Goal: Task Accomplishment & Management: Use online tool/utility

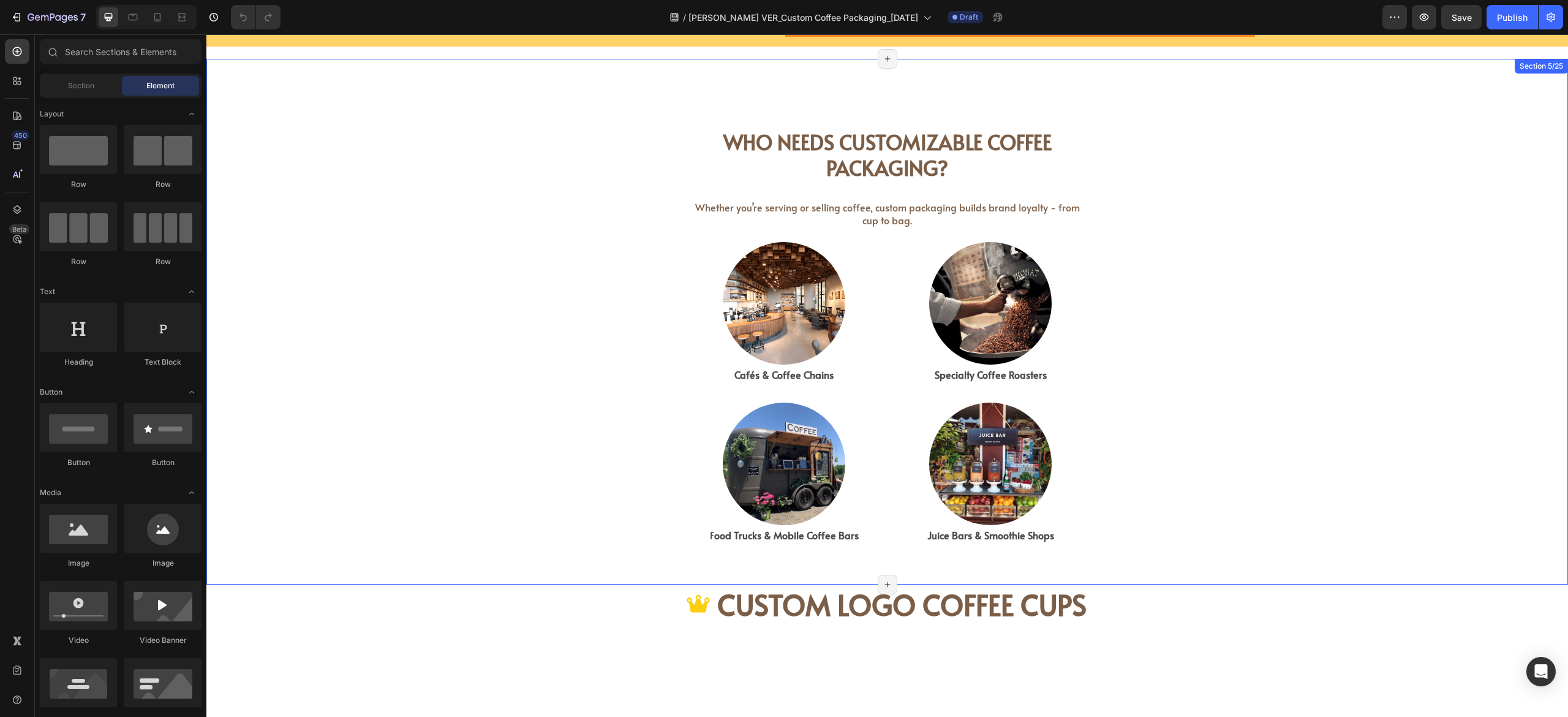
scroll to position [619, 0]
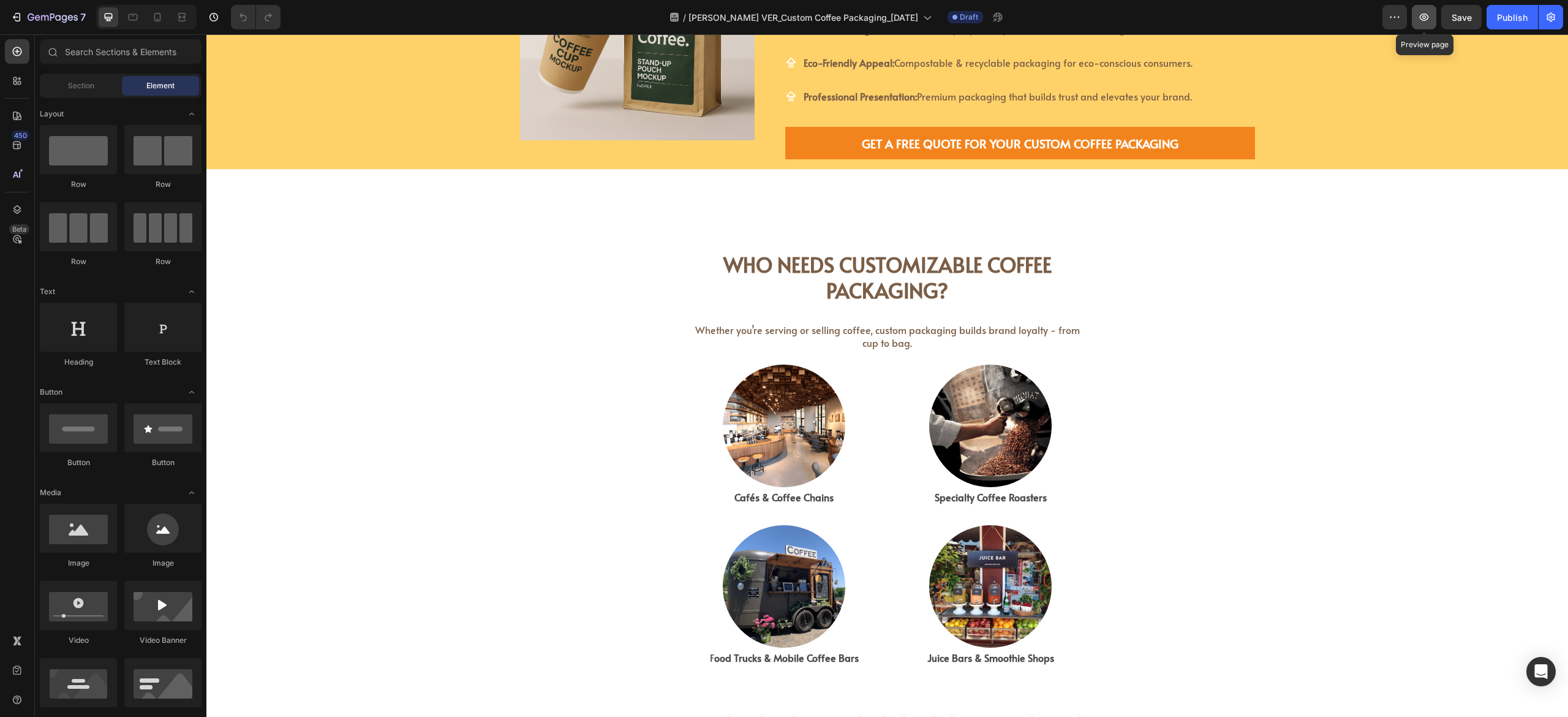
click at [870, 18] on icon "button" at bounding box center [1424, 16] width 12 height 12
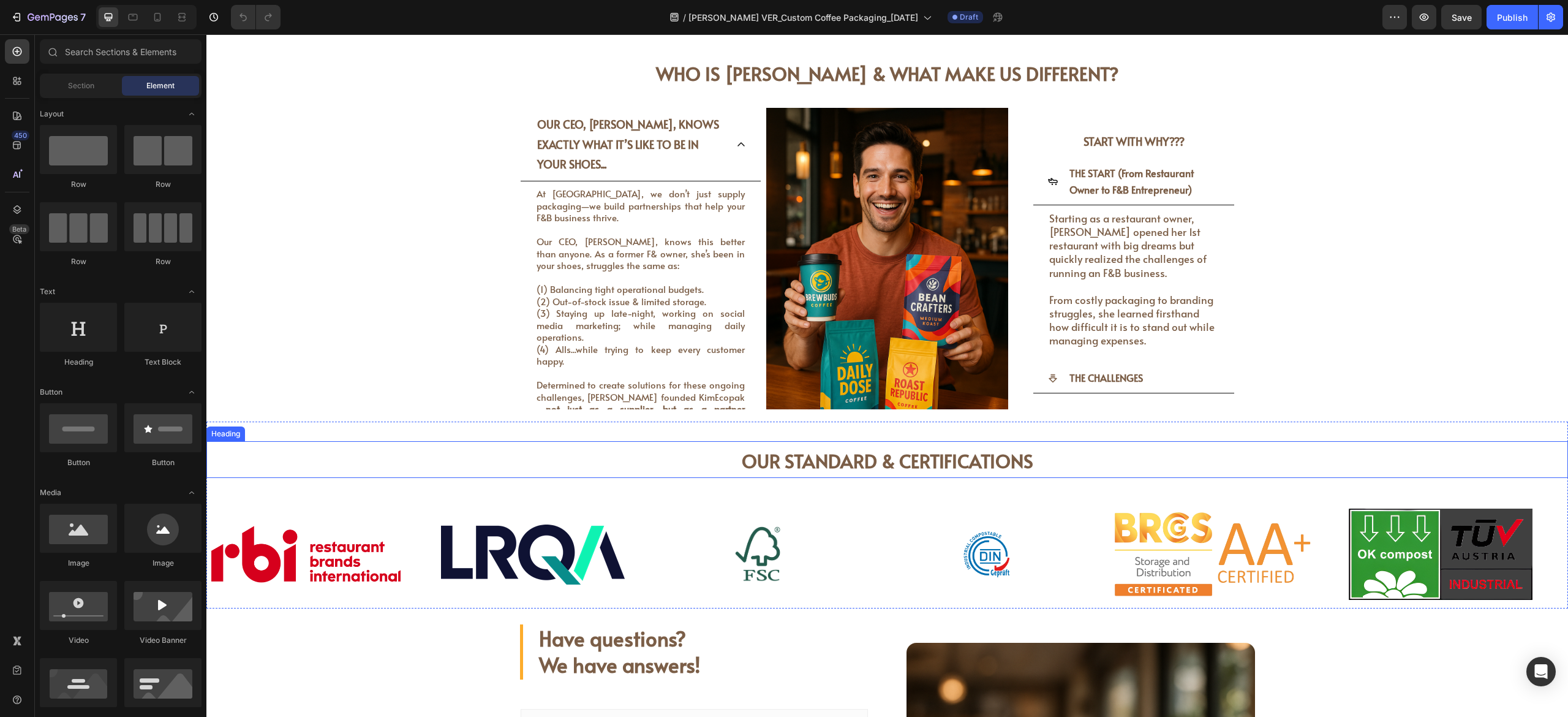
scroll to position [2947, 0]
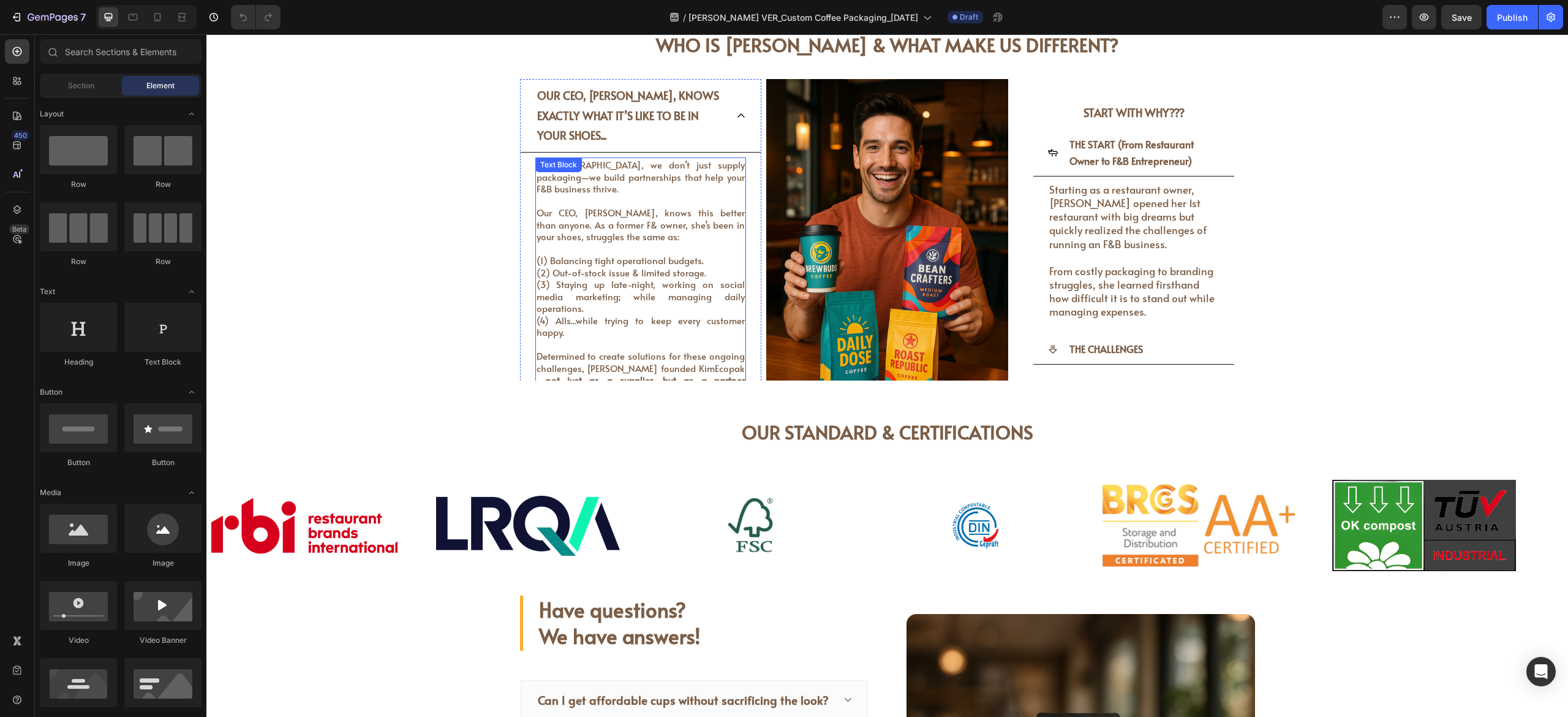
drag, startPoint x: 580, startPoint y: 263, endPoint x: 658, endPoint y: 343, distance: 111.7
click at [580, 263] on span "(1) Balancing tight operational budgets." at bounding box center [620, 260] width 167 height 13
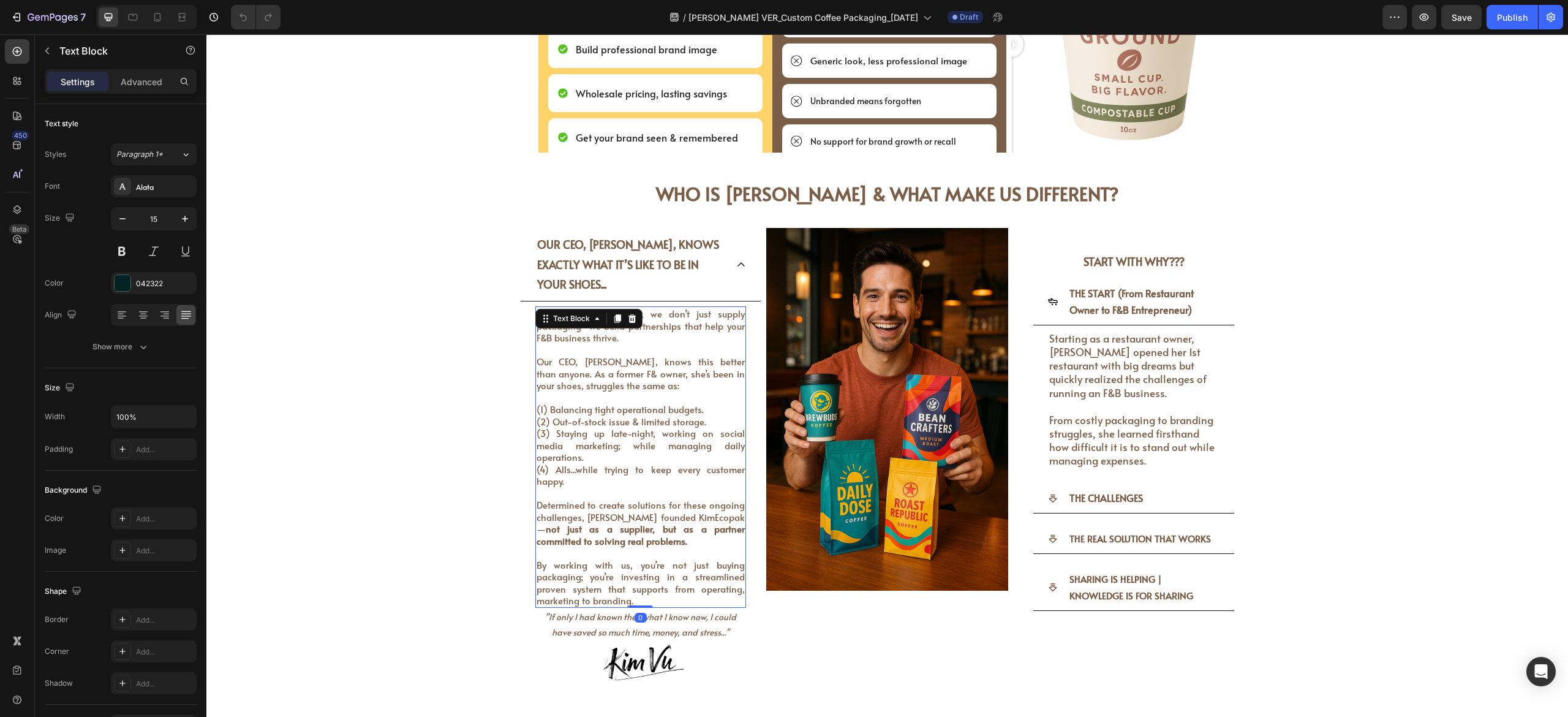
scroll to position [2703, 0]
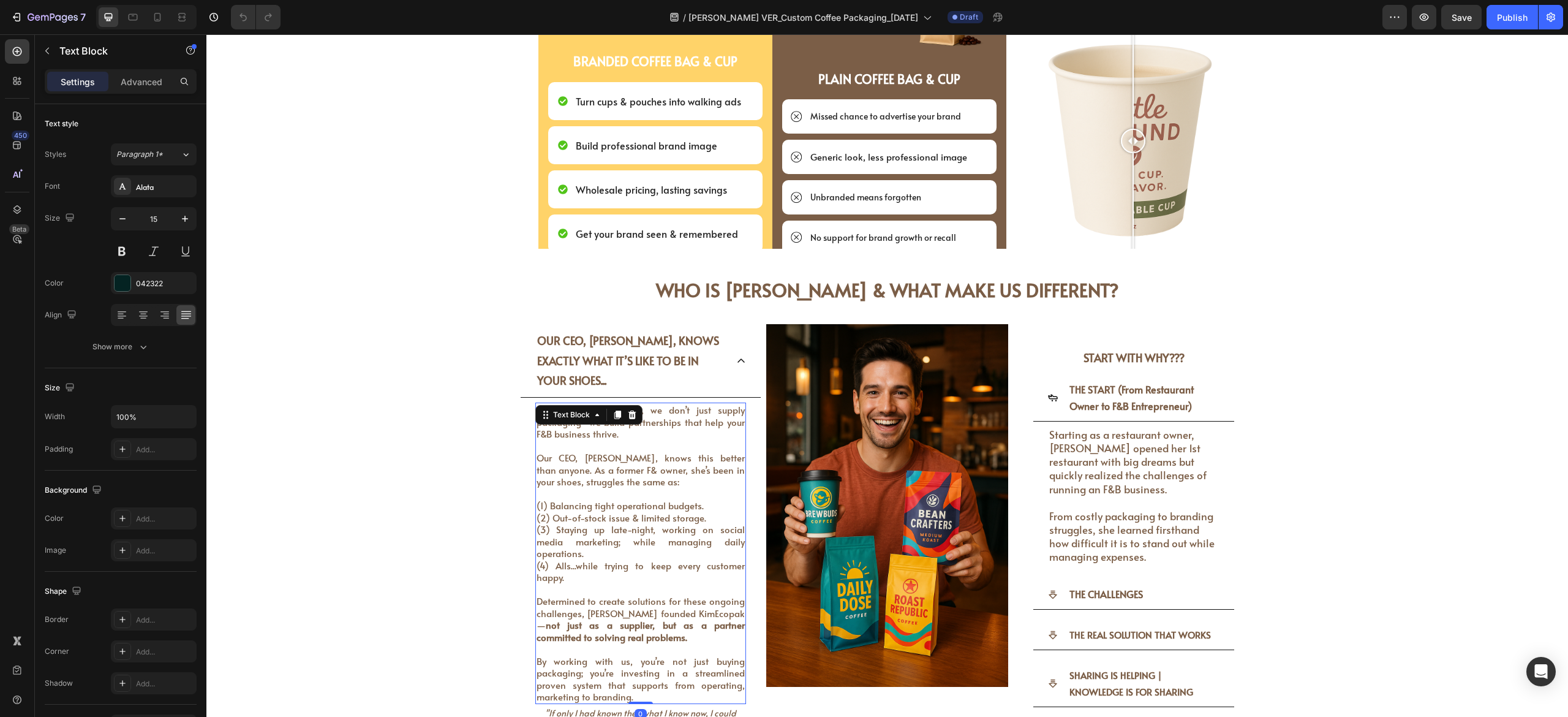
click at [605, 397] on span "(2) Out-of-stock issue & limited storage." at bounding box center [622, 517] width 170 height 13
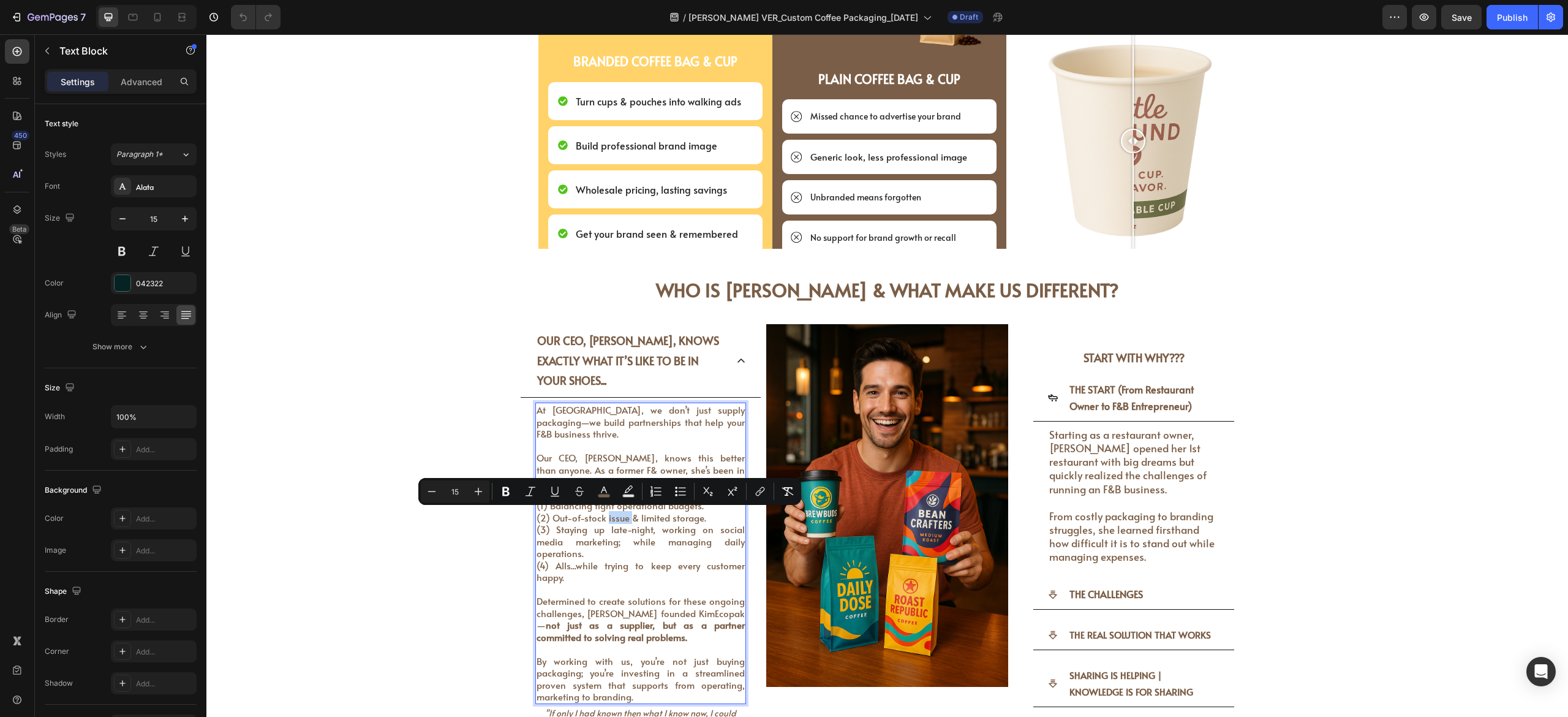
click at [601, 397] on p "At [GEOGRAPHIC_DATA], we don’t just supply packaging—we build partnerships that…" at bounding box center [641, 493] width 209 height 180
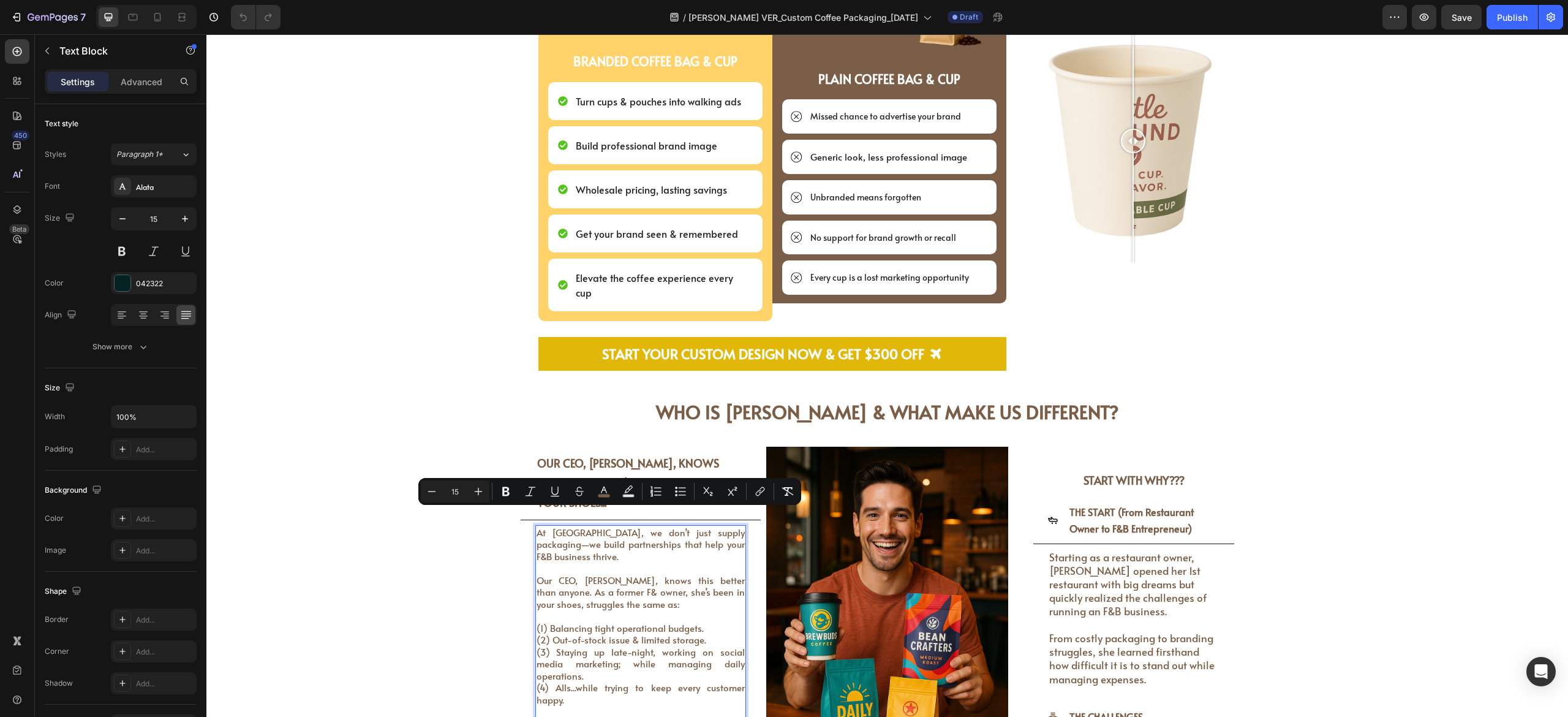
scroll to position [2808, 0]
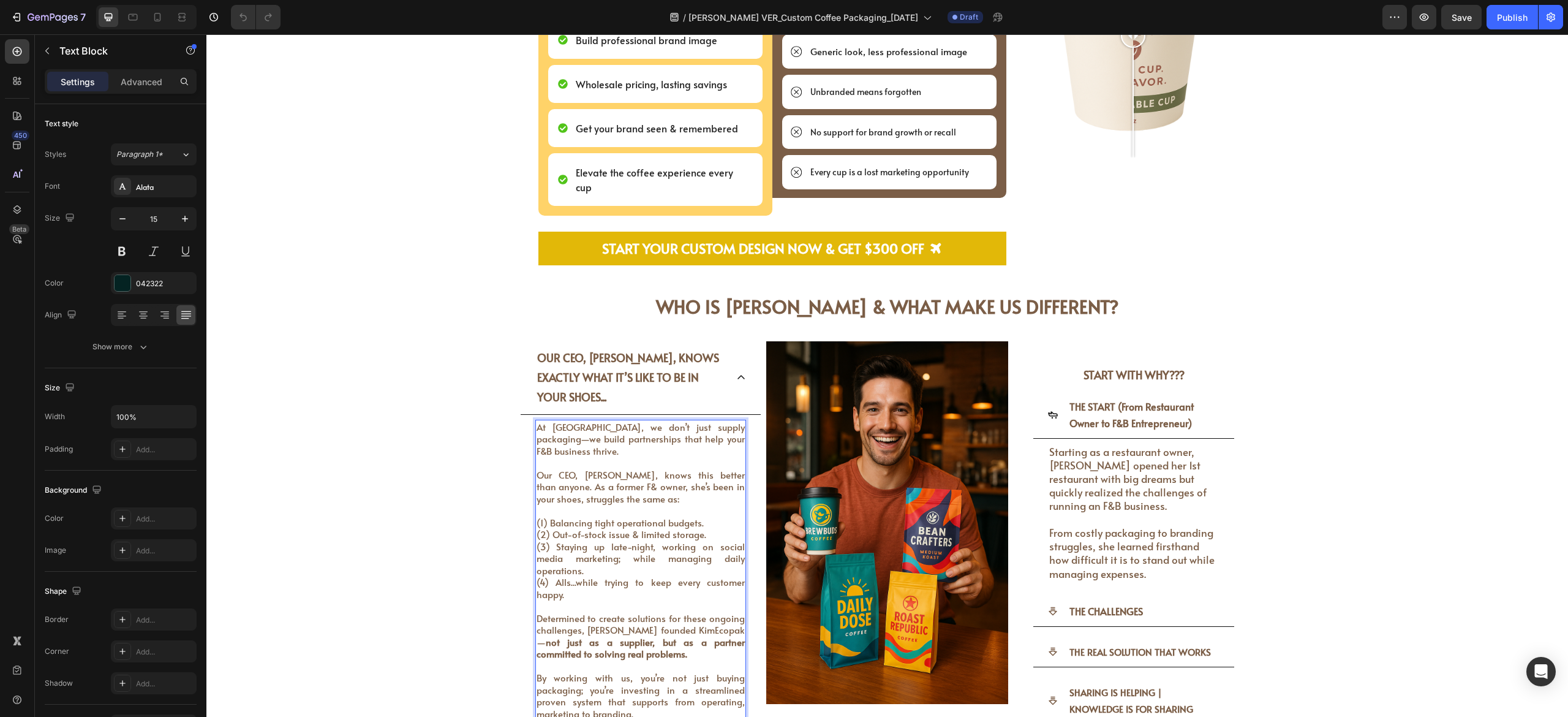
click at [537, 397] on span "Our CEO, [PERSON_NAME], knows this better than anyone. As a former F& owner, sh…" at bounding box center [641, 487] width 209 height 37
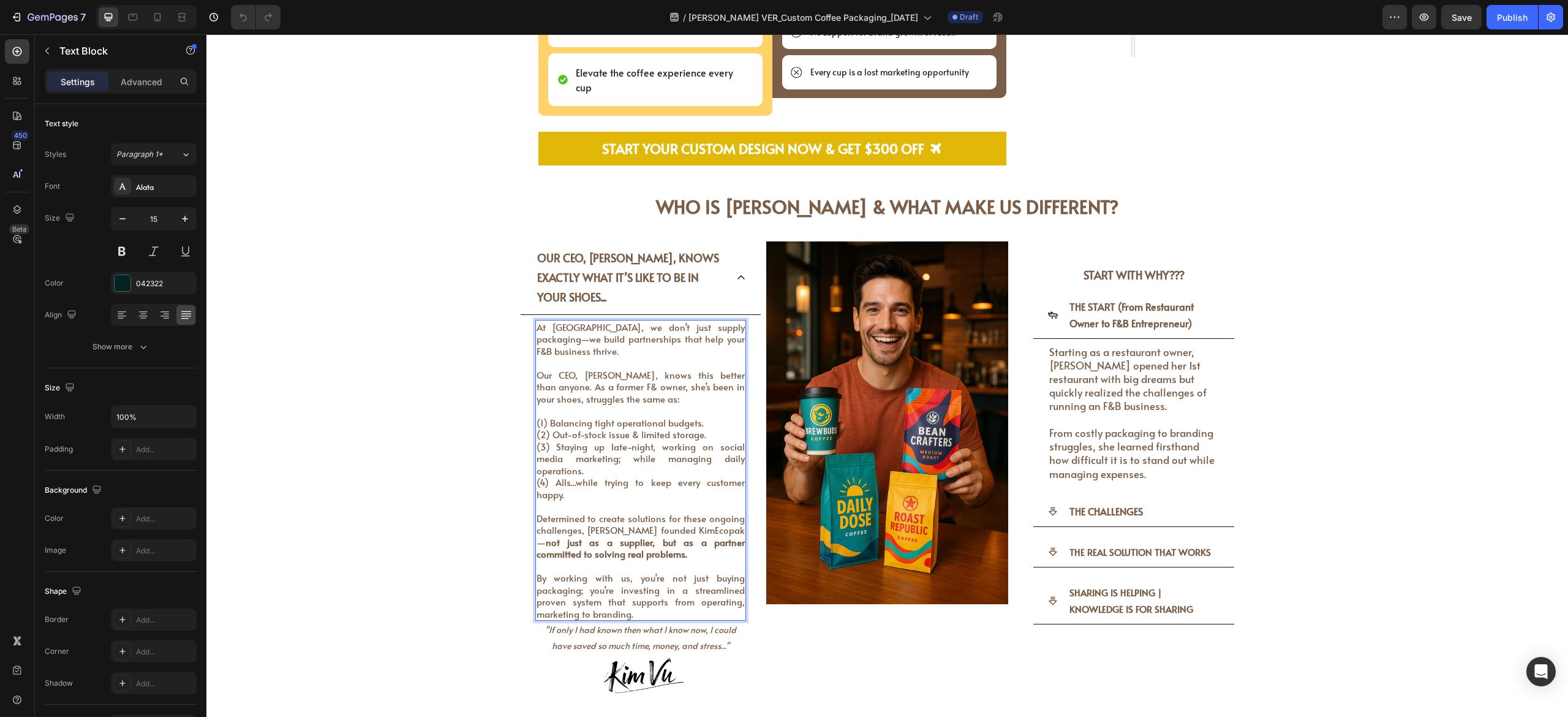
scroll to position [2931, 0]
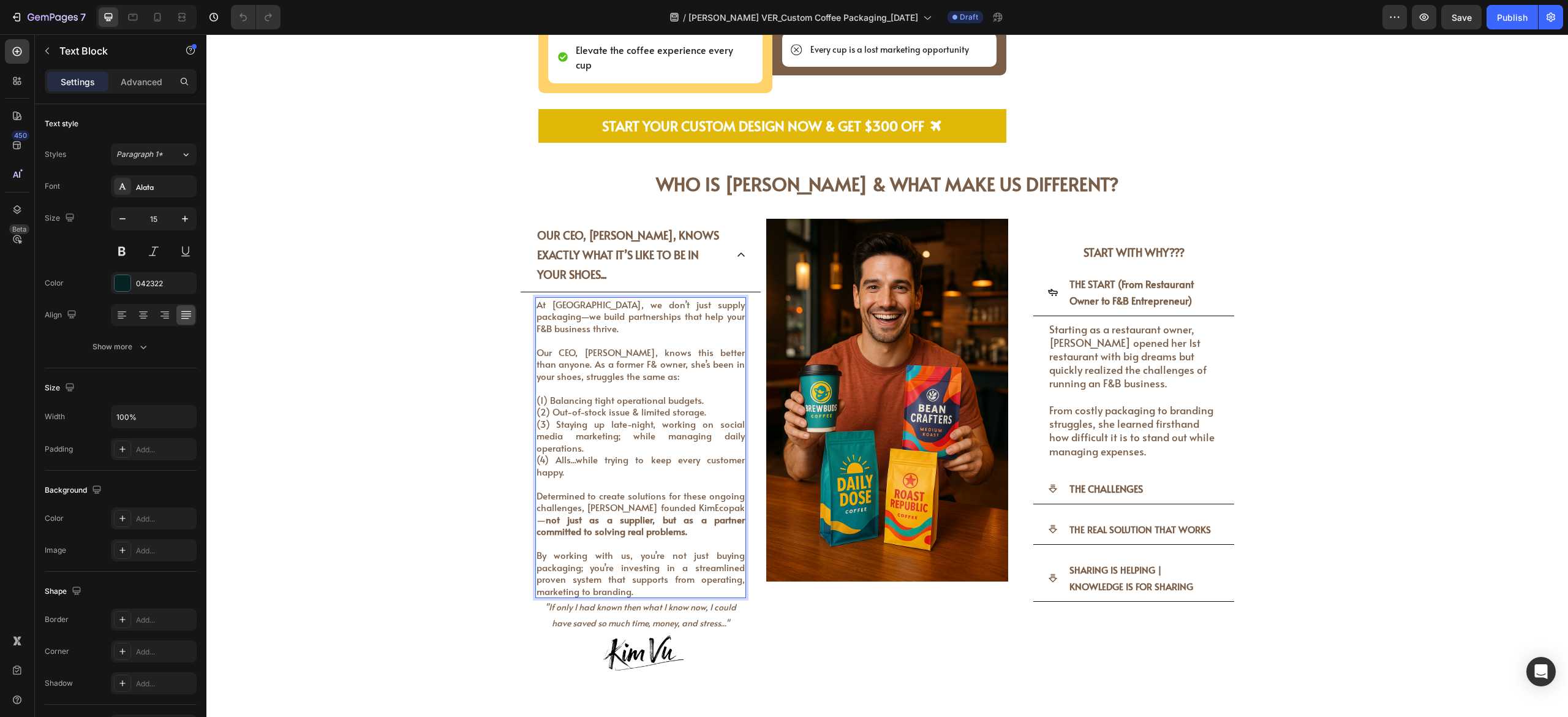
click at [643, 397] on strong "not just as a supplier, but as a partner committed to solving real problems." at bounding box center [641, 525] width 209 height 26
click at [581, 397] on span "By working with us, you’re not just buying packaging; you’re investing in a str…" at bounding box center [641, 573] width 209 height 49
click at [642, 397] on span "By working with us, you’re not just buying packaging; you’re investing in a str…" at bounding box center [641, 573] width 209 height 49
click at [626, 397] on p "Determined to create solutions for these ongoing challenges, [PERSON_NAME] foun…" at bounding box center [641, 543] width 209 height 108
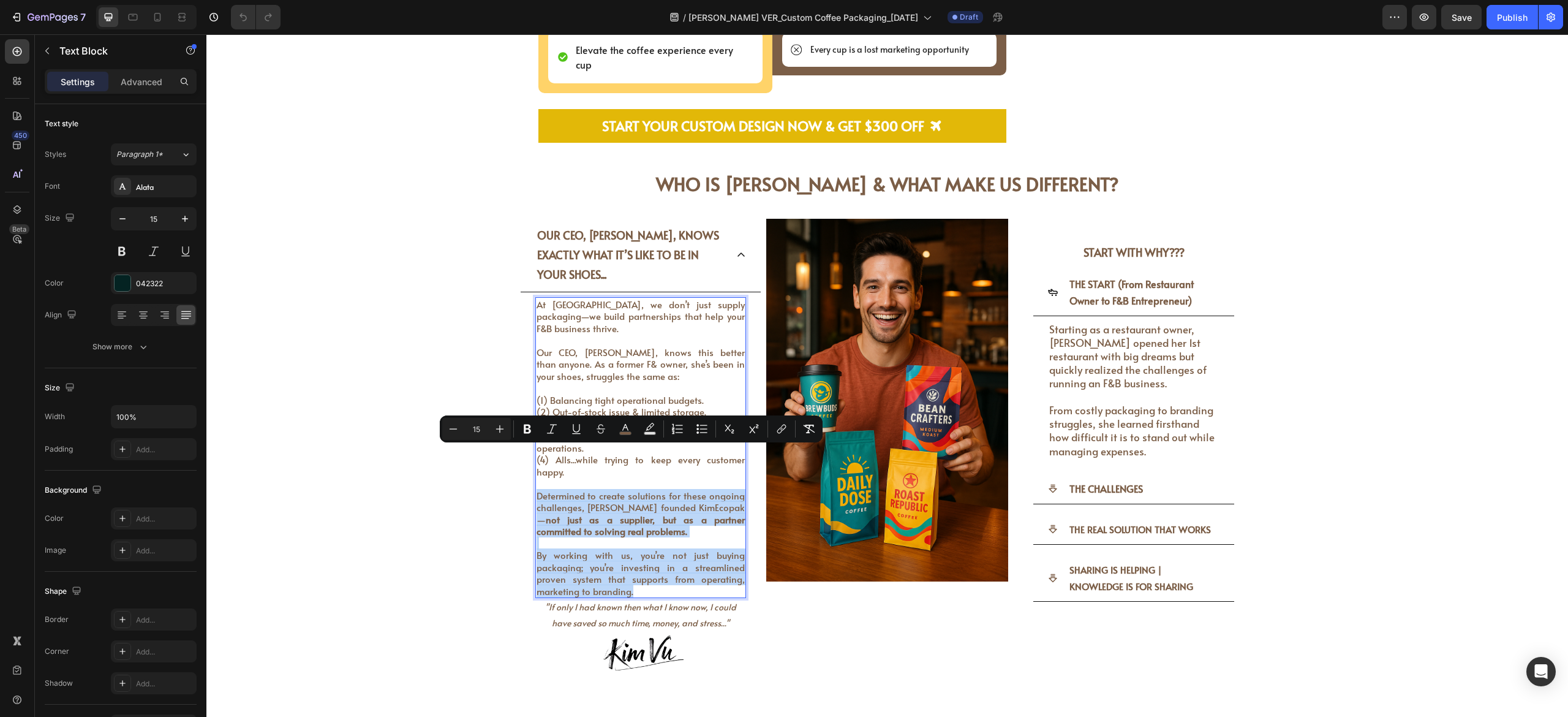
drag, startPoint x: 631, startPoint y: 548, endPoint x: 528, endPoint y: 459, distance: 136.1
click at [537, 397] on p "Determined to create solutions for these ongoing challenges, [PERSON_NAME] foun…" at bounding box center [641, 543] width 209 height 108
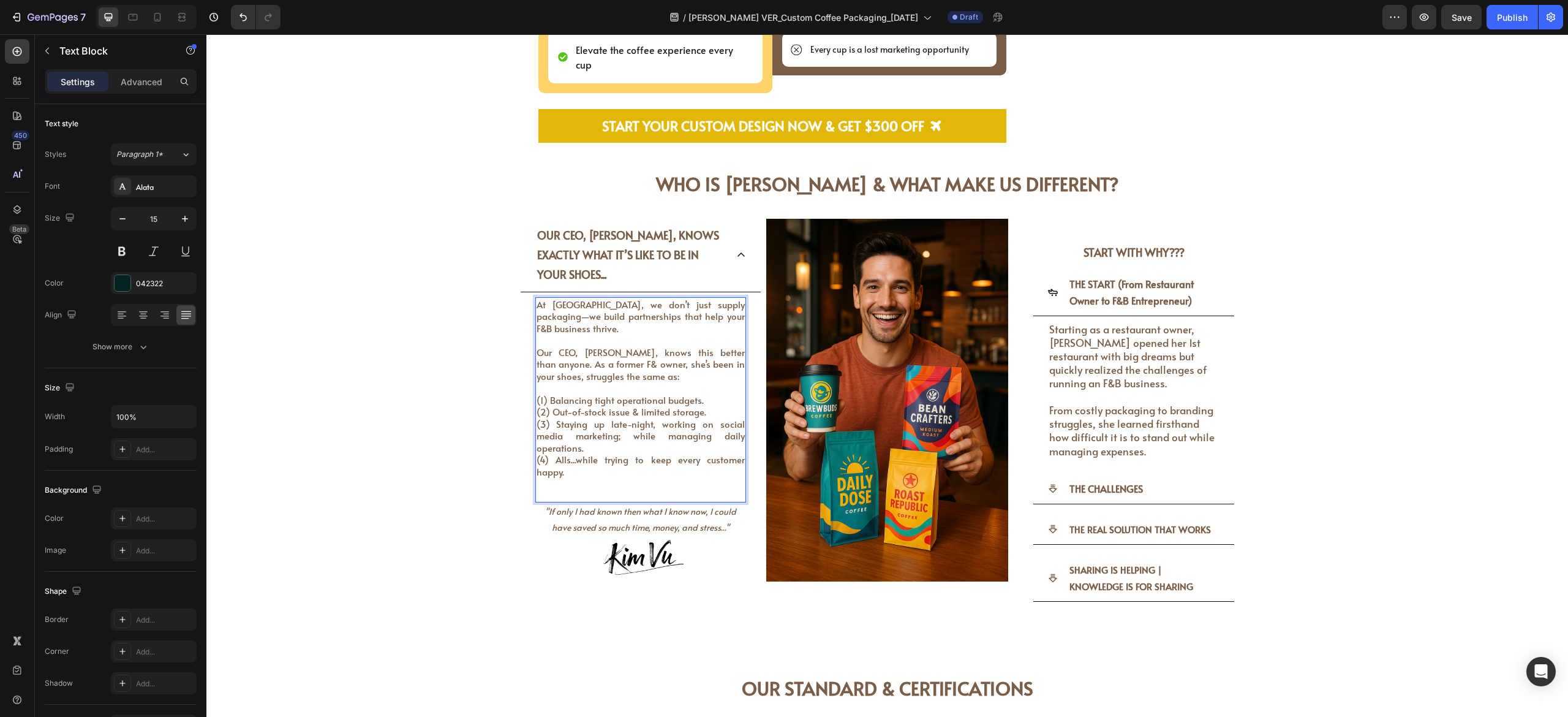
click at [671, 372] on p "At [GEOGRAPHIC_DATA], we don’t just supply packaging—we build partnerships that…" at bounding box center [641, 388] width 209 height 180
drag, startPoint x: 616, startPoint y: 397, endPoint x: 617, endPoint y: 340, distance: 57.0
click at [616, 397] on span "(2) Out-of-stock issue & limited storage." at bounding box center [622, 411] width 170 height 13
click at [626, 305] on p "At [GEOGRAPHIC_DATA], we don’t just supply packaging—we build partnerships that…" at bounding box center [641, 388] width 209 height 180
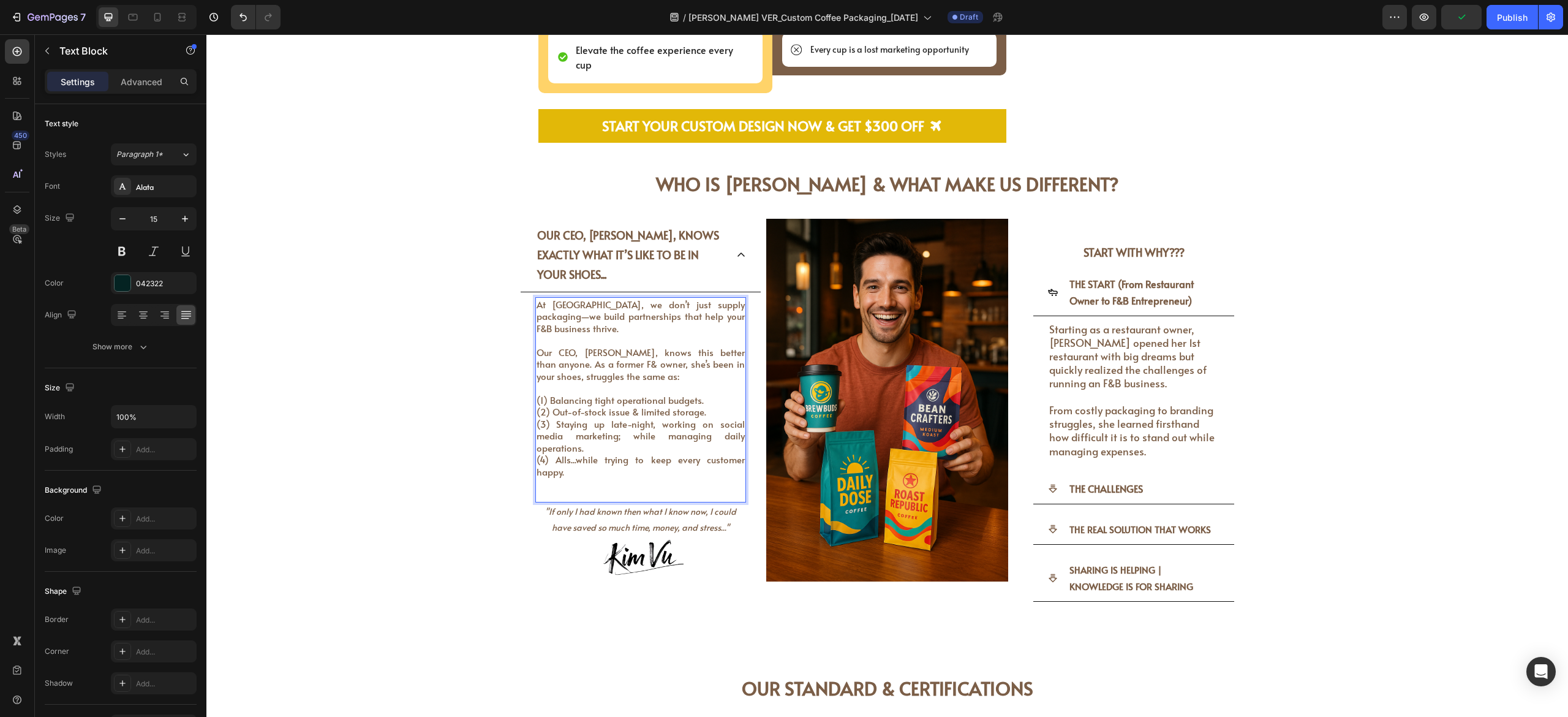
click at [590, 349] on span "Our CEO, [PERSON_NAME], knows this better than anyone. As a former F& owner, sh…" at bounding box center [641, 364] width 209 height 37
click at [661, 367] on p "At [GEOGRAPHIC_DATA], we don’t just supply packaging—we build partnerships that…" at bounding box center [641, 388] width 209 height 180
click at [554, 322] on p "At [GEOGRAPHIC_DATA], we don’t just supply packaging—we build partnerships that…" at bounding box center [641, 388] width 209 height 180
click at [574, 311] on p "At [GEOGRAPHIC_DATA], we don’t just supply packaging—we build partnerships that…" at bounding box center [641, 388] width 209 height 180
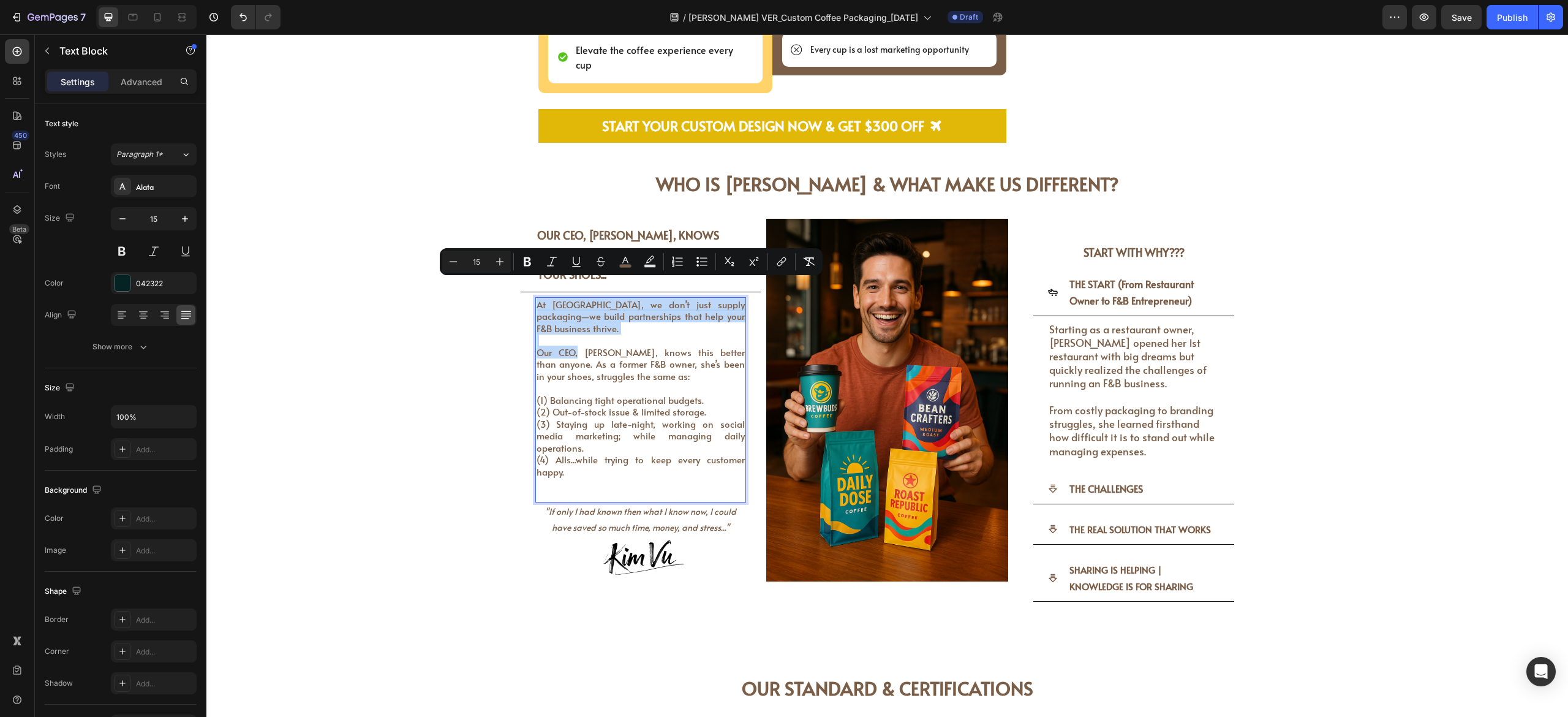
drag, startPoint x: 565, startPoint y: 330, endPoint x: 528, endPoint y: 284, distance: 59.0
click at [537, 299] on p "At [GEOGRAPHIC_DATA], we don’t just supply packaging—we build partnerships that…" at bounding box center [641, 388] width 209 height 180
click at [581, 351] on span "Our CEO, [PERSON_NAME], knows this better than anyone. As a former F&B owner, s…" at bounding box center [641, 364] width 209 height 37
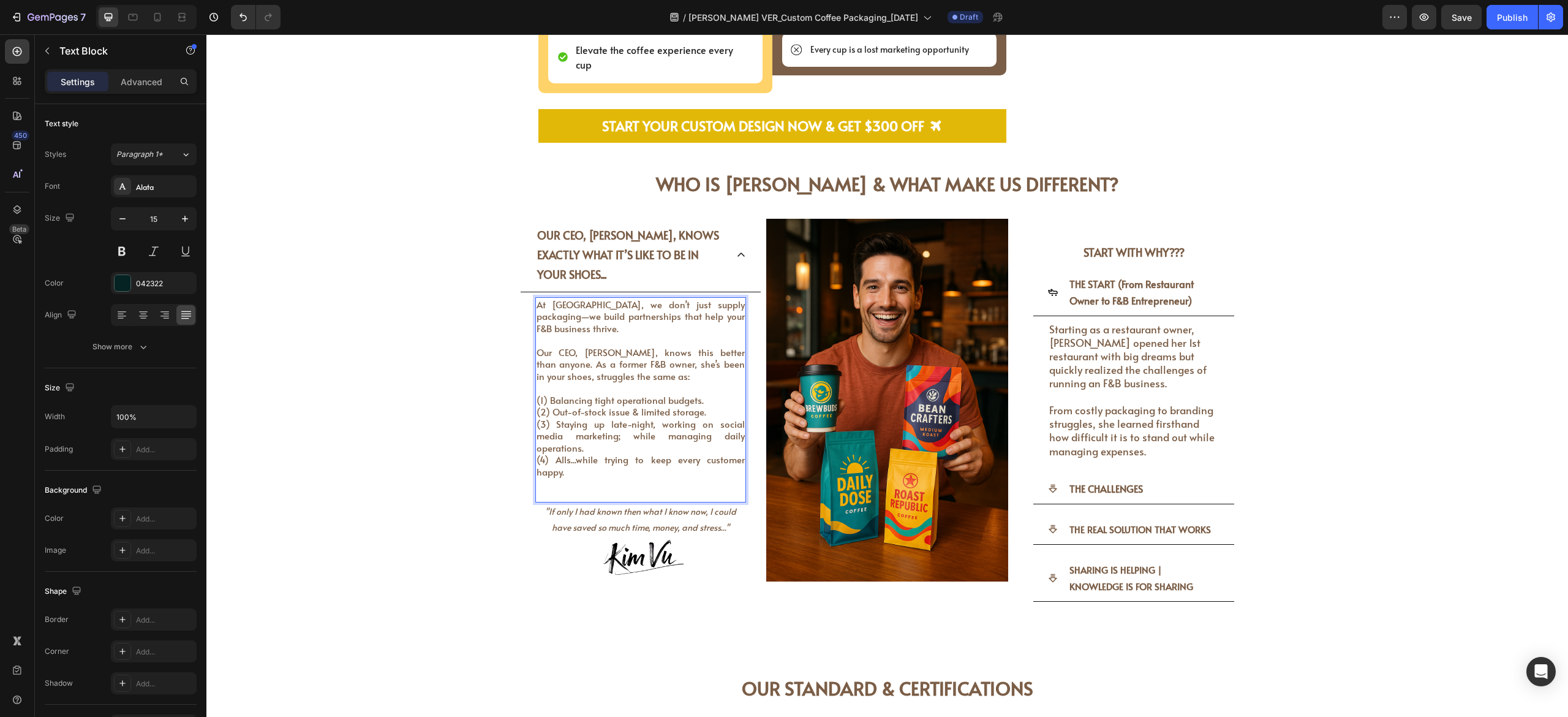
click at [625, 301] on span "At [GEOGRAPHIC_DATA], we don’t just supply packaging—we build partnerships that…" at bounding box center [641, 316] width 209 height 37
click at [699, 319] on p "At [GEOGRAPHIC_DATA], we don’t just supply packaging—we build partnerships that…" at bounding box center [641, 388] width 209 height 180
click at [624, 298] on span "At [GEOGRAPHIC_DATA], we don’t just supply packaging—we build partnerships that…" at bounding box center [641, 316] width 209 height 37
click at [595, 321] on p "At [GEOGRAPHIC_DATA], we don’t just supply packaging—we build partnerships that…" at bounding box center [641, 388] width 209 height 180
click at [588, 298] on span "At [GEOGRAPHIC_DATA], we don’t just supply packaging—we build partnerships that…" at bounding box center [641, 316] width 209 height 37
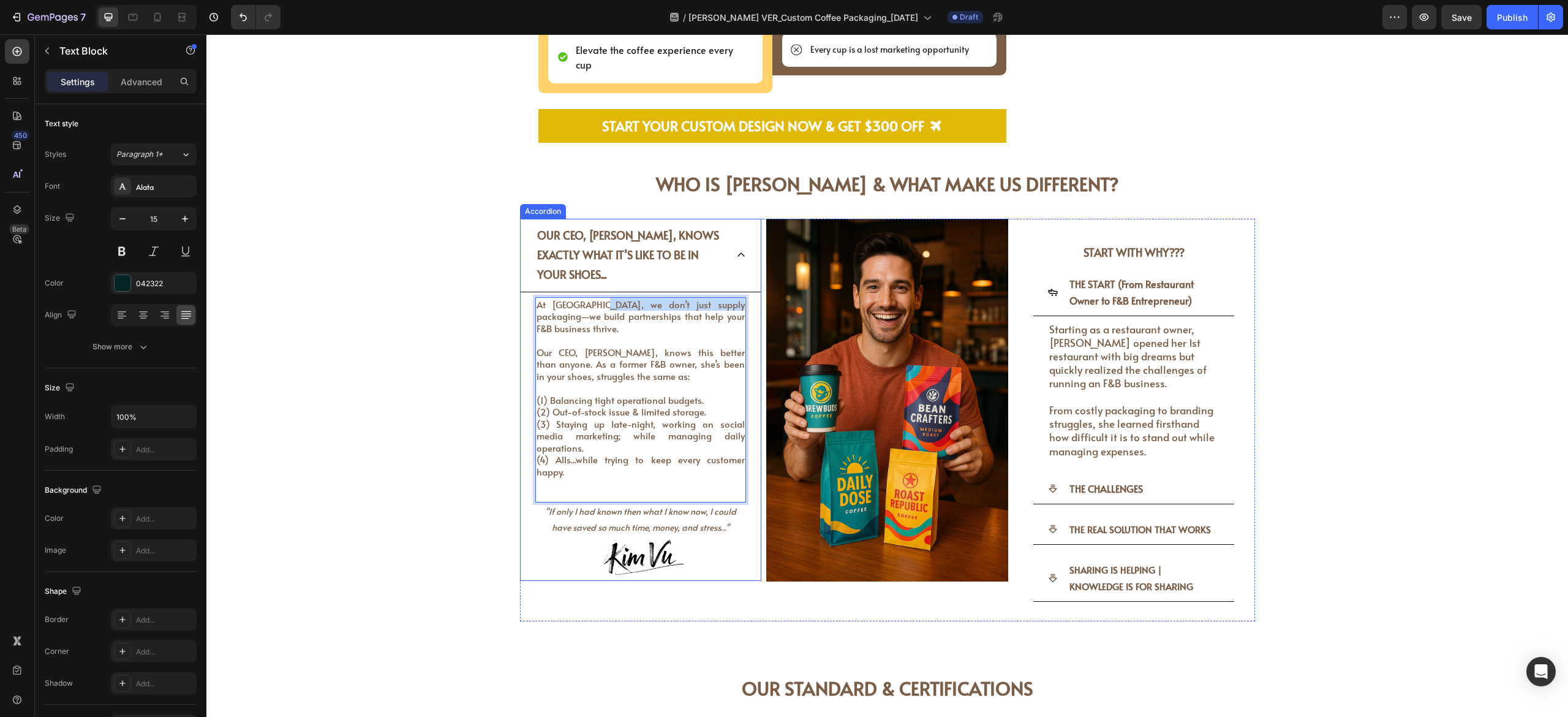
drag, startPoint x: 588, startPoint y: 286, endPoint x: 706, endPoint y: 276, distance: 118.4
click at [706, 292] on div "At [GEOGRAPHIC_DATA], we don’t just supply packaging—we build partnerships that…" at bounding box center [641, 437] width 241 height 289
click at [717, 298] on span "At [GEOGRAPHIC_DATA], we don’t just supply packaging—we build partnerships that…" at bounding box center [641, 316] width 209 height 37
click at [616, 299] on span "At [GEOGRAPHIC_DATA], we don’t just supply packaging, we build partnerships tha…" at bounding box center [641, 316] width 209 height 37
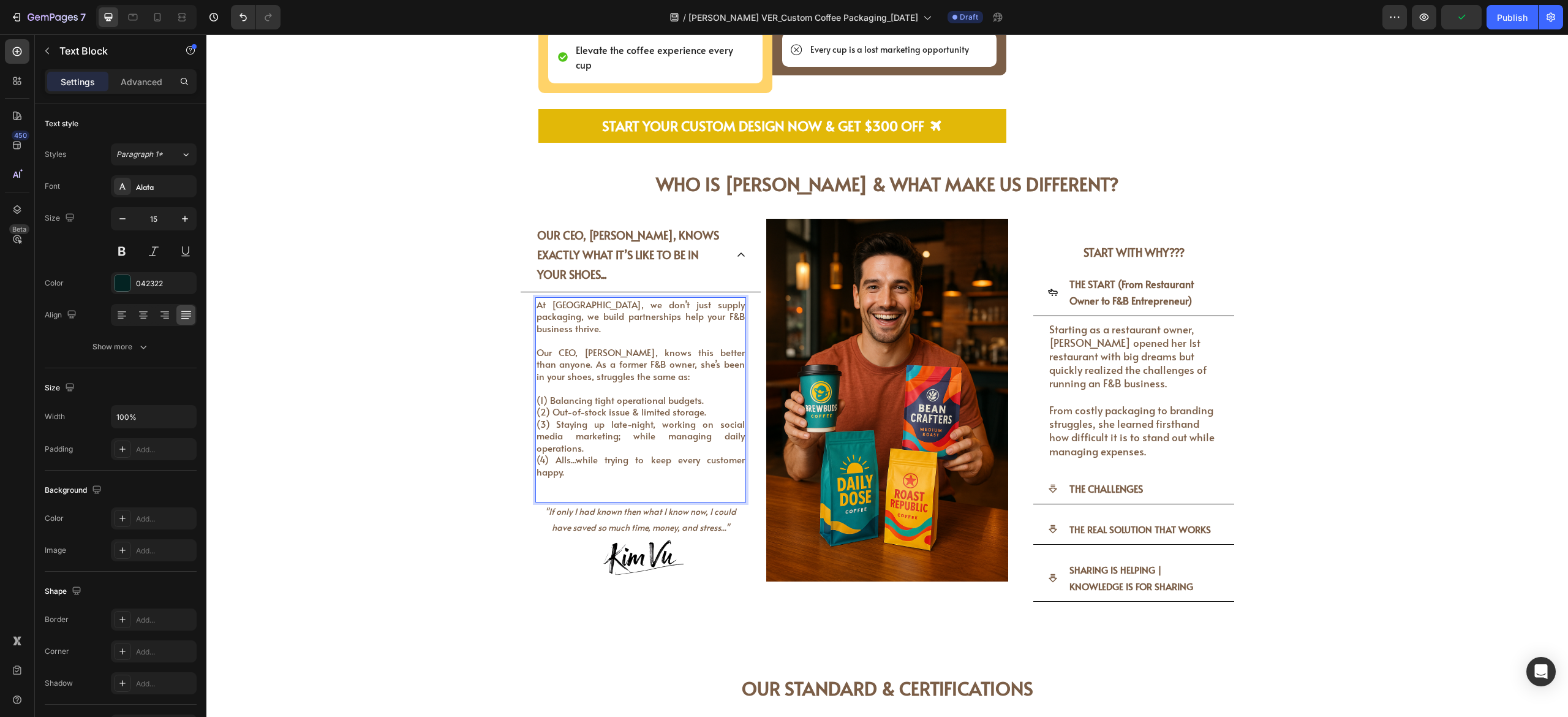
drag, startPoint x: 530, startPoint y: 322, endPoint x: 542, endPoint y: 335, distance: 17.7
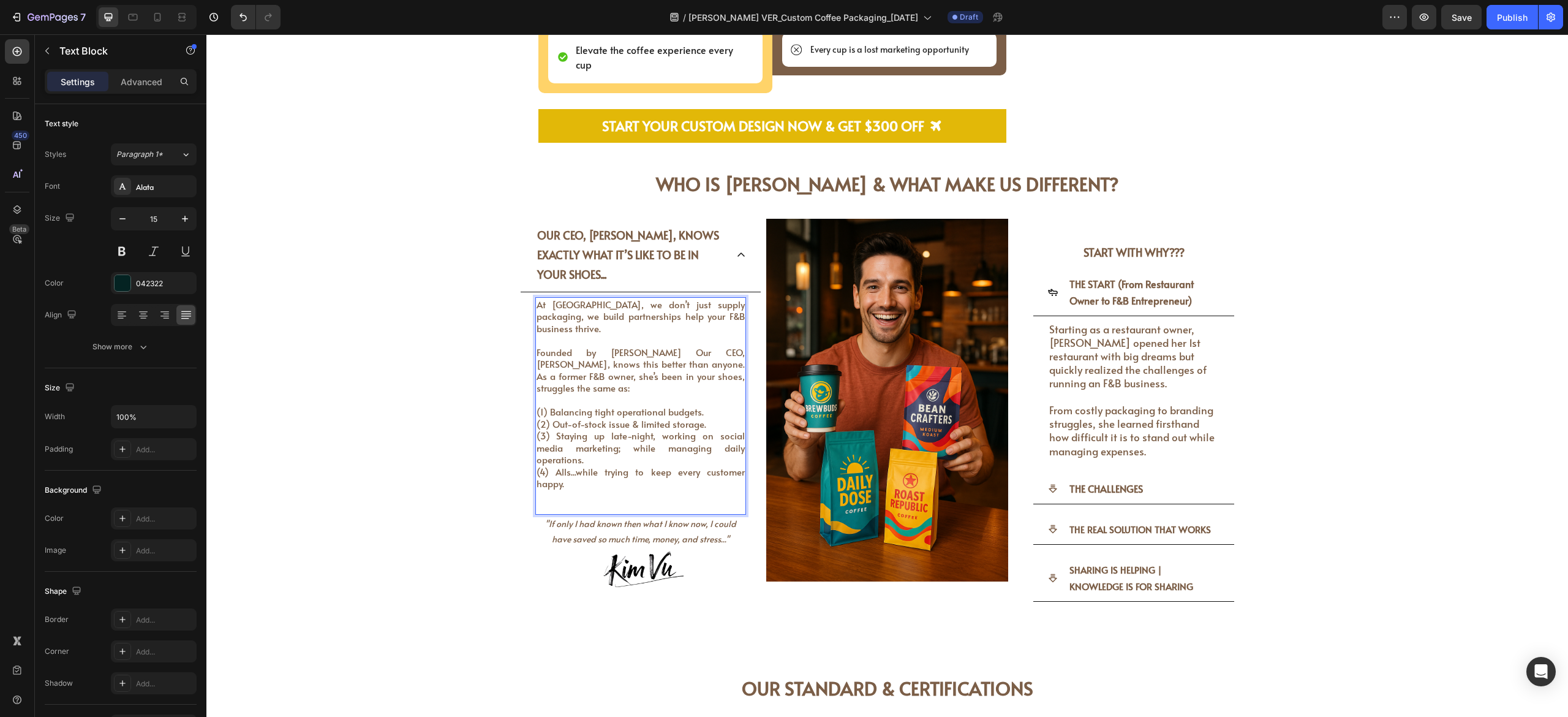
click at [656, 353] on p "At [GEOGRAPHIC_DATA], we don’t just supply packaging, we build partnerships hel…" at bounding box center [641, 394] width 209 height 191
click at [620, 345] on span "Founded by [PERSON_NAME] Our CEO, [PERSON_NAME], knows this better than anyone.…" at bounding box center [641, 370] width 209 height 49
drag, startPoint x: 607, startPoint y: 323, endPoint x: 626, endPoint y: 333, distance: 21.5
click at [609, 345] on span "Founded by [PERSON_NAME] Our CEO, [PERSON_NAME], knows this better than anyone.…" at bounding box center [641, 370] width 209 height 49
click at [648, 345] on span "Founded by [PERSON_NAME], a firm Our CEO, [PERSON_NAME], knows this better than…" at bounding box center [641, 370] width 209 height 49
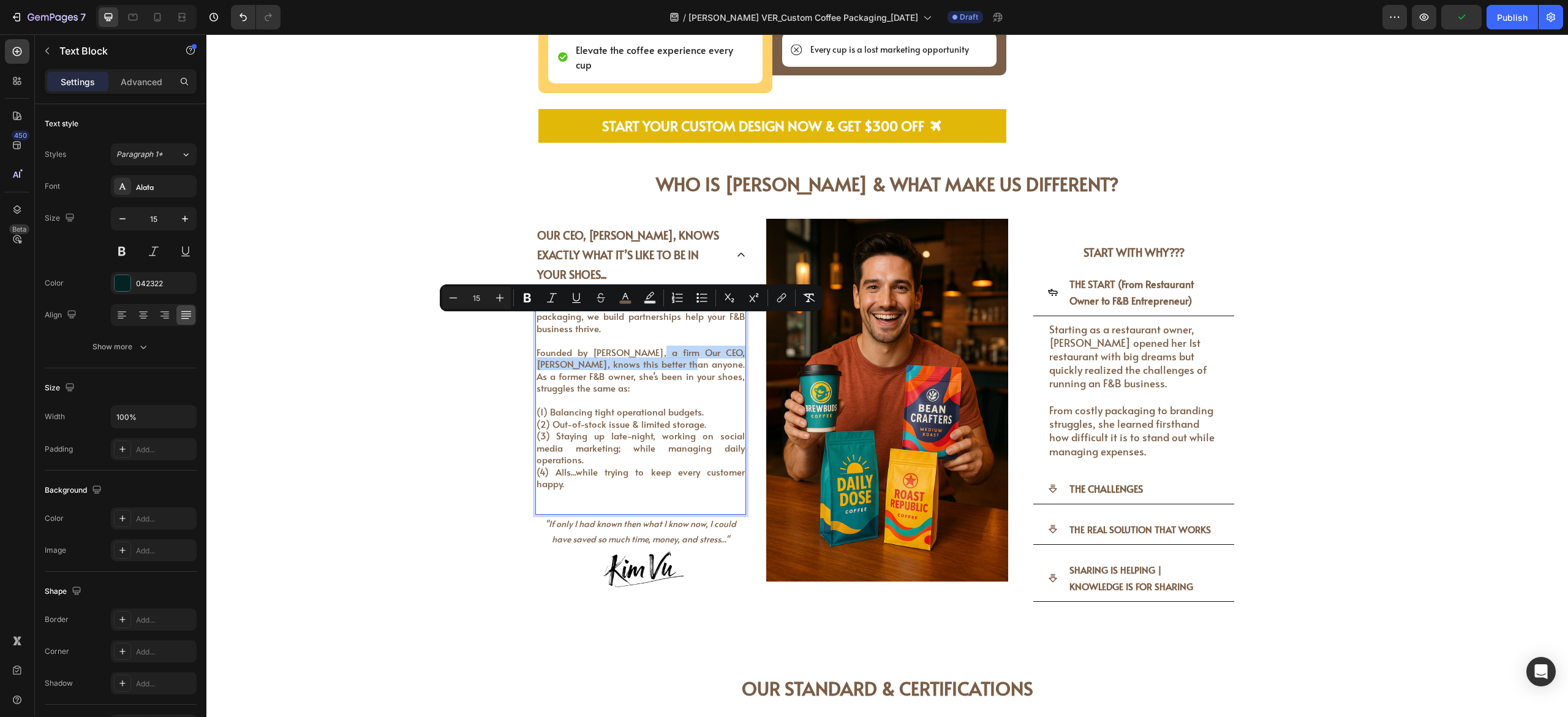
drag, startPoint x: 677, startPoint y: 340, endPoint x: 652, endPoint y: 323, distance: 30.2
click at [652, 345] on span "Founded by [PERSON_NAME], a firm Our CEO, [PERSON_NAME], knows this better than…" at bounding box center [641, 370] width 209 height 49
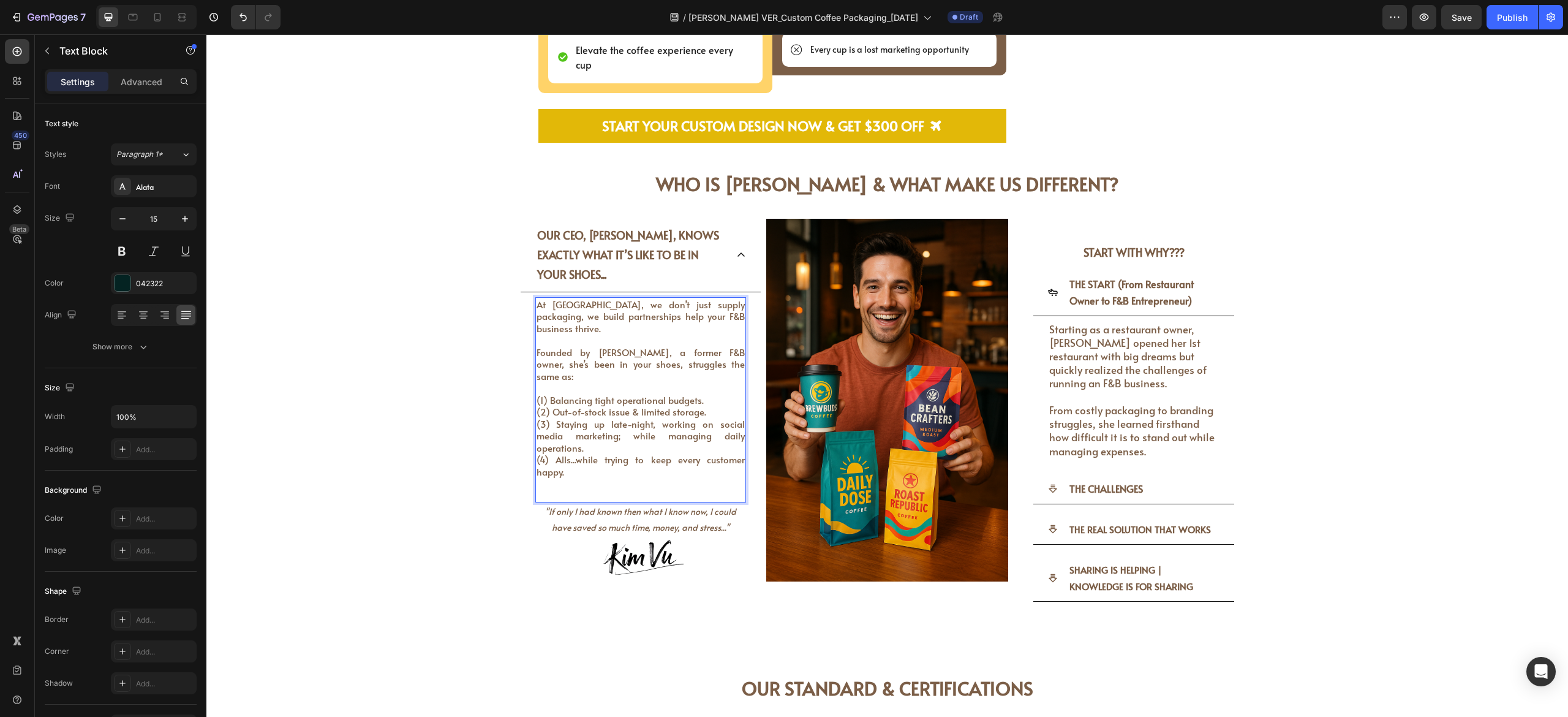
click at [685, 345] on span "Founded by [PERSON_NAME], a former F&B owner, she’s been in your shoes, struggl…" at bounding box center [641, 364] width 209 height 37
click at [714, 338] on p "At [GEOGRAPHIC_DATA], we don’t just supply packaging, we build partnerships hel…" at bounding box center [641, 388] width 209 height 180
click at [555, 397] on span "(4) Alls...while trying to keep every customer happy." at bounding box center [641, 466] width 209 height 26
click at [572, 397] on p "Rich Text Editor. Editing area: main" at bounding box center [641, 483] width 209 height 12
click at [543, 397] on span "(4) Alls,while trying to keep every customer happy." at bounding box center [641, 466] width 209 height 26
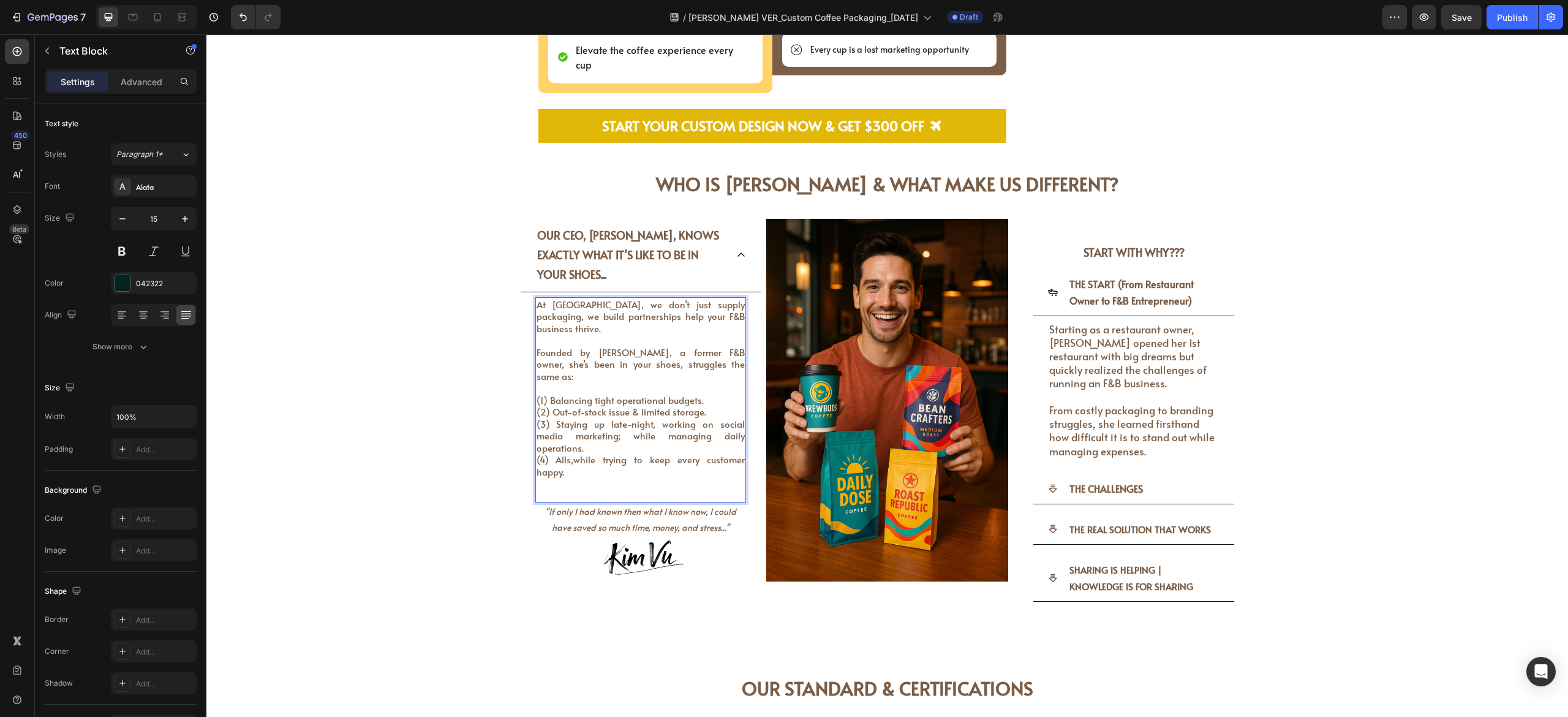
click at [561, 397] on span "(4) Alls,while trying to keep every customer happy." at bounding box center [641, 466] width 209 height 26
click at [734, 397] on span "(4) Alls, while trying to keep every customer happy." at bounding box center [641, 466] width 209 height 26
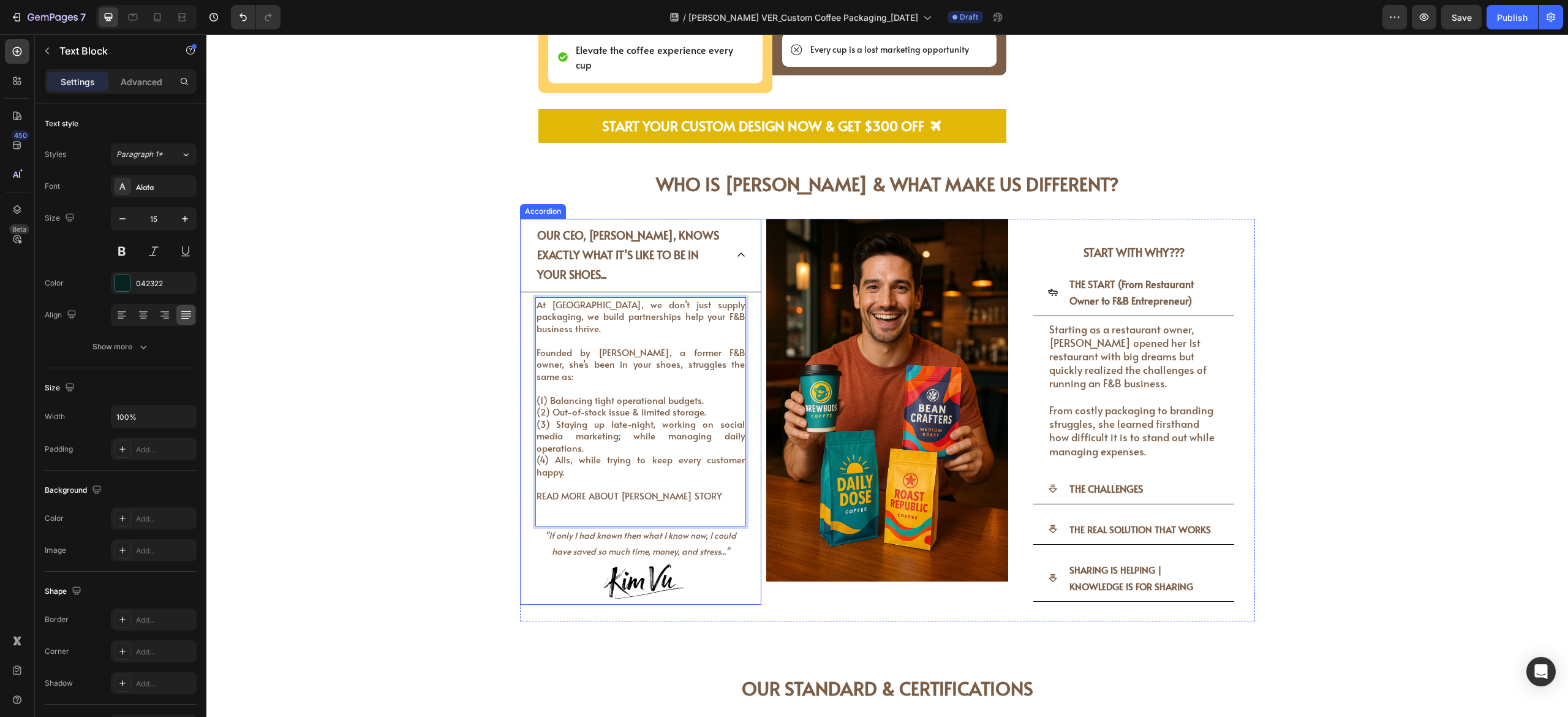
click at [568, 227] on span "Our CEO, [PERSON_NAME], knows exactly what it’s like to be in your shoes..." at bounding box center [627, 255] width 182 height 55
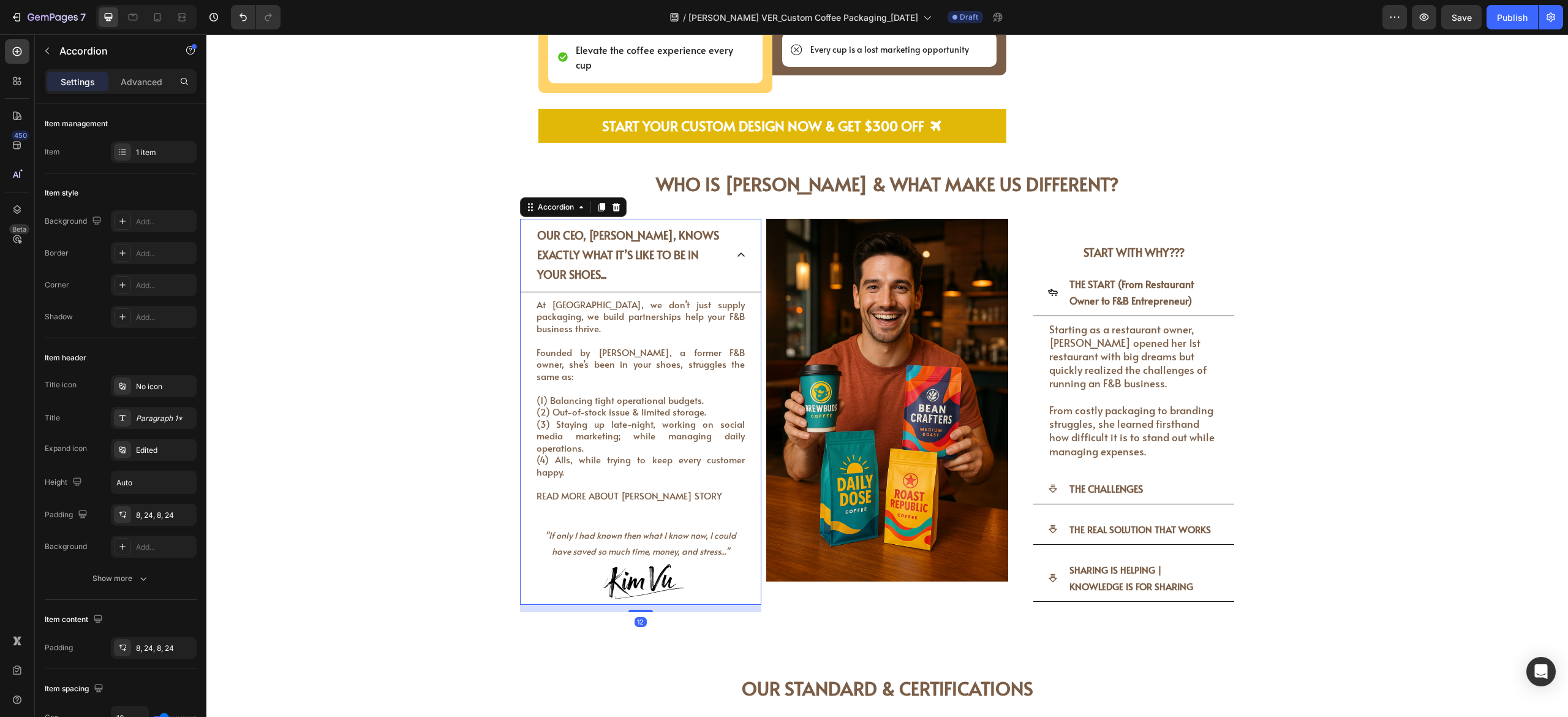
click at [611, 236] on span "Our CEO, [PERSON_NAME], knows exactly what it’s like to be in your shoes..." at bounding box center [627, 255] width 182 height 55
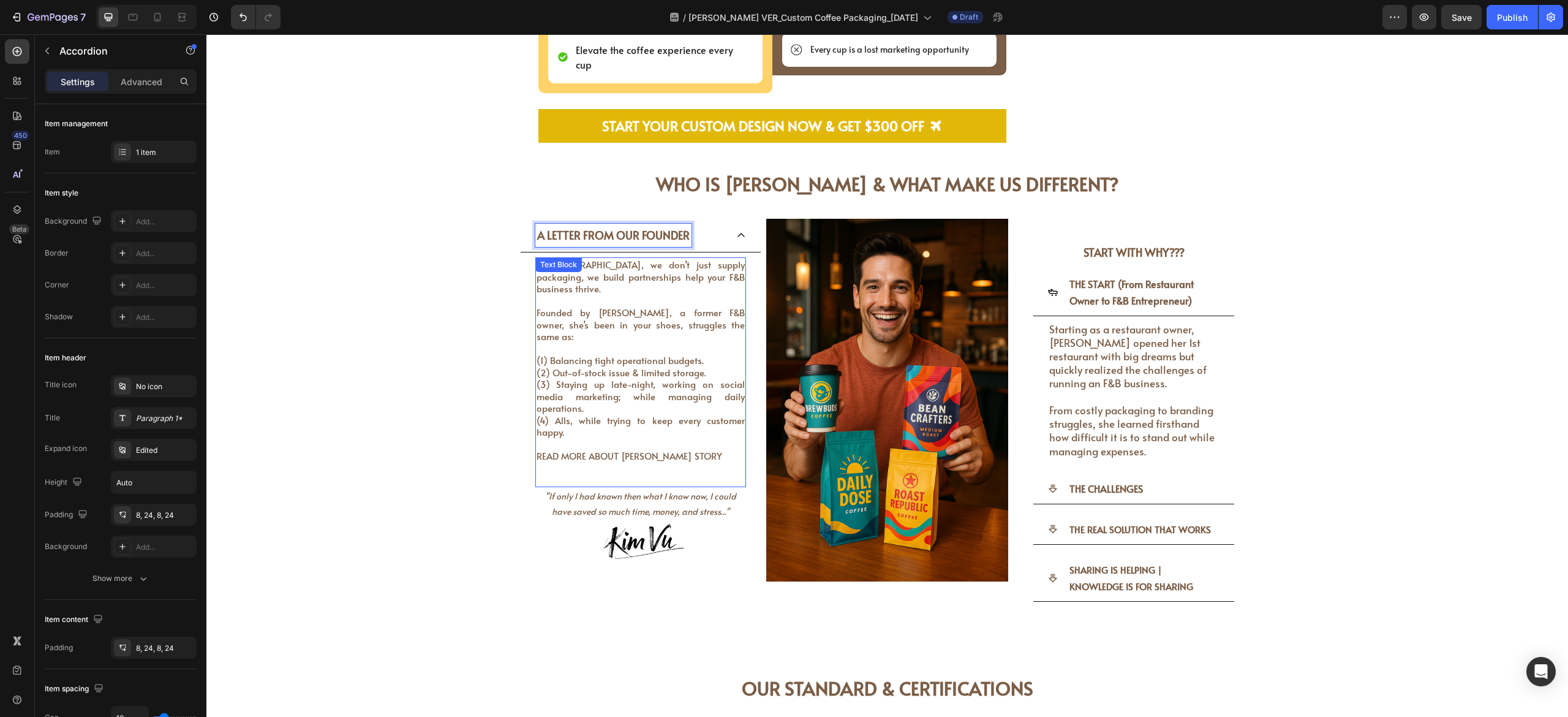
click at [631, 365] on span "(2) Out-of-stock issue & limited storage." at bounding box center [622, 372] width 170 height 13
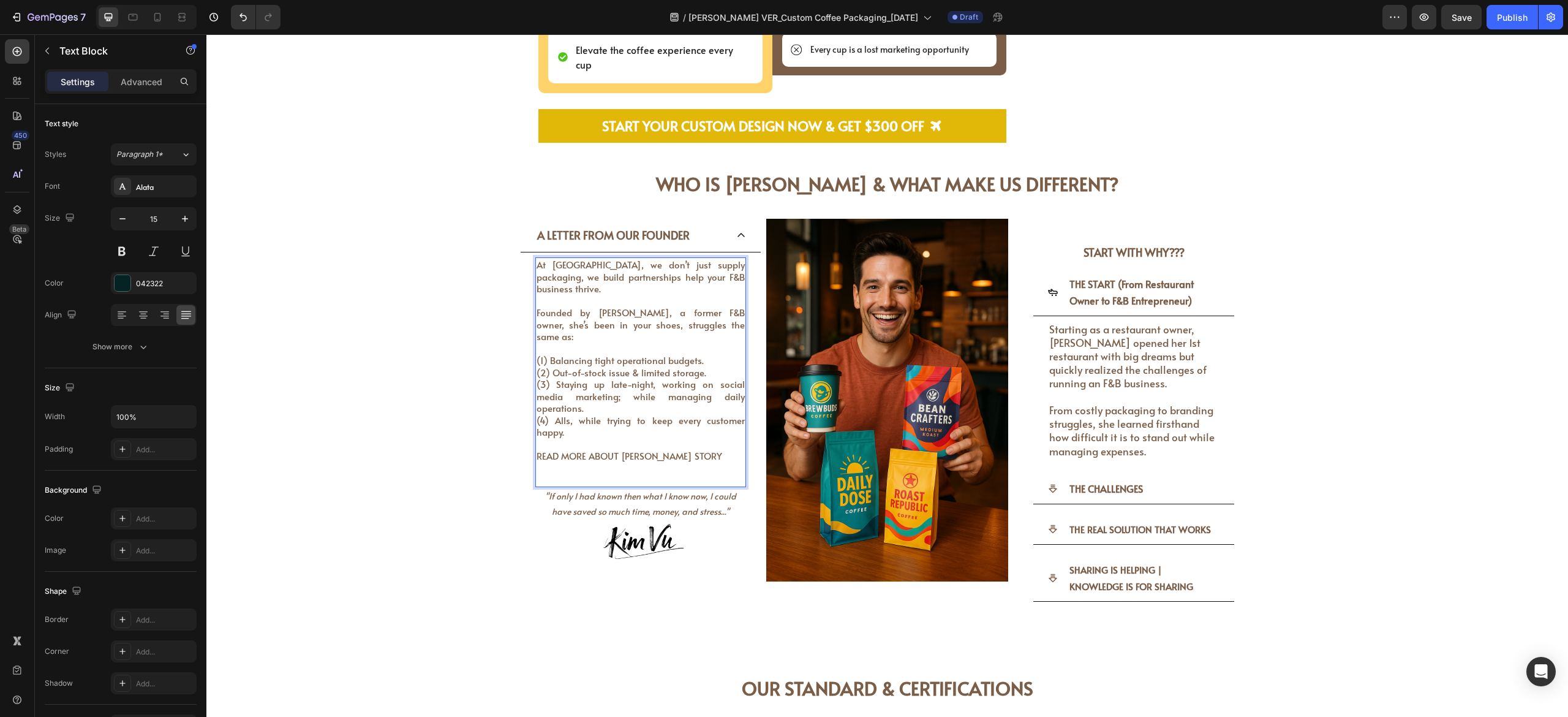
click at [686, 397] on p "READ MORE ABOUT [PERSON_NAME] STORY" at bounding box center [641, 455] width 209 height 12
click at [675, 397] on p "READ MORE ABOUT [PERSON_NAME] STORY" at bounding box center [641, 455] width 209 height 12
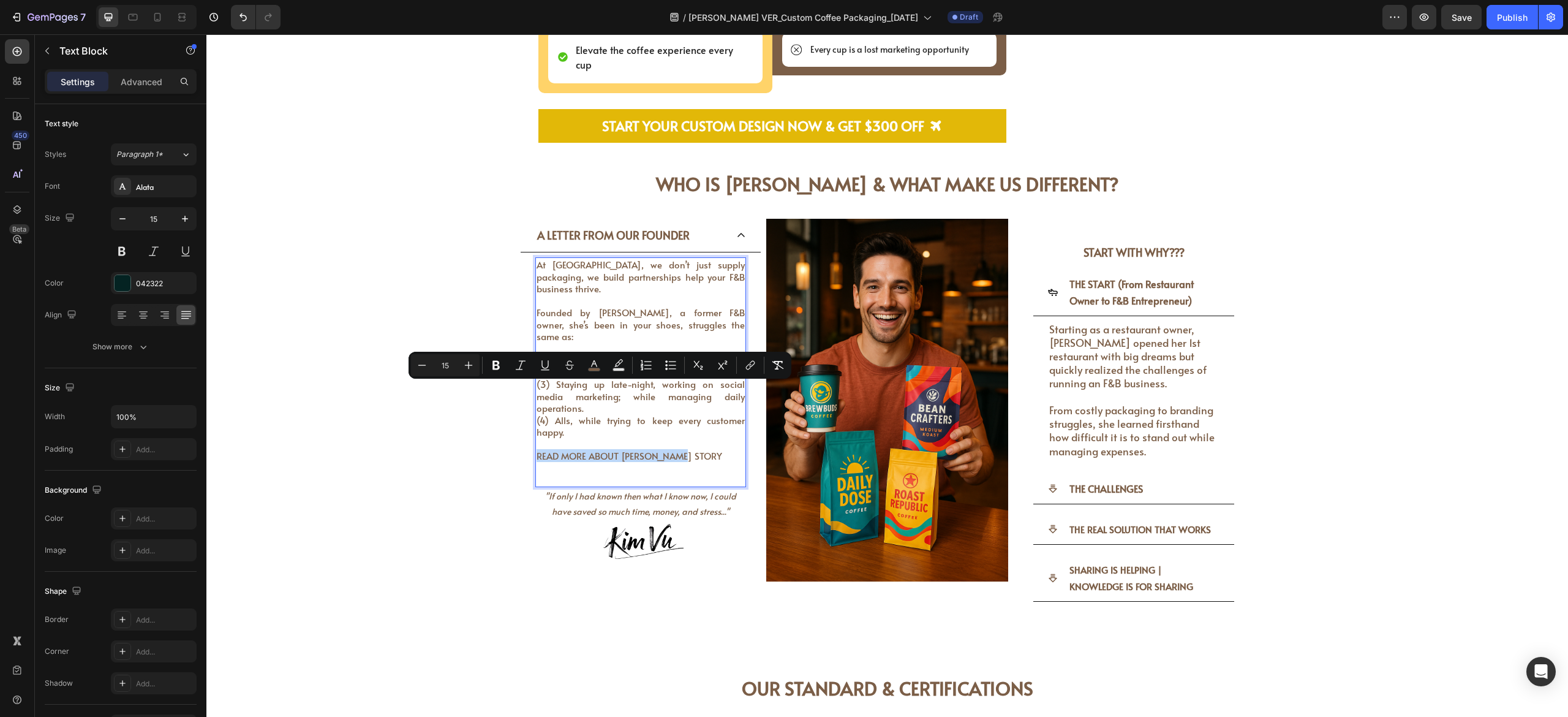
drag, startPoint x: 690, startPoint y: 385, endPoint x: 528, endPoint y: 391, distance: 162.1
click at [537, 397] on p "READ MORE ABOUT [PERSON_NAME] STORY" at bounding box center [641, 455] width 209 height 12
drag, startPoint x: 498, startPoint y: 365, endPoint x: 552, endPoint y: 364, distance: 54.0
click at [500, 365] on icon "Editor contextual toolbar" at bounding box center [496, 364] width 12 height 12
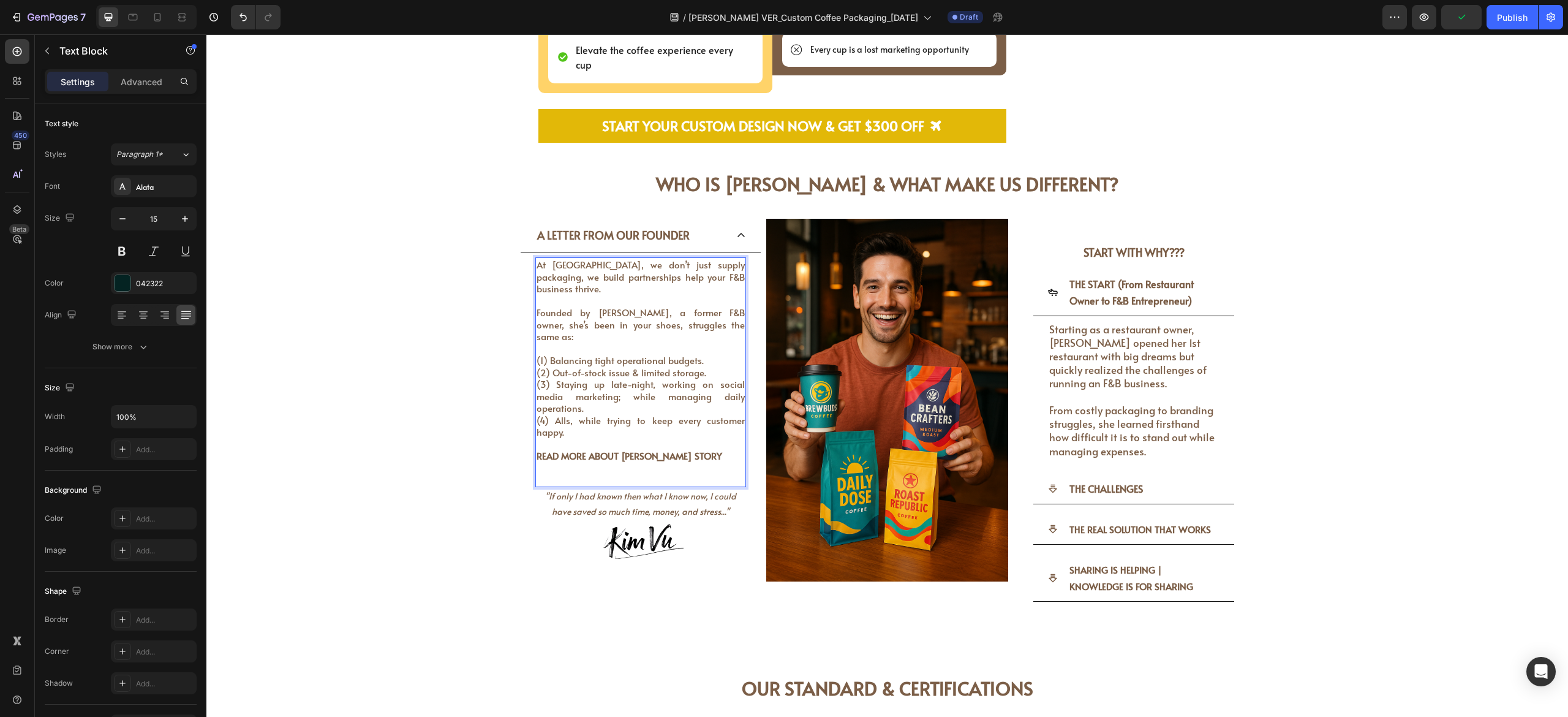
click at [549, 397] on span "(4) Alls, while trying to keep every customer happy." at bounding box center [641, 427] width 209 height 26
click at [657, 397] on strong "READ MORE ABOUT [PERSON_NAME] STORY" at bounding box center [629, 456] width 185 height 13
click at [708, 397] on p "READ MORE ABOUT [PERSON_NAME] STORY" at bounding box center [641, 455] width 209 height 12
drag, startPoint x: 695, startPoint y: 391, endPoint x: 528, endPoint y: 386, distance: 167.1
click at [537, 397] on p "READ MORE ABOUT [PERSON_NAME] STORY" at bounding box center [641, 455] width 209 height 12
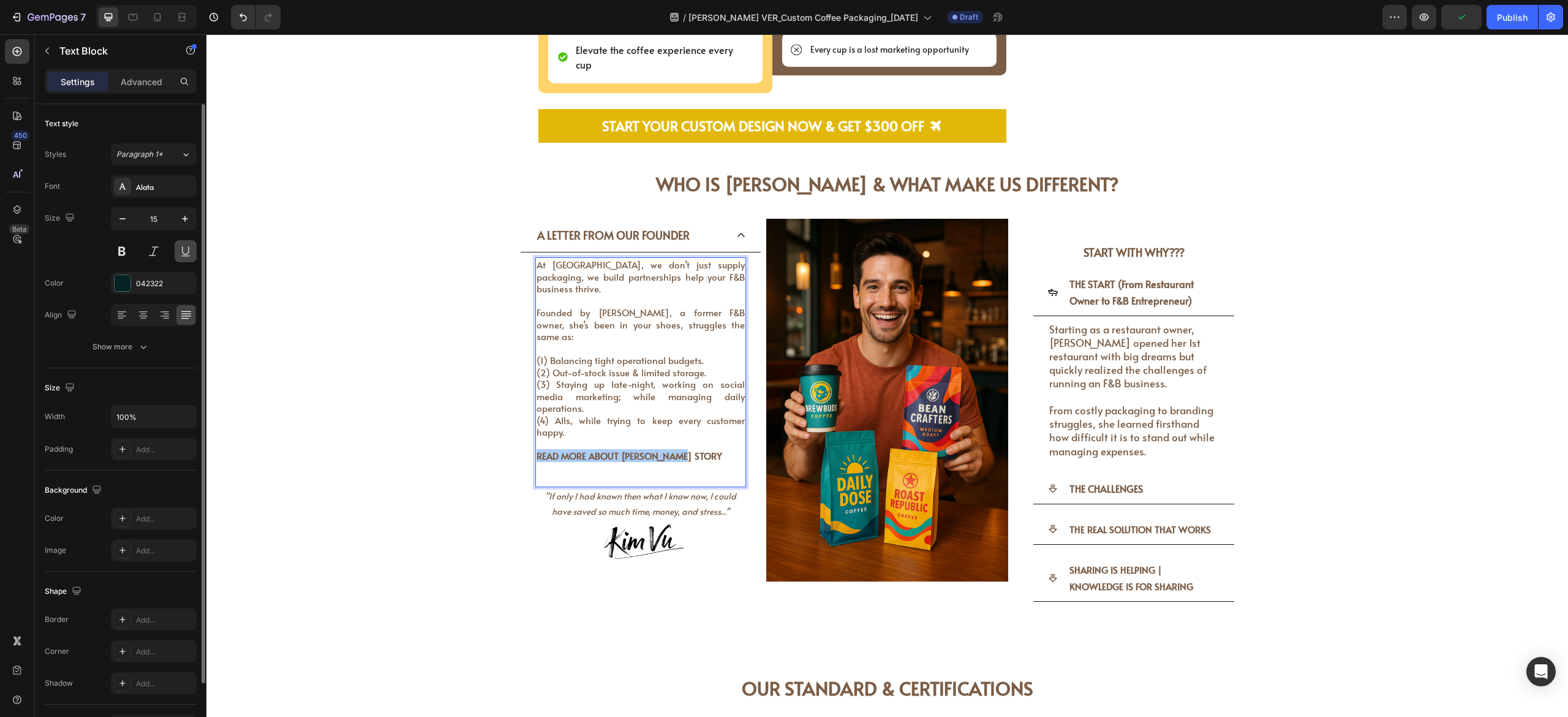
drag, startPoint x: 180, startPoint y: 248, endPoint x: 489, endPoint y: 423, distance: 355.1
click at [180, 247] on button at bounding box center [185, 251] width 22 height 22
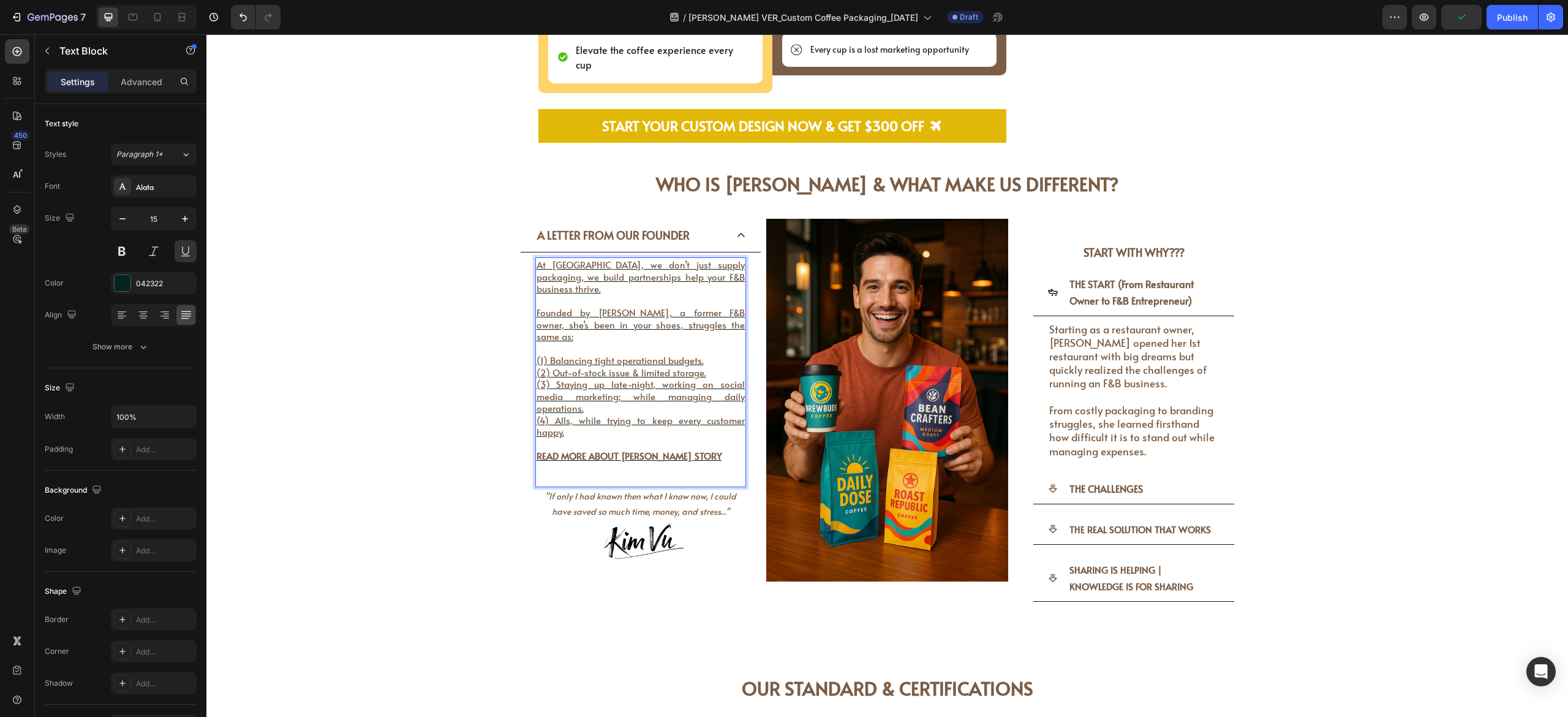
click at [694, 397] on p "READ MORE ABOUT [PERSON_NAME] STORY" at bounding box center [641, 455] width 209 height 12
click at [691, 397] on p "READ MORE ABOUT [PERSON_NAME] STORY" at bounding box center [641, 455] width 209 height 12
click at [702, 397] on span "(4) Alls, while trying to keep every customer happy." at bounding box center [641, 427] width 209 height 26
click at [611, 306] on span "Founded by [PERSON_NAME], a former F&B owner, she’s been in your shoes, struggl…" at bounding box center [641, 324] width 209 height 37
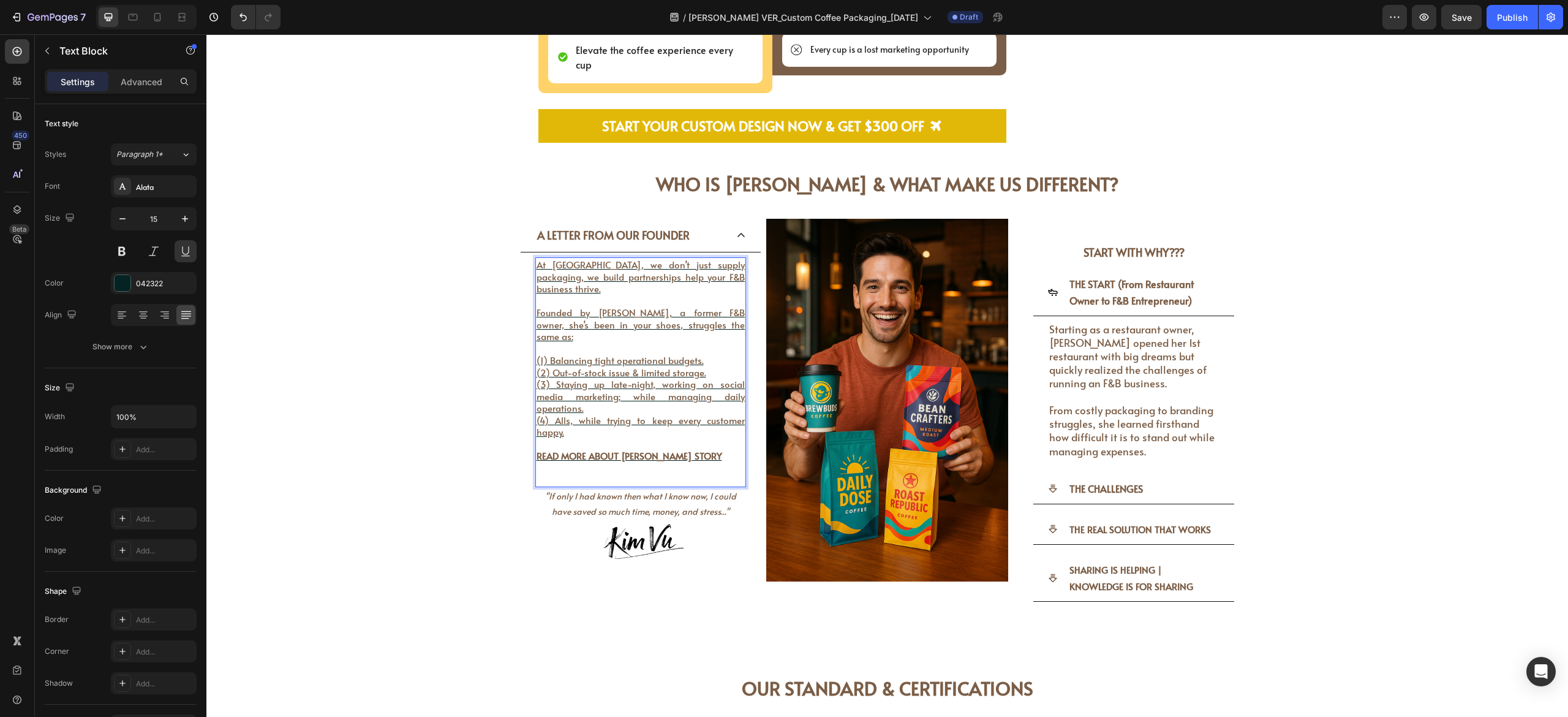
click at [647, 377] on span "(3) Staying up late-night, working on social media marketing; while managing da…" at bounding box center [641, 395] width 209 height 37
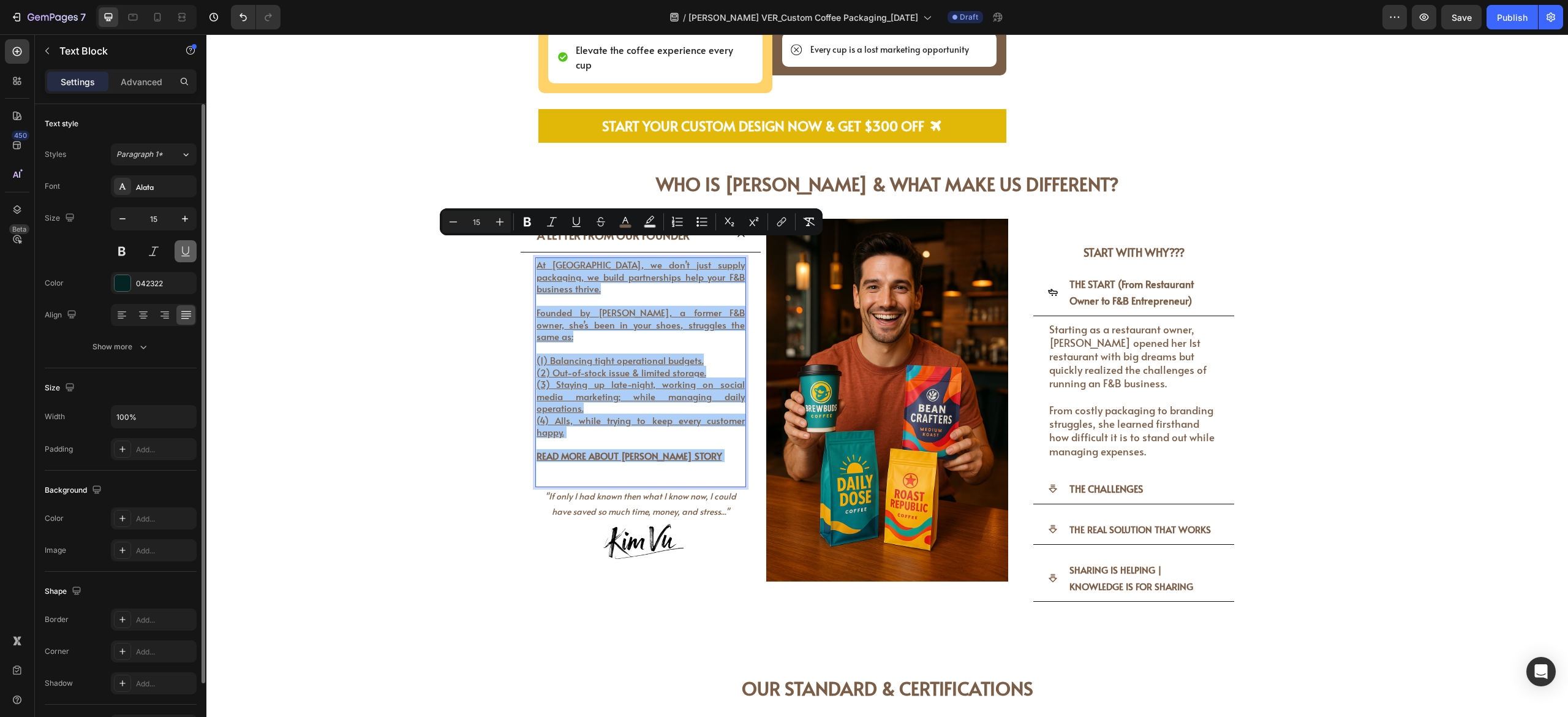
drag, startPoint x: 180, startPoint y: 251, endPoint x: 654, endPoint y: 328, distance: 480.2
click at [180, 251] on button at bounding box center [185, 251] width 22 height 22
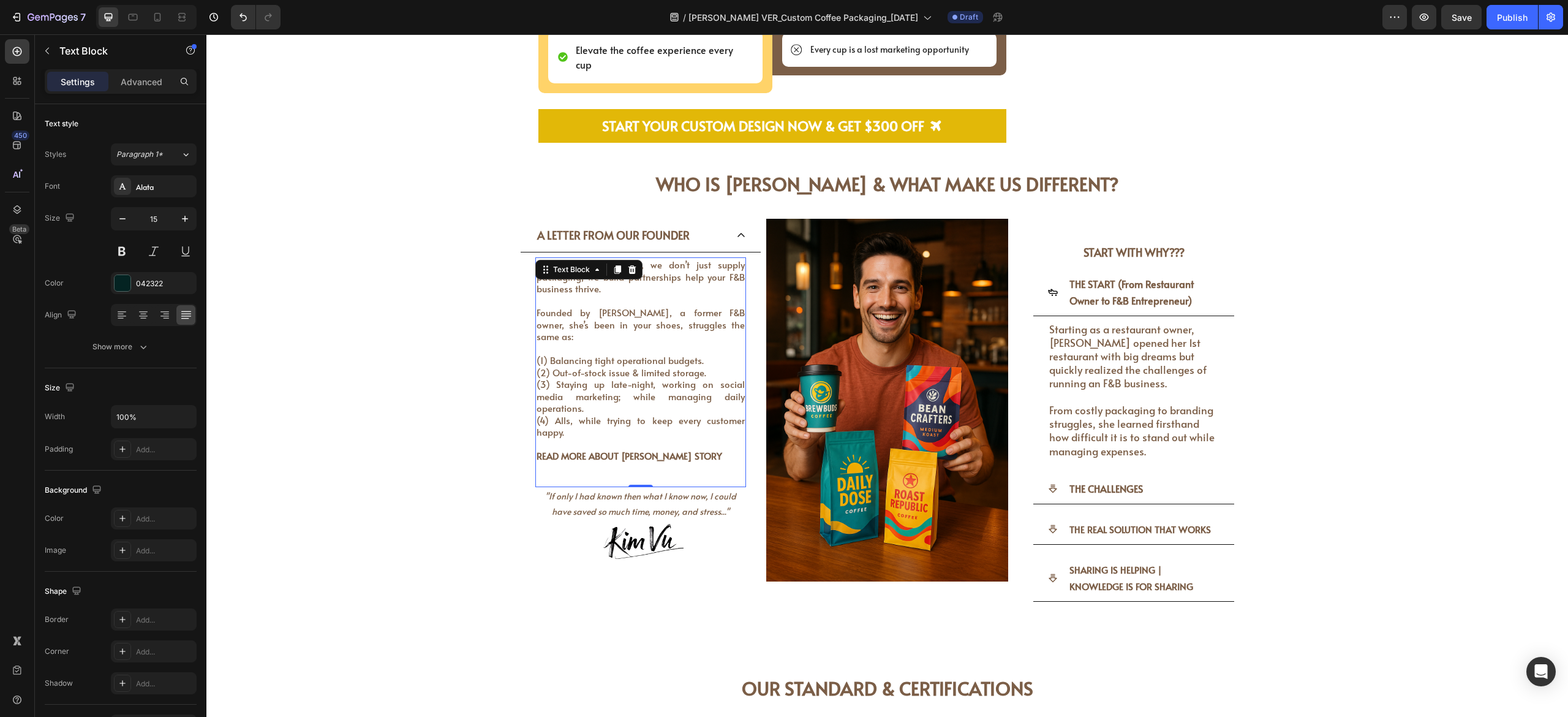
click at [660, 397] on strong "READ MORE ABOUT [PERSON_NAME] STORY" at bounding box center [629, 456] width 185 height 13
click at [679, 397] on p "READ MORE ABOUT [PERSON_NAME] STORY" at bounding box center [641, 455] width 209 height 12
drag, startPoint x: 680, startPoint y: 388, endPoint x: 526, endPoint y: 391, distance: 154.0
click at [535, 391] on div "At [GEOGRAPHIC_DATA], we don’t just supply packaging, we build partnerships hel…" at bounding box center [640, 373] width 211 height 230
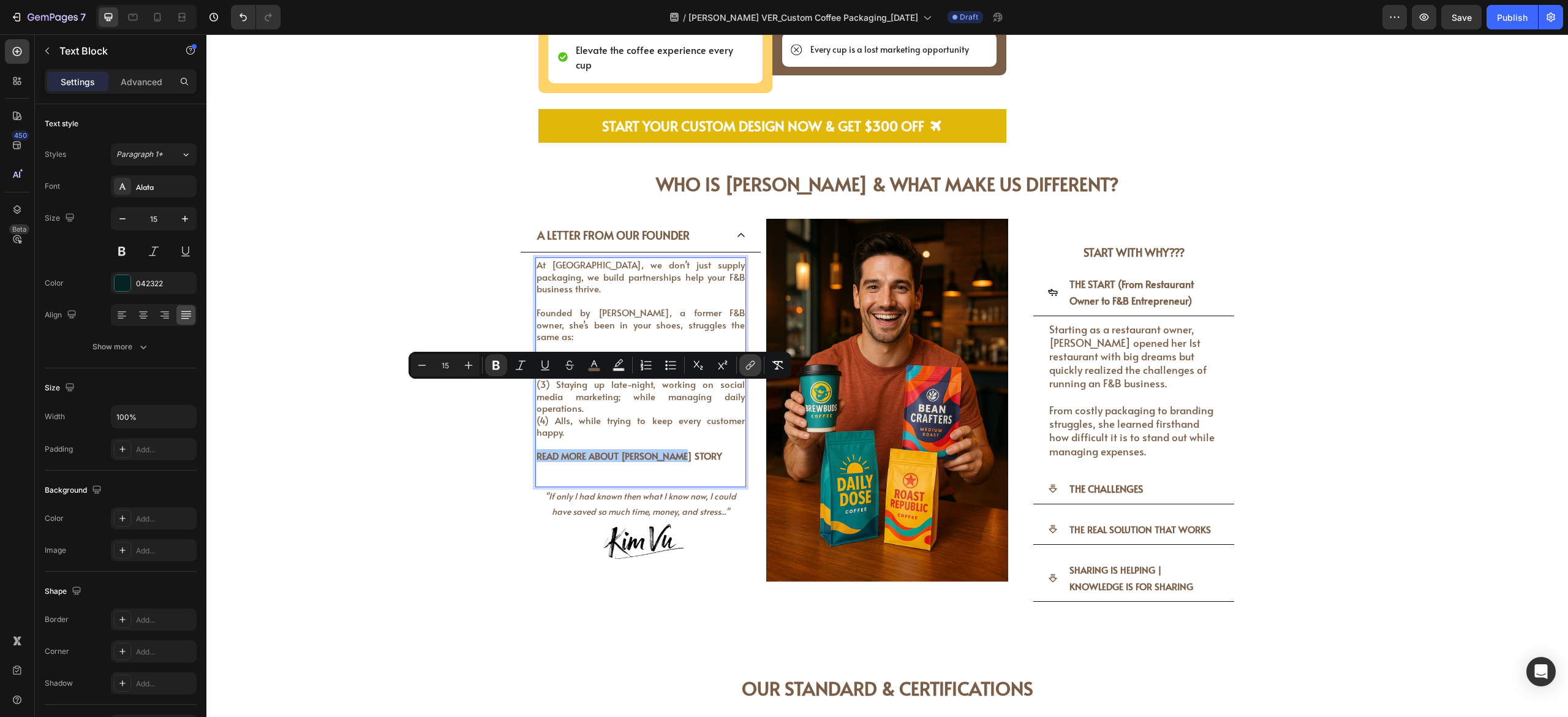
click at [746, 365] on icon "Editor contextual toolbar" at bounding box center [750, 364] width 12 height 12
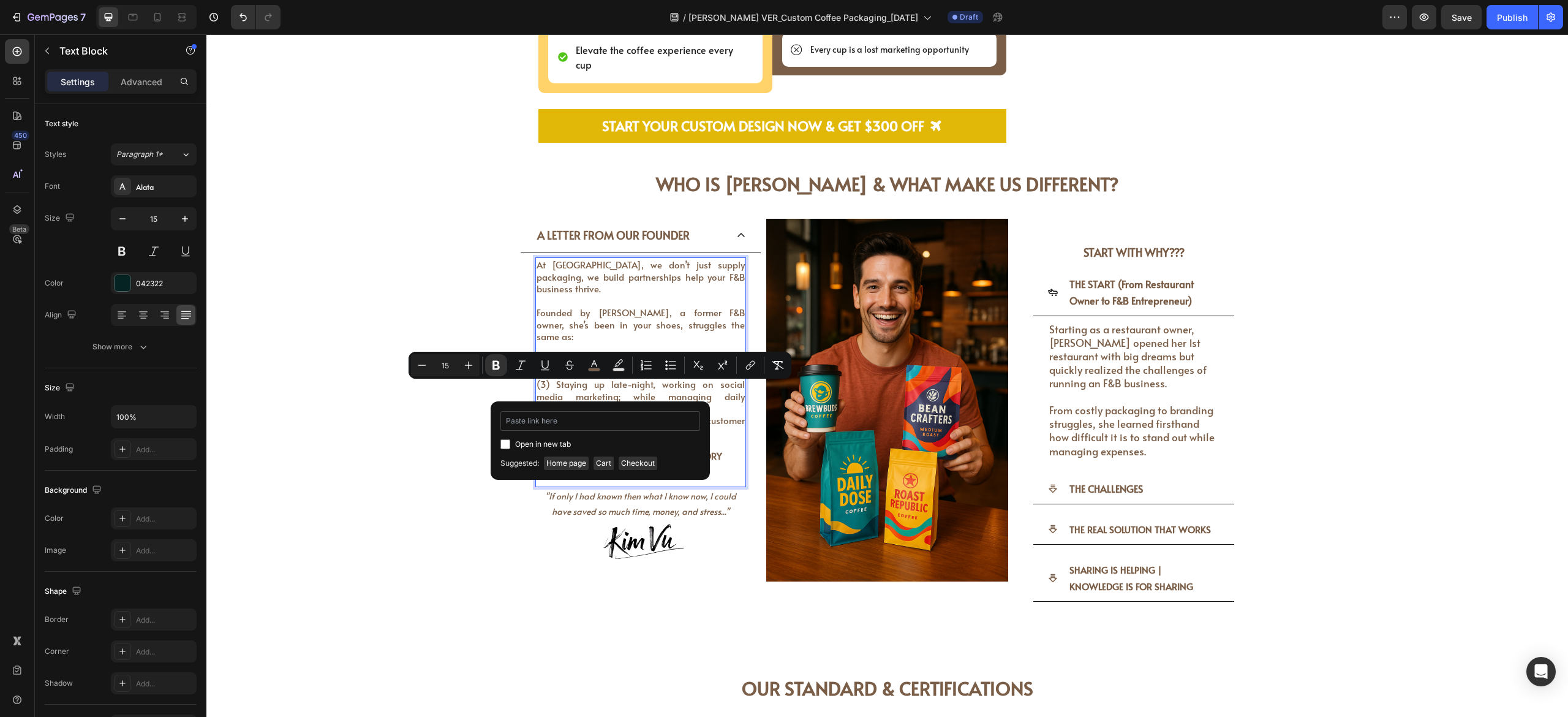
click at [565, 397] on input "Editor contextual toolbar" at bounding box center [600, 420] width 200 height 19
type input "[URL][DOMAIN_NAME][PERSON_NAME]"
drag, startPoint x: 502, startPoint y: 443, endPoint x: 510, endPoint y: 446, distance: 8.5
click at [502, 397] on input "Editor contextual toolbar" at bounding box center [505, 444] width 10 height 10
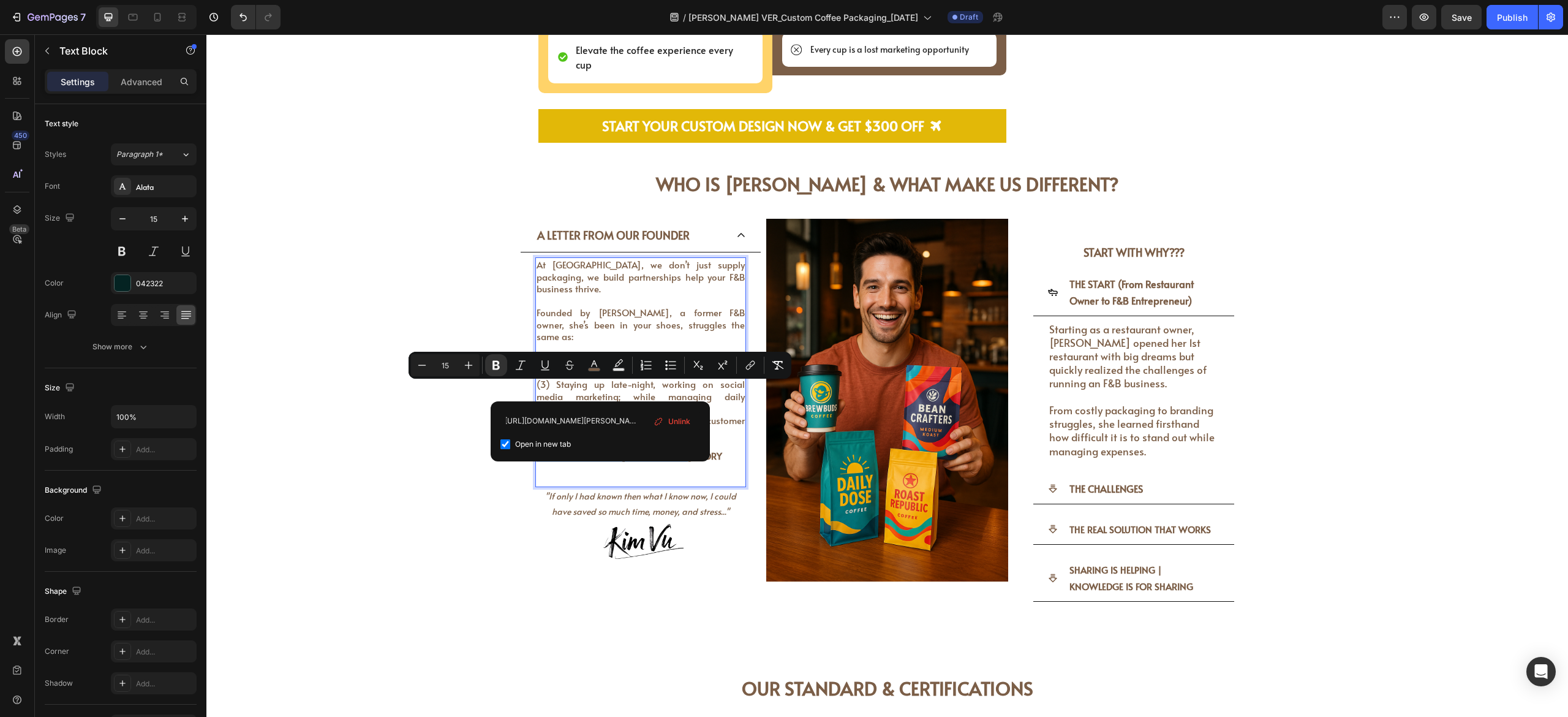
checkbox input "true"
click at [870, 397] on div "WHO IS [PERSON_NAME] & WHAT MAKE US DIFFERENT? Heading WHO IS [PERSON_NAME] & W…" at bounding box center [887, 398] width 1343 height 476
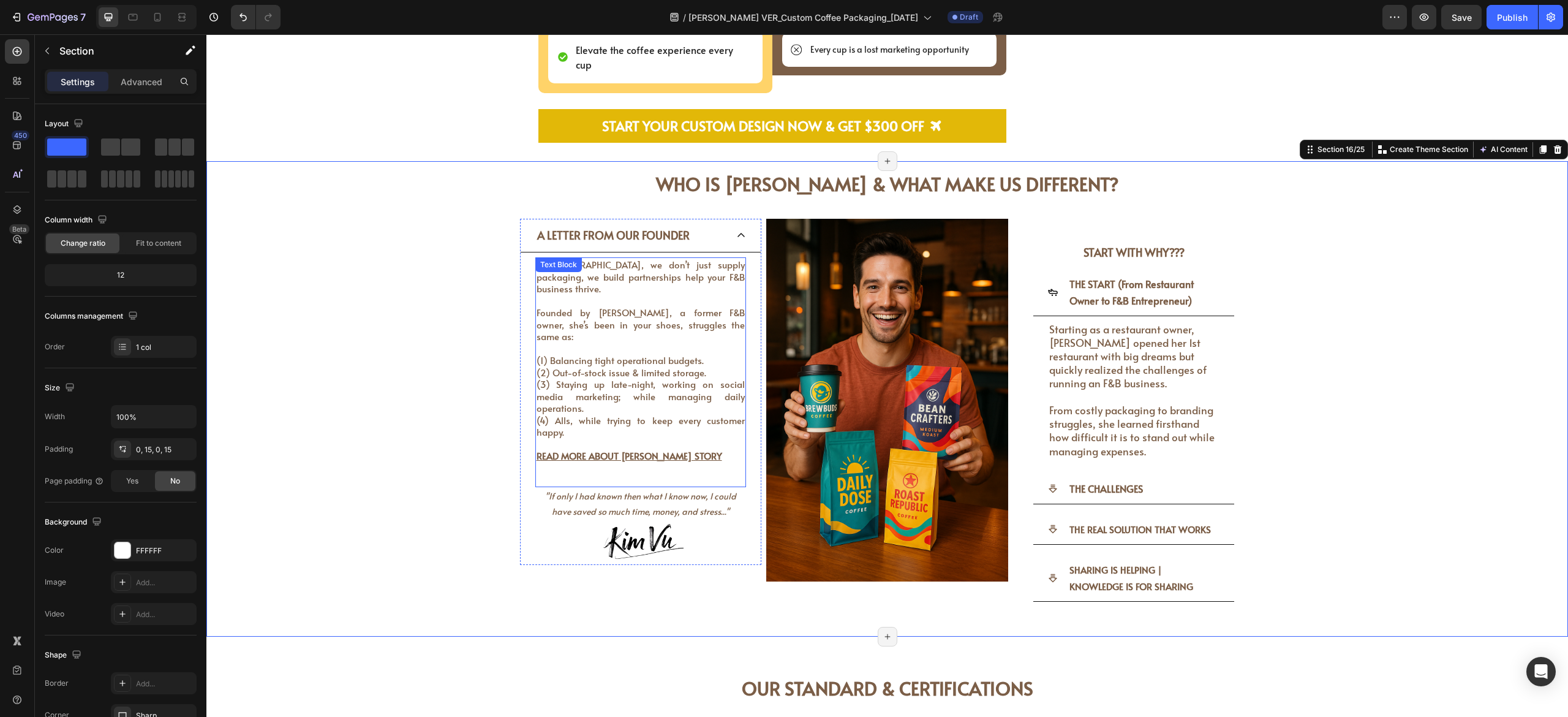
click at [555, 397] on p "Rich Text Editor. Editing area: main" at bounding box center [641, 468] width 209 height 12
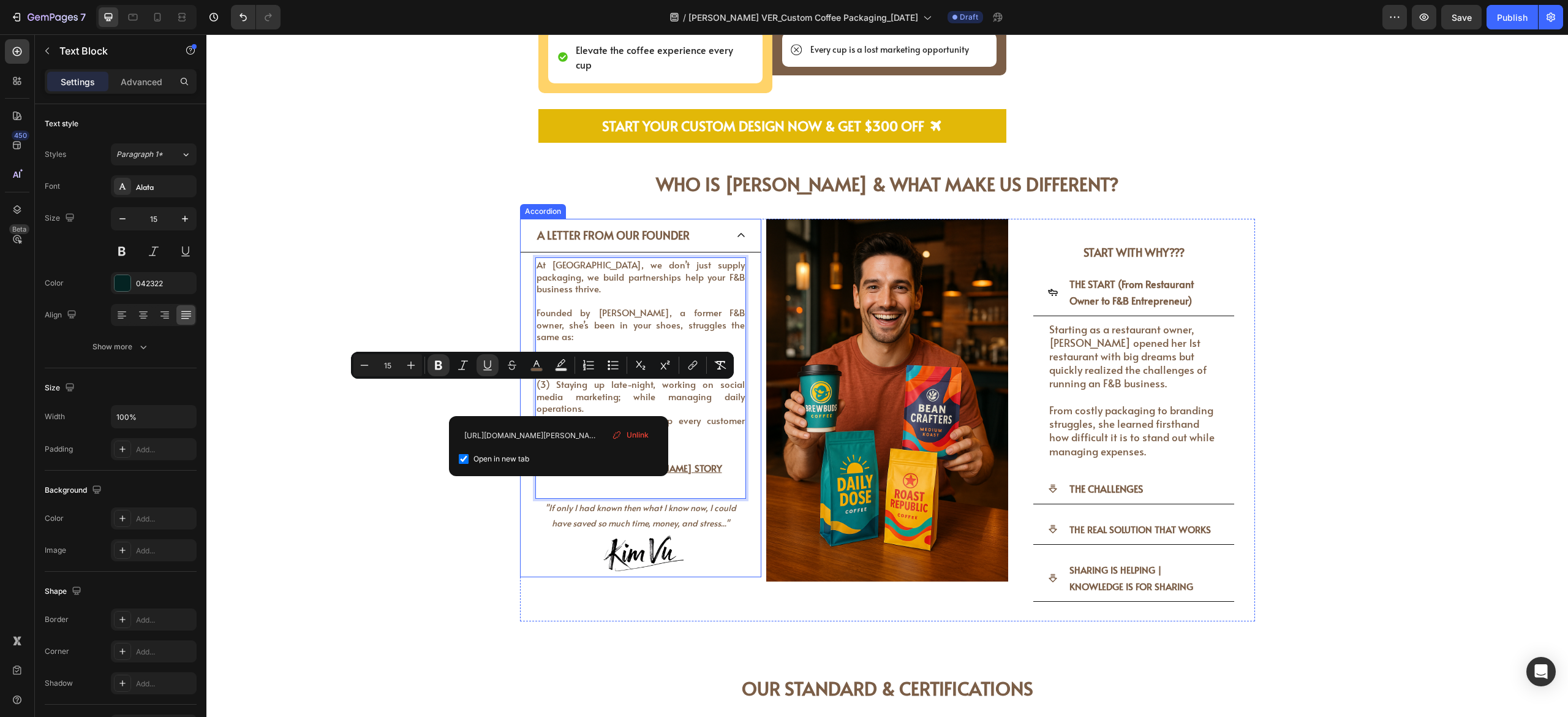
drag, startPoint x: 557, startPoint y: 403, endPoint x: 522, endPoint y: 395, distance: 35.9
click at [522, 395] on div "At [GEOGRAPHIC_DATA], we don’t just supply packaging, we build partnerships hel…" at bounding box center [641, 415] width 241 height 325
click at [490, 364] on icon "Editor contextual toolbar" at bounding box center [487, 364] width 6 height 8
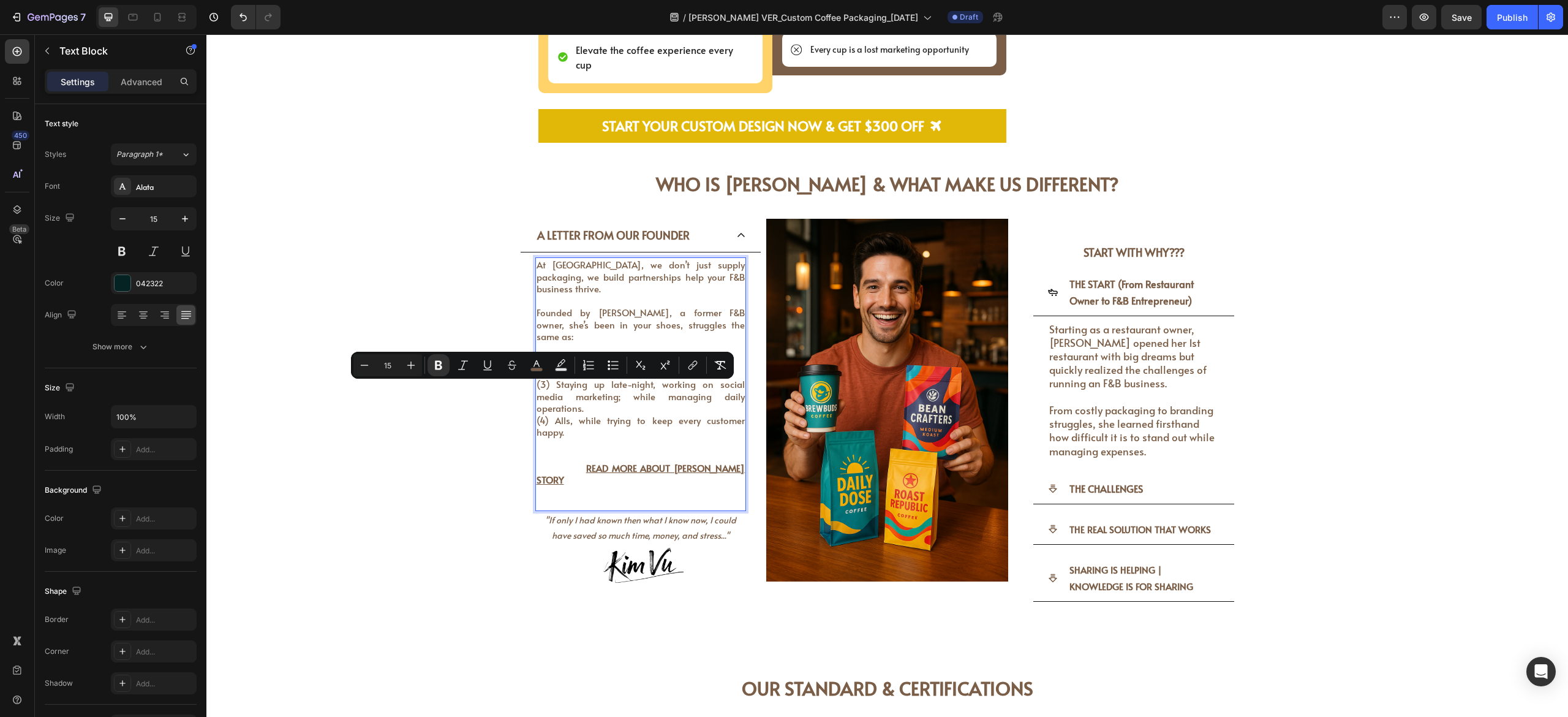
click at [646, 306] on span "Founded by [PERSON_NAME], a former F&B owner, she’s been in your shoes, struggl…" at bounding box center [641, 324] width 209 height 37
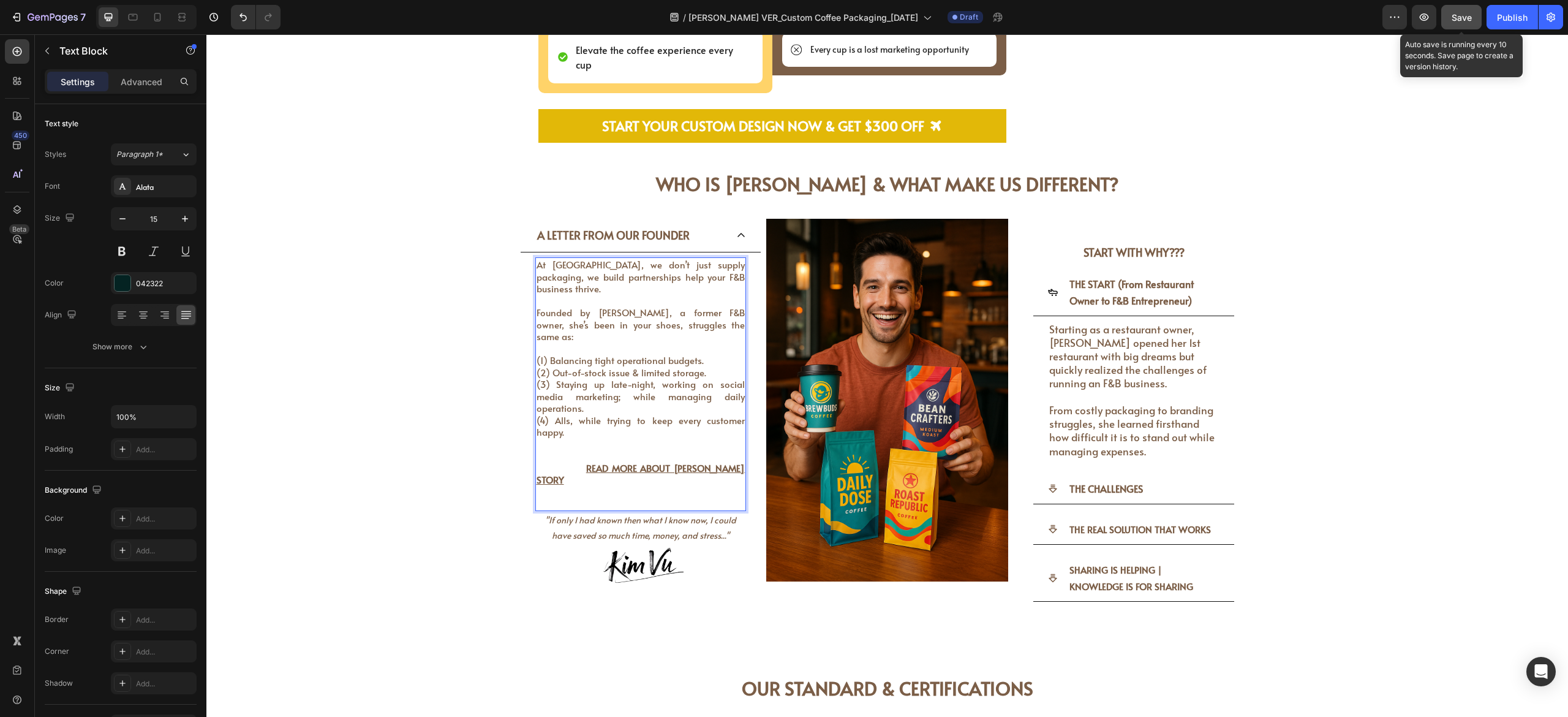
click at [870, 10] on button "Save" at bounding box center [1461, 16] width 40 height 25
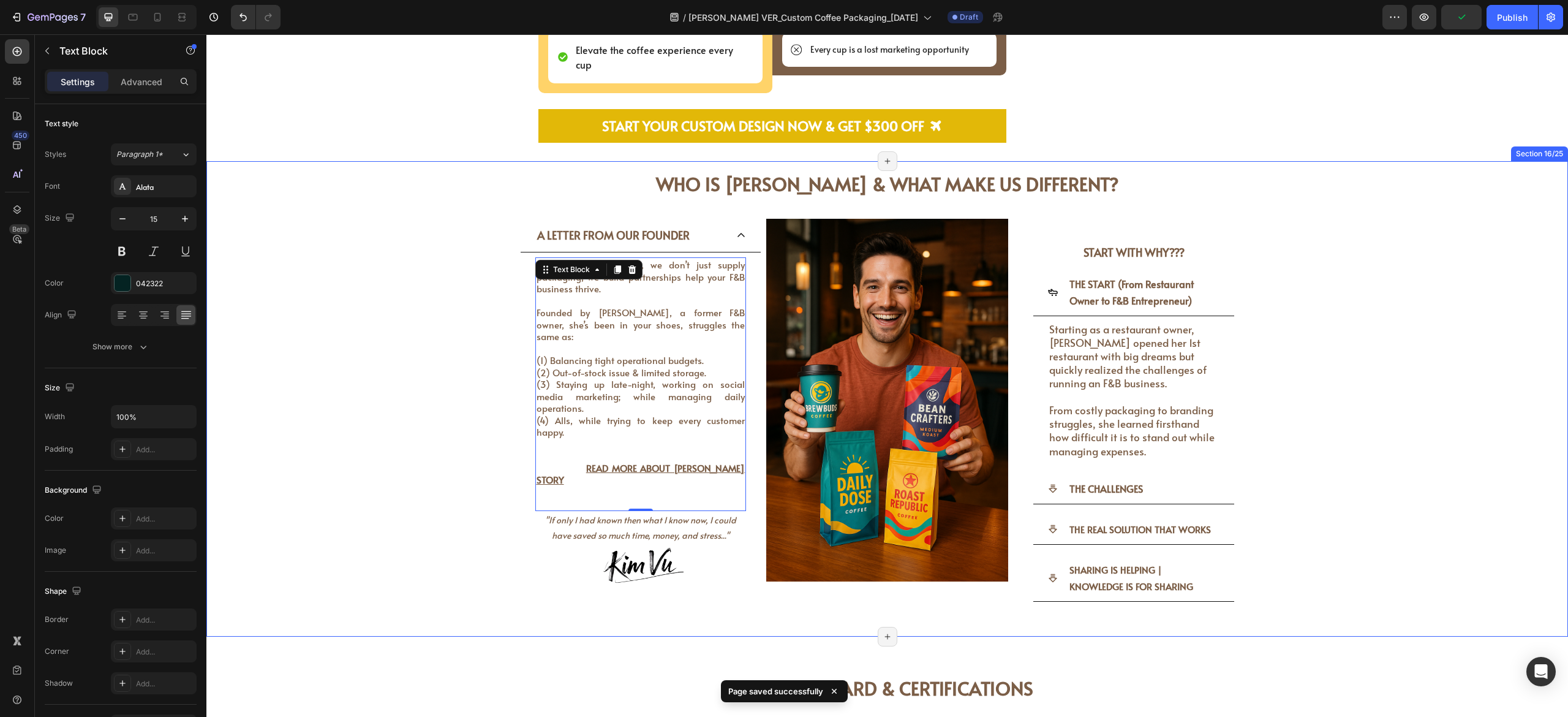
click at [870, 397] on div "WHO IS [PERSON_NAME] & WHAT MAKE US DIFFERENT? Heading WHO IS [PERSON_NAME] & W…" at bounding box center [887, 398] width 1343 height 476
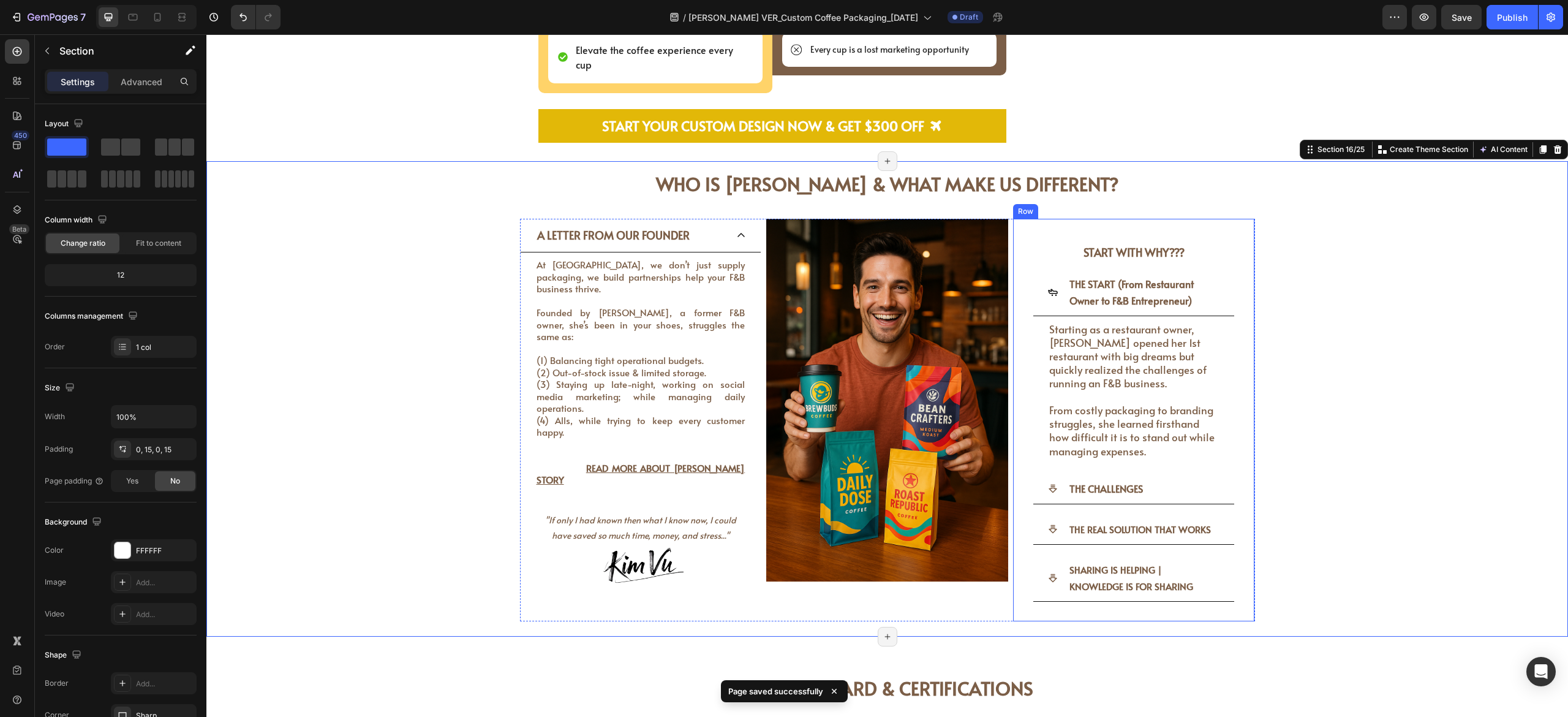
click at [870, 238] on h3 "START WITH WHY???" at bounding box center [1134, 251] width 203 height 26
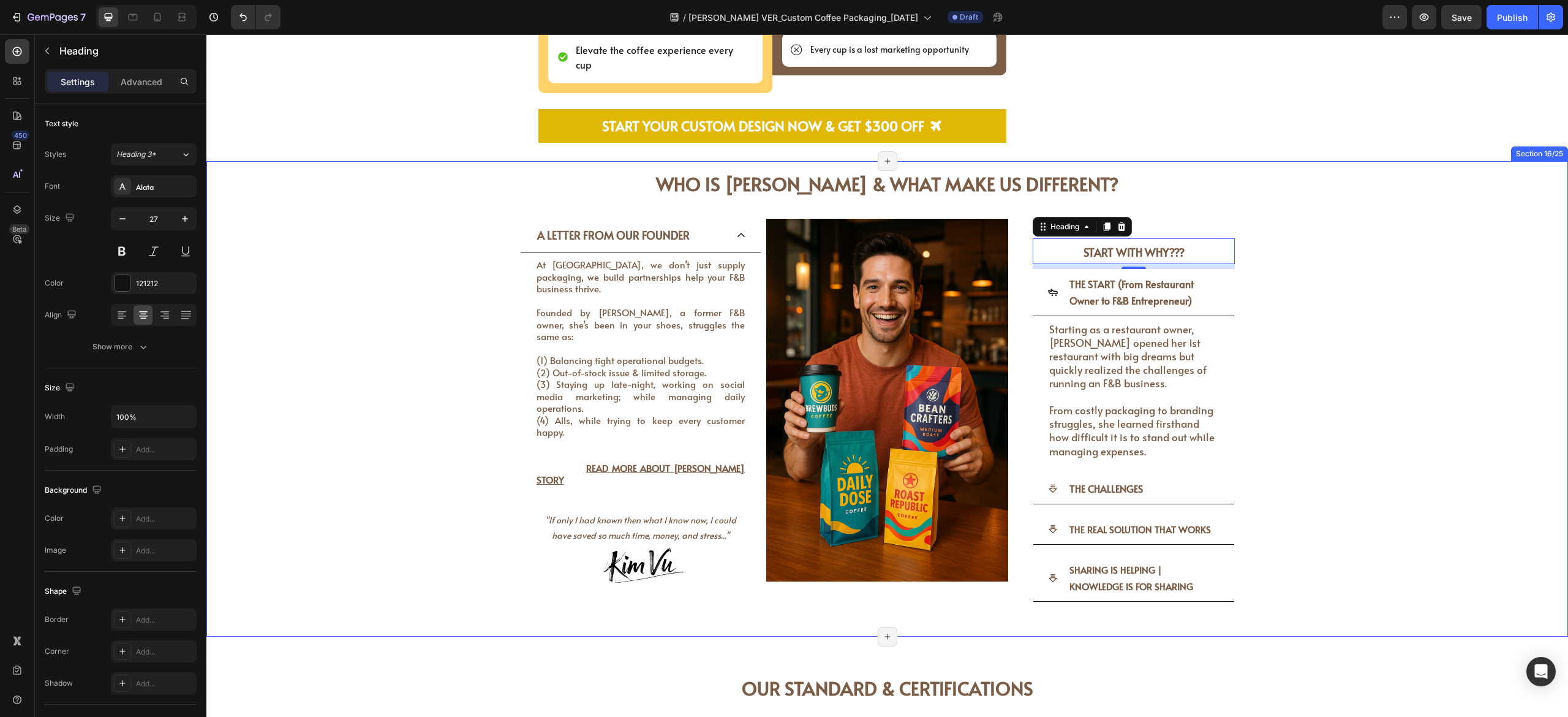
drag, startPoint x: 1435, startPoint y: 405, endPoint x: 1430, endPoint y: 421, distance: 16.8
click at [870, 397] on div "WHO IS [PERSON_NAME] & WHAT MAKE US DIFFERENT? Heading WHO IS [PERSON_NAME] & W…" at bounding box center [887, 398] width 1343 height 476
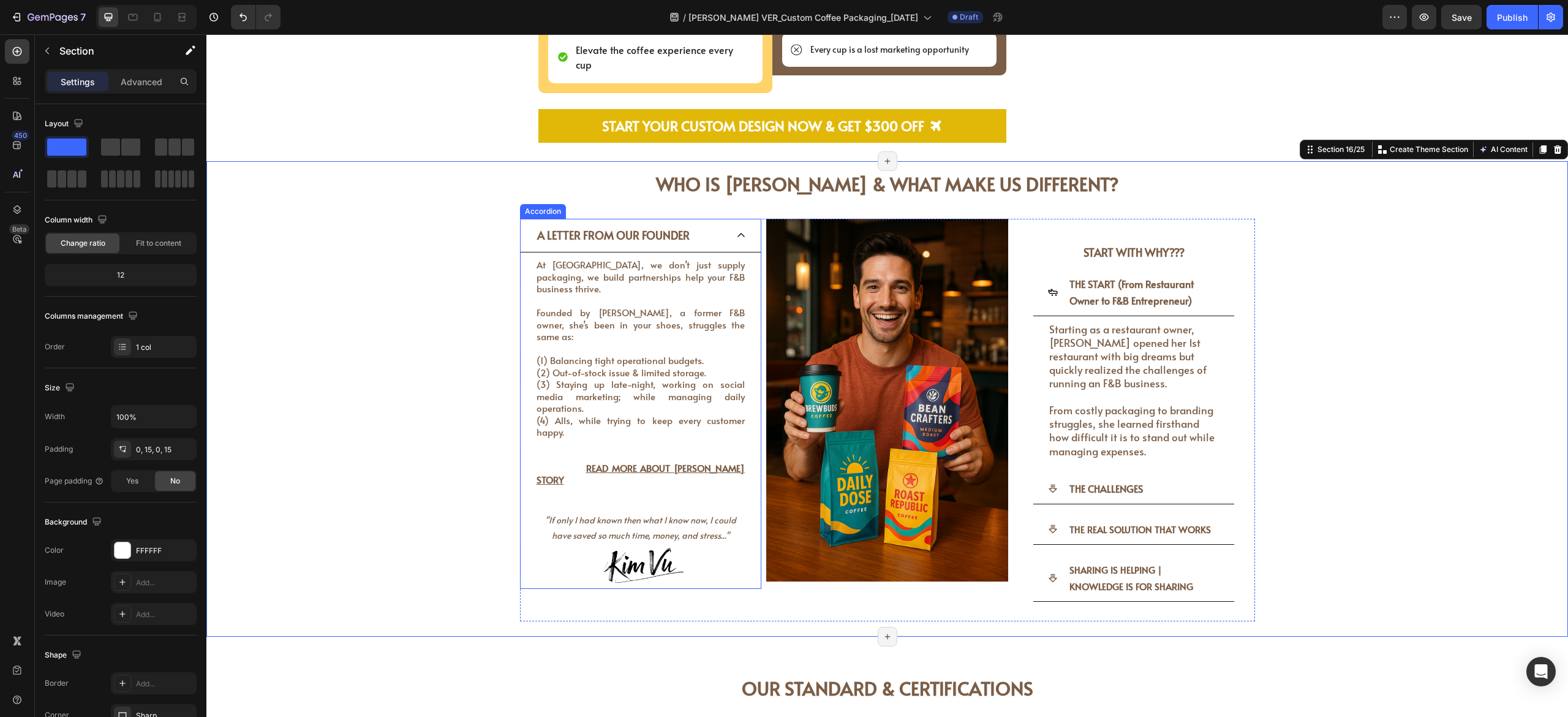
click at [521, 218] on div "A LETTER FROM OUR FOUNDER" at bounding box center [641, 235] width 241 height 34
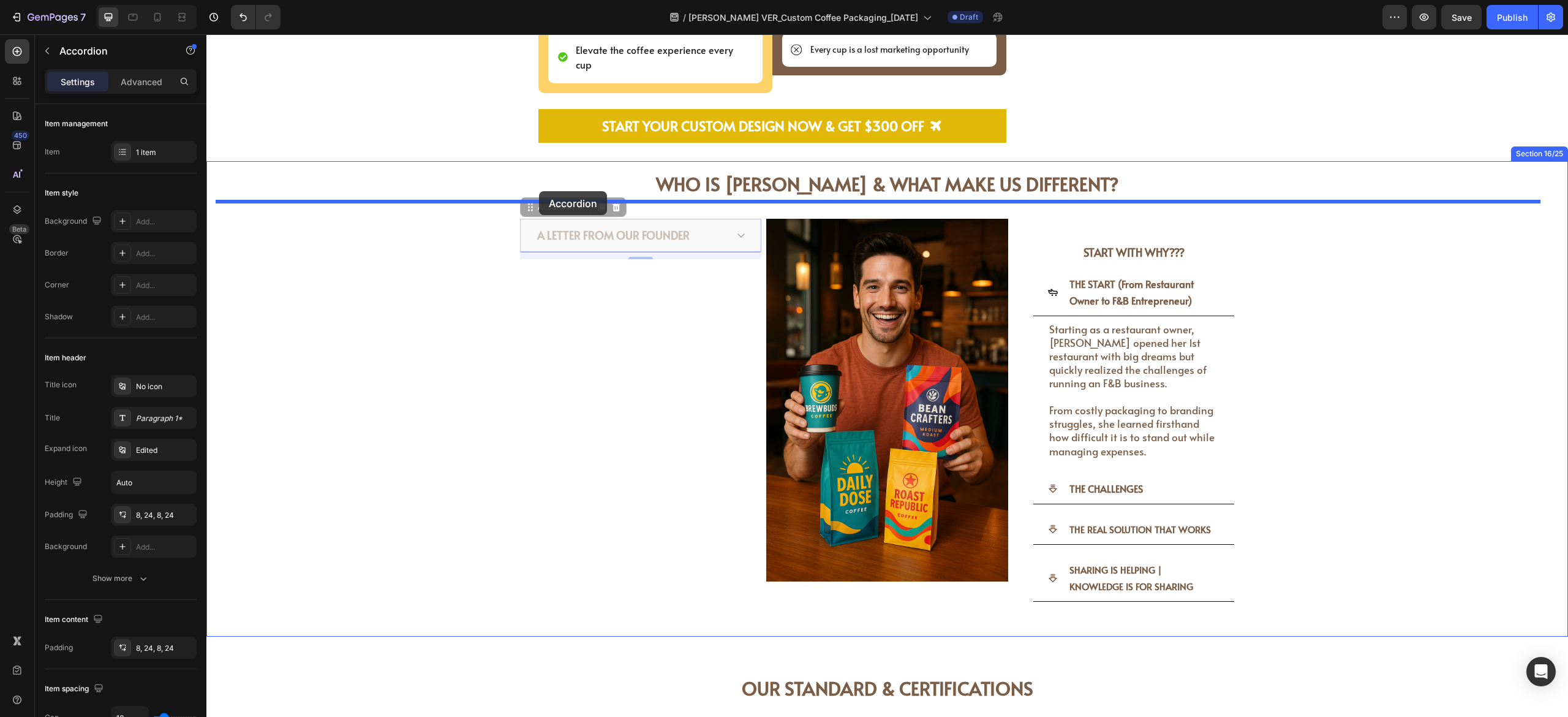
drag, startPoint x: 520, startPoint y: 189, endPoint x: 541, endPoint y: 201, distance: 24.2
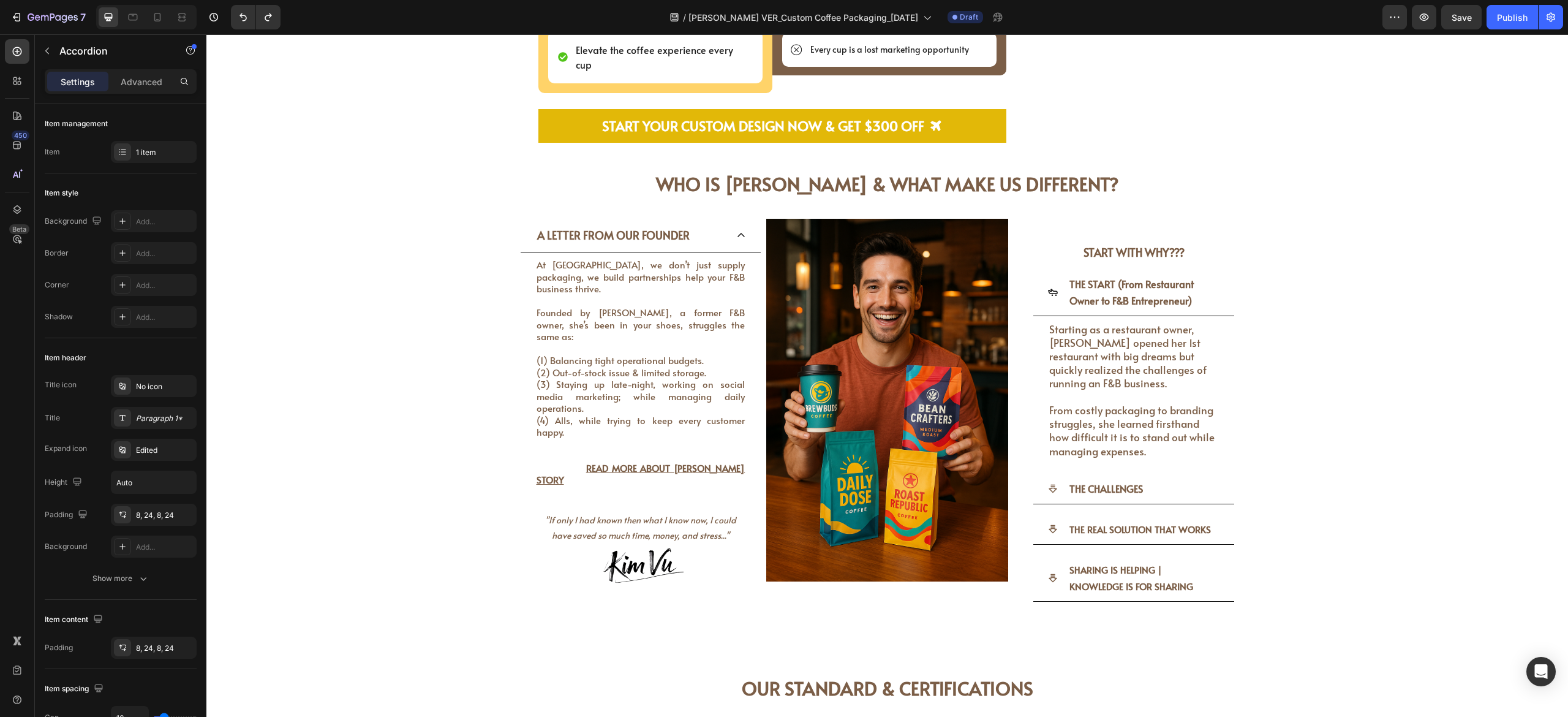
drag, startPoint x: 538, startPoint y: 213, endPoint x: 533, endPoint y: 225, distance: 13.0
click at [538, 227] on span "A LETTER FROM OUR FOUNDER" at bounding box center [613, 235] width 153 height 16
click at [506, 218] on div "WHO IS [PERSON_NAME] & WHAT MAKE US DIFFERENT? Heading WHO IS [PERSON_NAME] & W…" at bounding box center [887, 398] width 1343 height 476
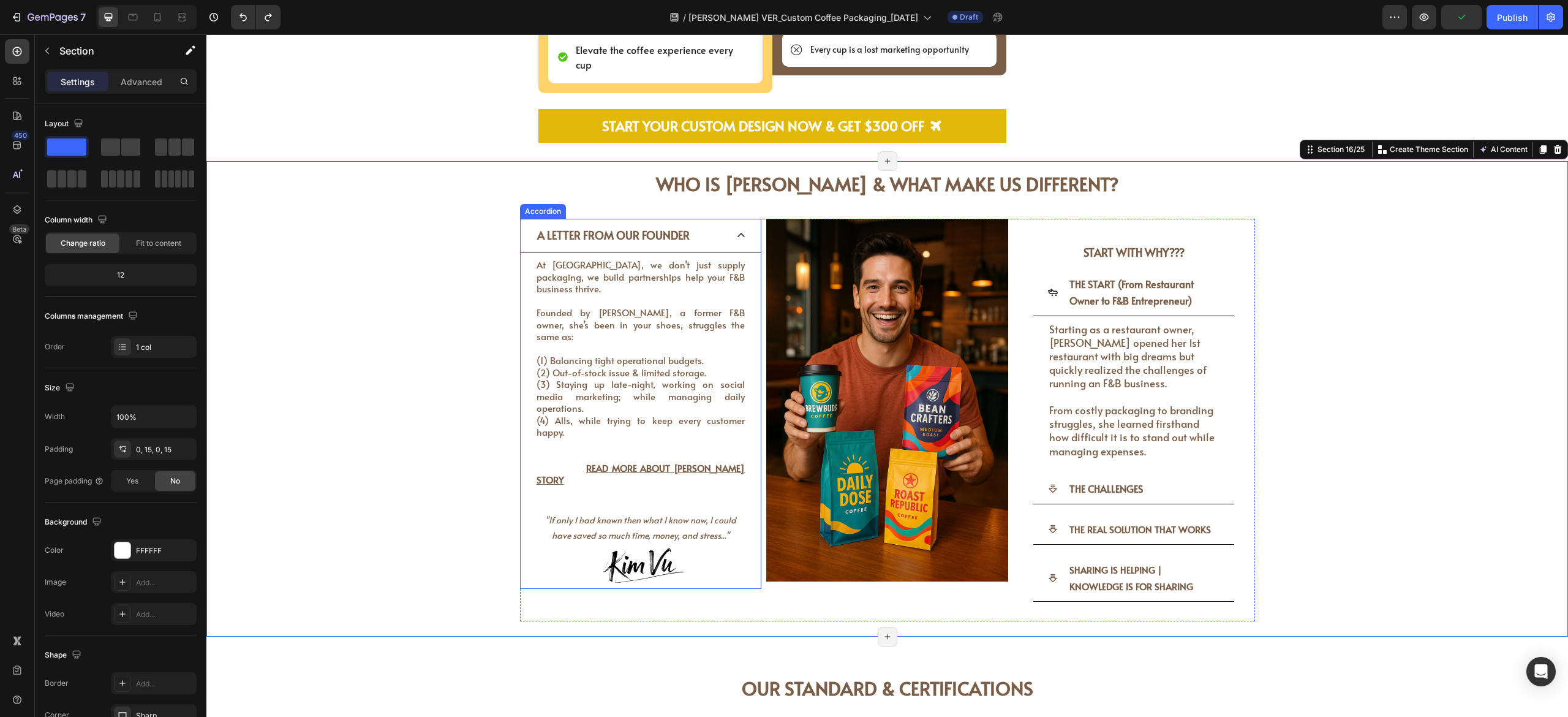
click at [521, 204] on div "Accordion" at bounding box center [543, 211] width 46 height 15
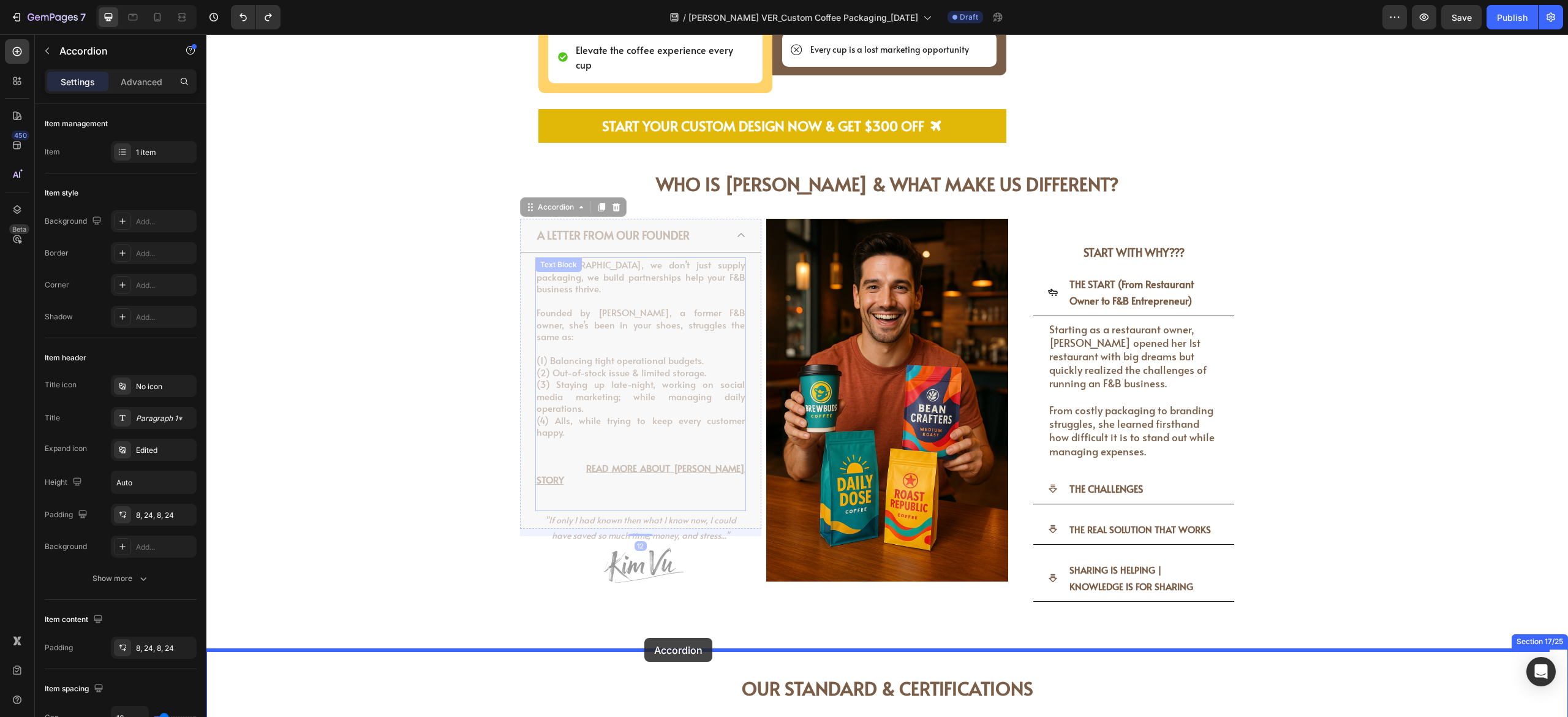
drag, startPoint x: 522, startPoint y: 195, endPoint x: 645, endPoint y: 638, distance: 459.8
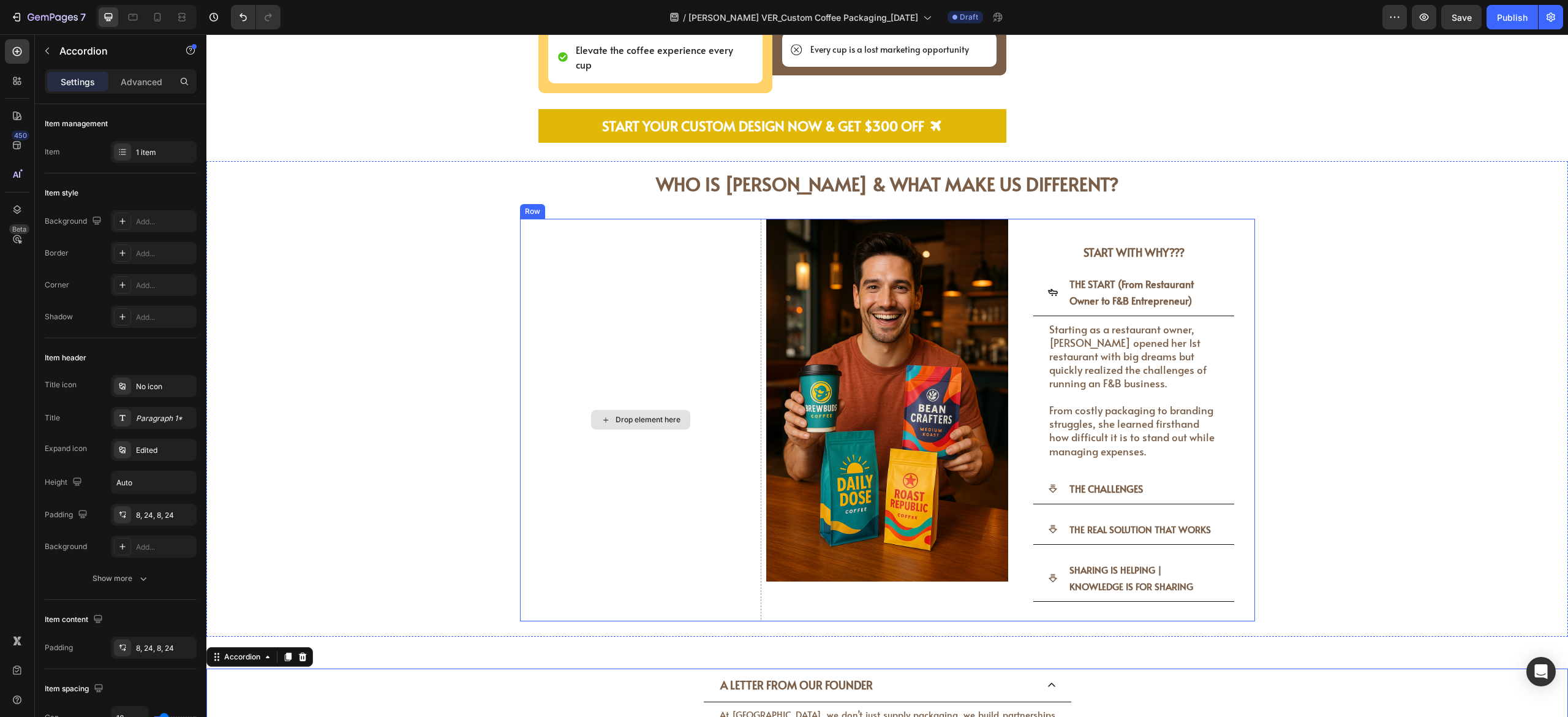
click at [746, 397] on div "Drop element here" at bounding box center [641, 419] width 242 height 403
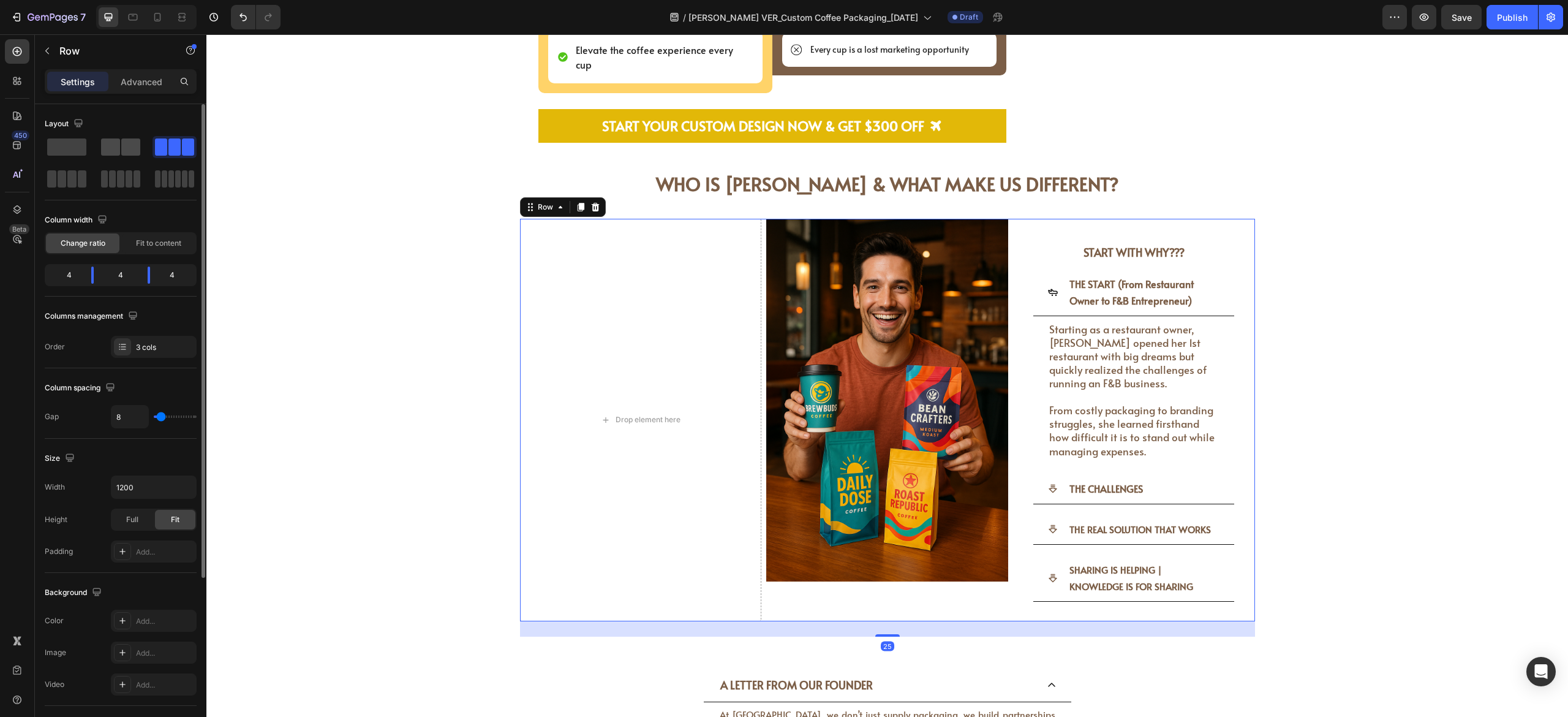
click at [128, 142] on span at bounding box center [131, 147] width 19 height 17
drag, startPoint x: 617, startPoint y: 359, endPoint x: 627, endPoint y: 392, distance: 34.5
click at [617, 367] on div "Drop element here" at bounding box center [641, 419] width 242 height 403
click at [637, 230] on div "Drop element here" at bounding box center [641, 419] width 242 height 403
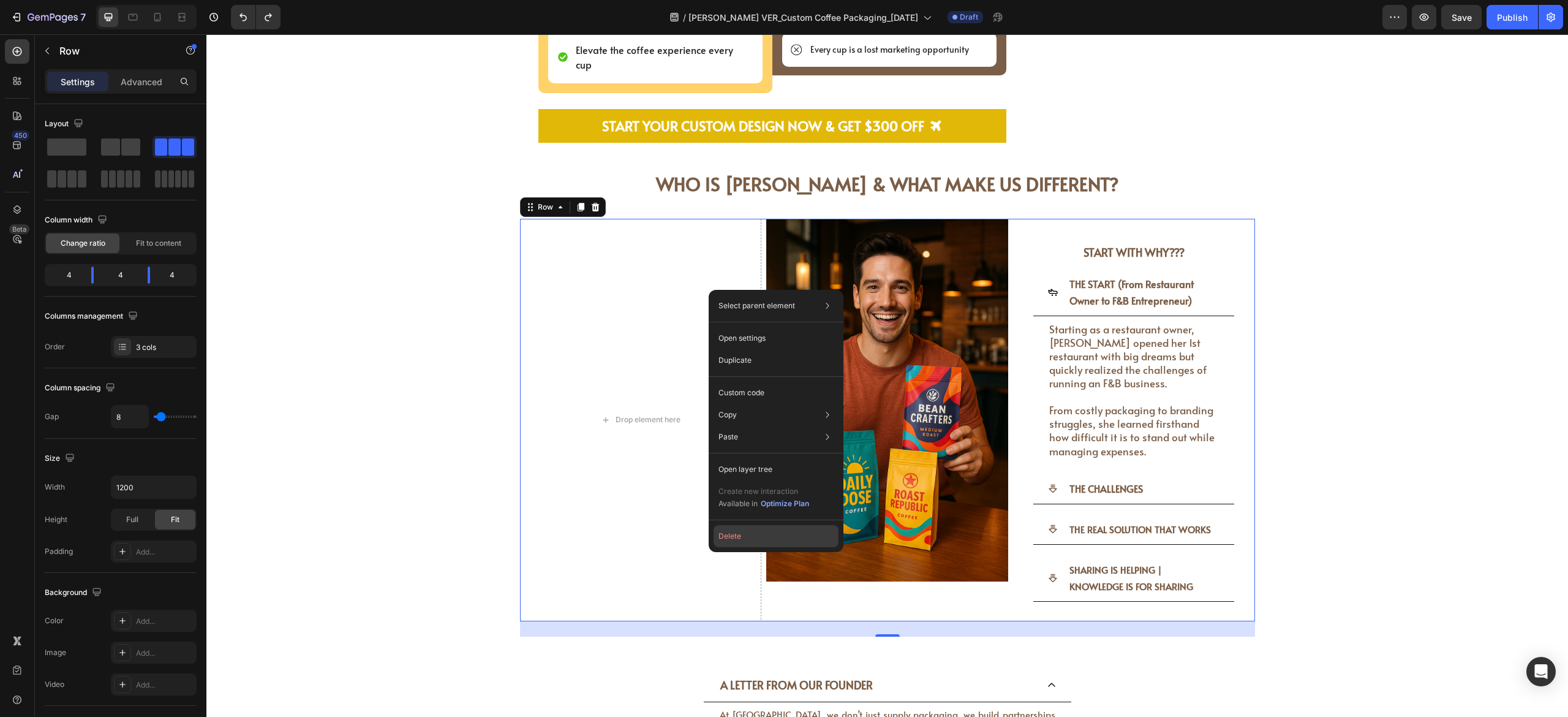
click at [728, 397] on button "Delete" at bounding box center [776, 536] width 125 height 22
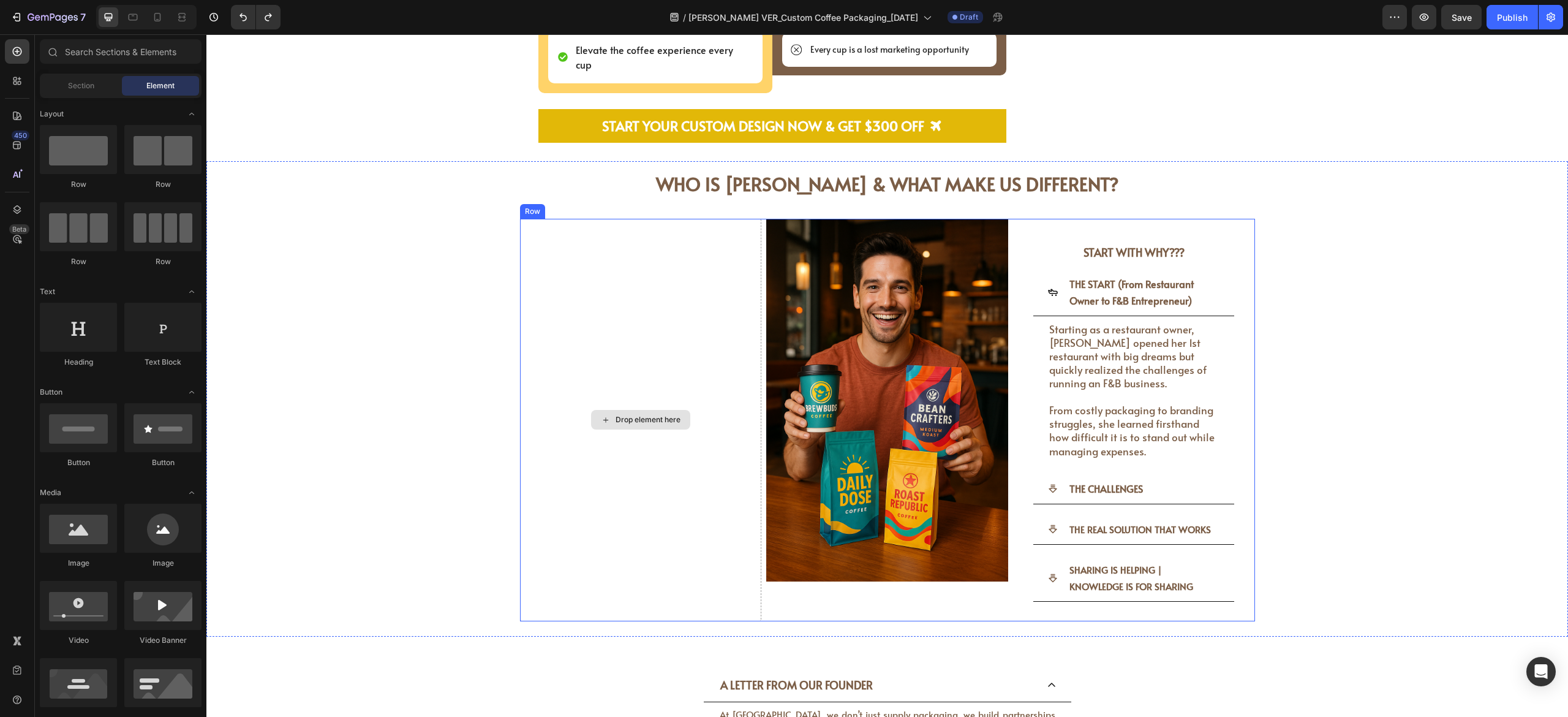
click at [677, 310] on div "Drop element here" at bounding box center [641, 419] width 242 height 403
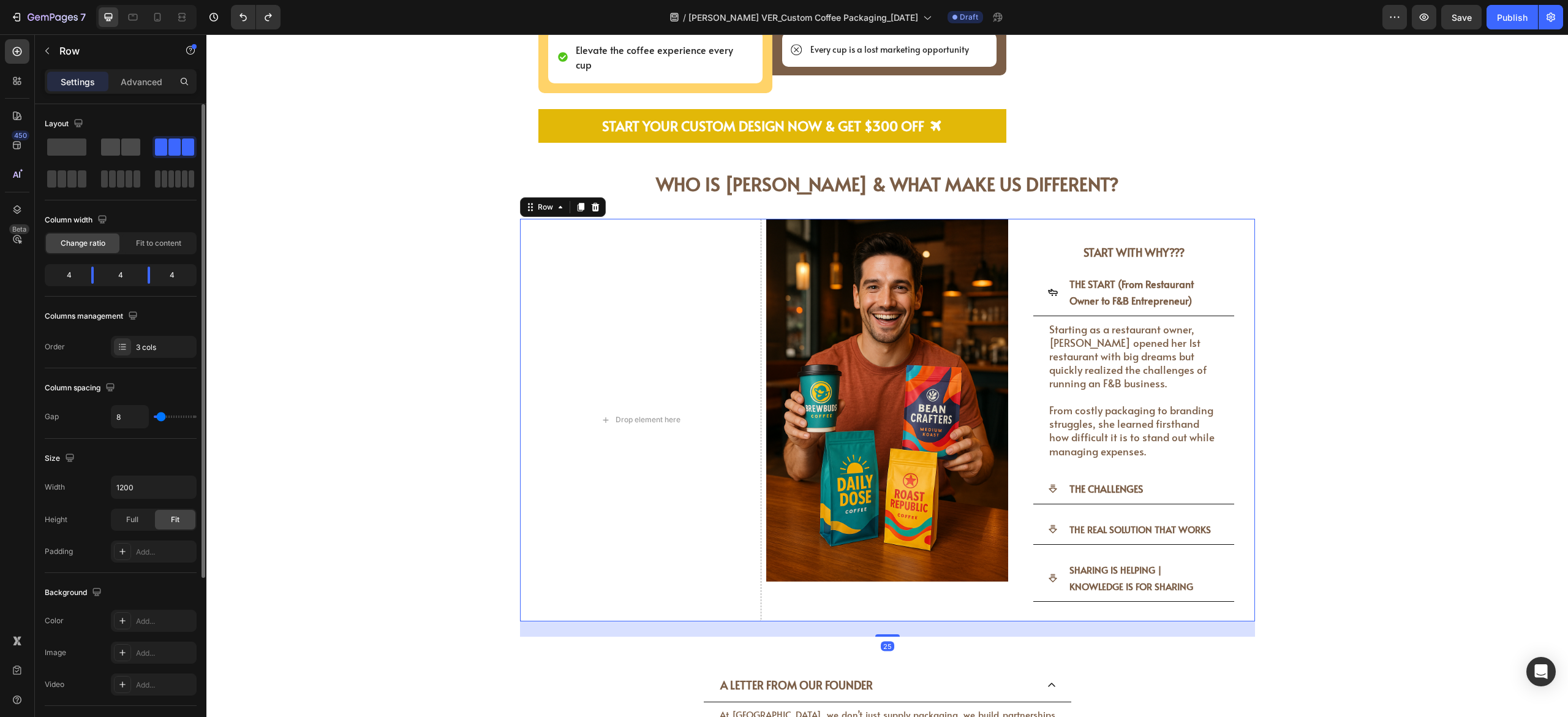
click at [130, 139] on span at bounding box center [131, 147] width 19 height 17
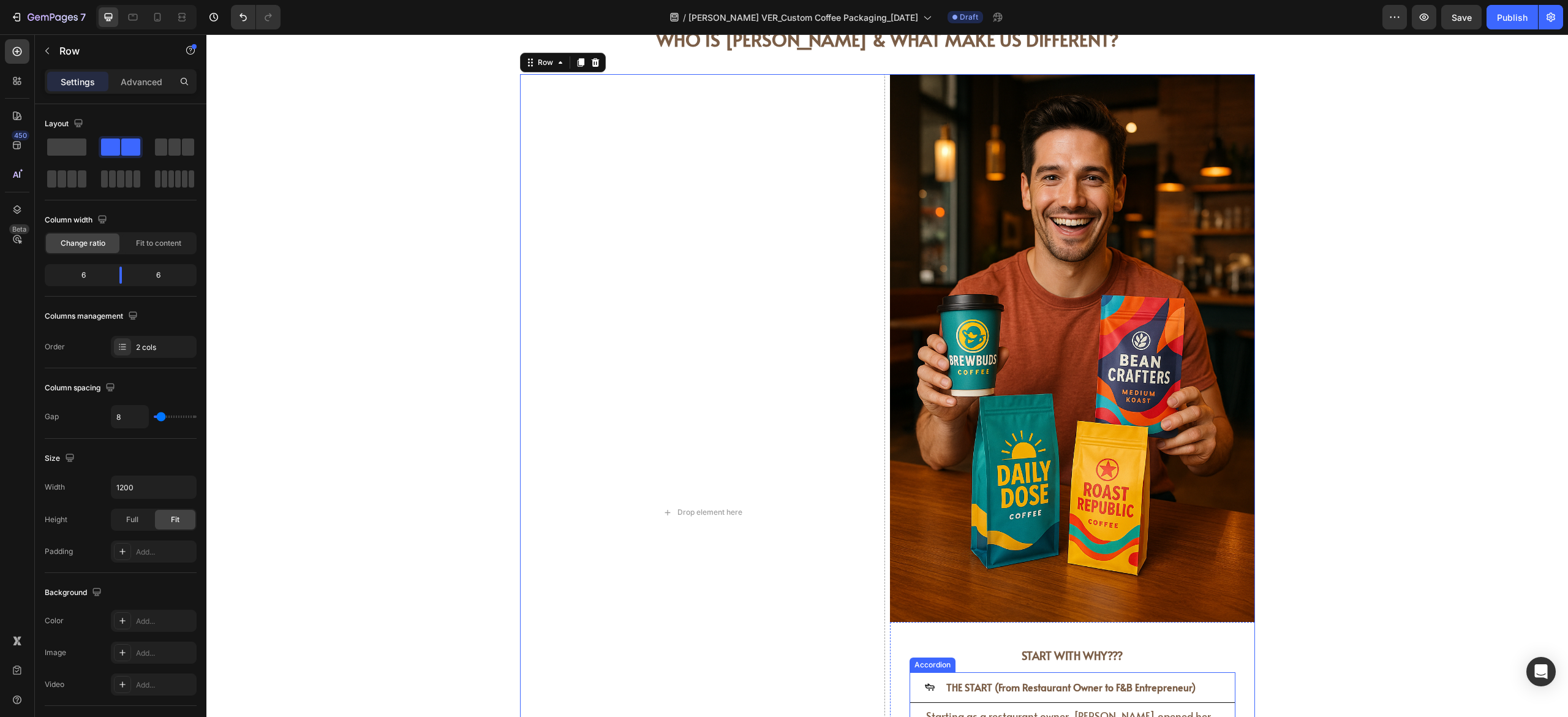
scroll to position [3053, 0]
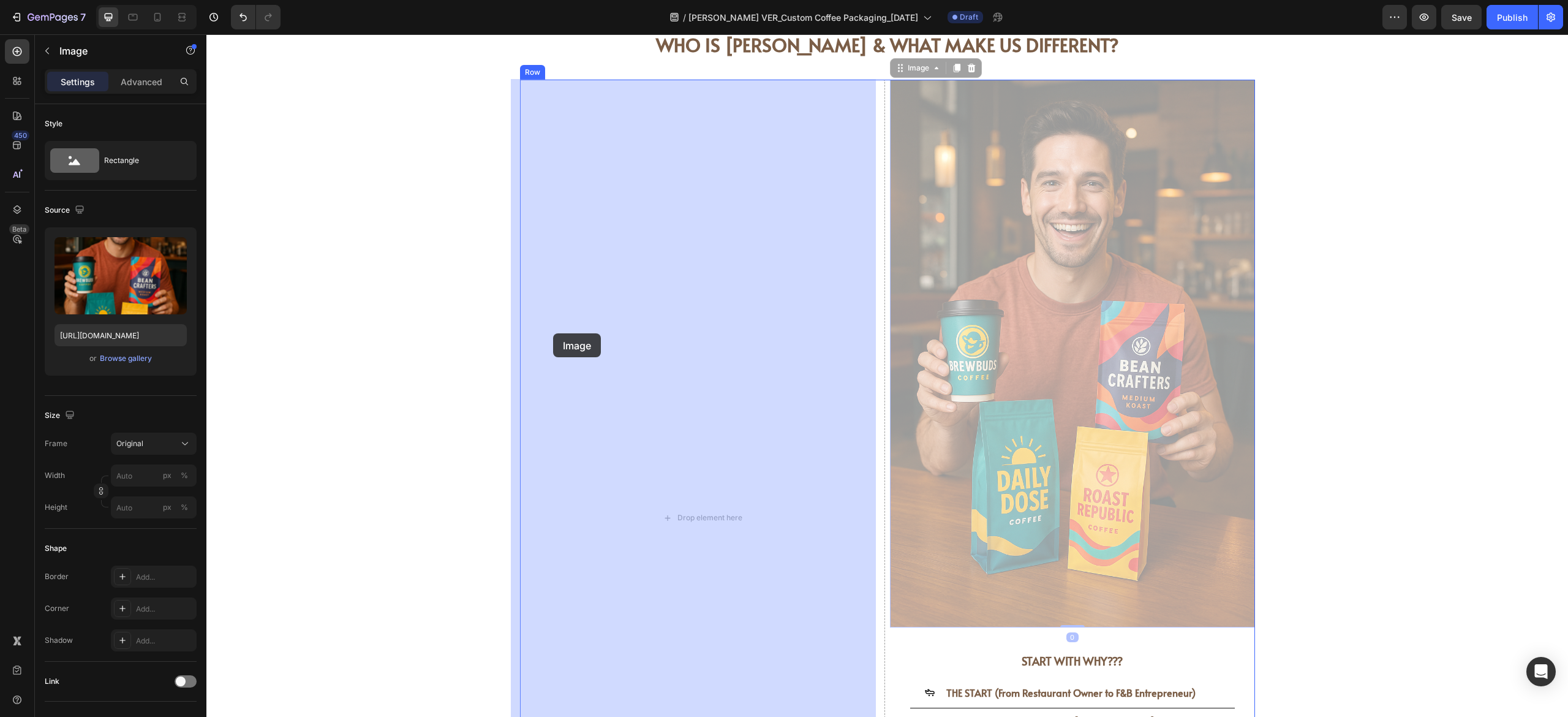
drag, startPoint x: 929, startPoint y: 312, endPoint x: 553, endPoint y: 333, distance: 376.6
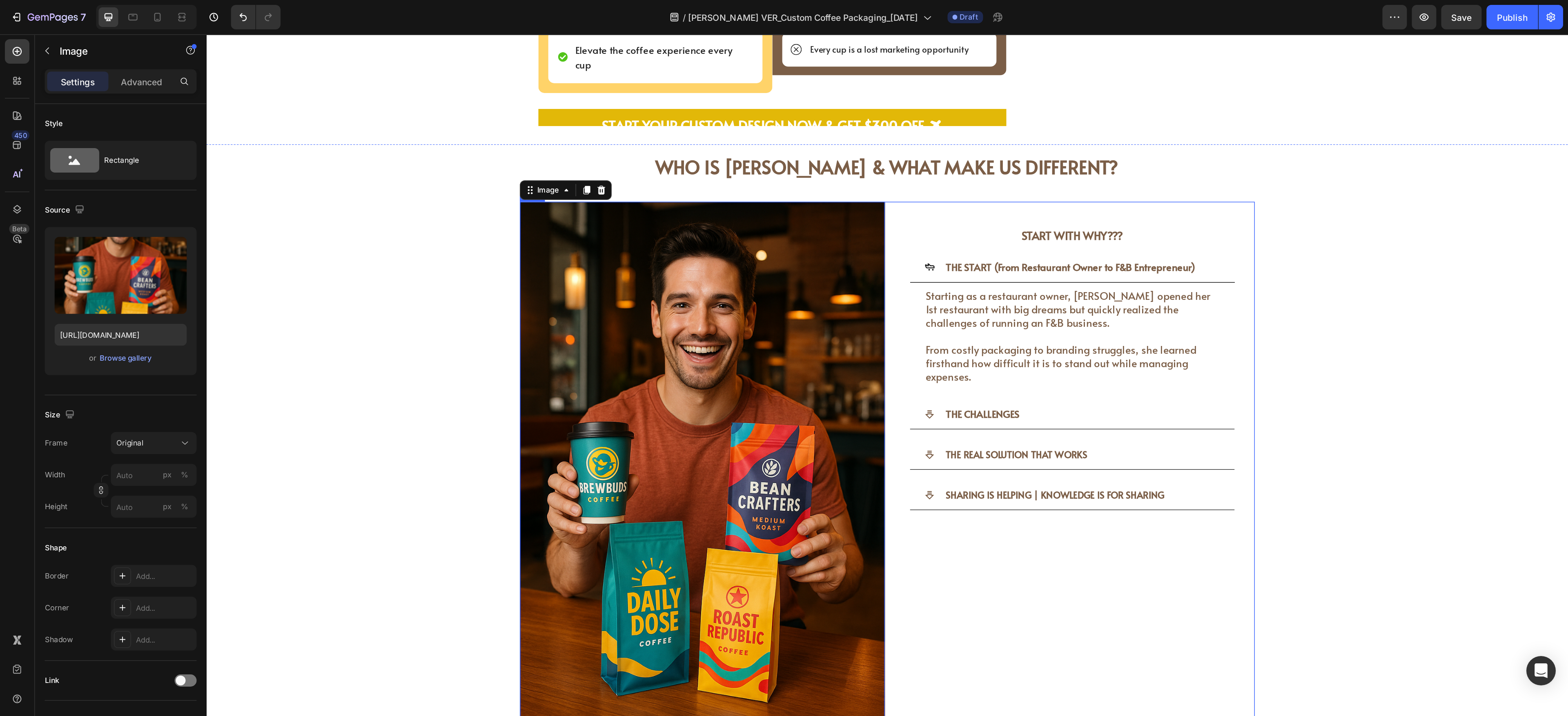
scroll to position [1952, 0]
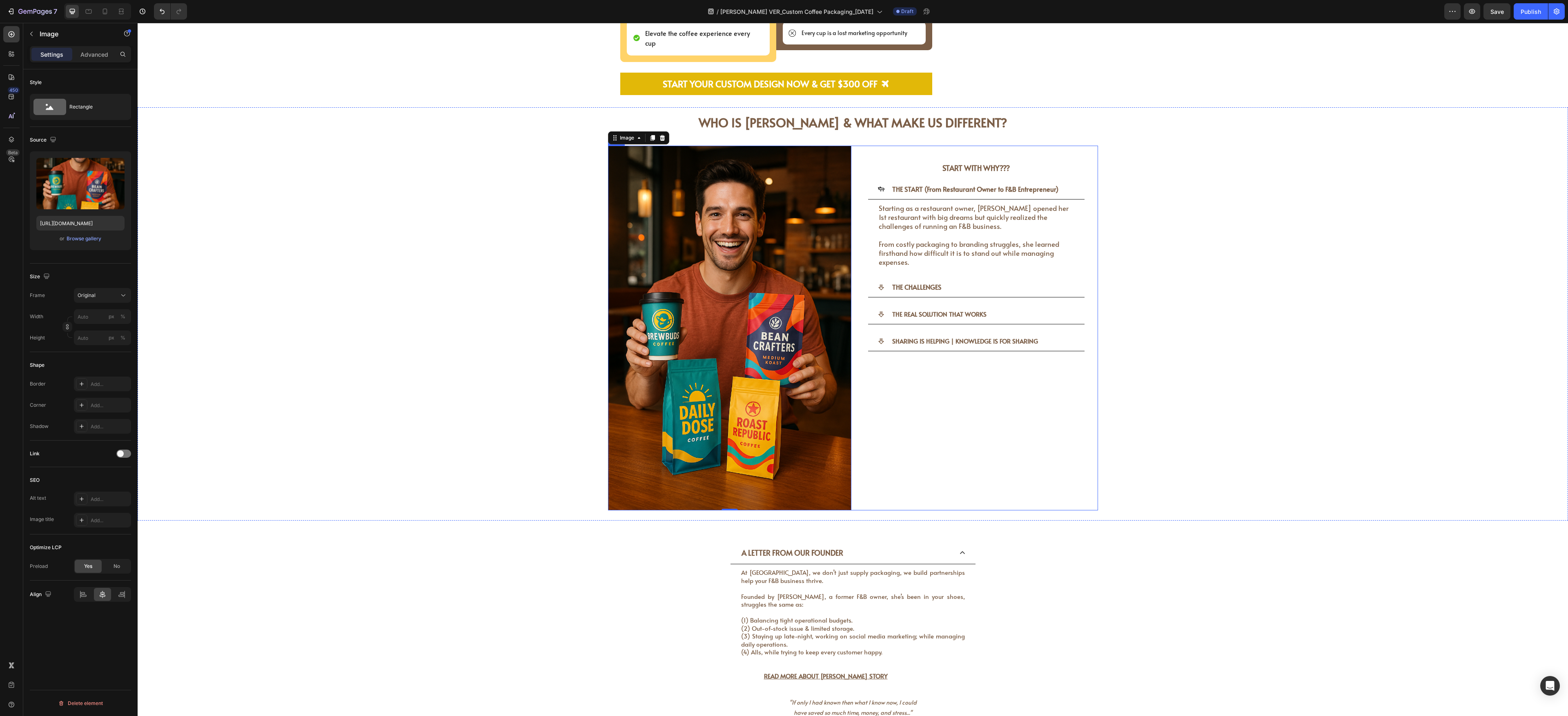
click at [580, 265] on div "START WITH WHY??? Heading THE START (From Restaurant Owner to F&B Entrepreneur)…" at bounding box center [976, 328] width 243 height 365
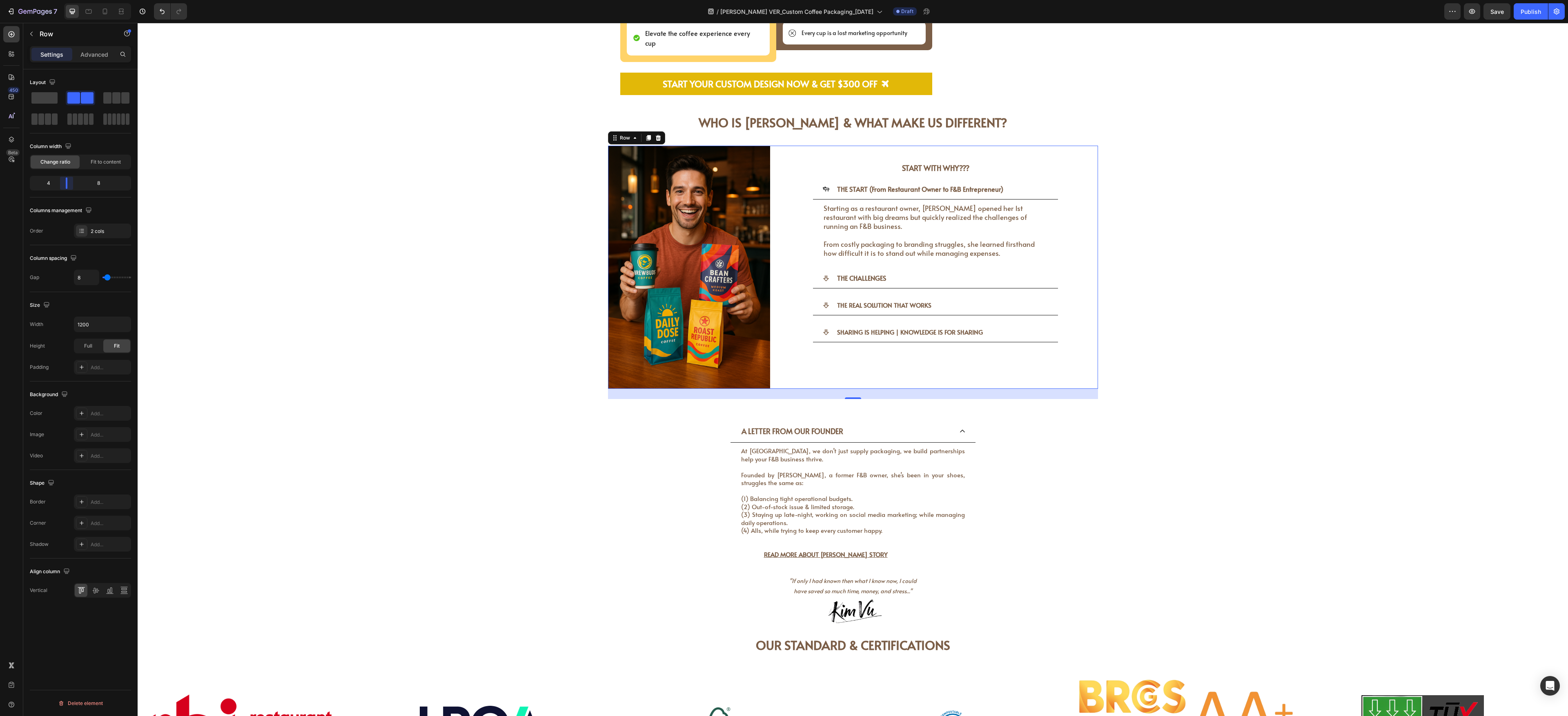
drag, startPoint x: 76, startPoint y: 179, endPoint x: 66, endPoint y: 178, distance: 10.0
click at [66, 0] on body "7 Version history / [PERSON_NAME] VER_Custom Coffee Packaging_[DATE] Draft Prev…" at bounding box center [784, 0] width 1568 height 0
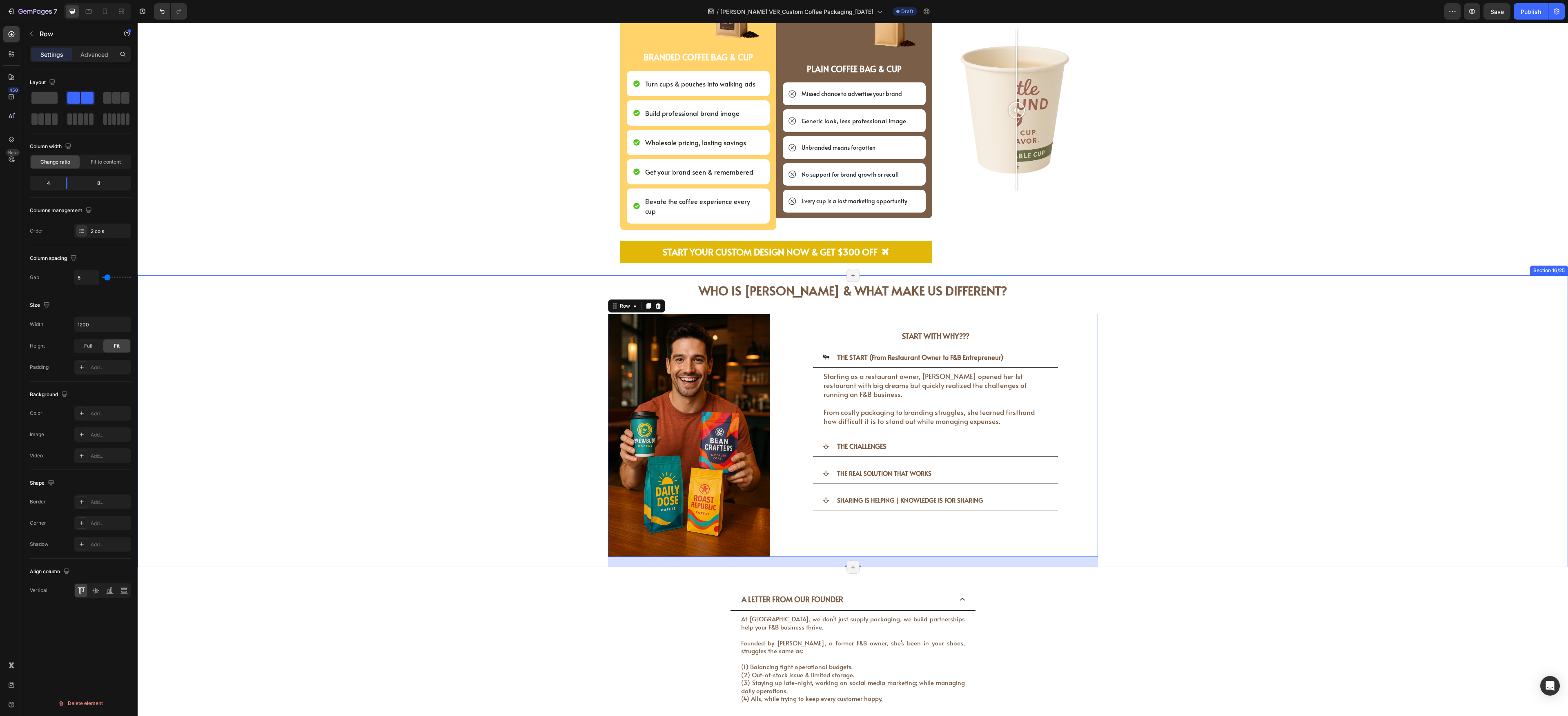
scroll to position [1829, 0]
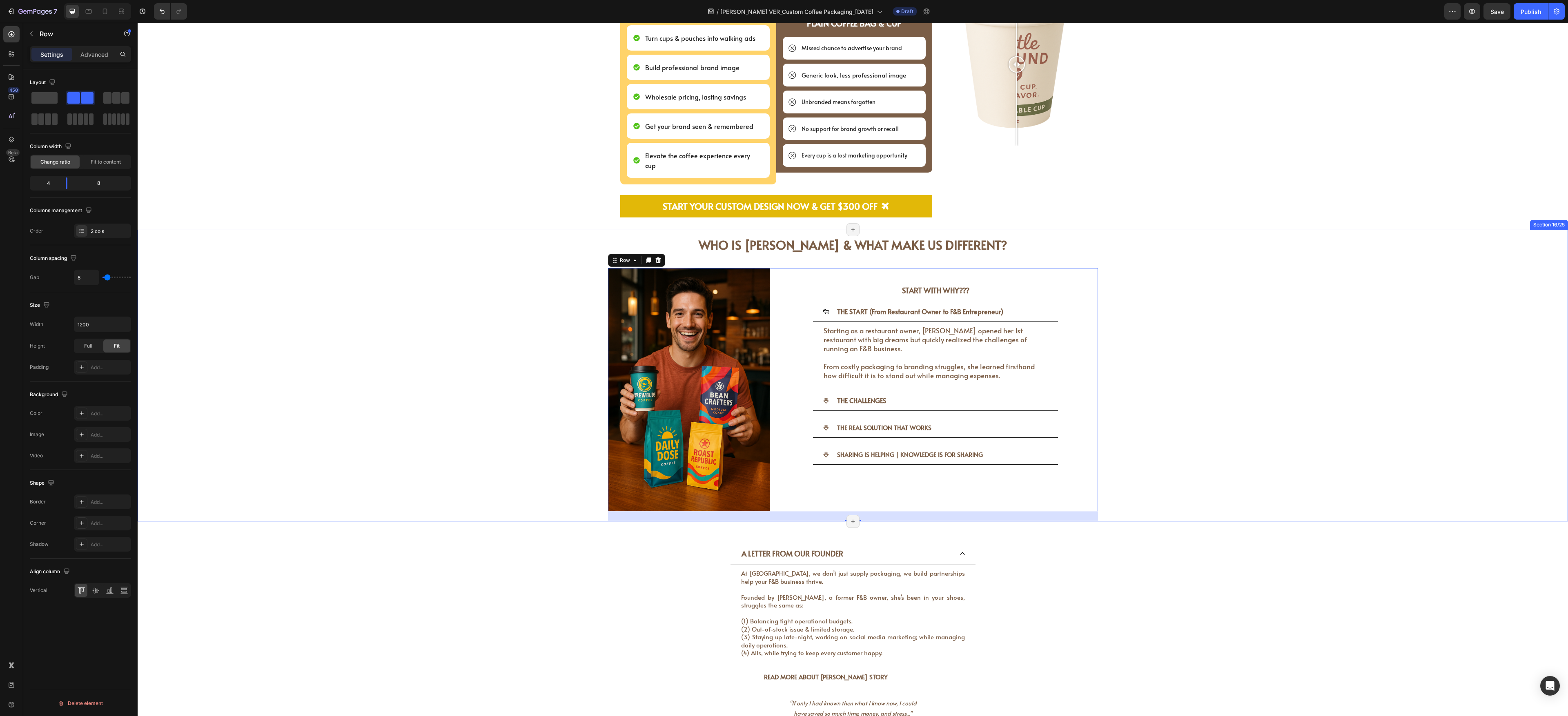
click at [580, 265] on div "WHO IS [PERSON_NAME] & WHAT MAKE US DIFFERENT? Heading WHO IS [PERSON_NAME] & W…" at bounding box center [853, 375] width 1418 height 291
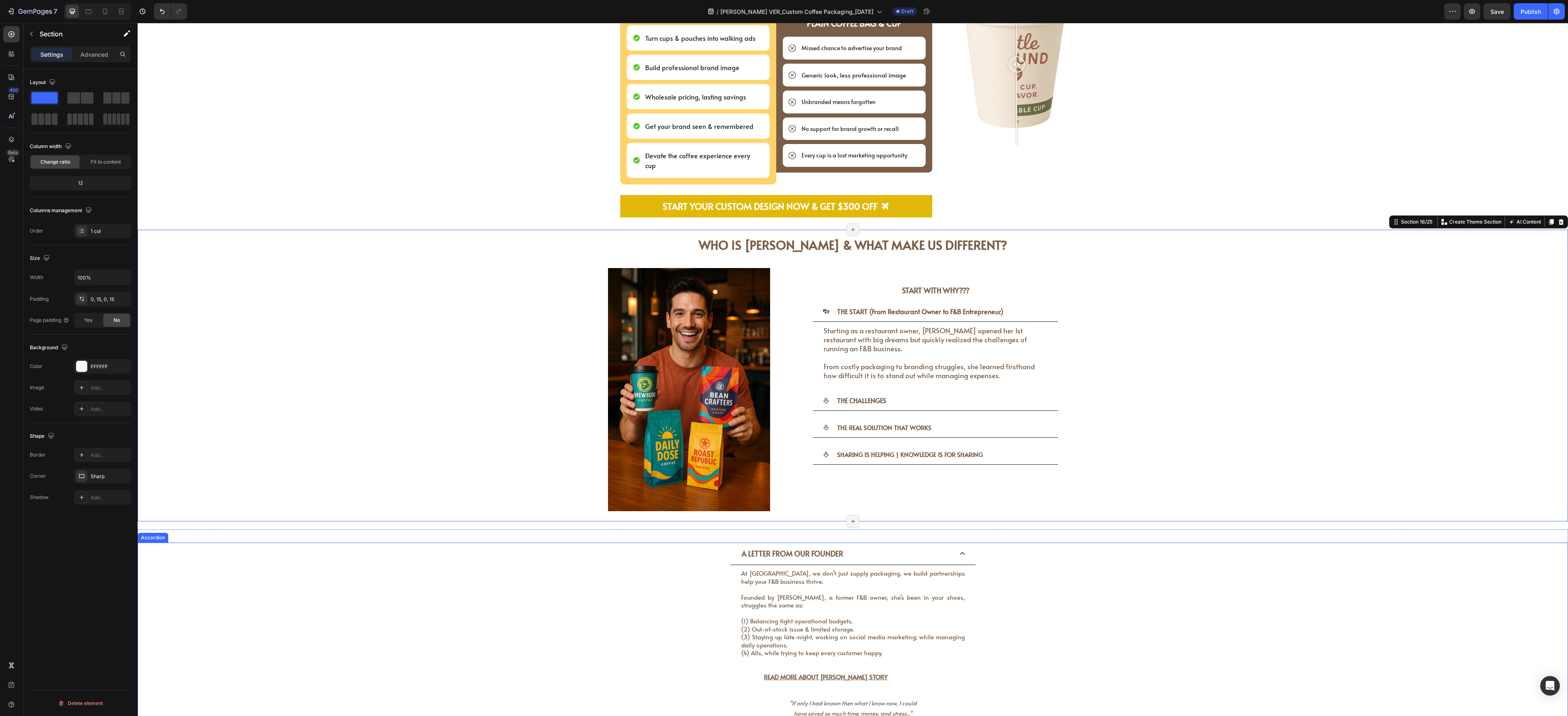
click at [580, 265] on div "A LETTER FROM OUR FOUNDER At [GEOGRAPHIC_DATA], we don’t just supply packaging,…" at bounding box center [853, 646] width 1430 height 207
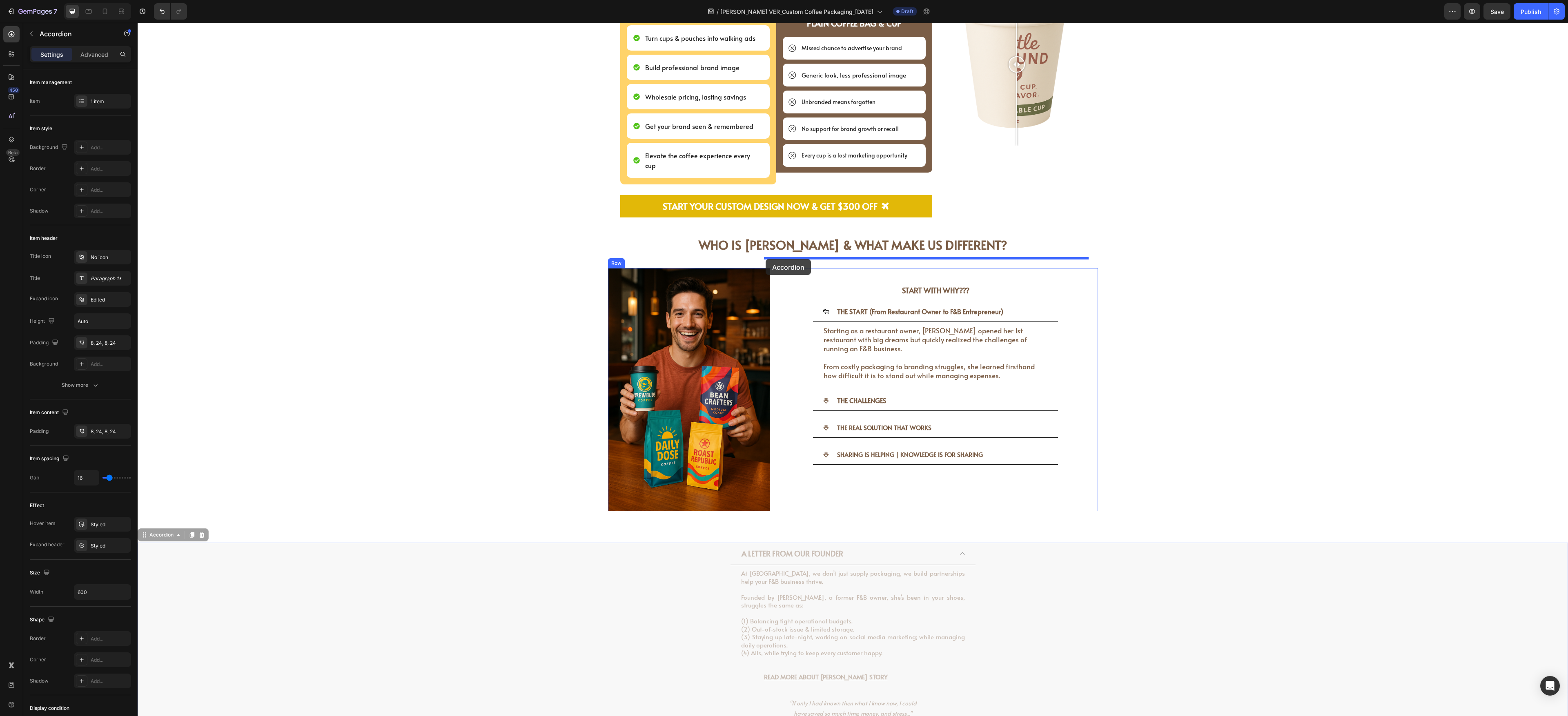
drag, startPoint x: 141, startPoint y: 521, endPoint x: 766, endPoint y: 259, distance: 677.7
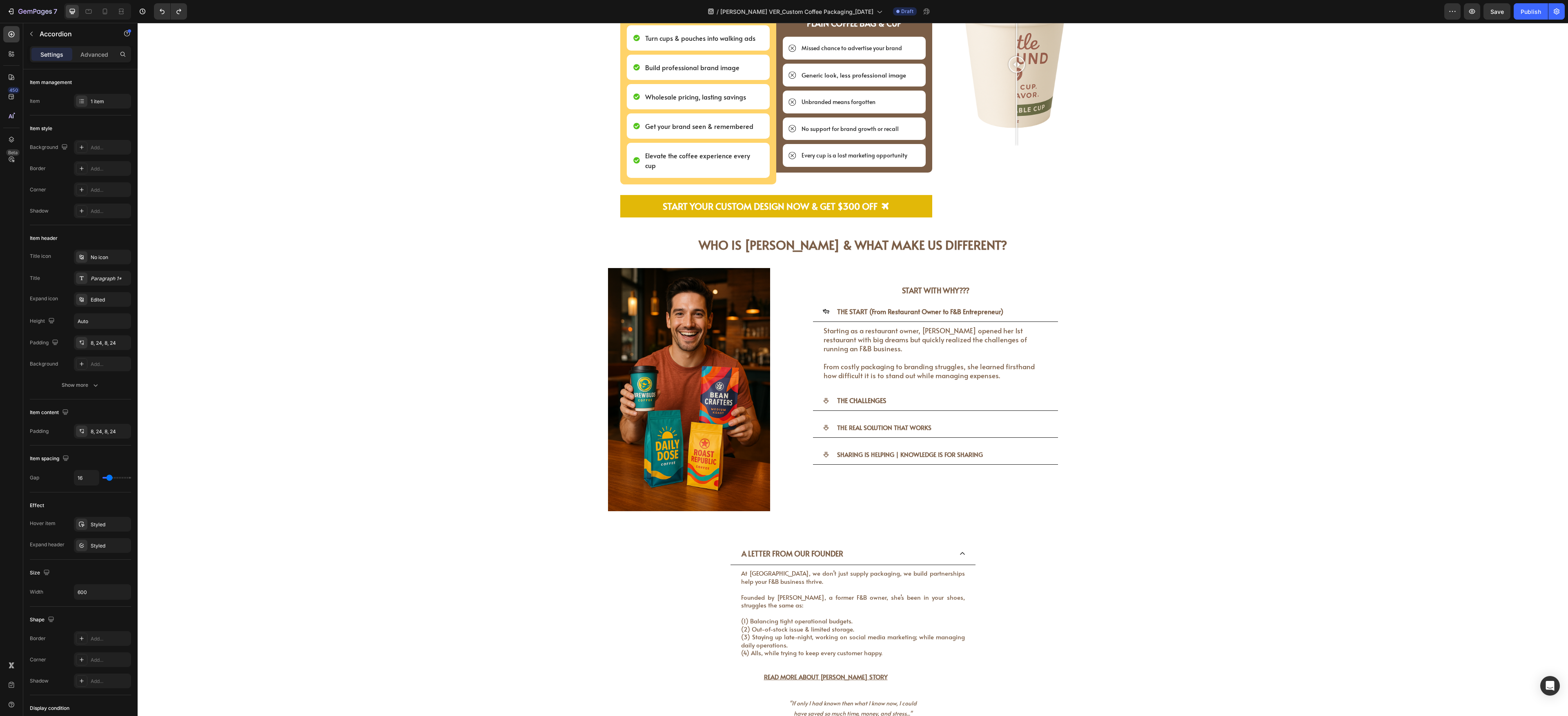
click at [580, 265] on div "A LETTER FROM OUR FOUNDER At [GEOGRAPHIC_DATA], we don’t just supply packaging,…" at bounding box center [853, 646] width 1430 height 207
click at [580, 265] on div "START WITH WHY??? Heading THE START (From Restaurant Owner to F&B Entrepreneur)…" at bounding box center [936, 390] width 324 height 243
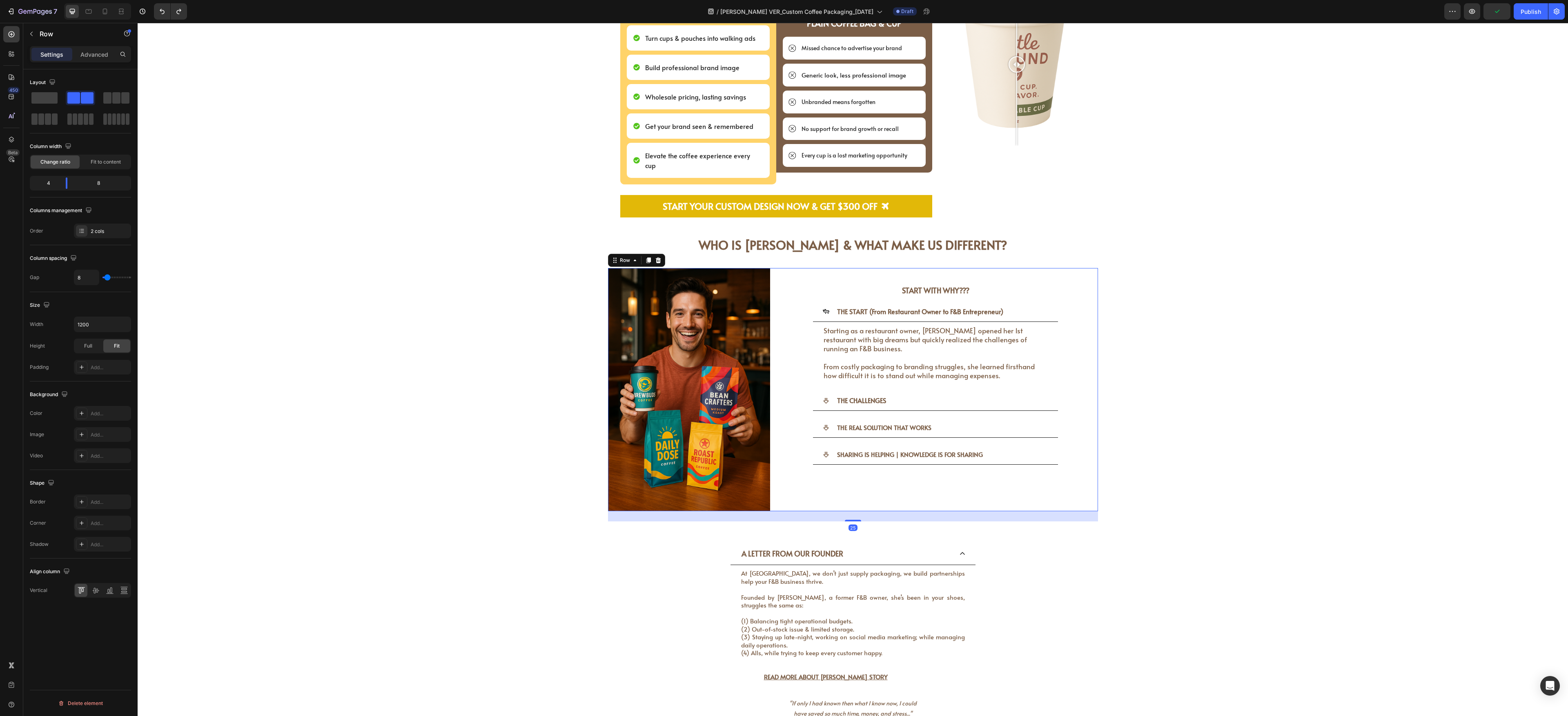
drag, startPoint x: 637, startPoint y: 249, endPoint x: 842, endPoint y: 285, distance: 208.1
click at [580, 257] on icon at bounding box center [648, 260] width 4 height 5
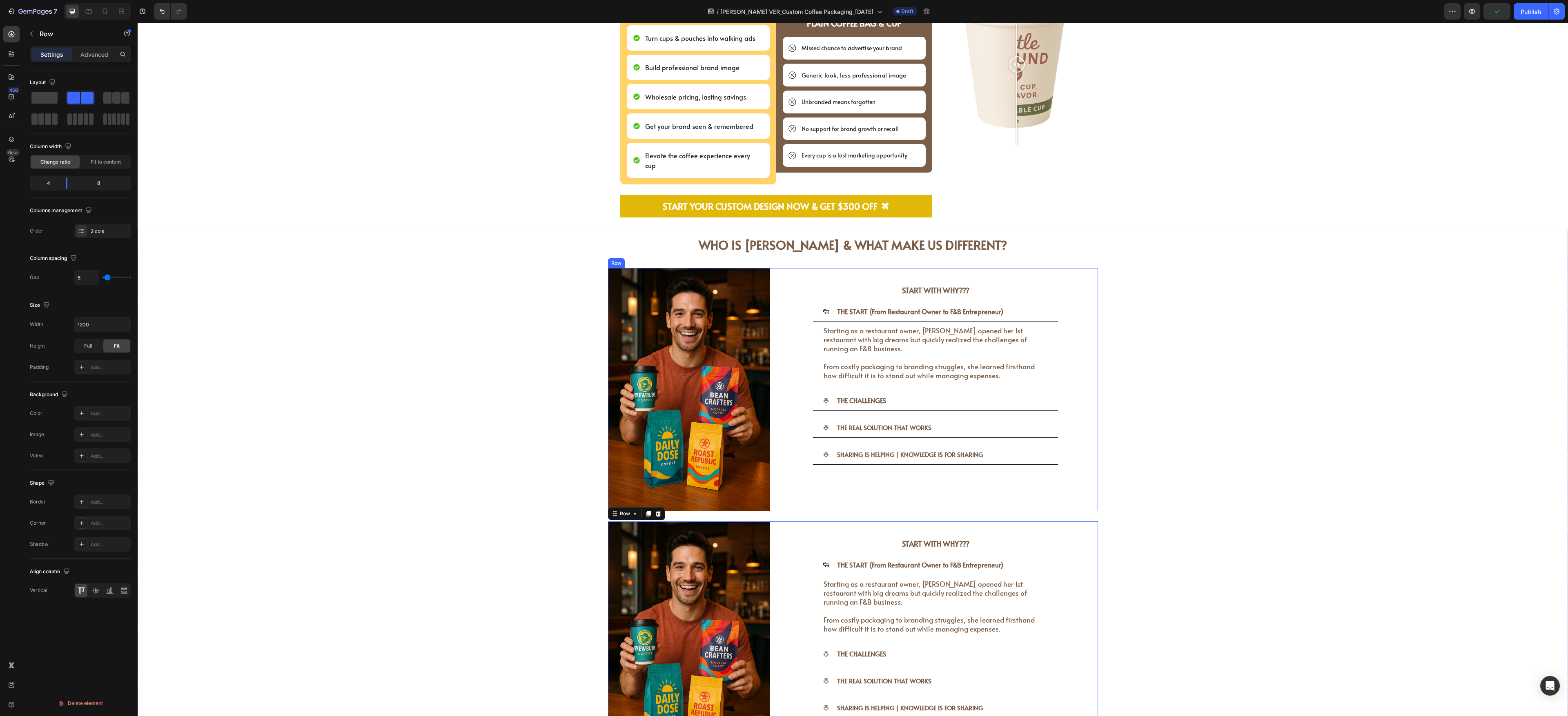
scroll to position [1952, 0]
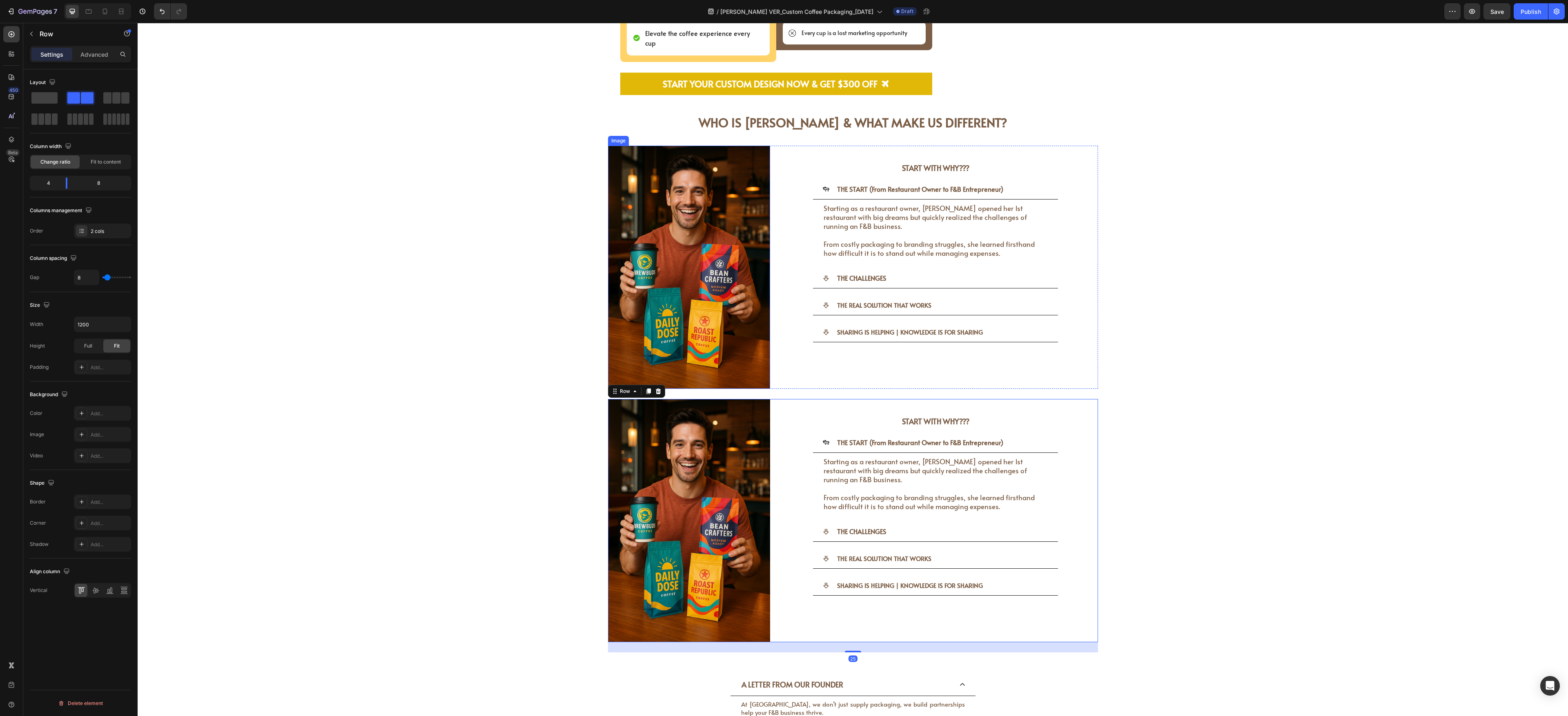
click at [580, 232] on img at bounding box center [689, 267] width 162 height 243
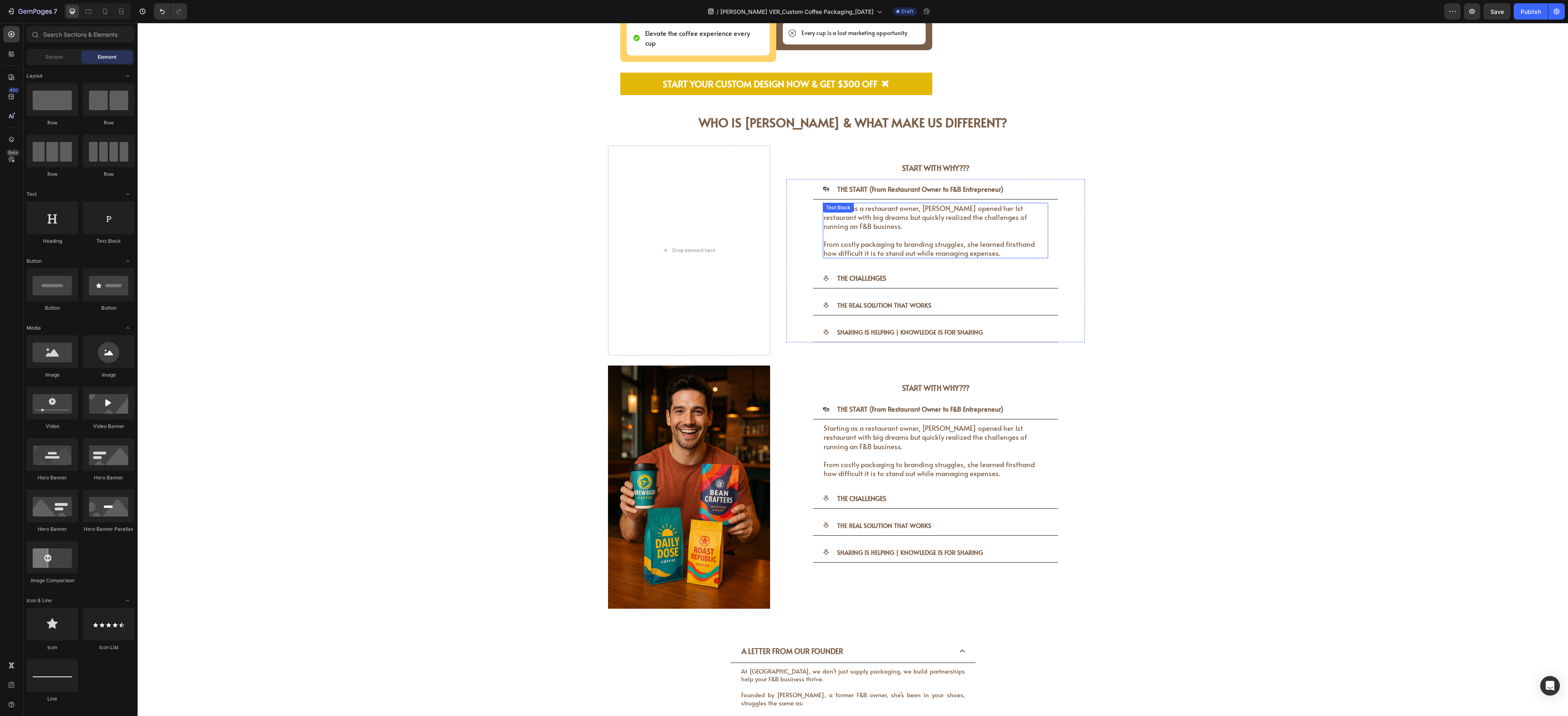
click at [580, 239] on span "From costly packaging to branding struggles, she learned firsthand how difficul…" at bounding box center [929, 248] width 211 height 19
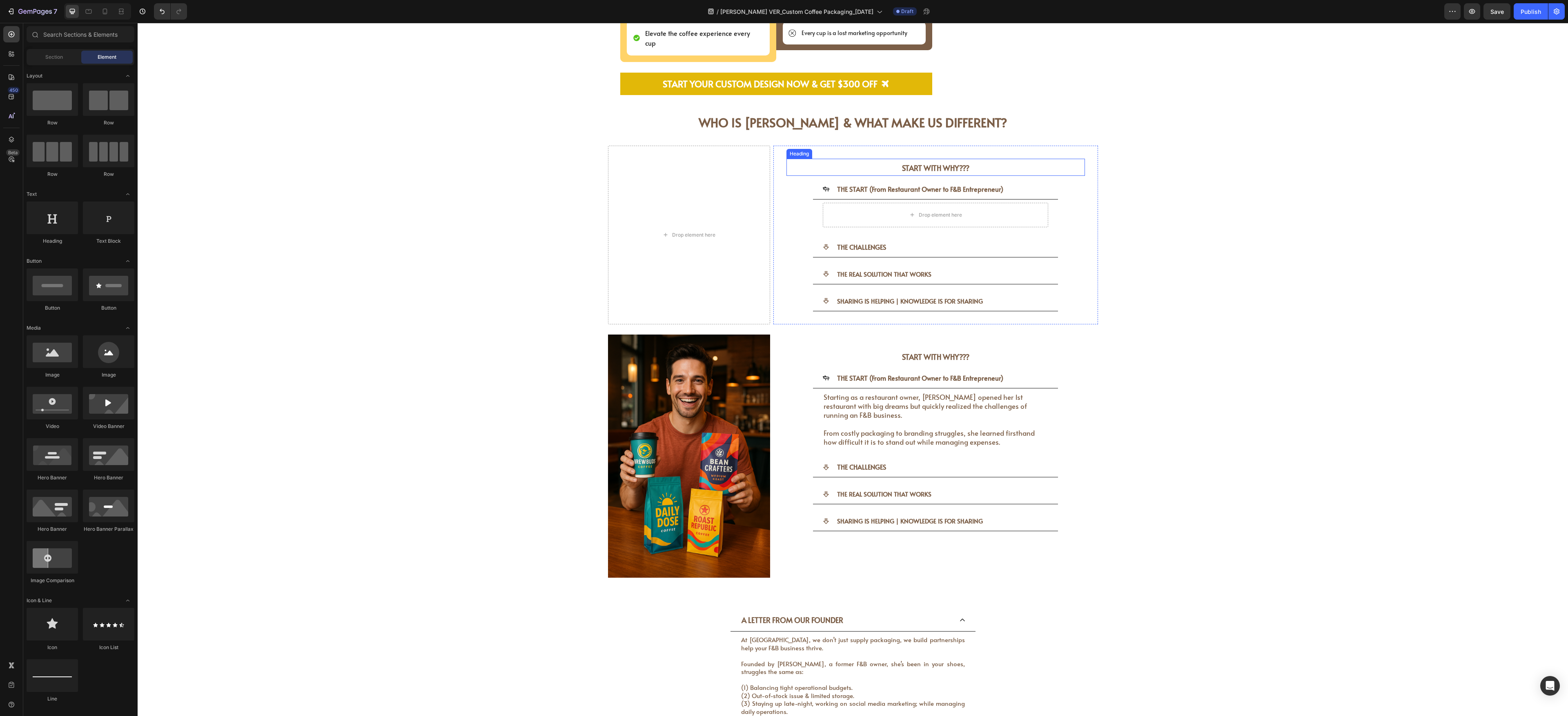
click at [580, 159] on h3 "START WITH WHY???" at bounding box center [936, 167] width 298 height 17
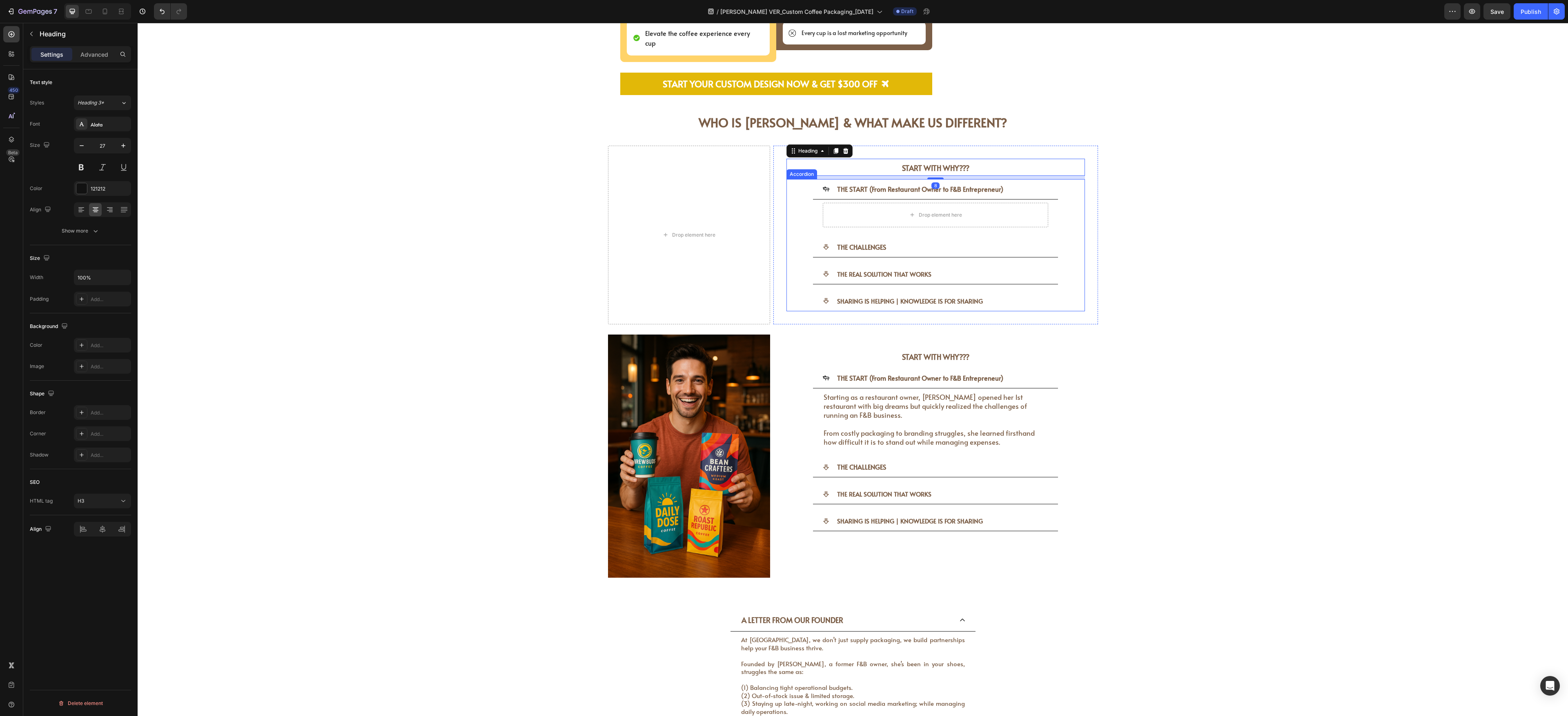
click at [580, 205] on div "THE START (From Restaurant Owner to F&B Entrepreneur) Drop element here" at bounding box center [936, 204] width 298 height 52
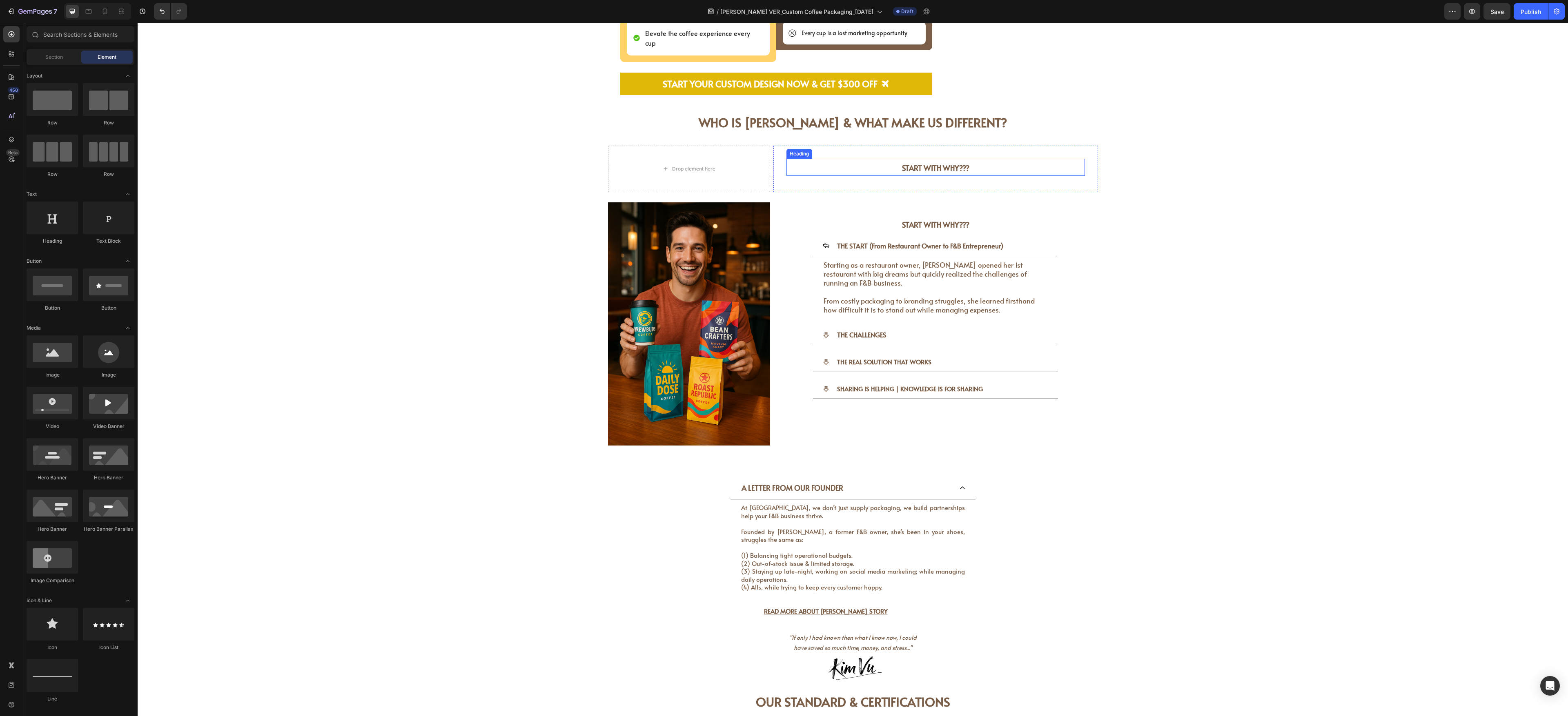
click at [580, 159] on h3 "START WITH WHY???" at bounding box center [936, 167] width 298 height 17
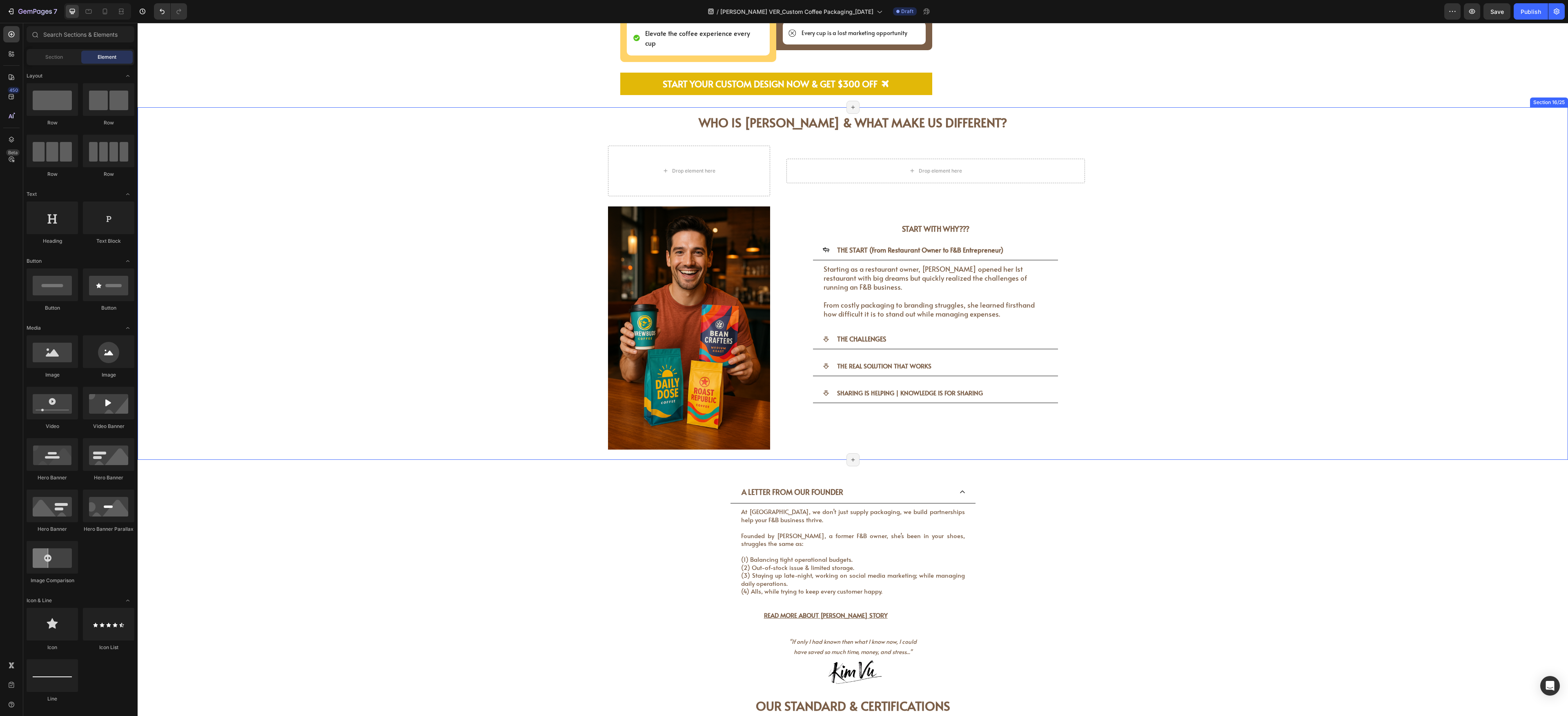
click at [580, 169] on div "WHO IS [PERSON_NAME] & WHAT MAKE US DIFFERENT? Heading WHO IS [PERSON_NAME] & W…" at bounding box center [853, 283] width 1418 height 352
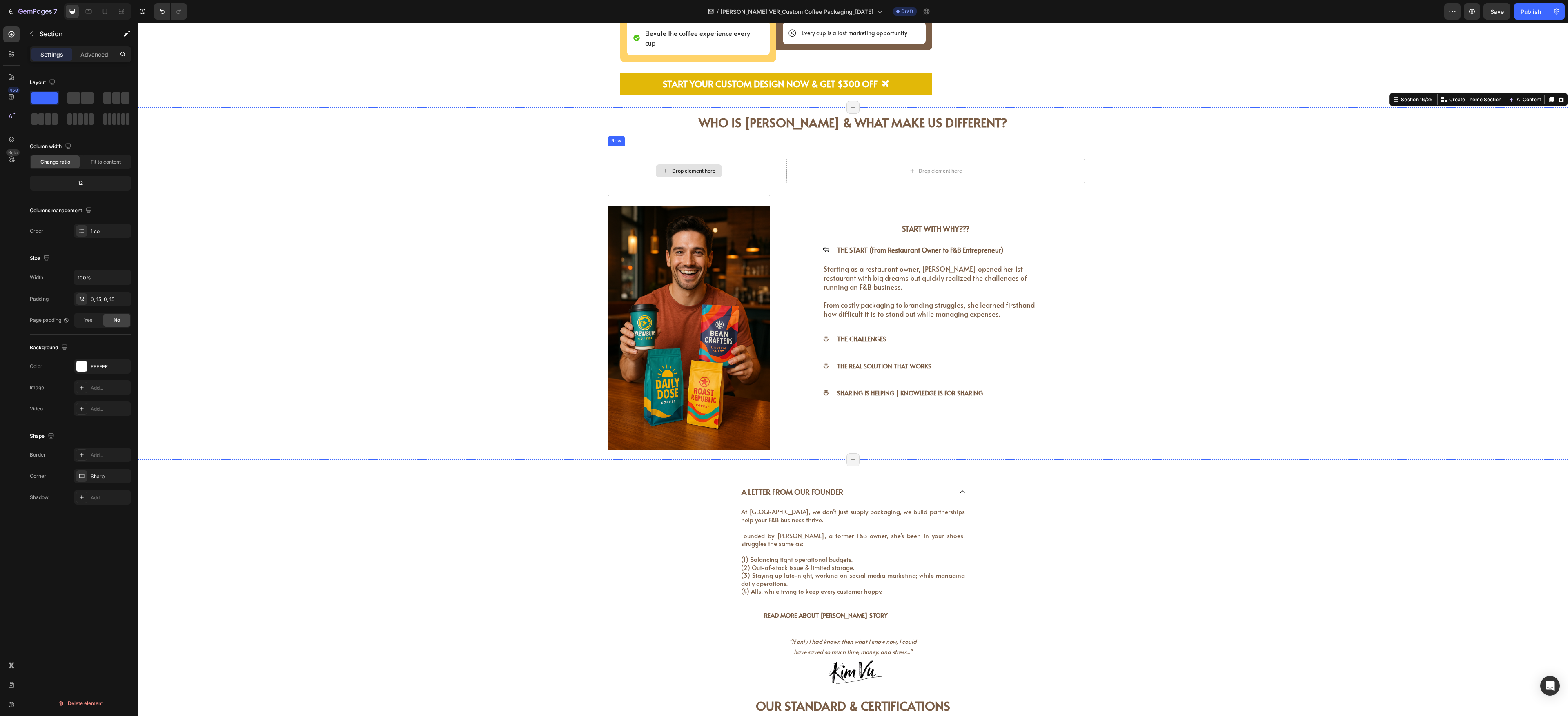
click at [580, 159] on div "Drop element here" at bounding box center [689, 170] width 162 height 50
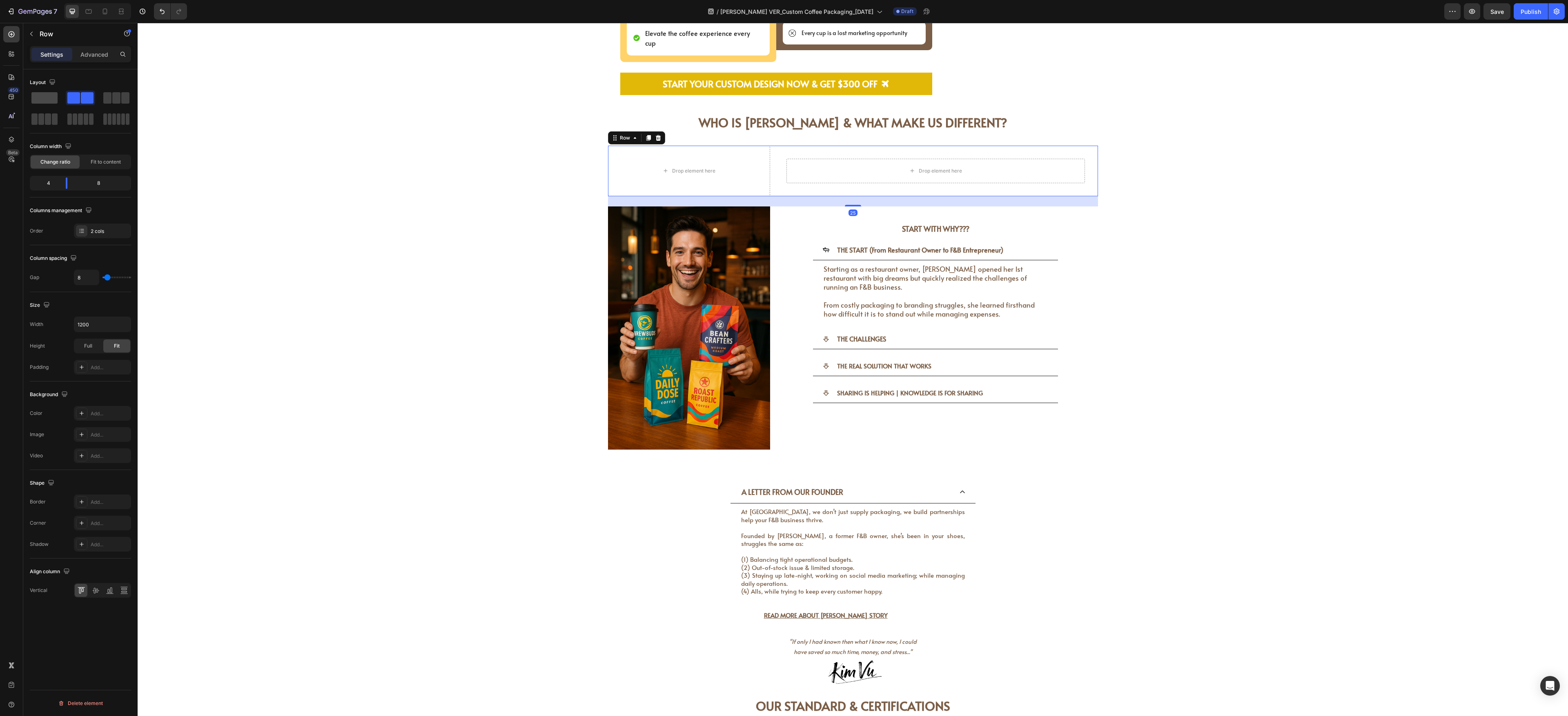
drag, startPoint x: 39, startPoint y: 96, endPoint x: 329, endPoint y: 125, distance: 291.4
click at [39, 96] on span at bounding box center [44, 98] width 26 height 12
drag, startPoint x: 698, startPoint y: 510, endPoint x: 695, endPoint y: 515, distance: 5.8
click at [580, 265] on div "A LETTER FROM OUR FOUNDER At [GEOGRAPHIC_DATA], we don’t just supply packaging,…" at bounding box center [853, 585] width 1430 height 207
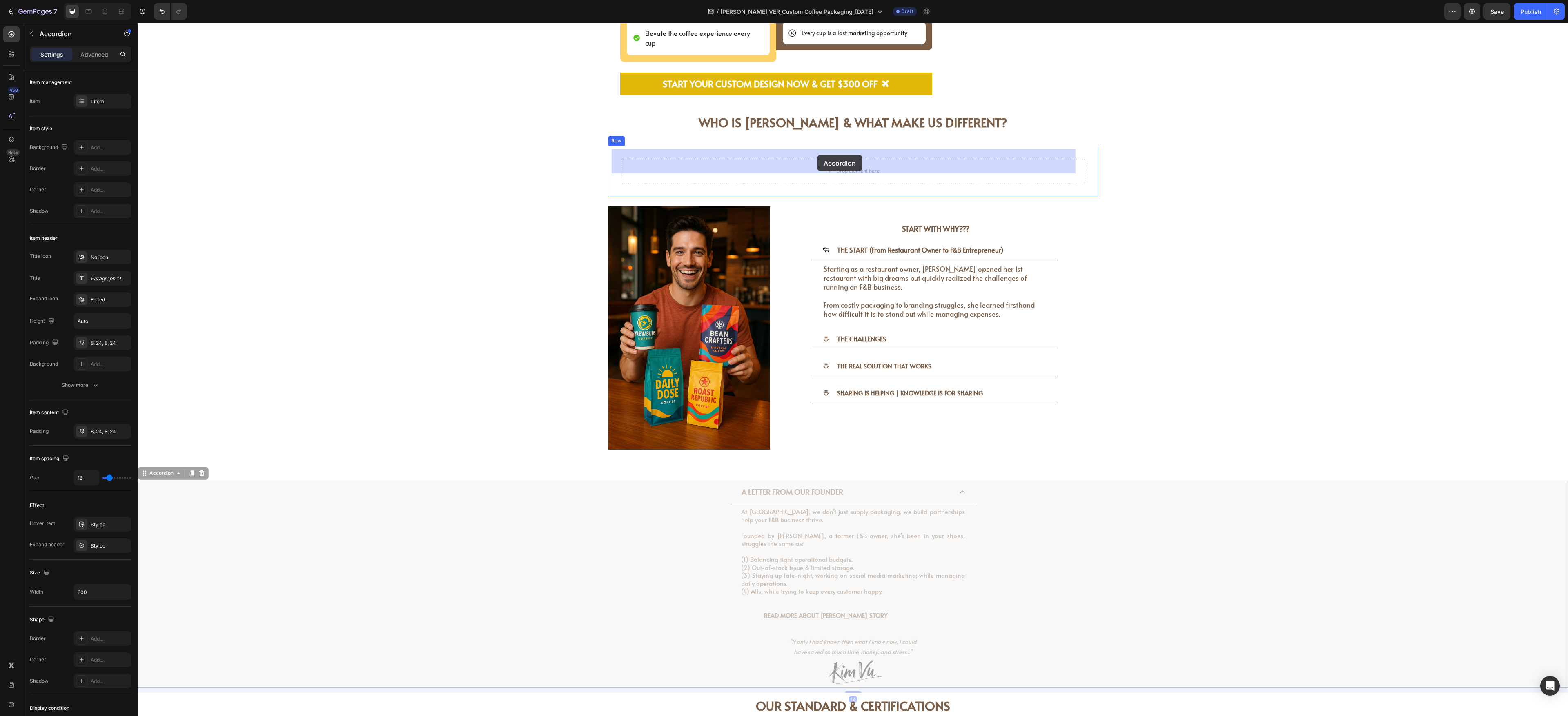
drag, startPoint x: 147, startPoint y: 462, endPoint x: 817, endPoint y: 156, distance: 736.6
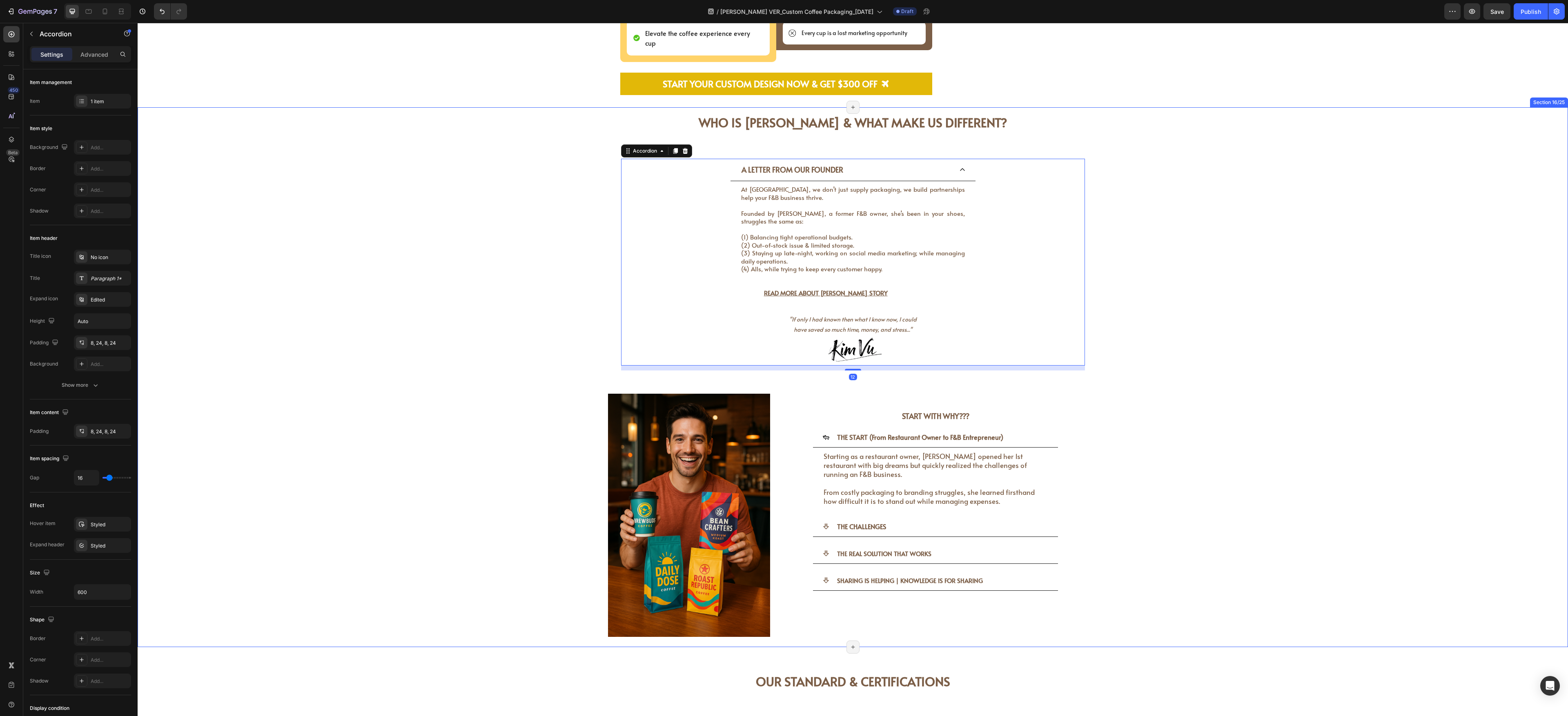
click at [580, 260] on div "WHO IS [PERSON_NAME] & WHAT MAKE US DIFFERENT? Heading WHO IS [PERSON_NAME] & W…" at bounding box center [853, 377] width 1418 height 540
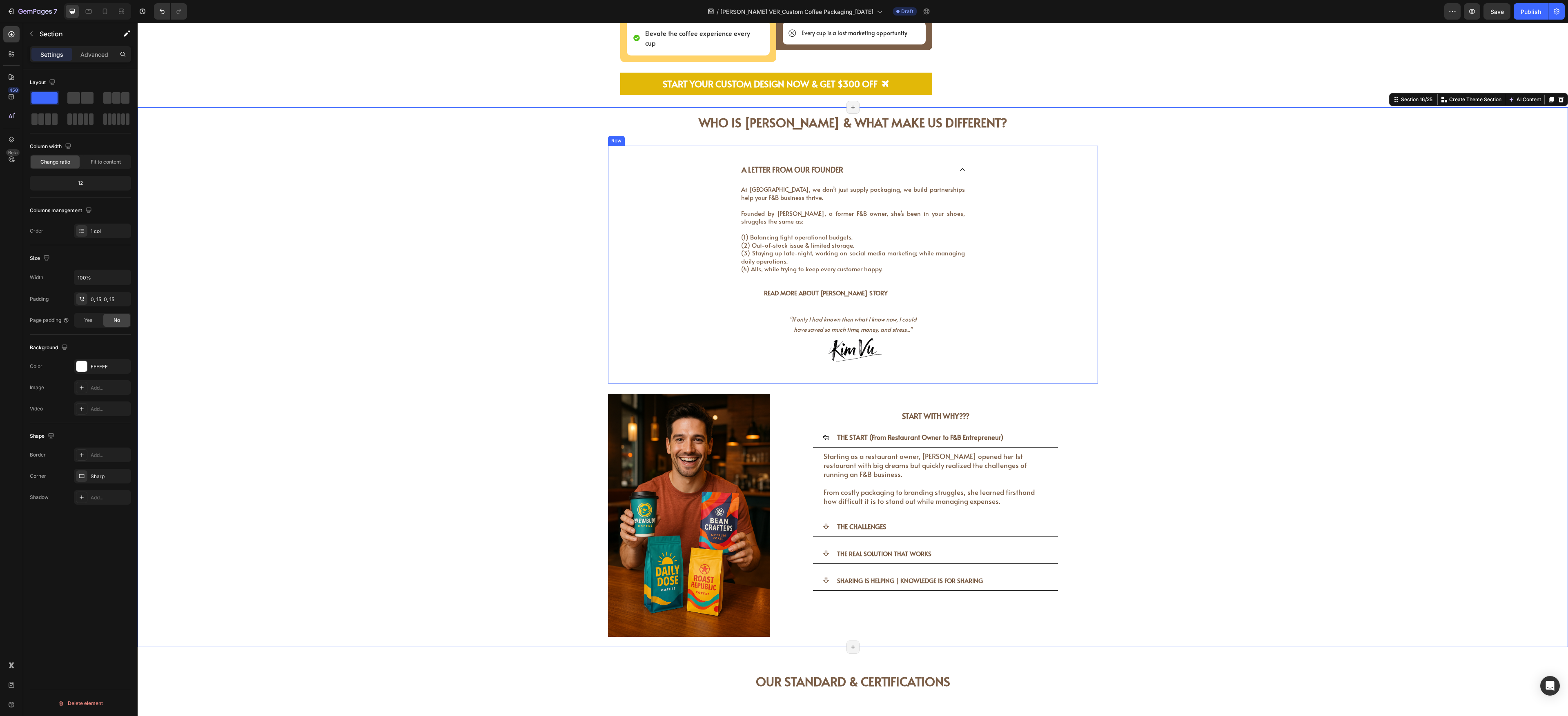
drag, startPoint x: 606, startPoint y: 181, endPoint x: 605, endPoint y: 170, distance: 11.0
click at [580, 180] on div "A LETTER FROM OUR FOUNDER At [GEOGRAPHIC_DATA], we don’t just supply packaging,…" at bounding box center [853, 264] width 490 height 238
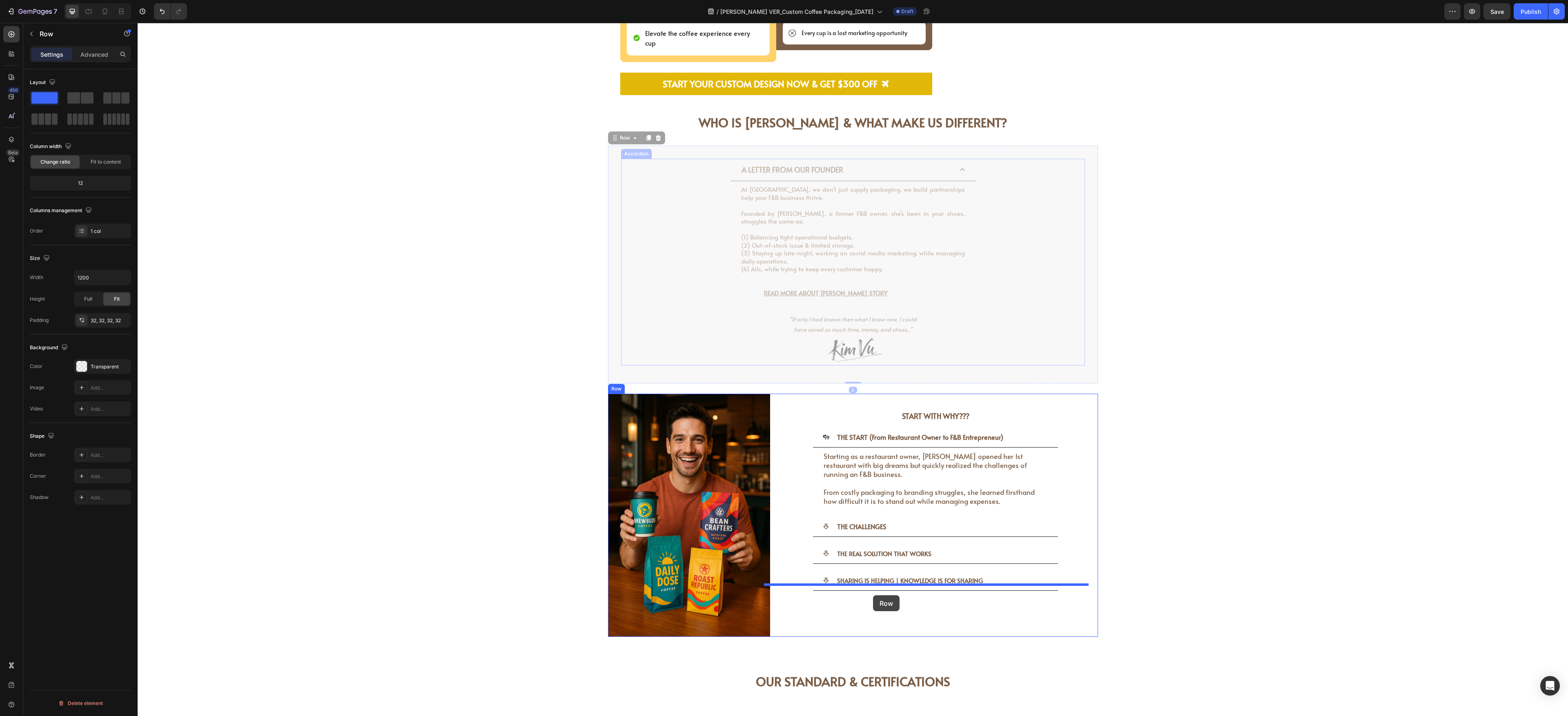
drag, startPoint x: 607, startPoint y: 131, endPoint x: 872, endPoint y: 594, distance: 533.5
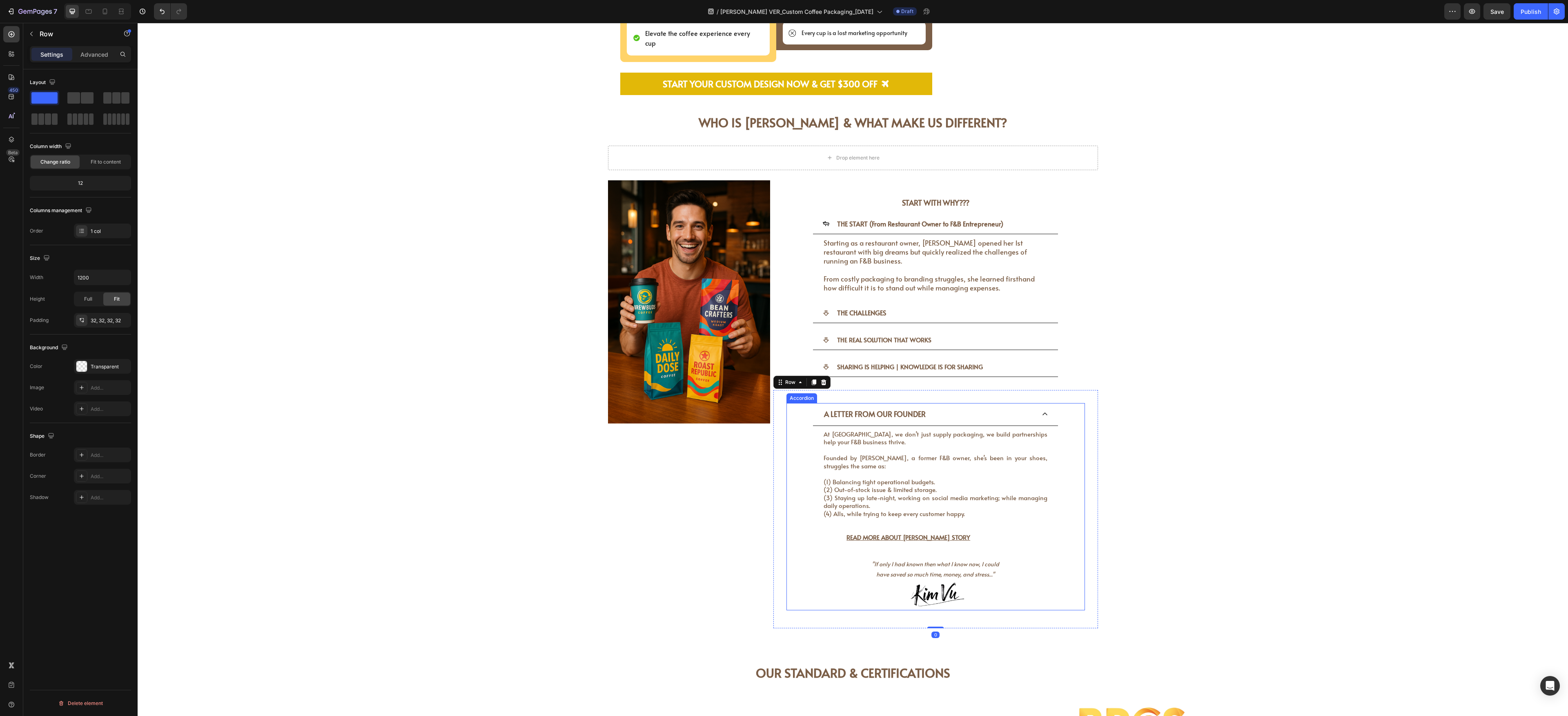
click at [580, 265] on div "A LETTER FROM OUR FOUNDER" at bounding box center [936, 414] width 245 height 23
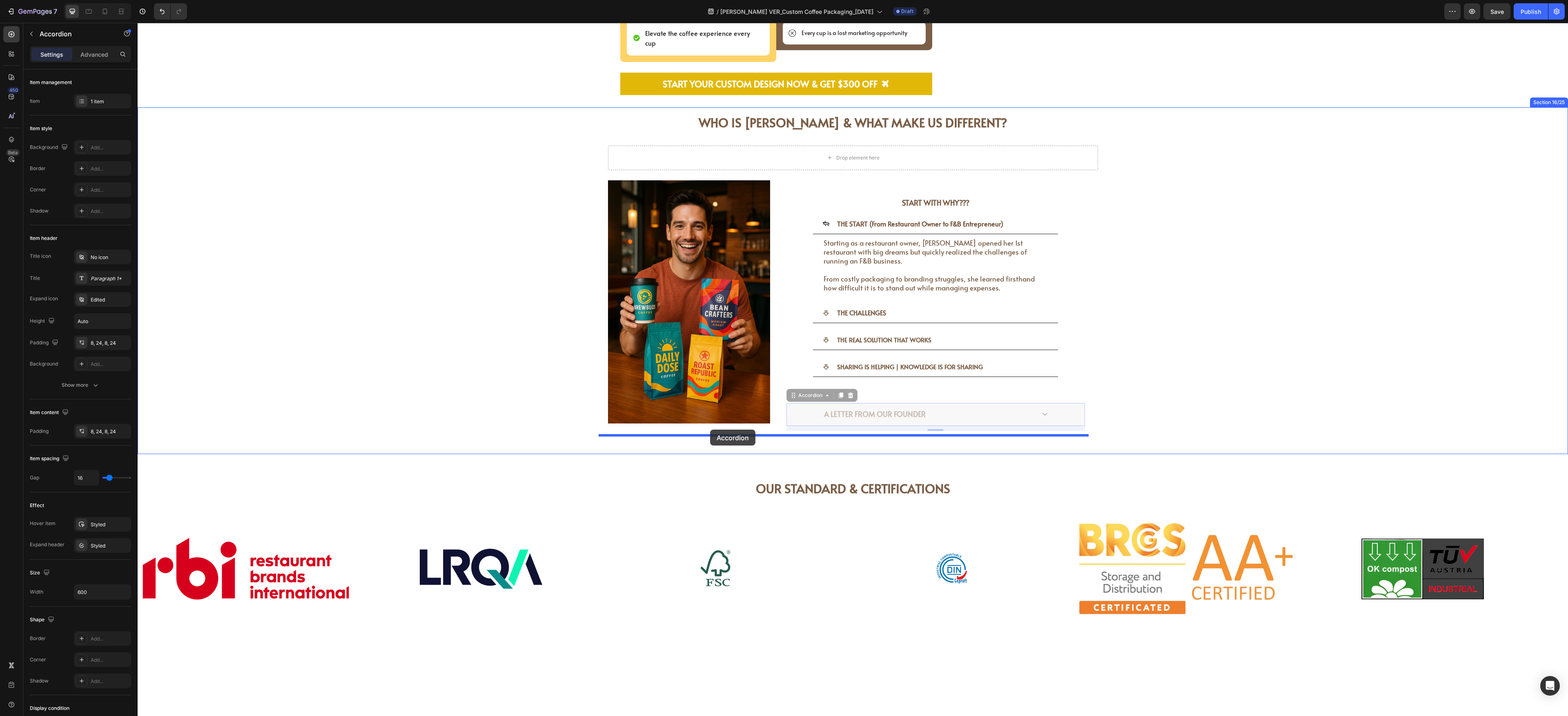
drag, startPoint x: 782, startPoint y: 378, endPoint x: 767, endPoint y: 409, distance: 34.4
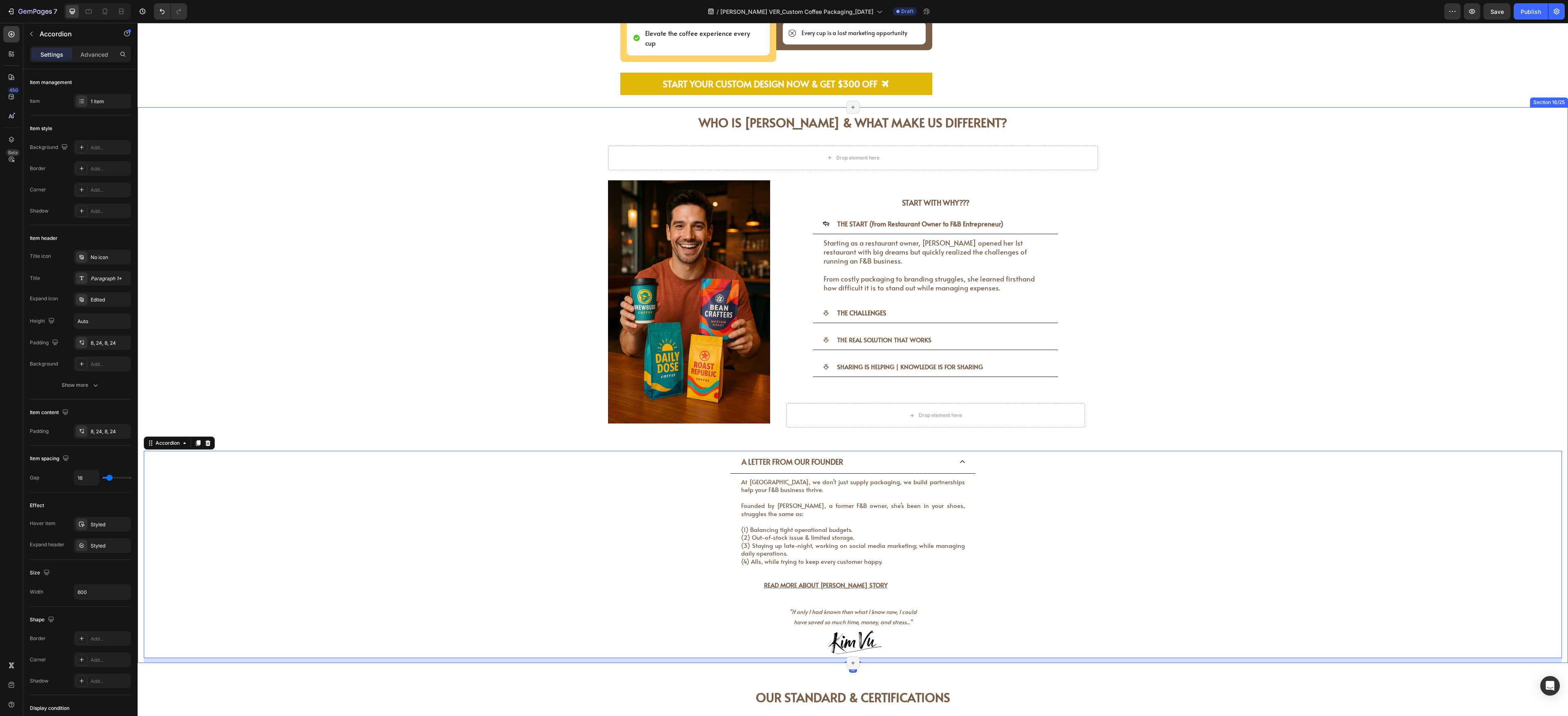
click at [580, 265] on div "WHO IS [PERSON_NAME] & WHAT MAKE US DIFFERENT? Heading WHO IS [PERSON_NAME] & W…" at bounding box center [853, 384] width 1418 height 555
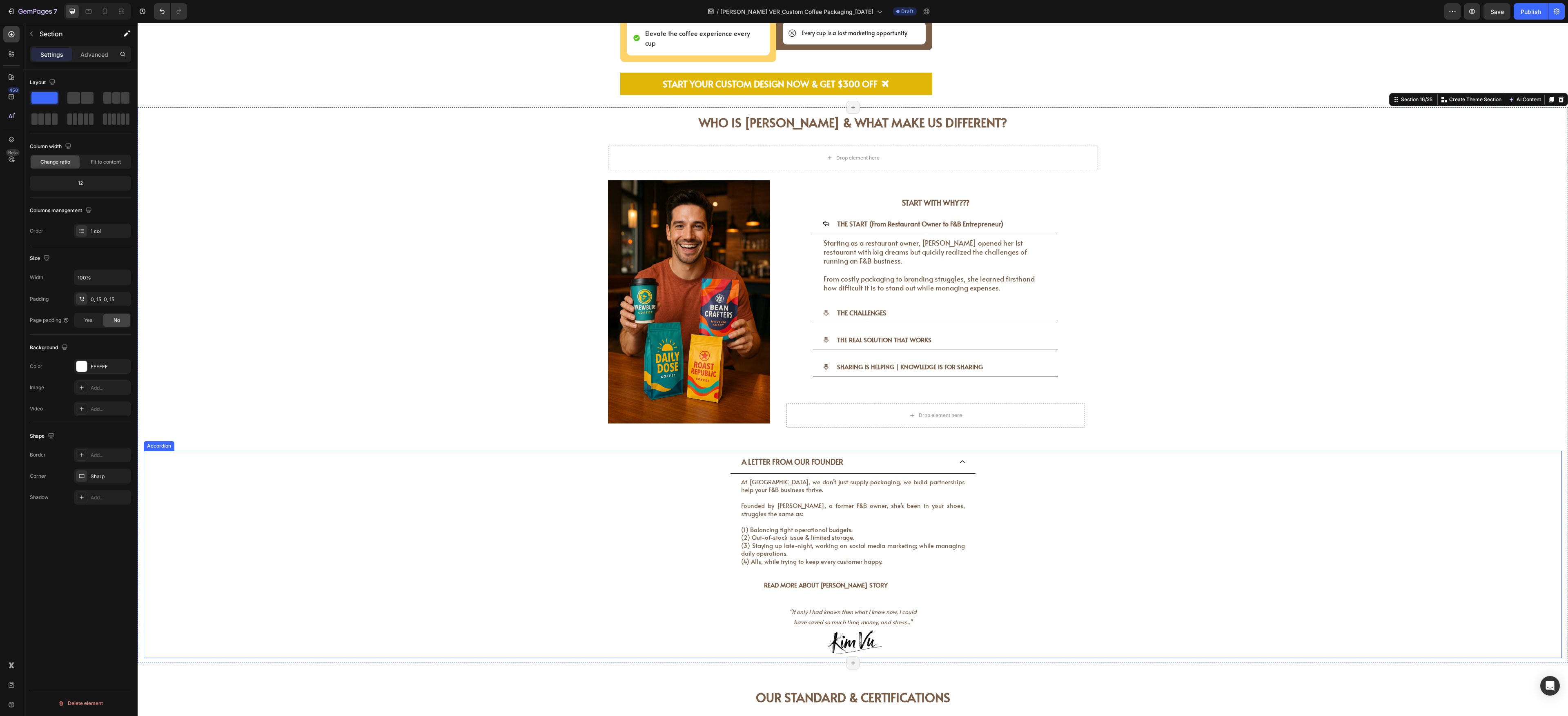
click at [580, 265] on div "A LETTER FROM OUR FOUNDER" at bounding box center [853, 462] width 245 height 23
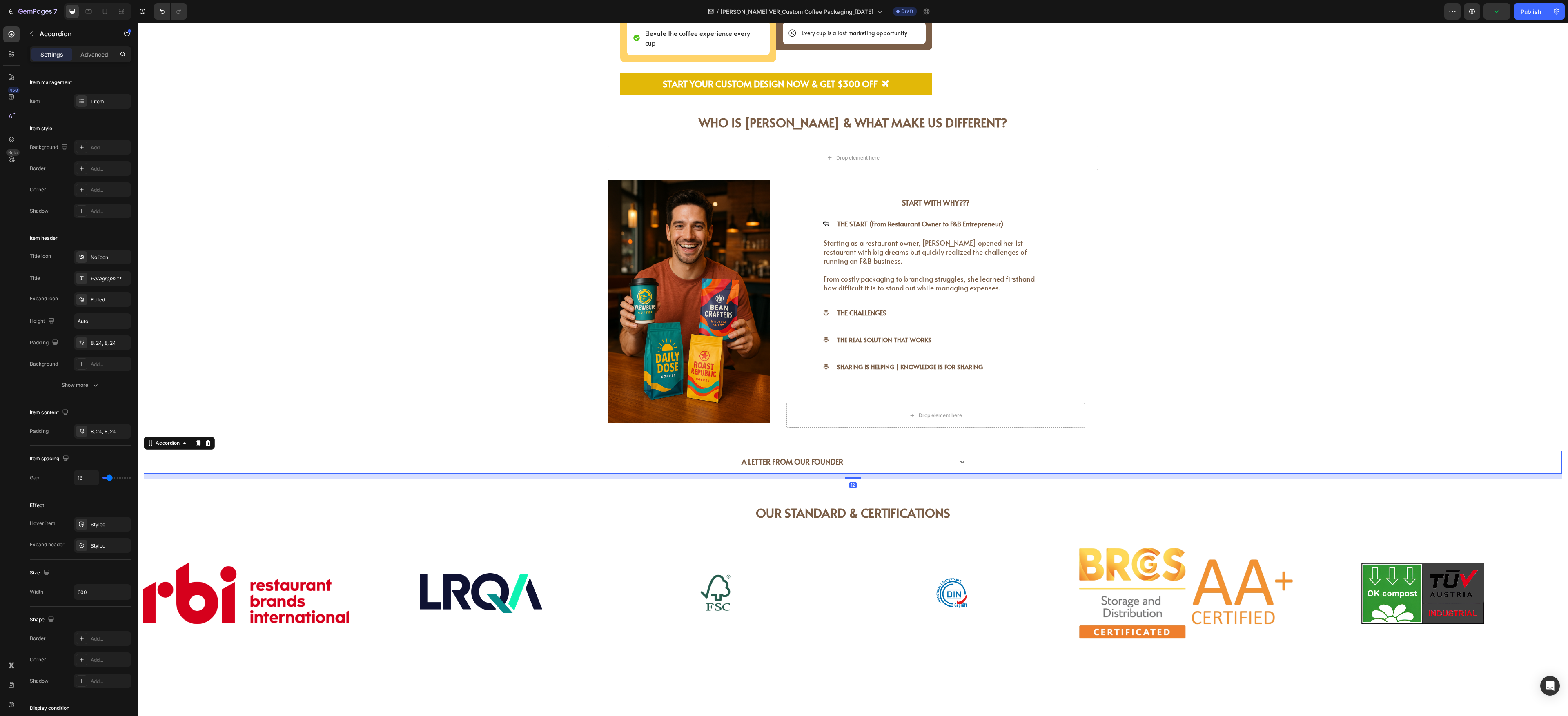
click at [580, 265] on icon at bounding box center [962, 462] width 5 height 3
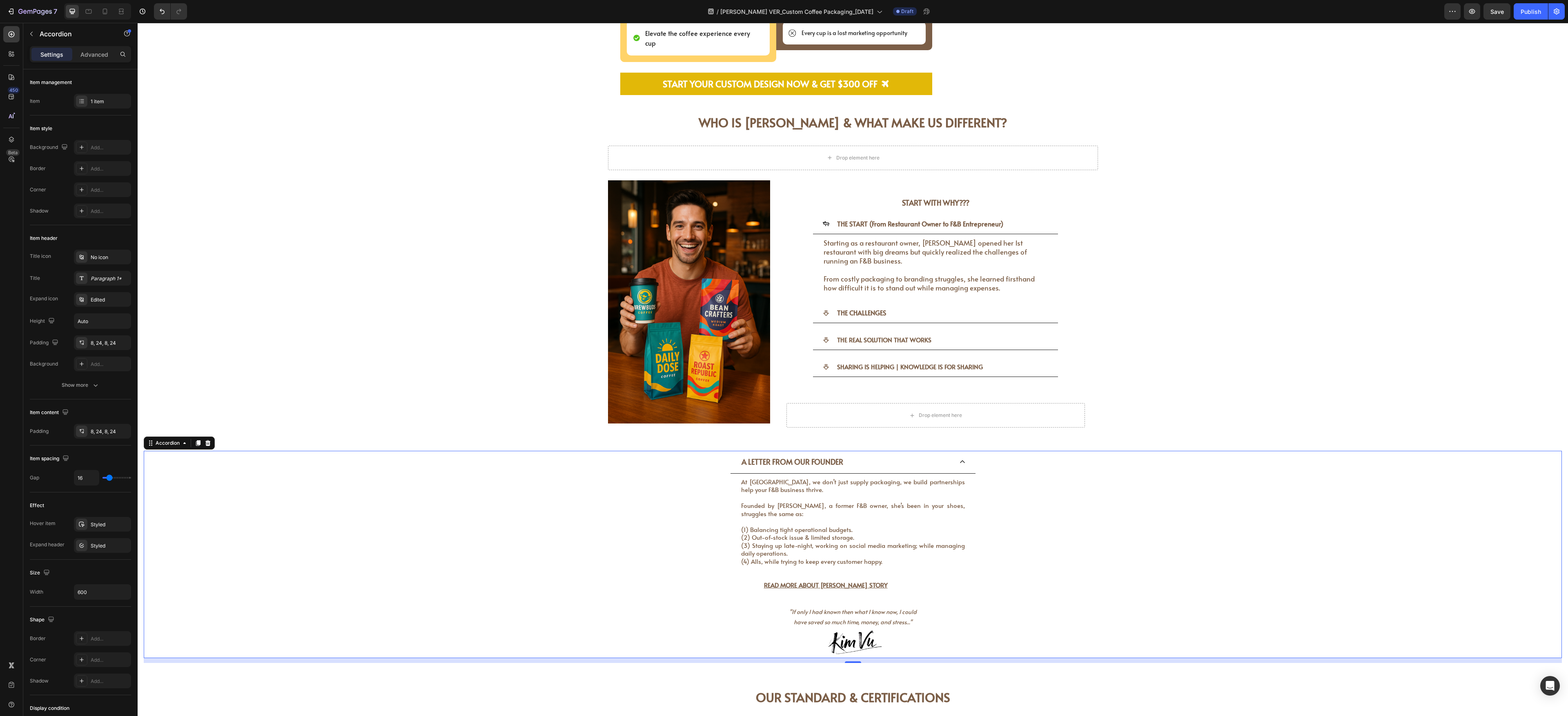
click at [580, 265] on icon at bounding box center [962, 462] width 7 height 7
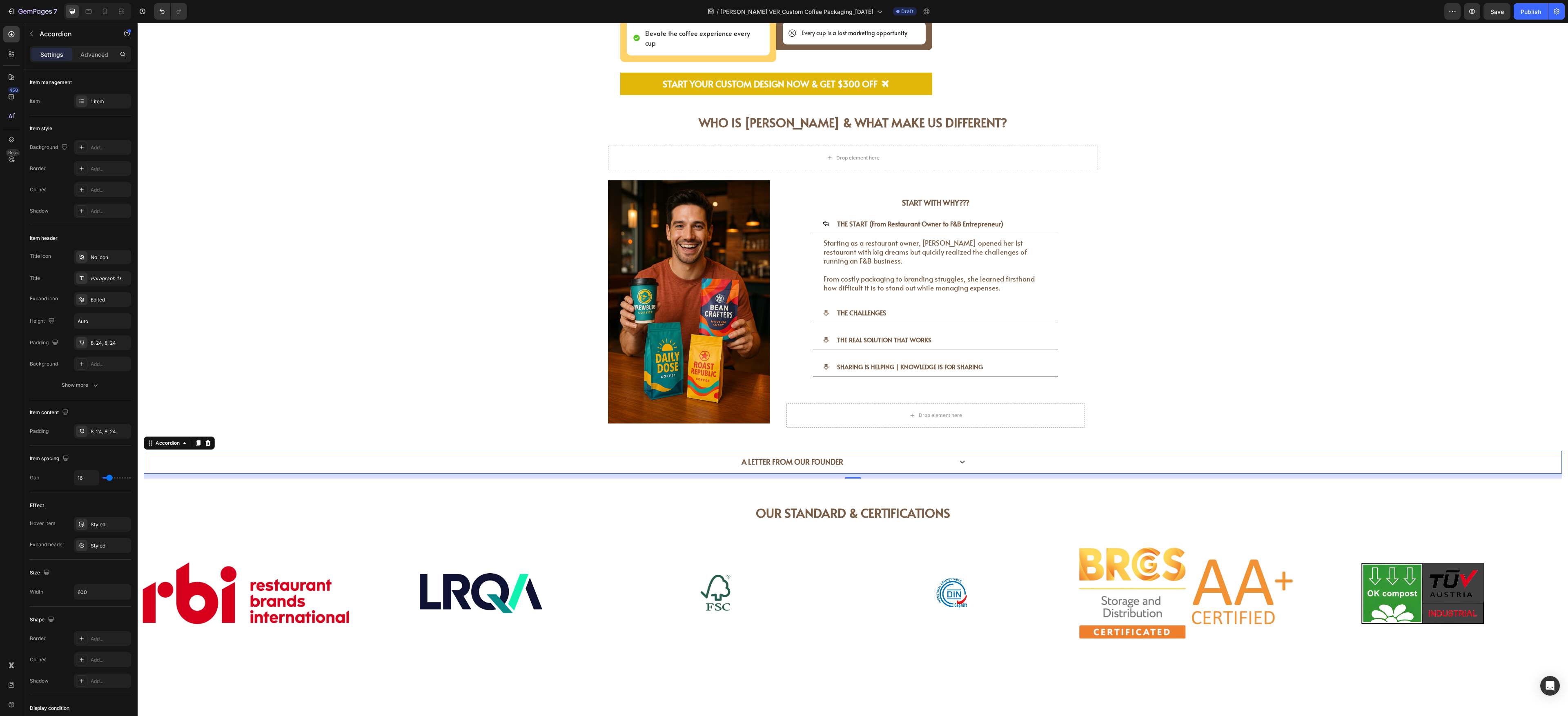
click at [580, 265] on icon at bounding box center [962, 462] width 7 height 7
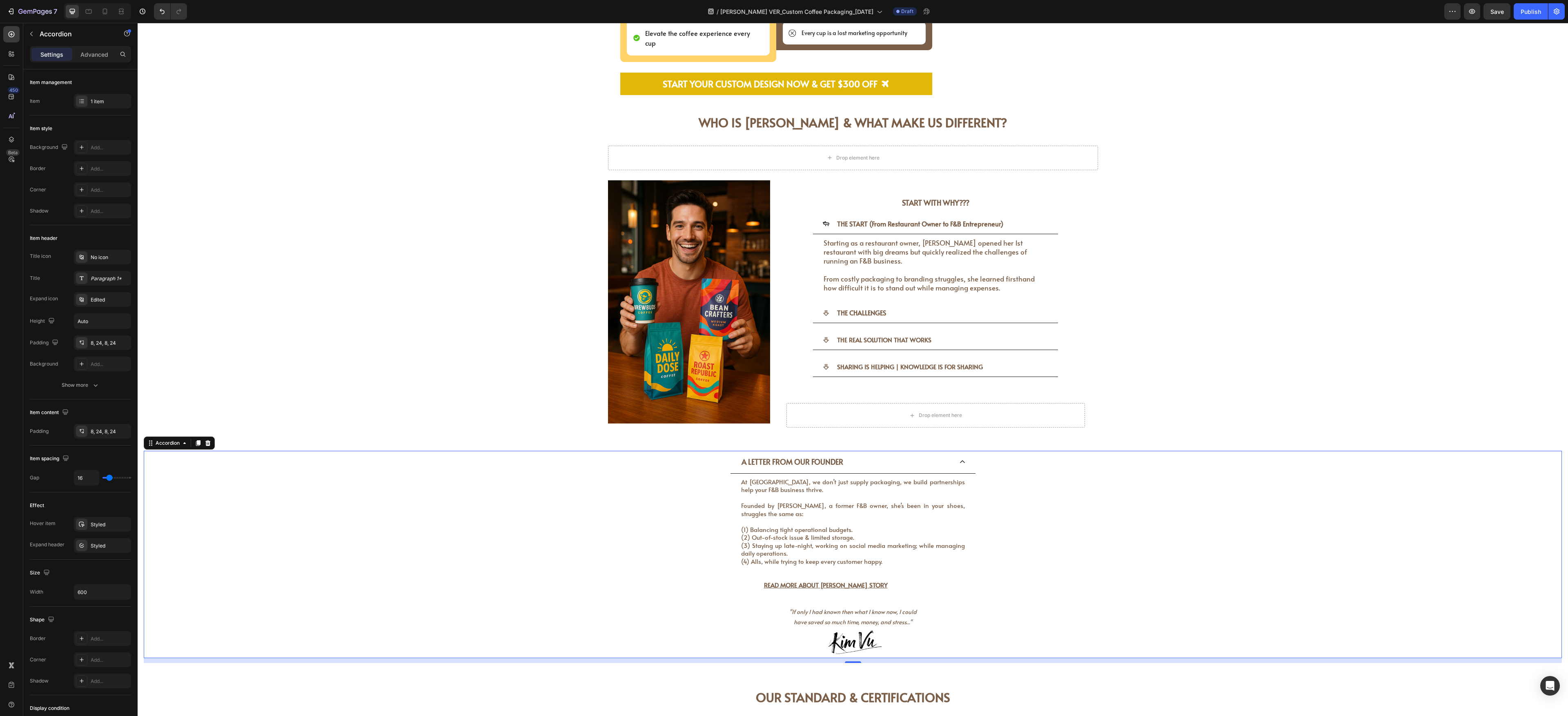
click at [580, 265] on icon at bounding box center [962, 462] width 7 height 7
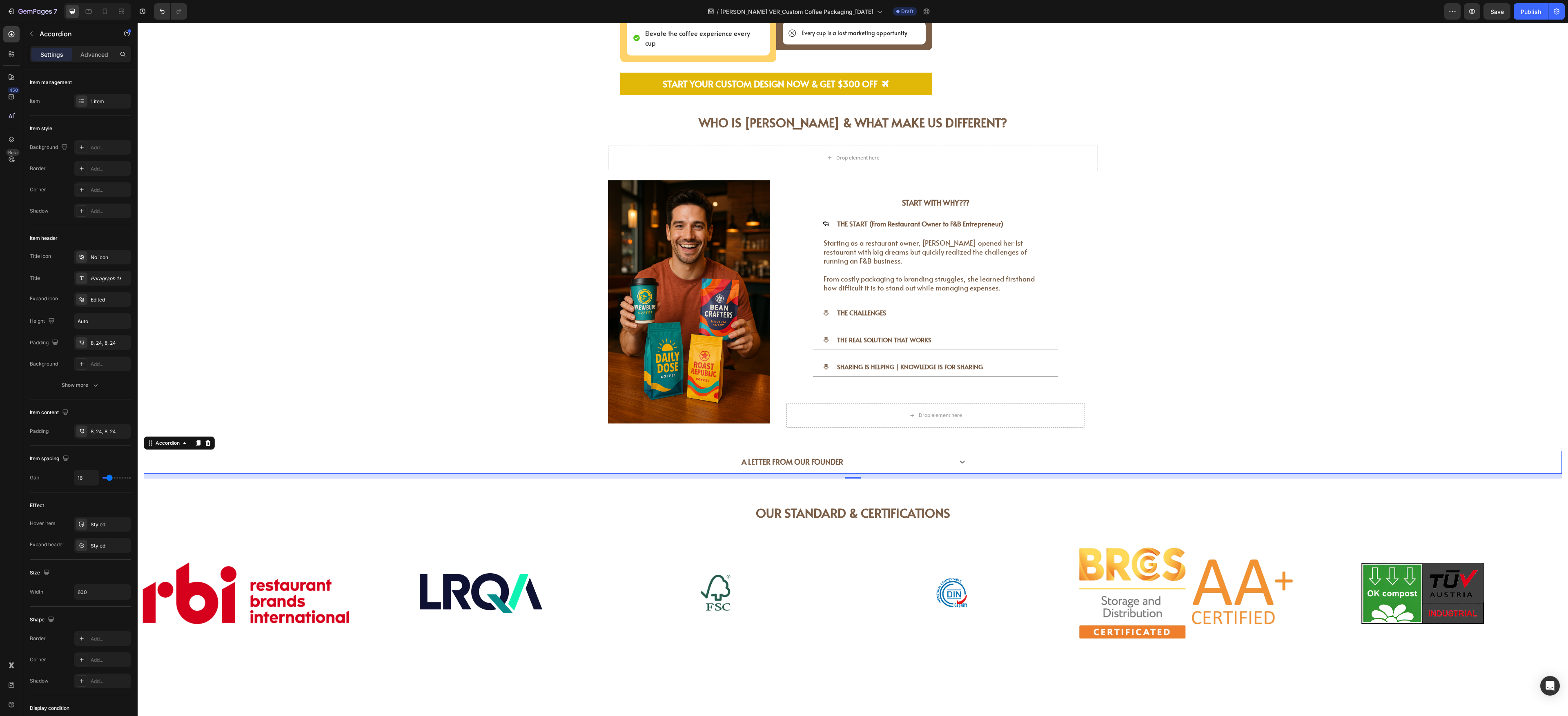
click at [580, 265] on div "A LETTER FROM OUR FOUNDER" at bounding box center [853, 462] width 245 height 23
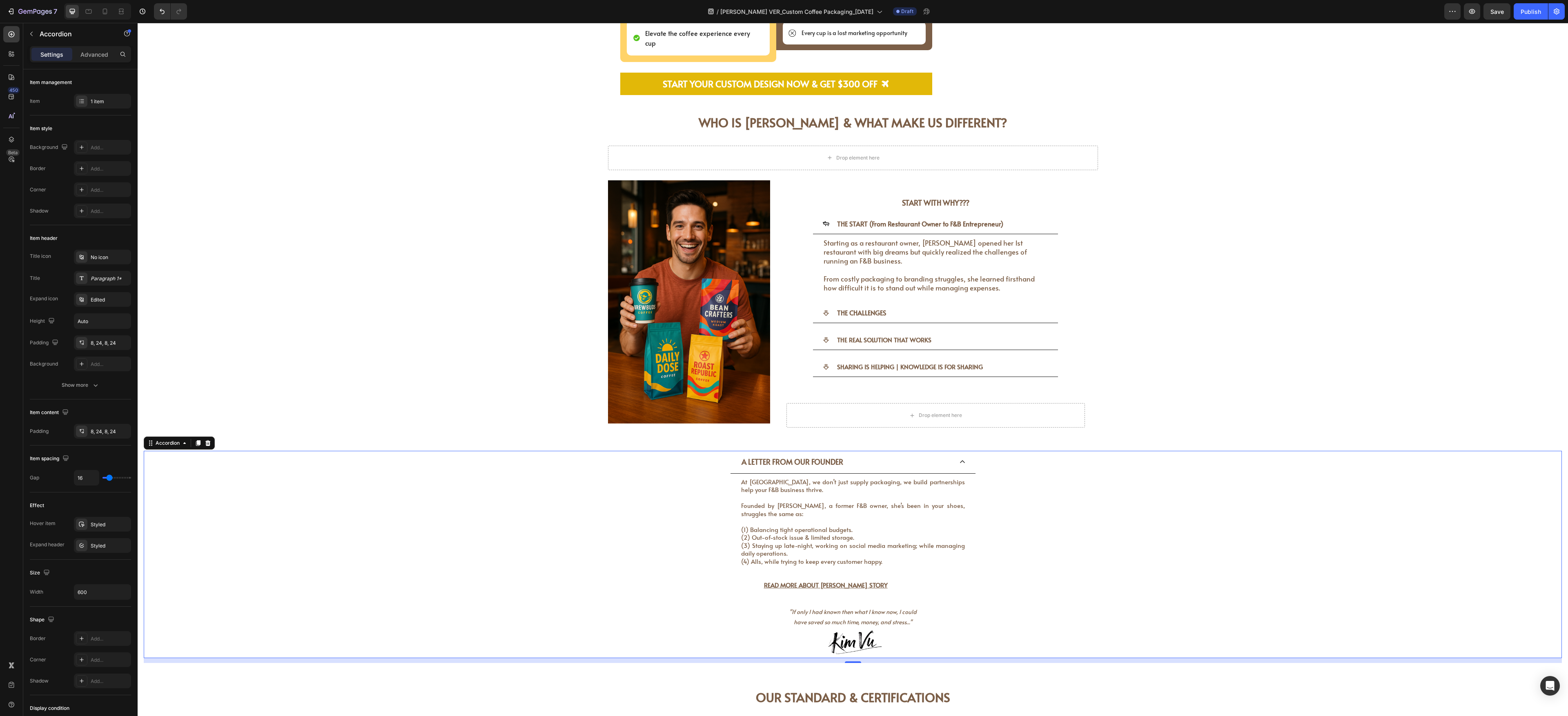
click at [580, 265] on div "A LETTER FROM OUR FOUNDER" at bounding box center [846, 462] width 212 height 15
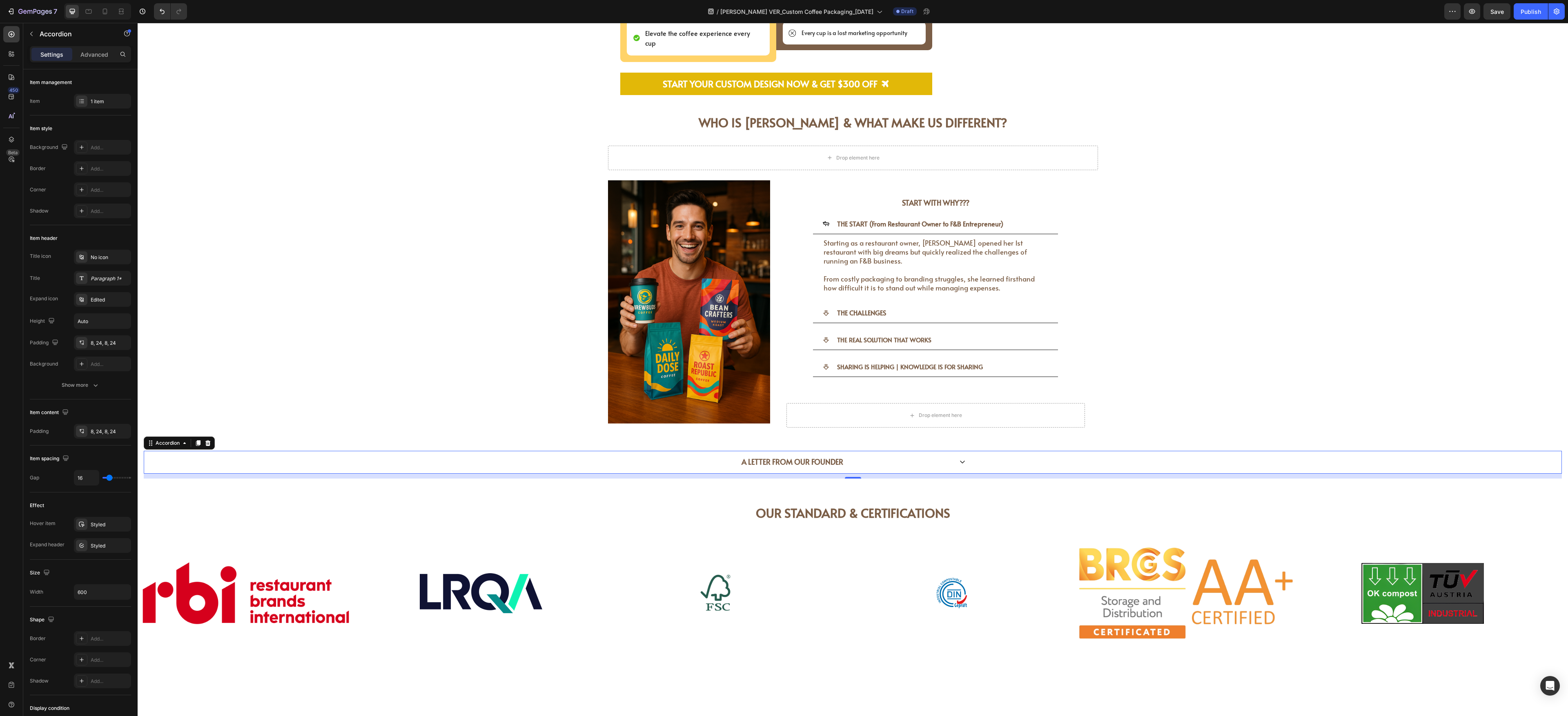
click at [580, 265] on icon at bounding box center [962, 462] width 7 height 7
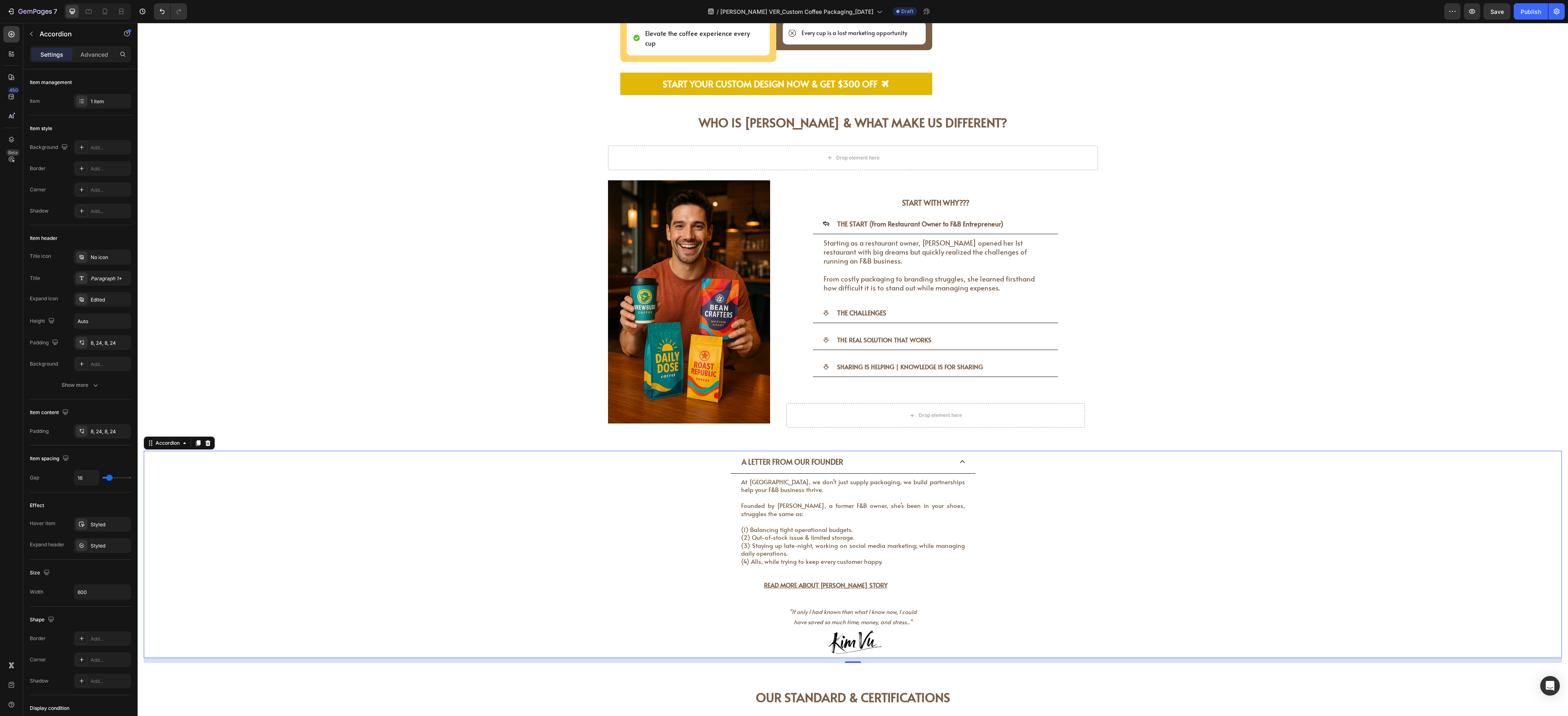
click at [502, 265] on div "A LETTER FROM OUR FOUNDER At [GEOGRAPHIC_DATA], we don’t just supply packaging,…" at bounding box center [853, 554] width 1417 height 207
click at [580, 265] on div "A LETTER FROM OUR FOUNDER At [GEOGRAPHIC_DATA], we don’t just supply packaging,…" at bounding box center [853, 554] width 1417 height 207
click at [208, 265] on div "A LETTER FROM OUR FOUNDER At [GEOGRAPHIC_DATA], we don’t just supply packaging,…" at bounding box center [853, 554] width 1417 height 207
click at [311, 265] on div "A LETTER FROM OUR FOUNDER At [GEOGRAPHIC_DATA], we don’t just supply packaging,…" at bounding box center [853, 554] width 1417 height 207
click at [580, 265] on div "A LETTER FROM OUR FOUNDER At [GEOGRAPHIC_DATA], we don’t just supply packaging,…" at bounding box center [853, 554] width 1417 height 207
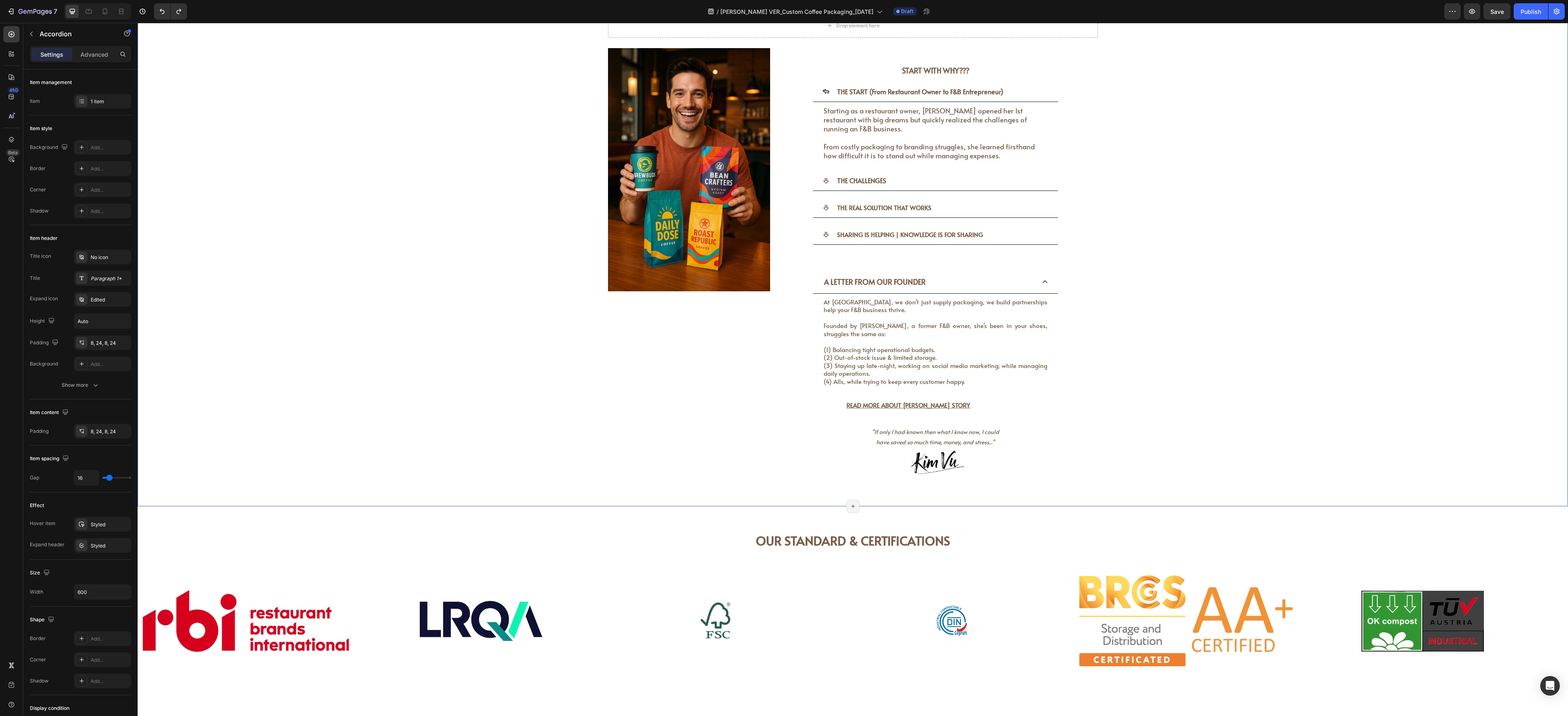
scroll to position [1829, 0]
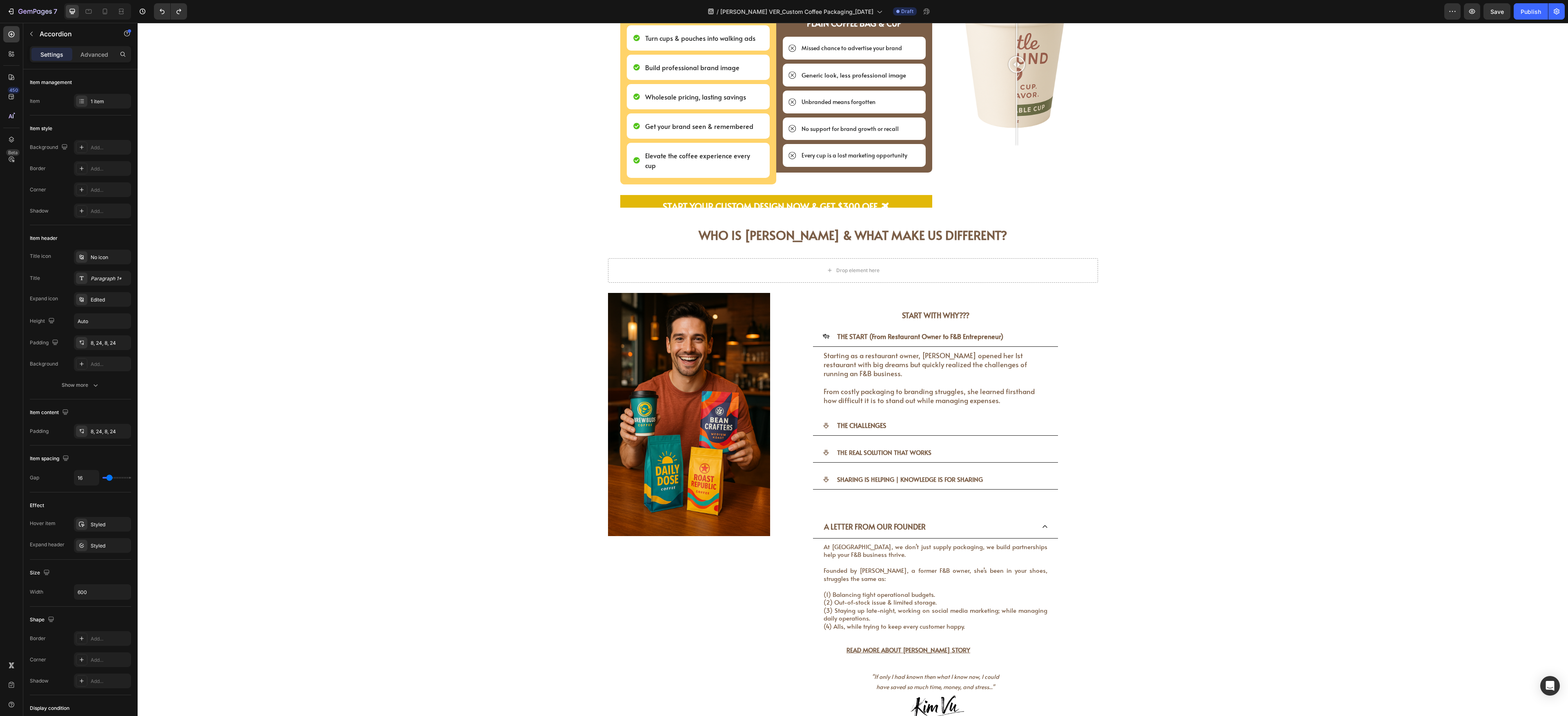
drag, startPoint x: 796, startPoint y: 546, endPoint x: 798, endPoint y: 520, distance: 26.1
click at [580, 265] on div "A LETTER FROM OUR FOUNDER At [GEOGRAPHIC_DATA], we don’t just supply packaging,…" at bounding box center [936, 619] width 298 height 207
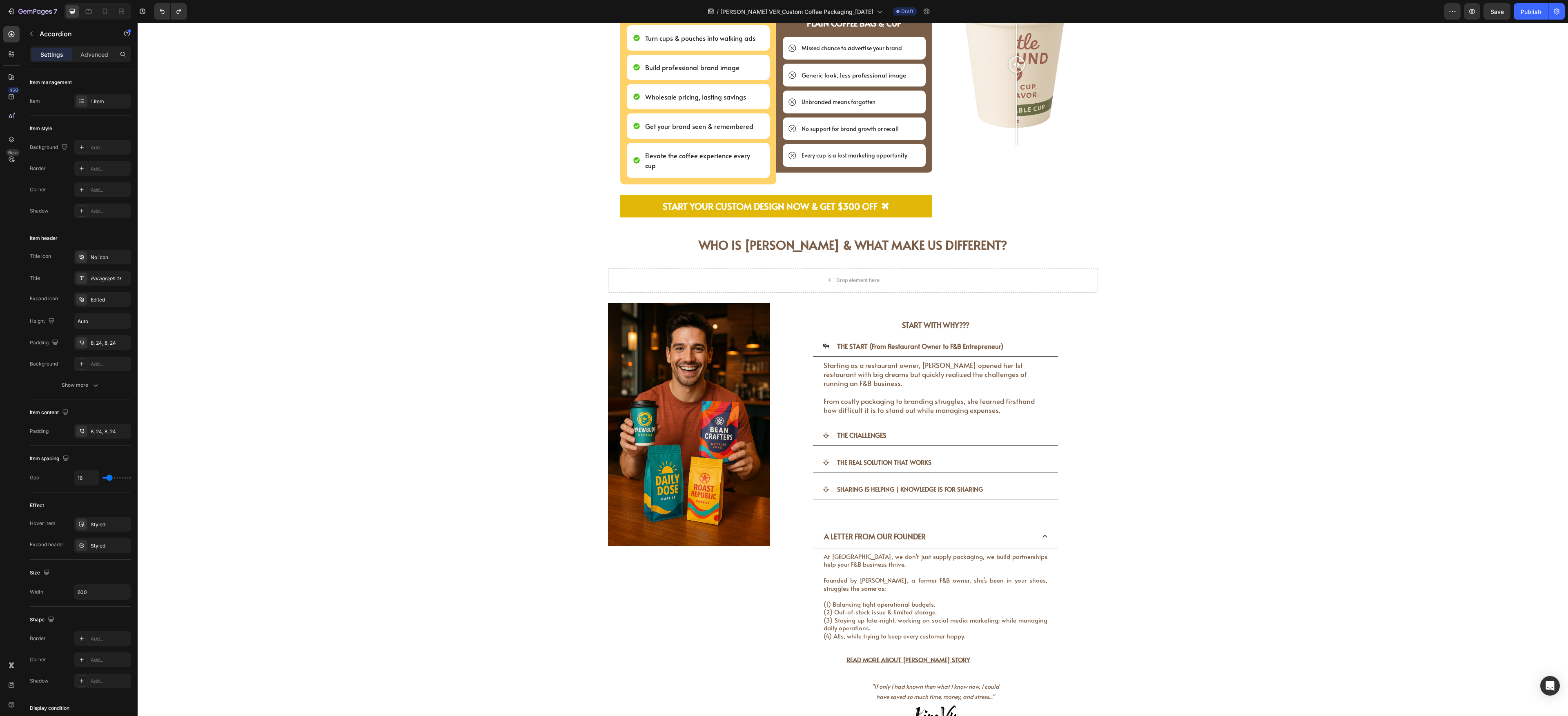
click at [580, 265] on div "A LETTER FROM OUR FOUNDER" at bounding box center [936, 537] width 245 height 23
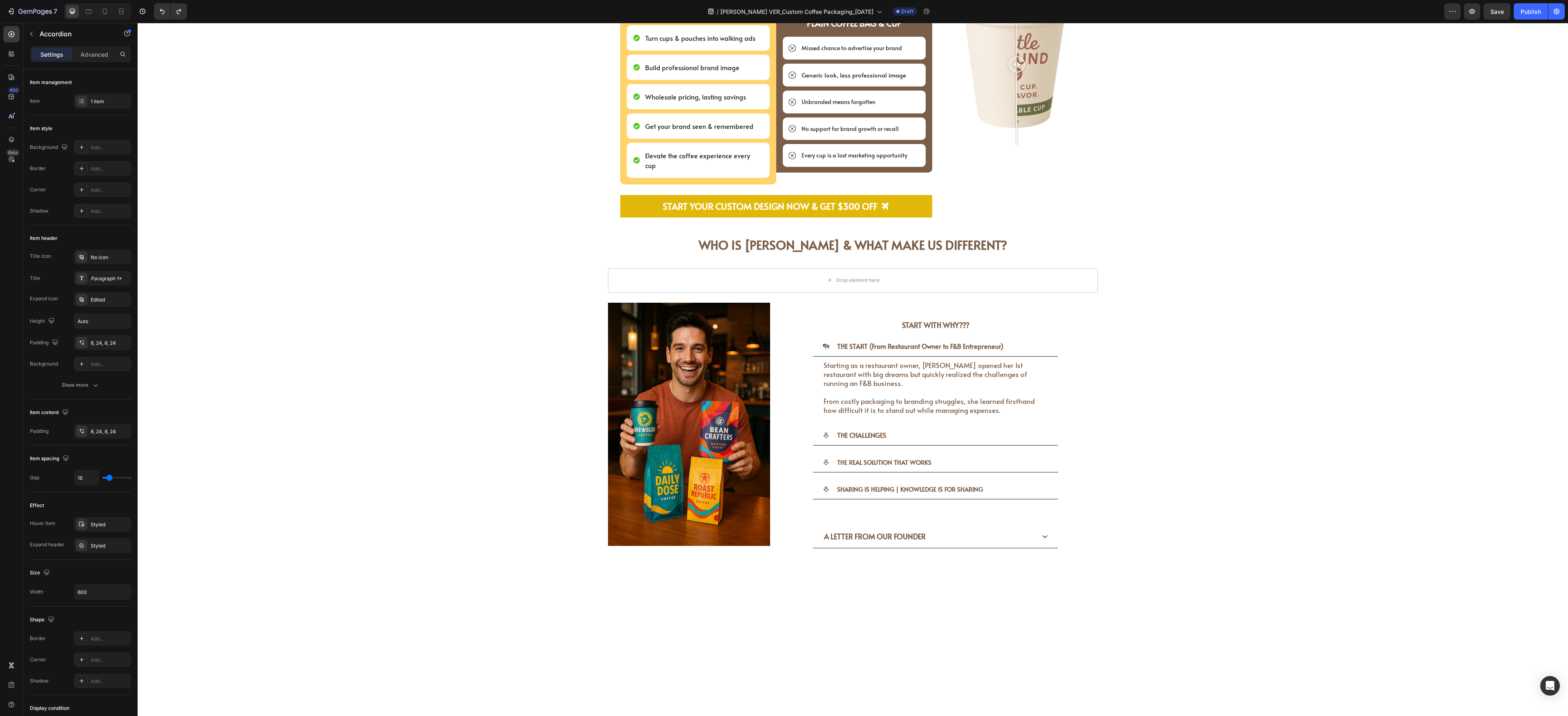
click at [580, 265] on div "A LETTER FROM OUR FOUNDER" at bounding box center [936, 537] width 298 height 23
click at [580, 265] on div "A LETTER FROM OUR FOUNDER" at bounding box center [936, 537] width 245 height 23
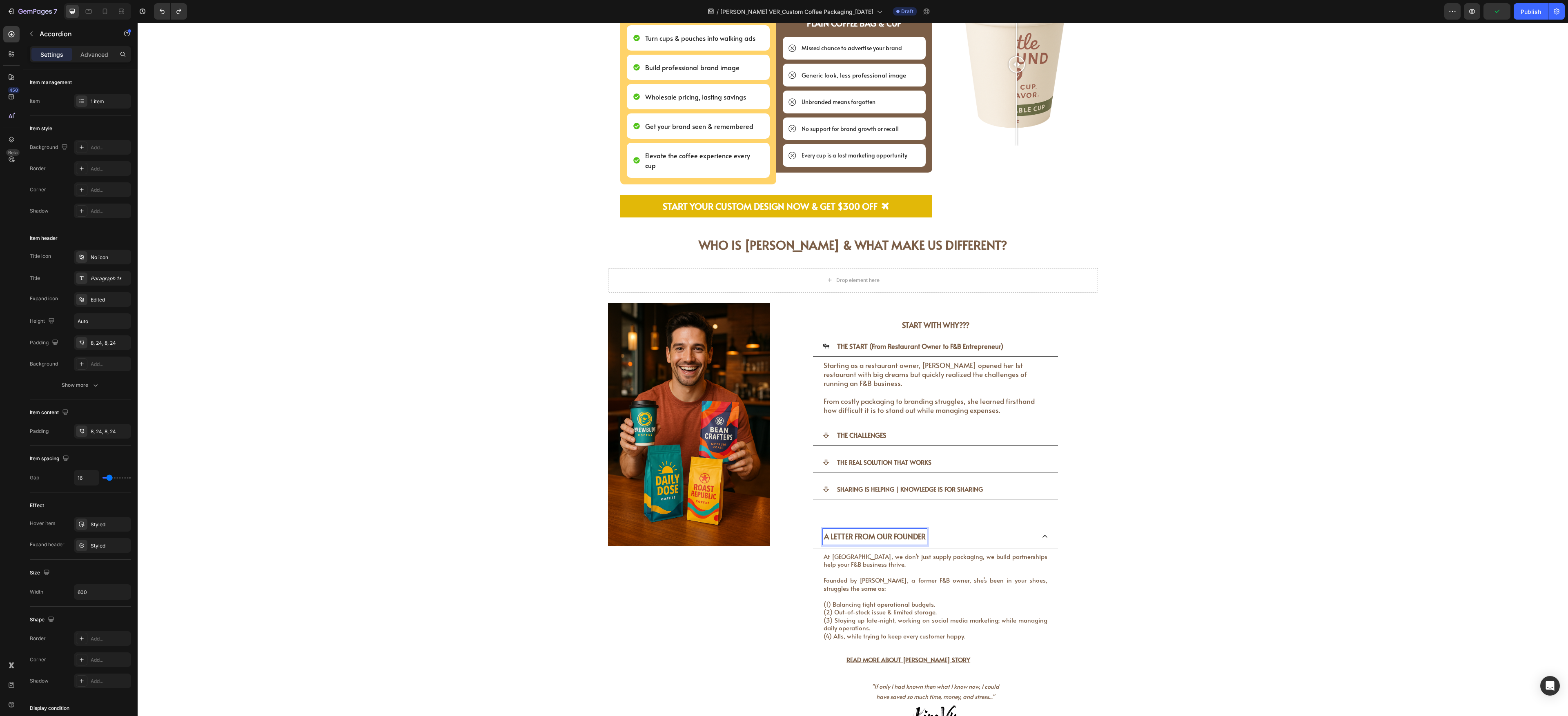
click at [580, 265] on div "A LETTER FROM OUR FOUNDER" at bounding box center [875, 536] width 104 height 15
click at [580, 265] on div "Row" at bounding box center [782, 507] width 13 height 7
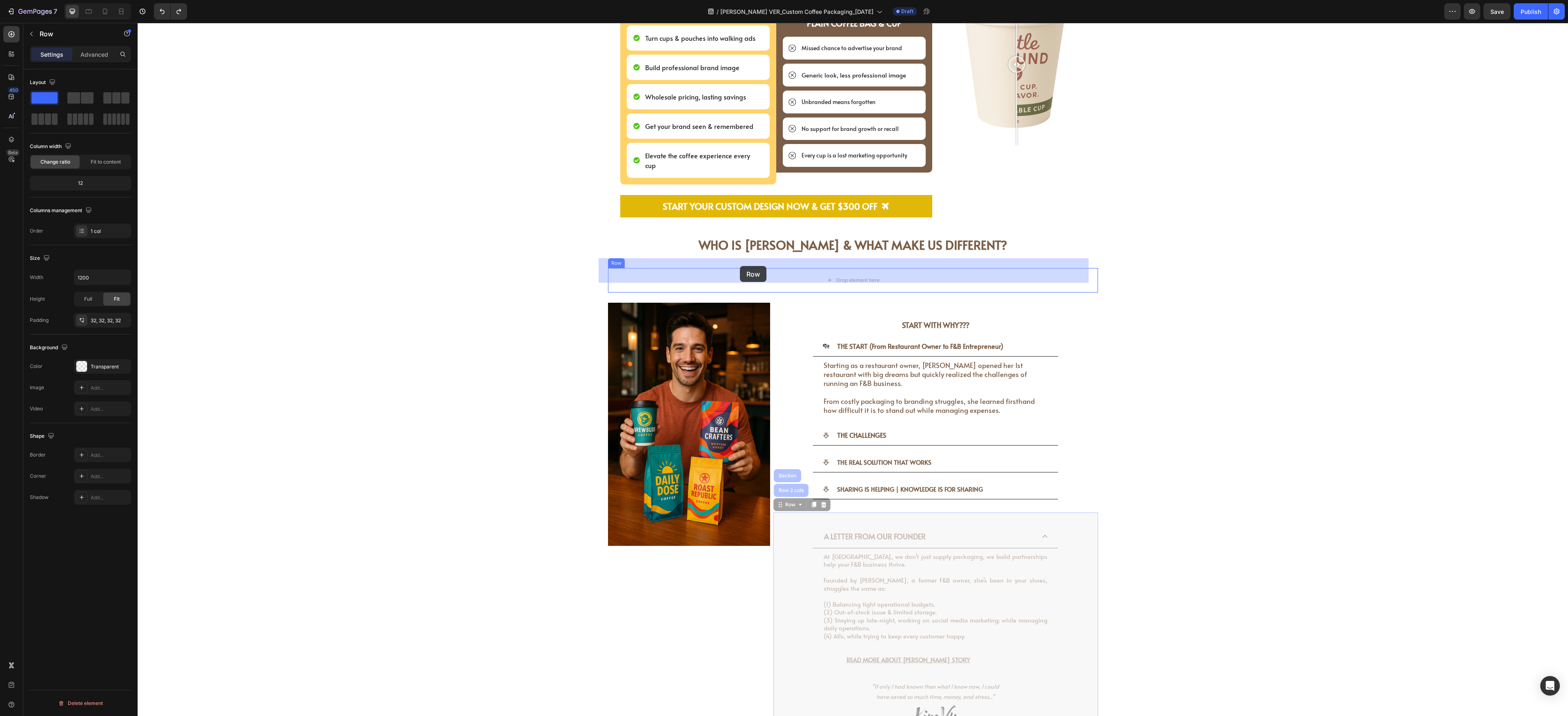
drag, startPoint x: 770, startPoint y: 488, endPoint x: 740, endPoint y: 266, distance: 224.0
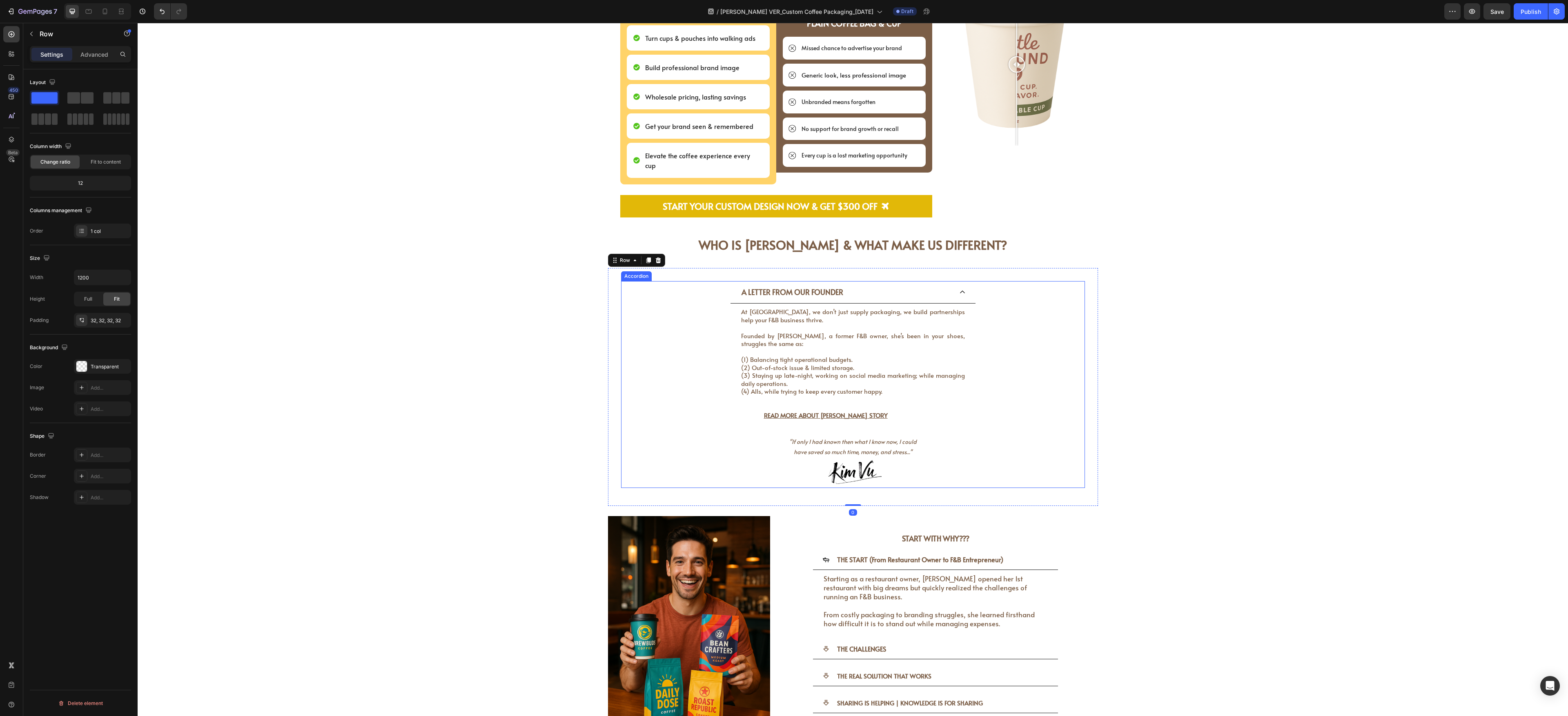
click at [580, 265] on div "A LETTER FROM OUR FOUNDER" at bounding box center [846, 292] width 212 height 15
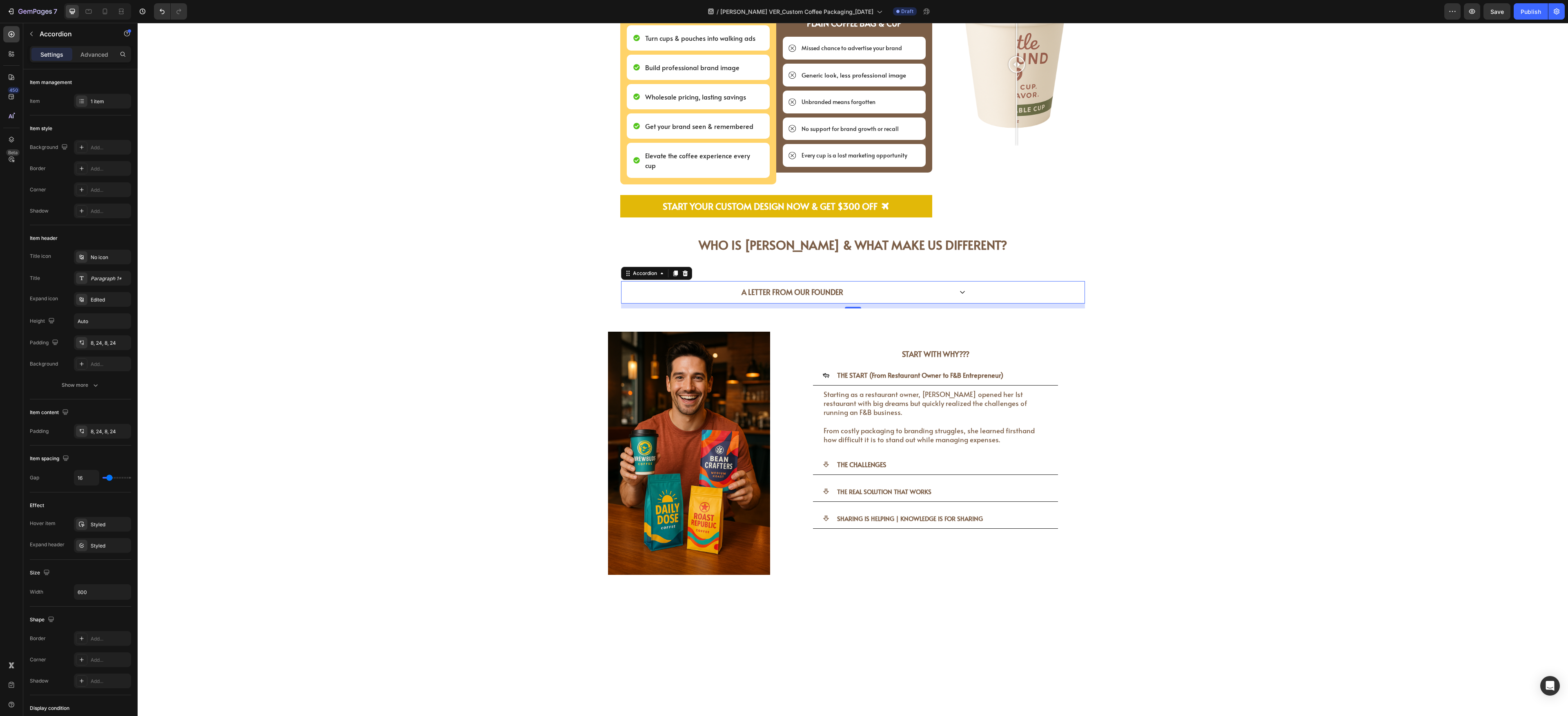
click at [580, 265] on icon at bounding box center [962, 292] width 7 height 7
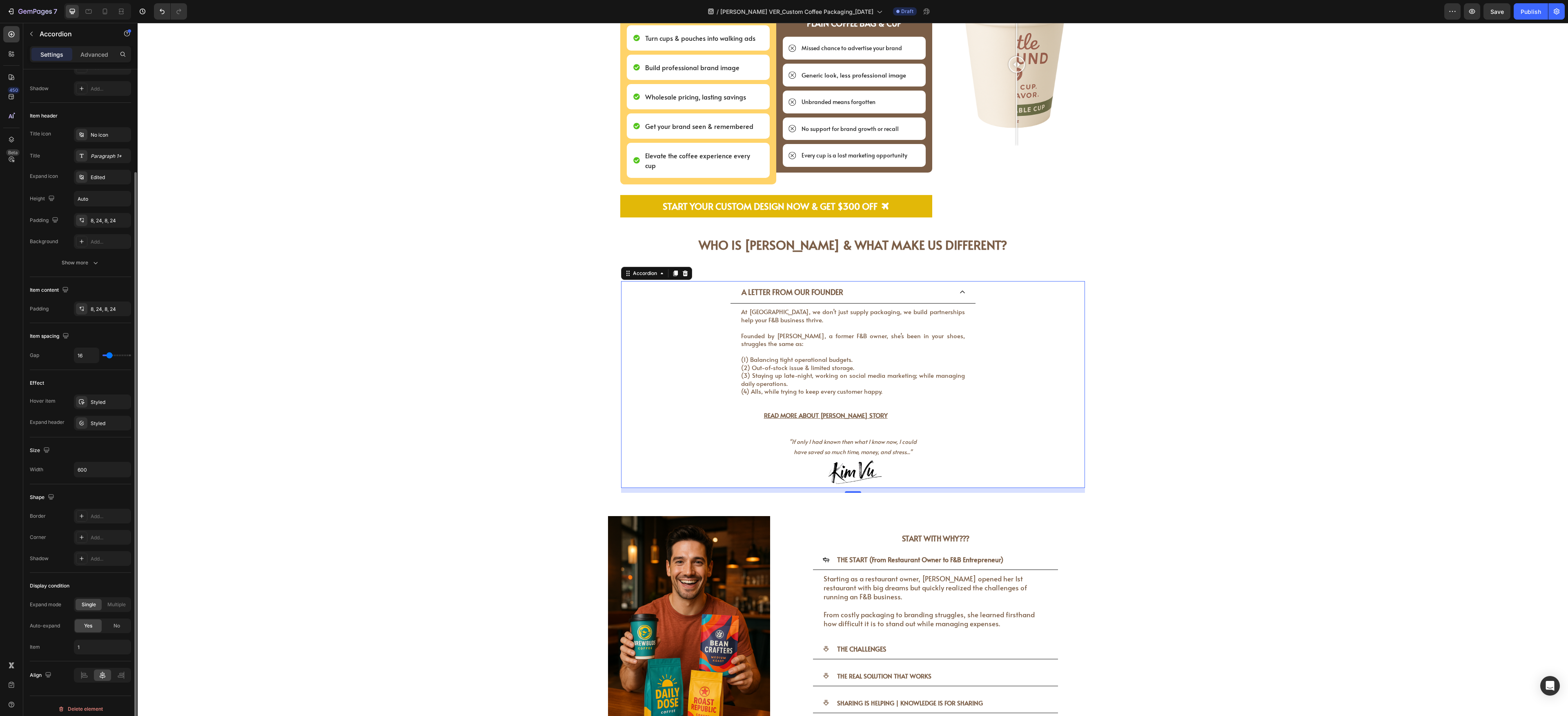
scroll to position [128, 0]
click at [98, 265] on input "600" at bounding box center [102, 464] width 57 height 15
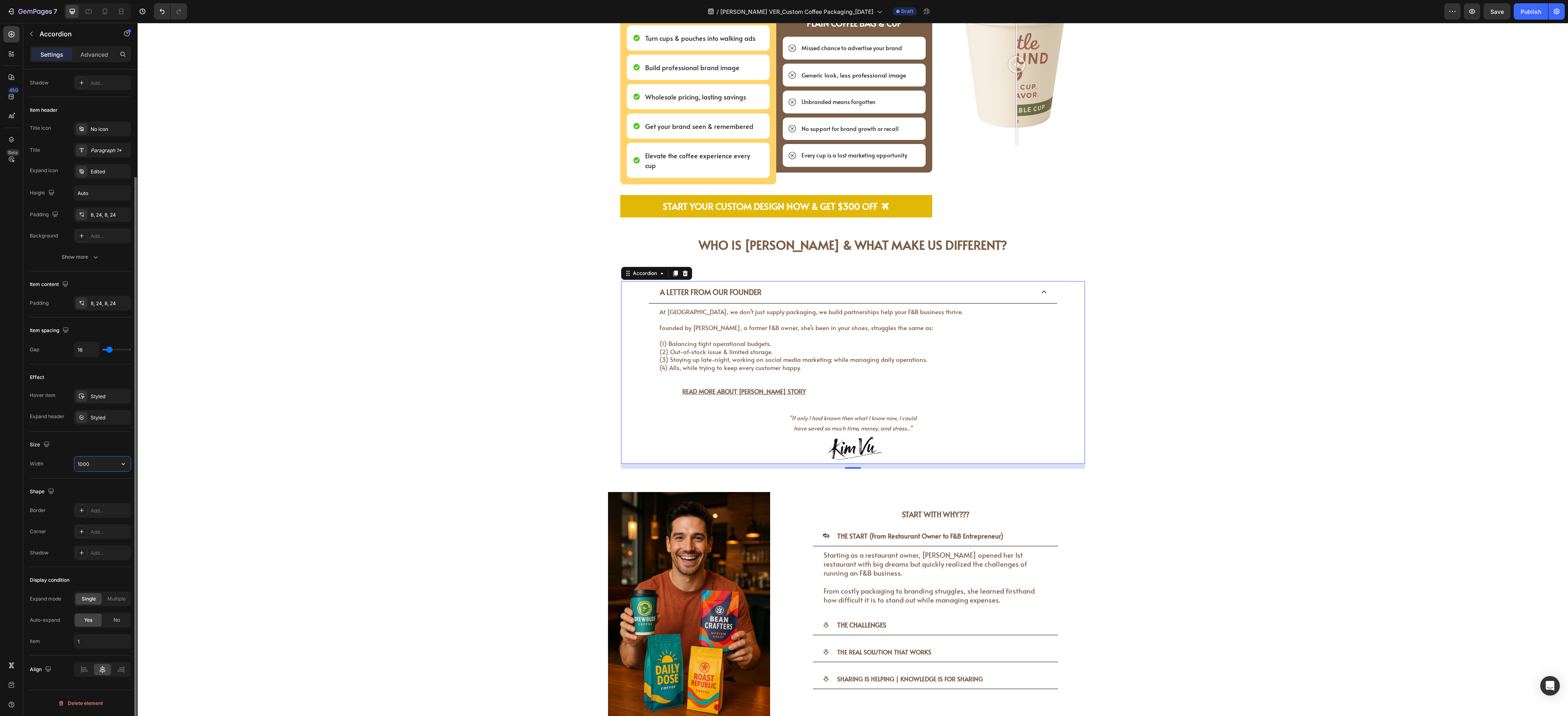
click at [83, 265] on input "1000" at bounding box center [102, 464] width 57 height 15
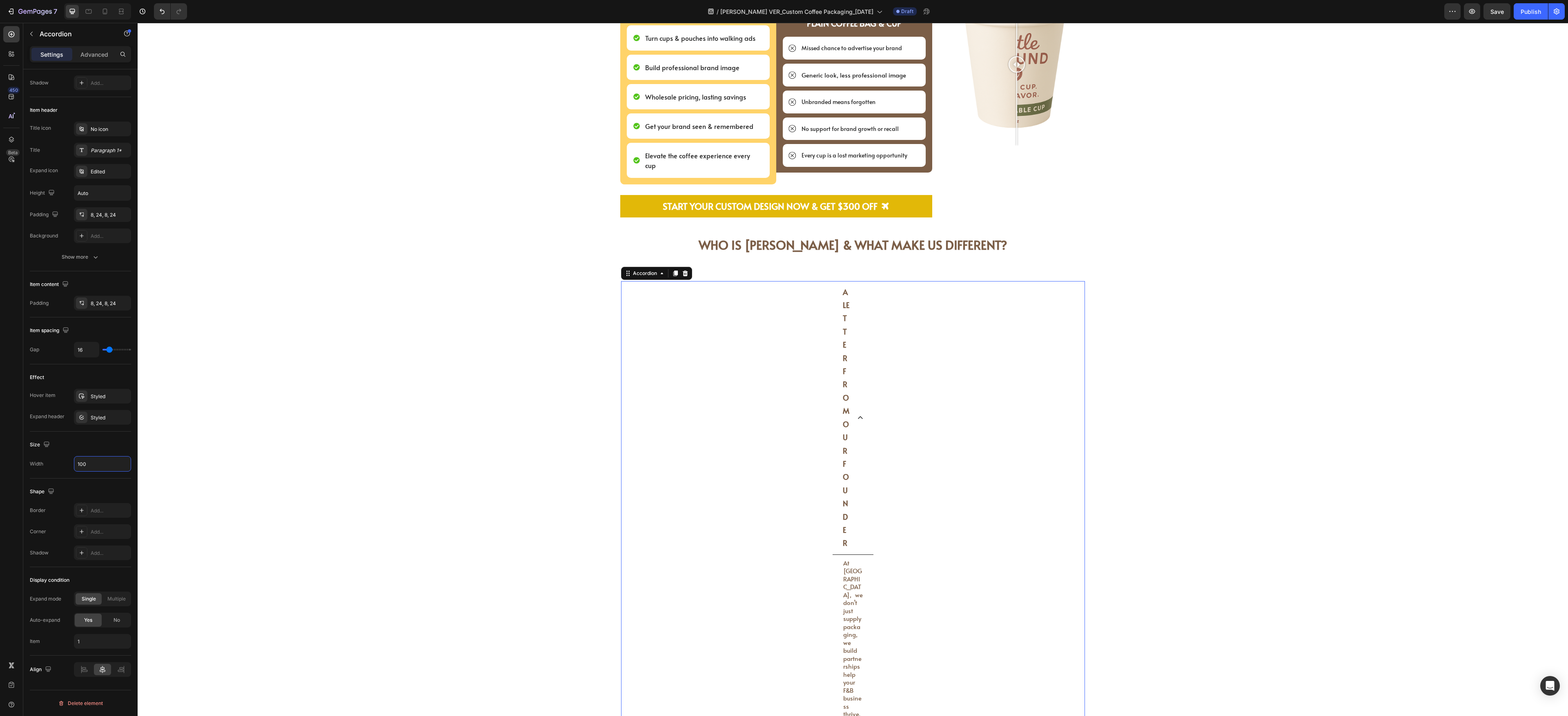
type input "1100"
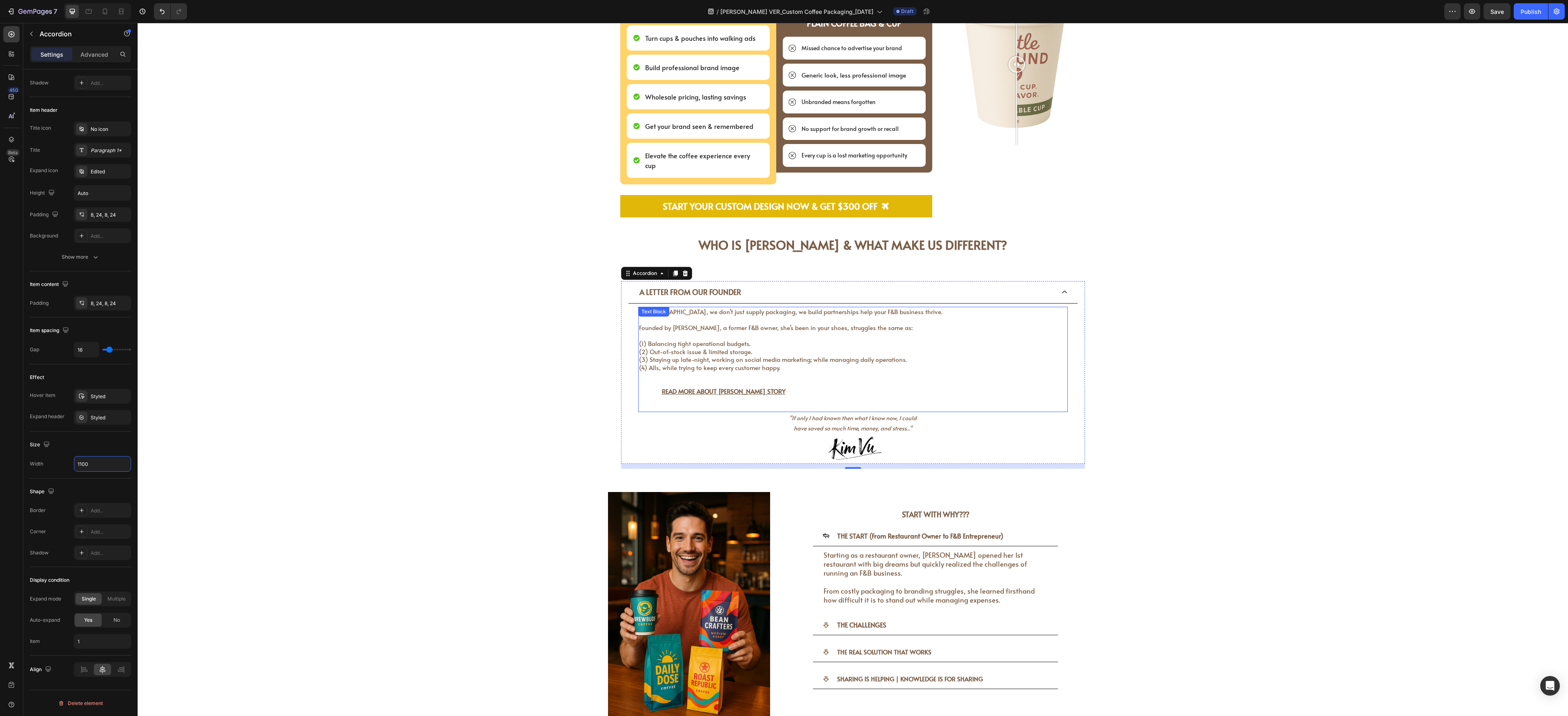
drag, startPoint x: 771, startPoint y: 345, endPoint x: 784, endPoint y: 361, distance: 20.6
click at [580, 265] on p "At [GEOGRAPHIC_DATA], we don’t just supply packaging, we build partnerships hel…" at bounding box center [853, 339] width 428 height 64
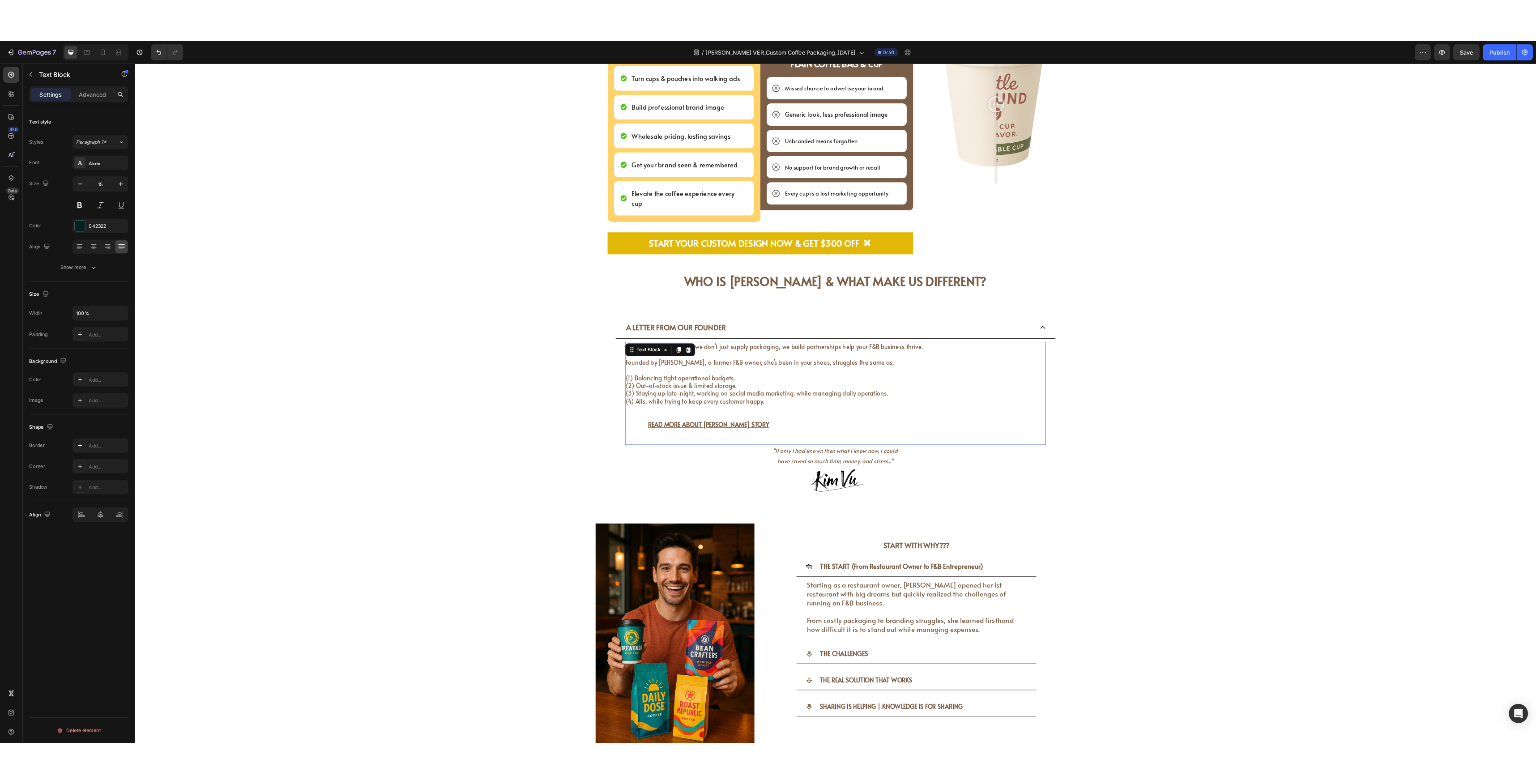
scroll to position [0, 0]
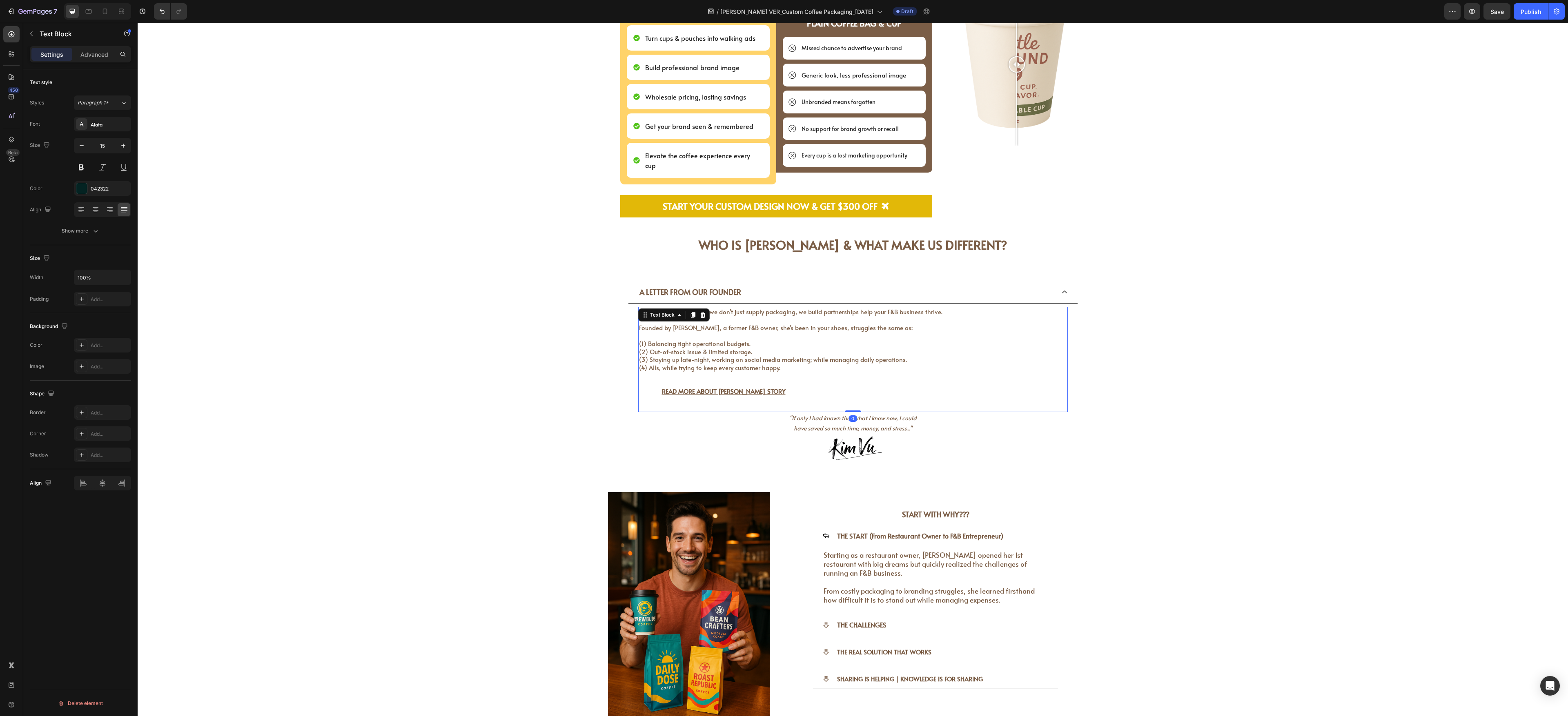
click at [580, 265] on p "At [GEOGRAPHIC_DATA], we don’t just supply packaging, we build partnerships hel…" at bounding box center [853, 339] width 428 height 64
click at [580, 265] on div "A LETTER FROM OUR FOUNDER" at bounding box center [847, 292] width 416 height 15
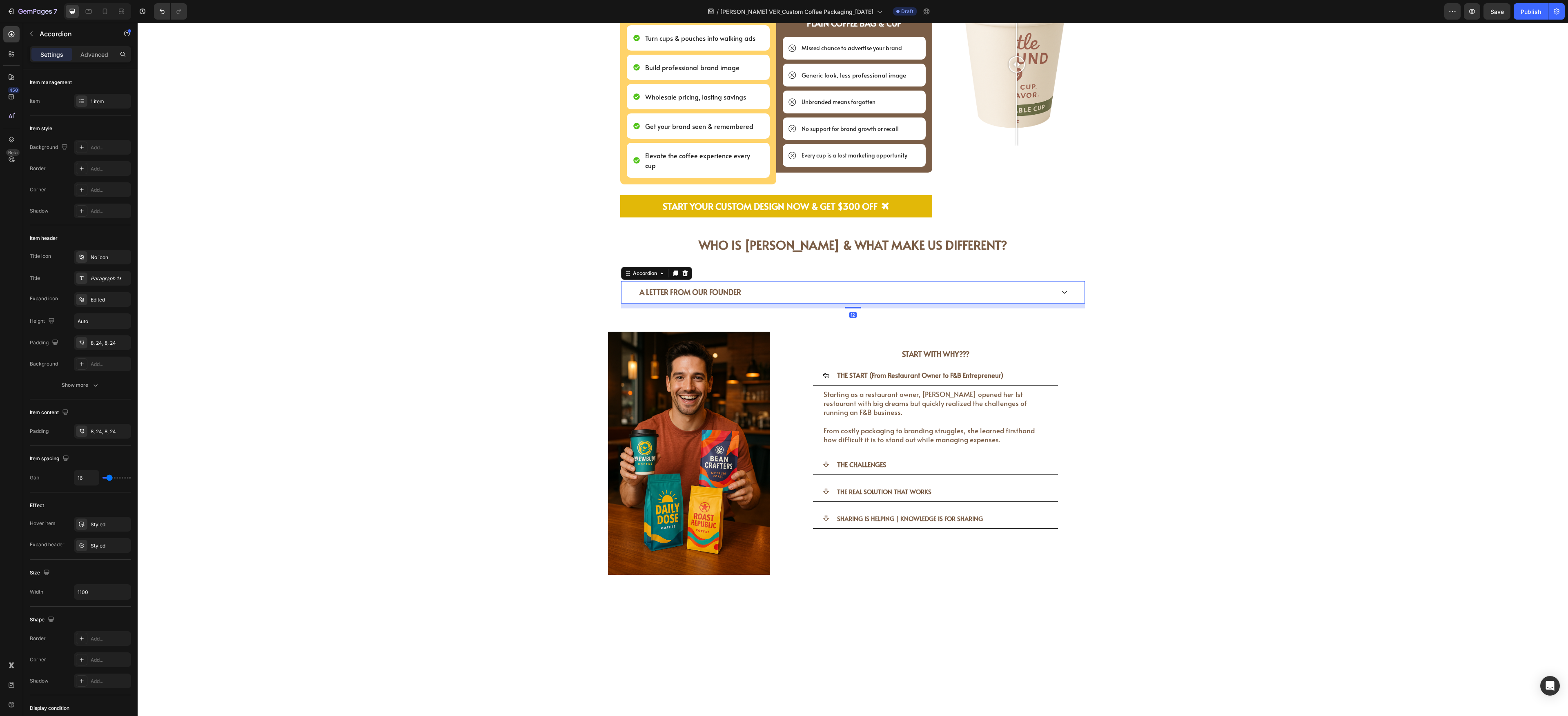
click at [580, 265] on div "A LETTER FROM OUR FOUNDER" at bounding box center [847, 292] width 416 height 15
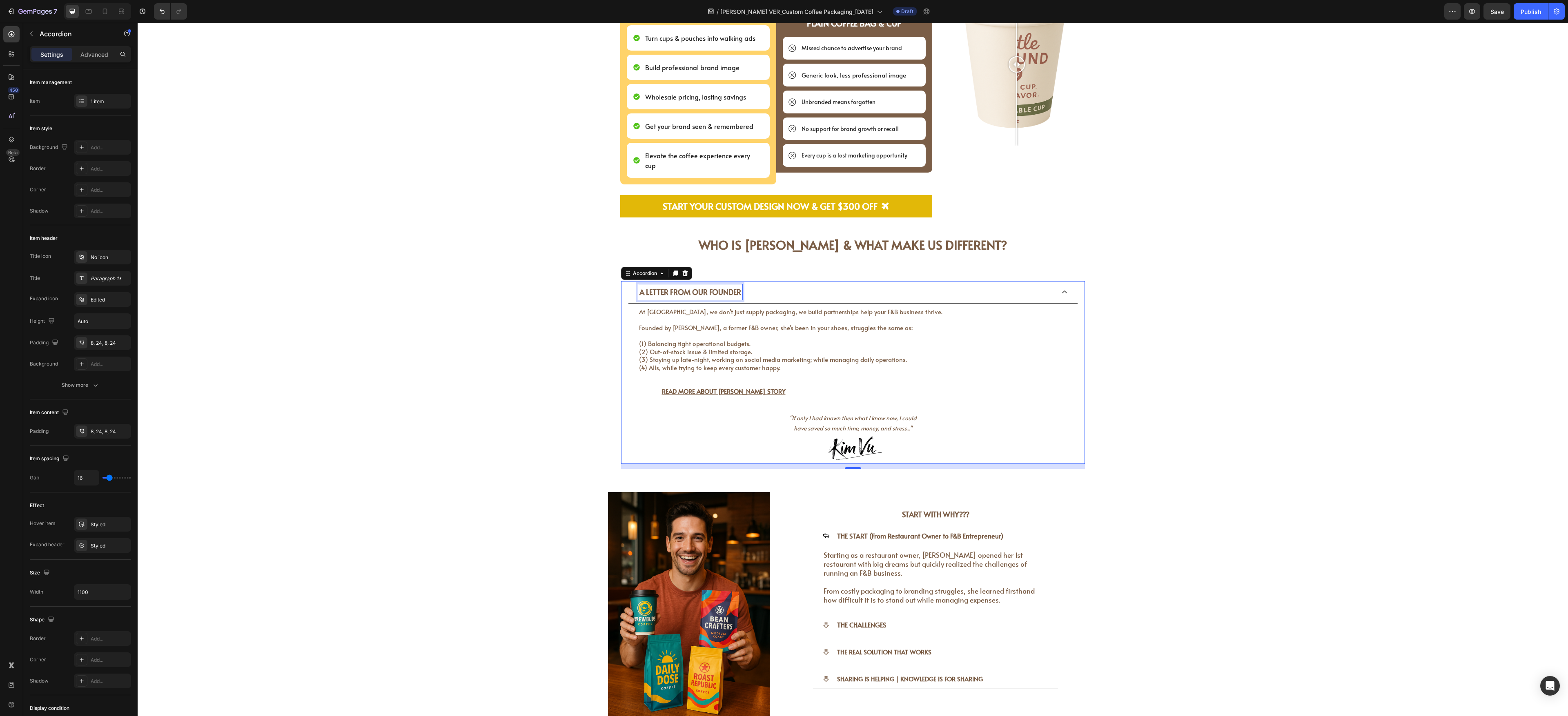
click at [580, 265] on span "A LETTER FROM OUR FOUNDER" at bounding box center [690, 292] width 102 height 10
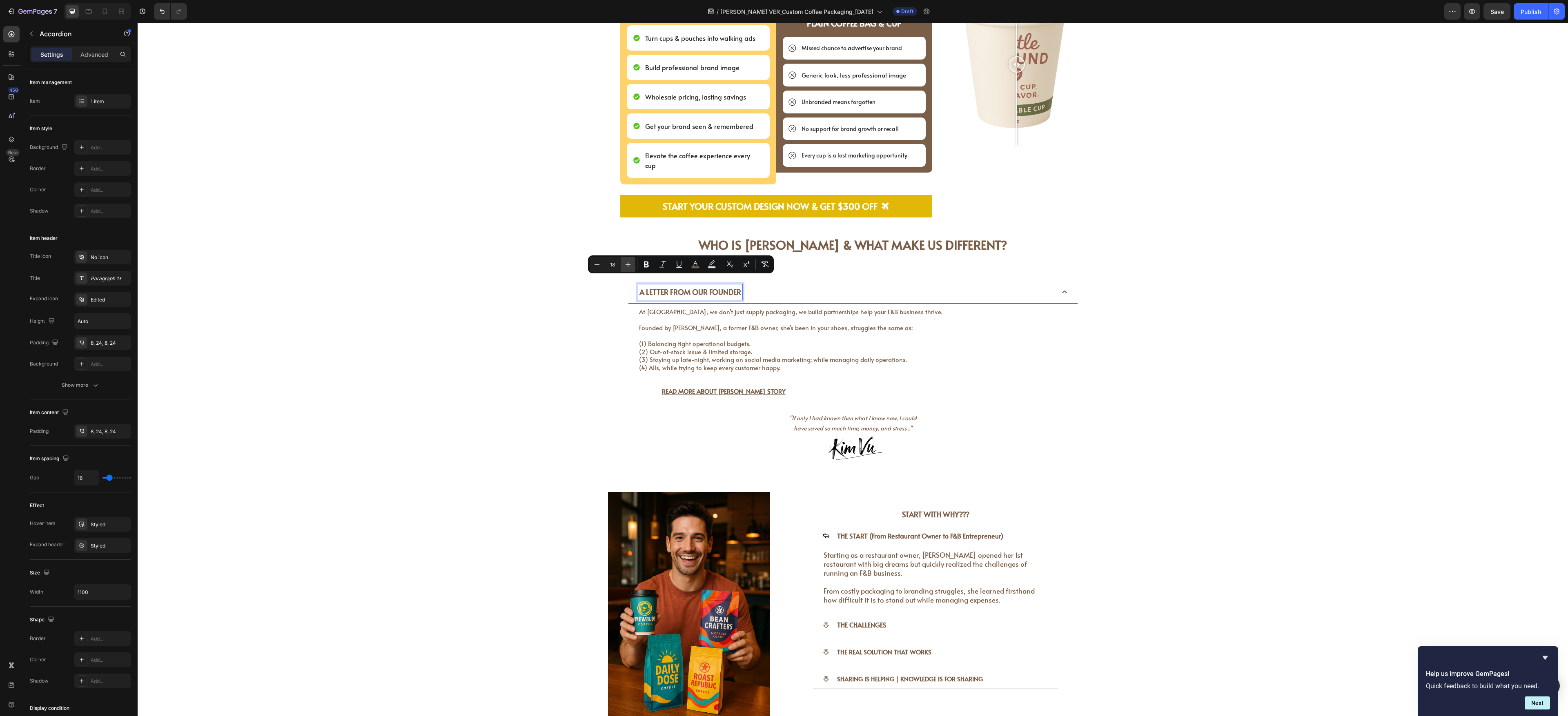
click at [580, 262] on icon "Editor contextual toolbar" at bounding box center [628, 264] width 8 height 8
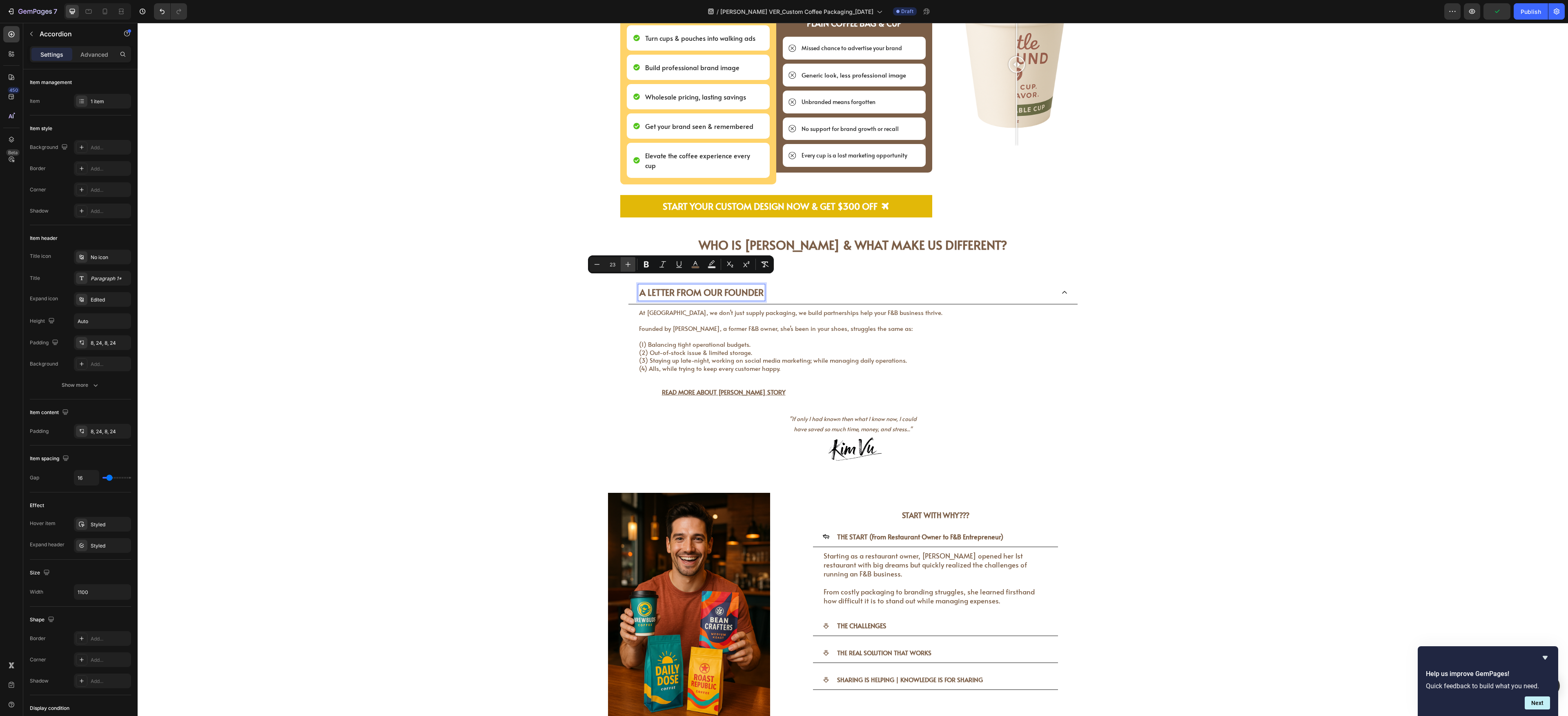
click at [580, 262] on icon "Editor contextual toolbar" at bounding box center [628, 264] width 8 height 8
type input "27"
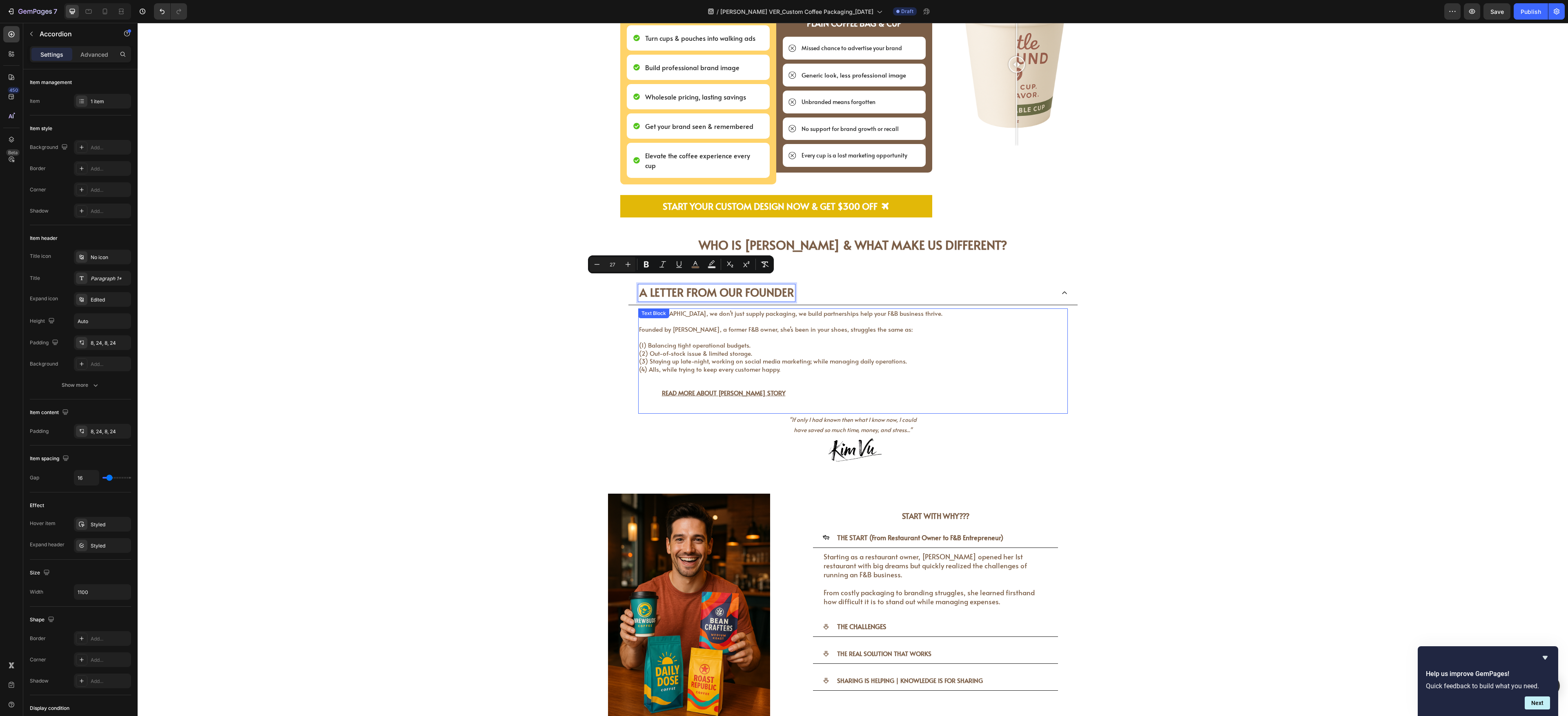
click at [580, 265] on p "At [GEOGRAPHIC_DATA], we don’t just supply packaging, we build partnerships hel…" at bounding box center [853, 341] width 428 height 64
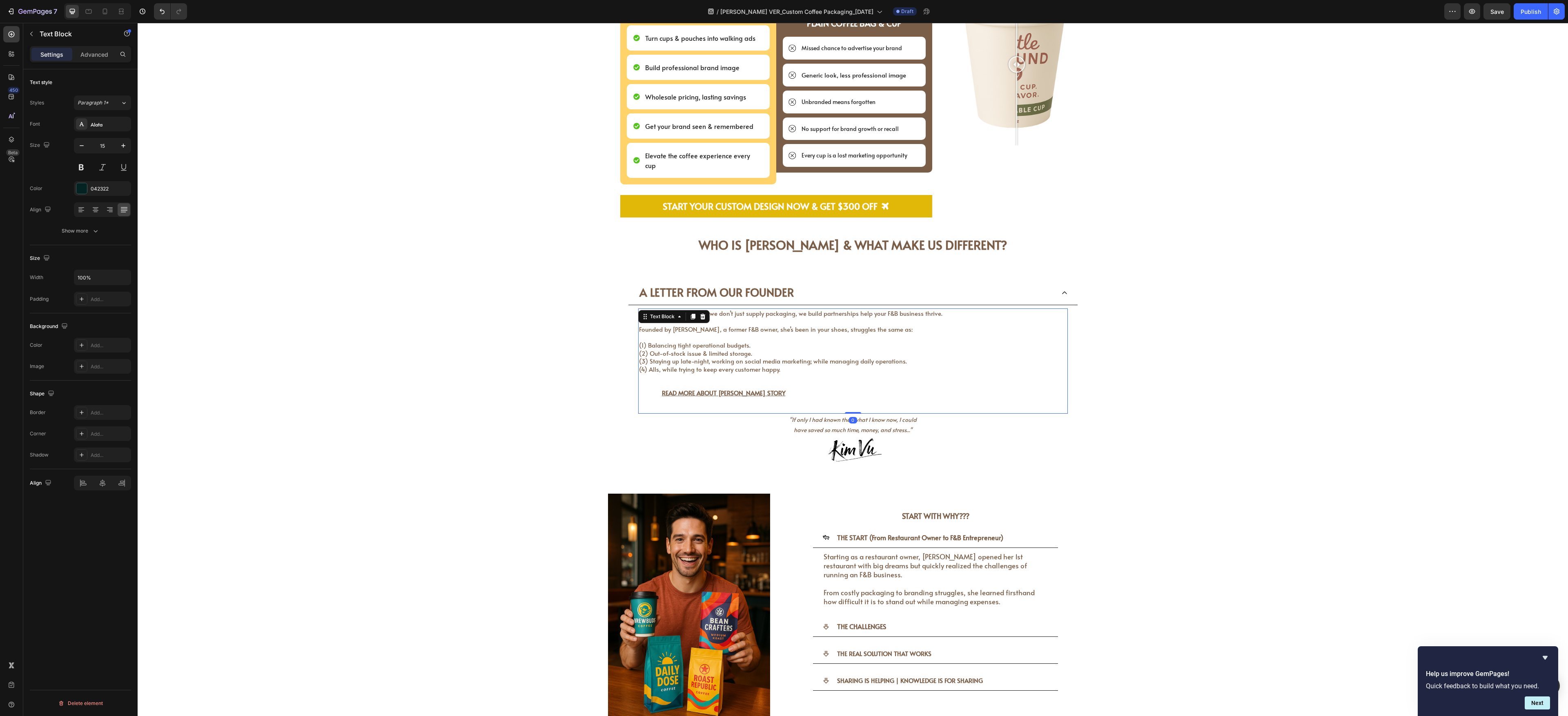
click at [580, 265] on p at bounding box center [853, 377] width 428 height 8
click at [580, 265] on p "Rich Text Editor. Editing area: main" at bounding box center [853, 377] width 428 height 8
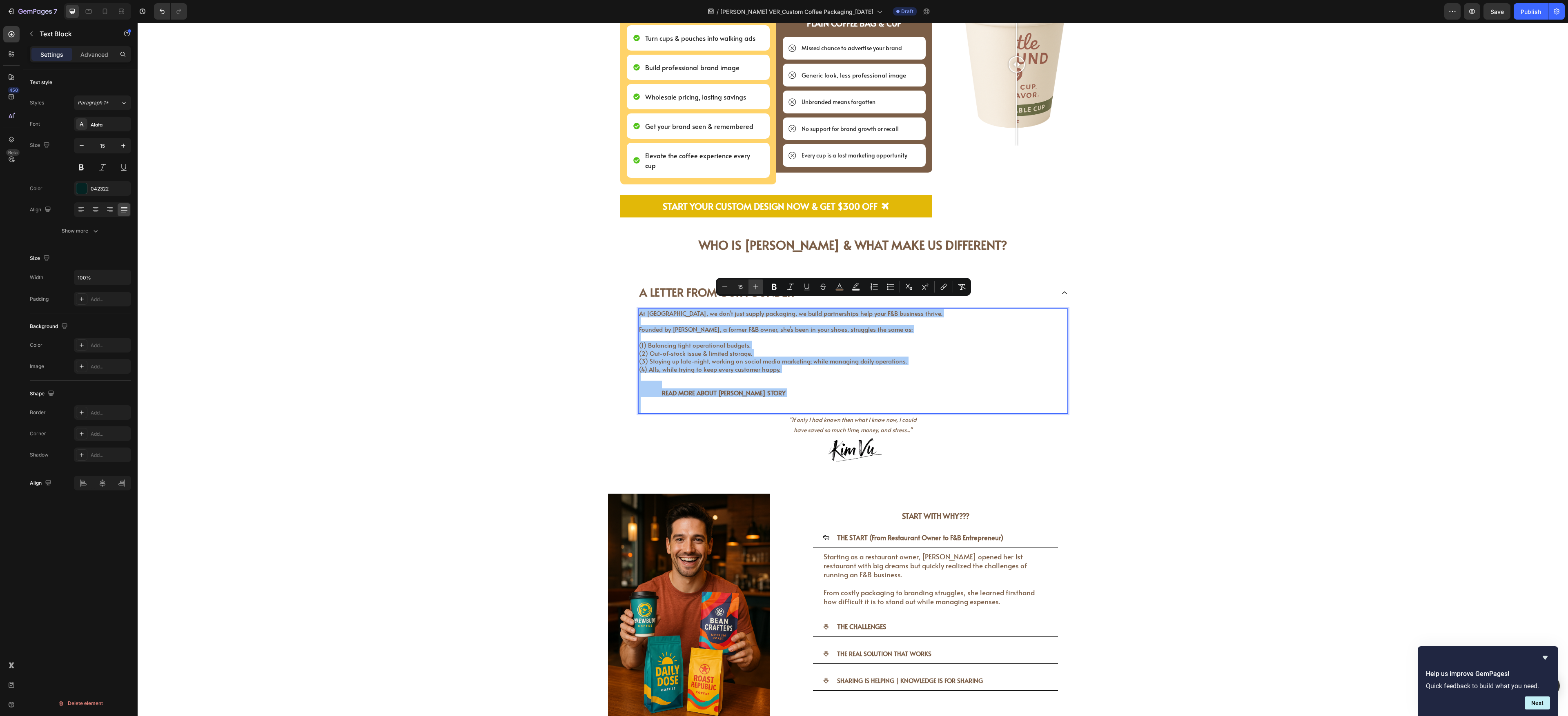
click at [580, 265] on button "Plus" at bounding box center [756, 287] width 15 height 15
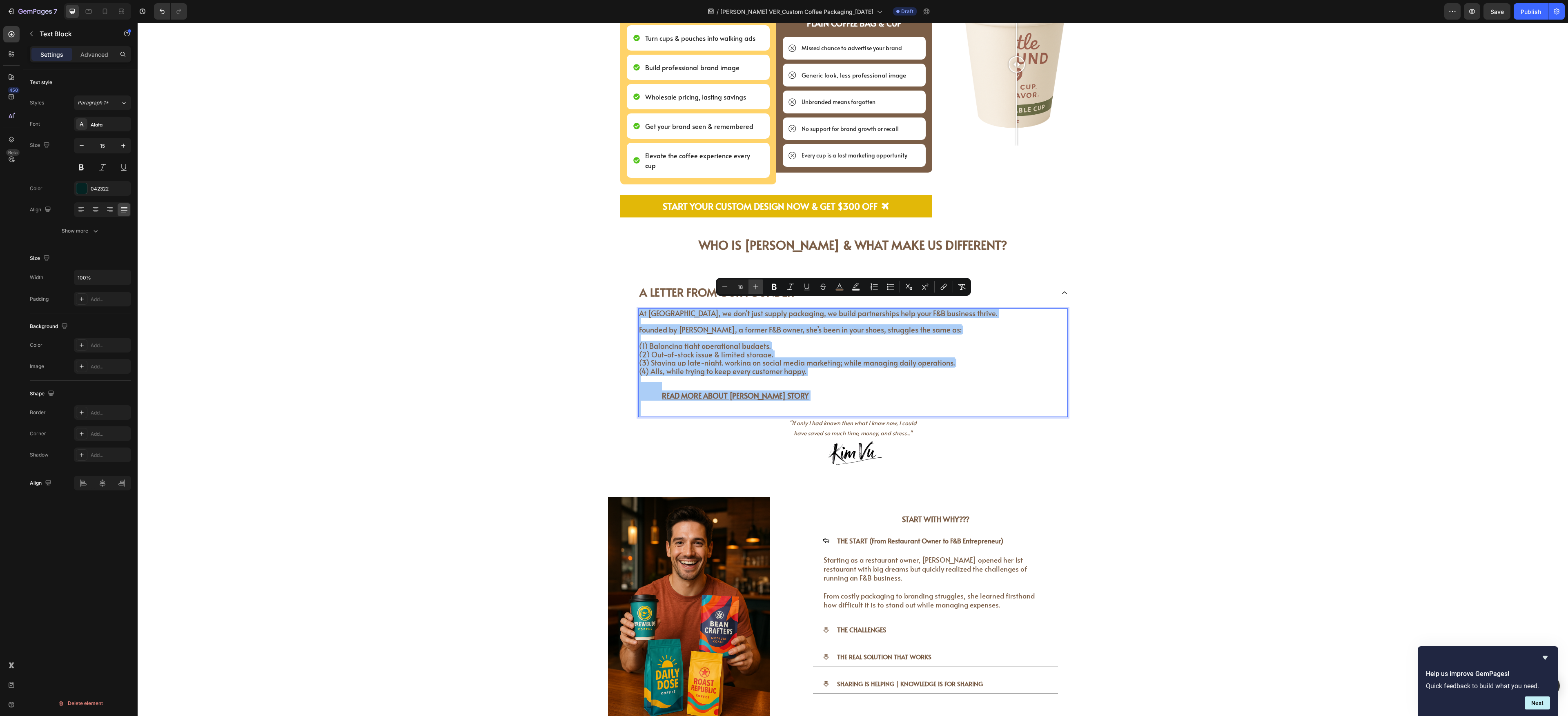
click at [580, 265] on button "Plus" at bounding box center [756, 287] width 15 height 15
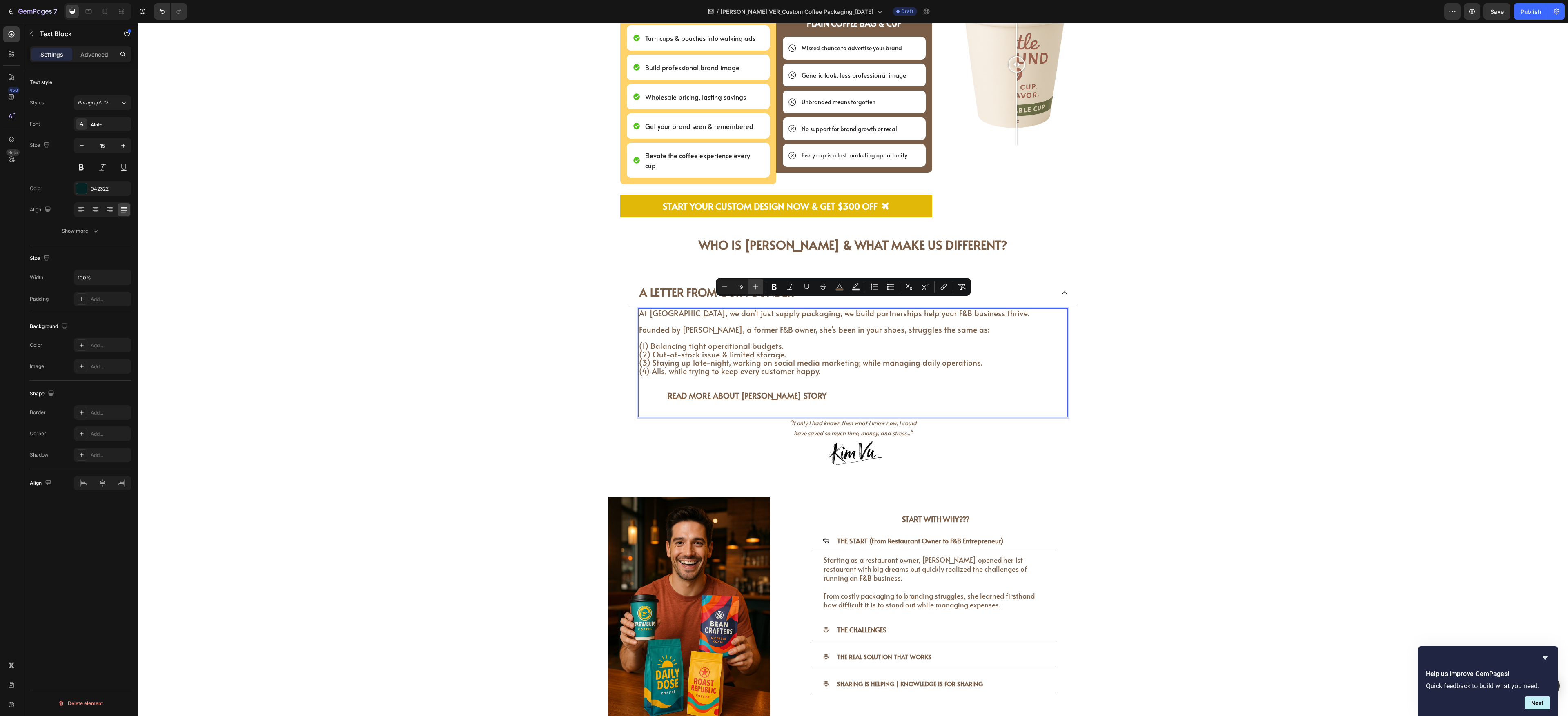
click at [580, 265] on button "Plus" at bounding box center [756, 287] width 15 height 15
type input "20"
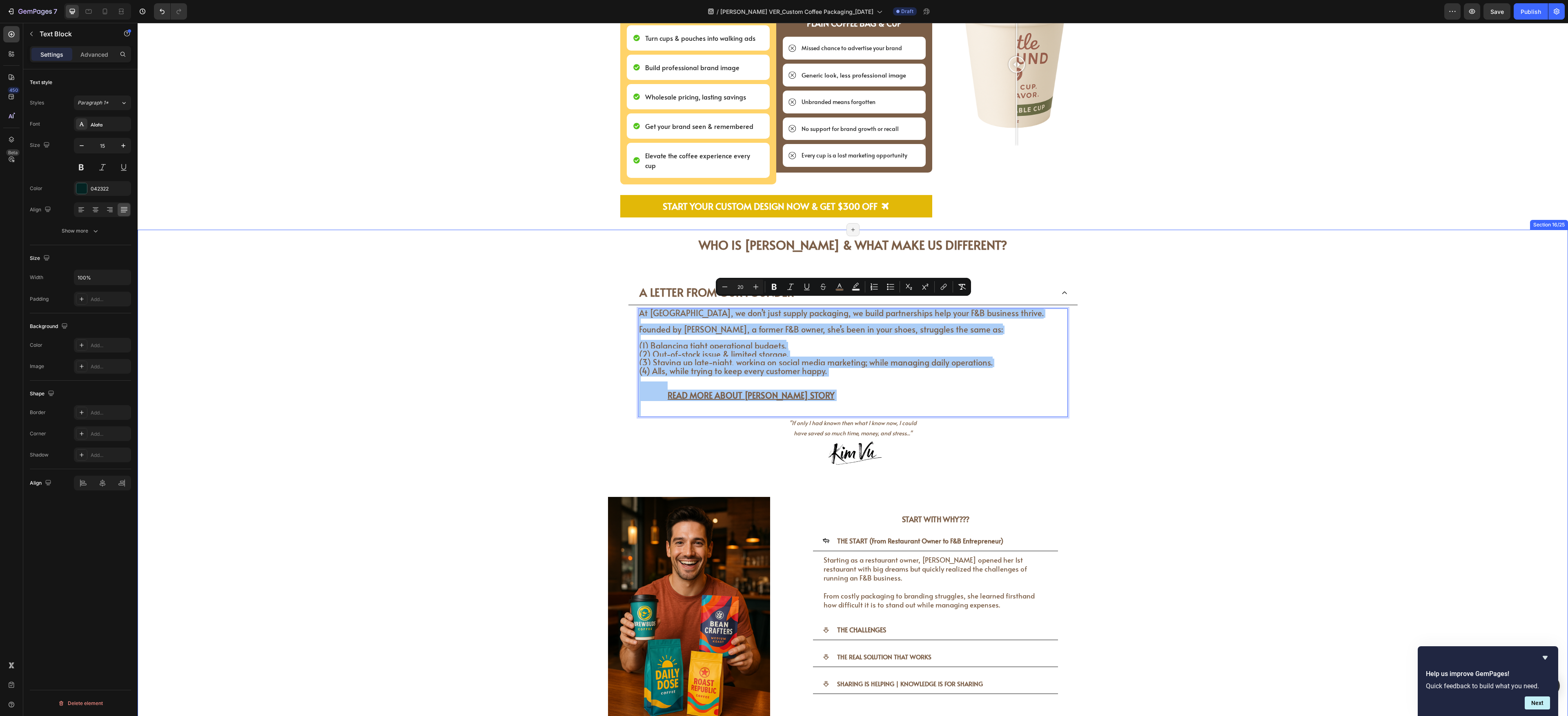
click at [580, 265] on div "WHO IS [PERSON_NAME] & WHAT MAKE US DIFFERENT? Heading WHO IS [PERSON_NAME] & W…" at bounding box center [853, 490] width 1418 height 521
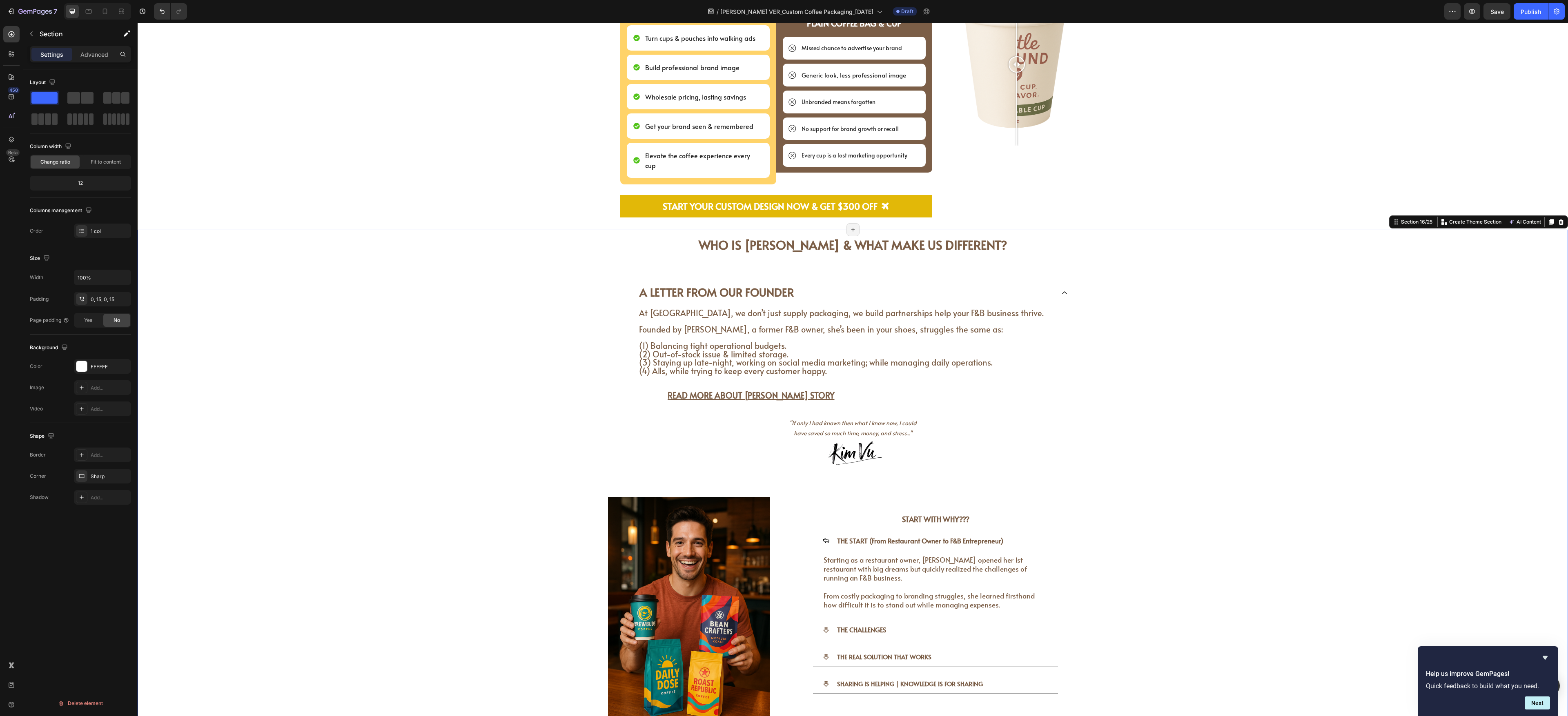
click at [580, 265] on div "WHO IS [PERSON_NAME] & WHAT MAKE US DIFFERENT? Heading WHO IS [PERSON_NAME] & W…" at bounding box center [853, 490] width 1418 height 521
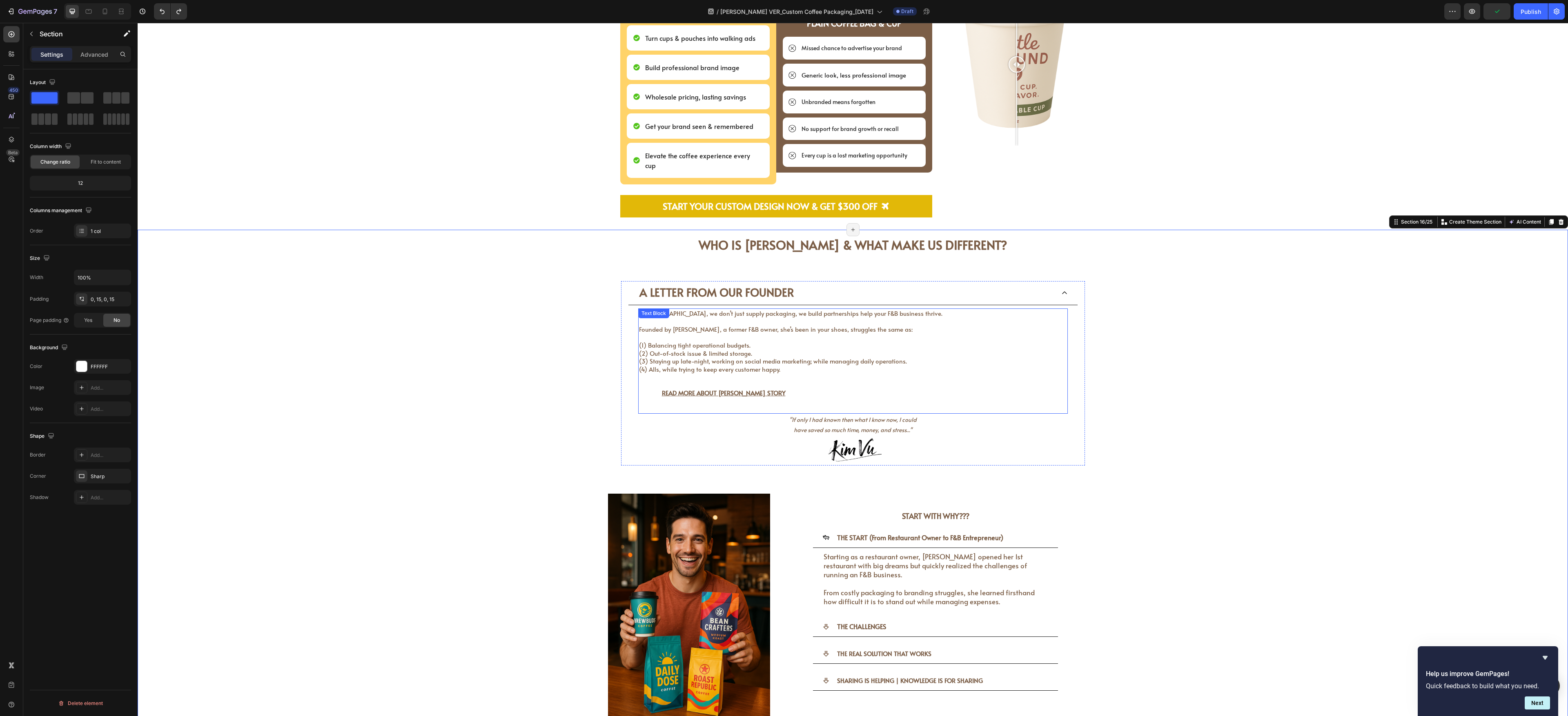
click at [580, 265] on p "At [GEOGRAPHIC_DATA], we don’t just supply packaging, we build partnerships hel…" at bounding box center [853, 341] width 428 height 64
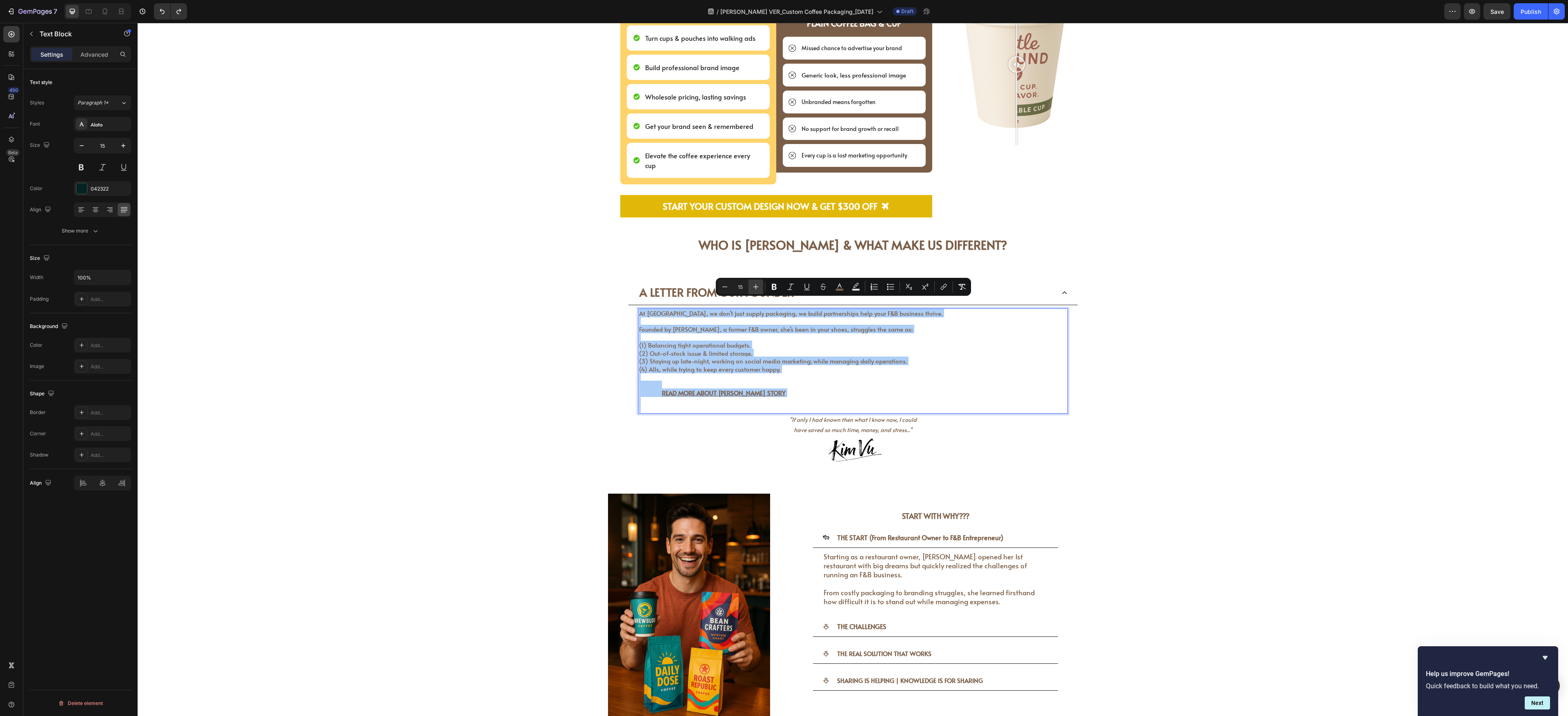
click at [580, 265] on icon "Editor contextual toolbar" at bounding box center [755, 287] width 8 height 8
type input "18"
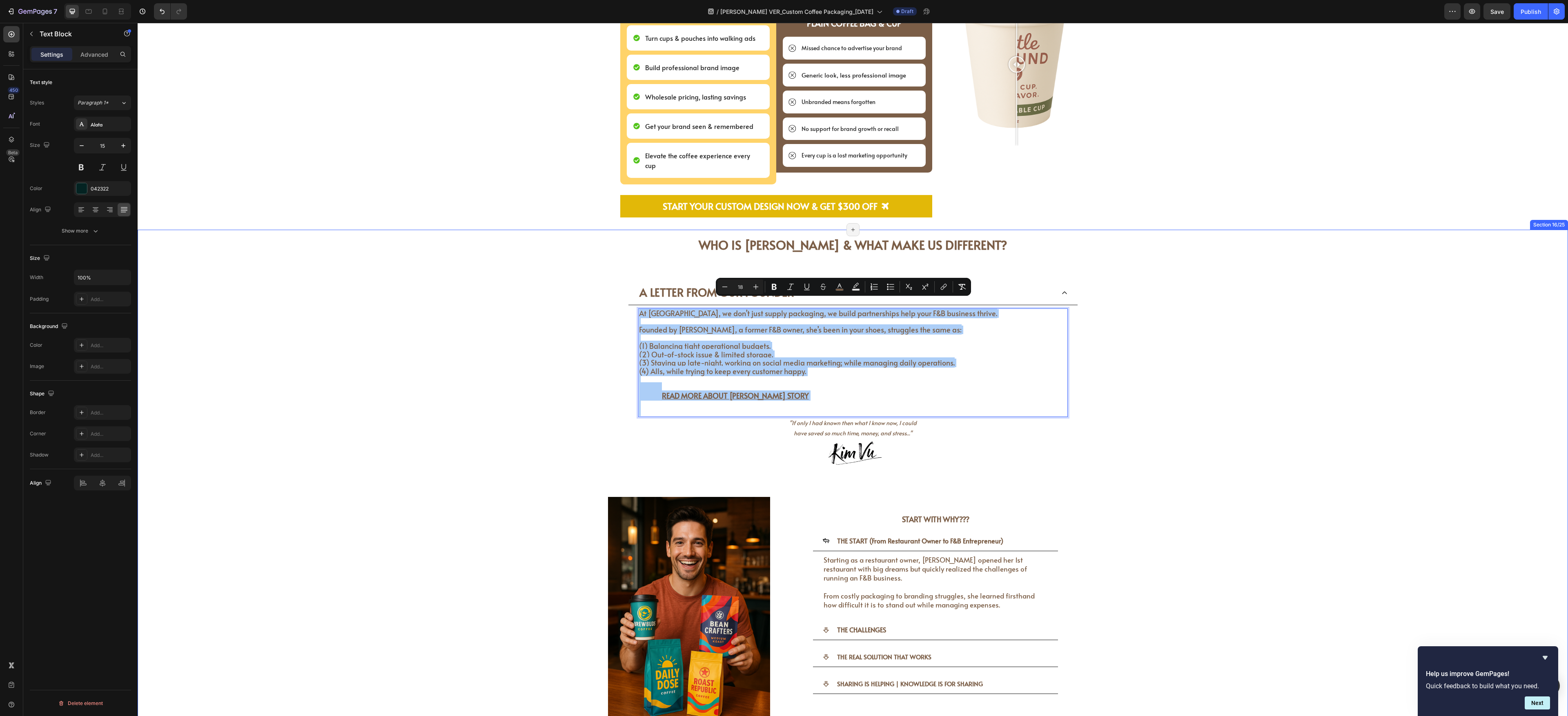
click at [580, 265] on div "WHO IS [PERSON_NAME] & WHAT MAKE US DIFFERENT? Heading WHO IS [PERSON_NAME] & W…" at bounding box center [853, 490] width 1418 height 521
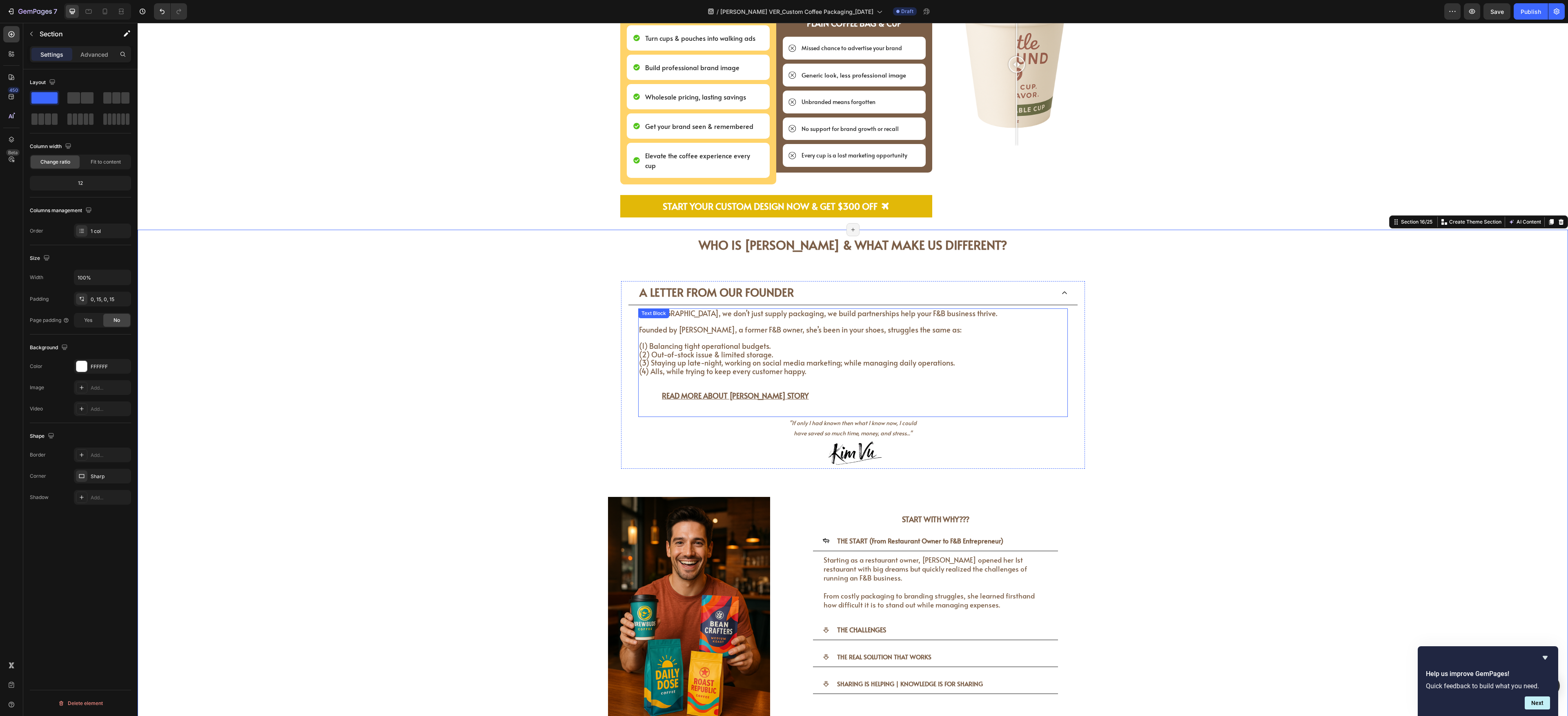
click at [580, 265] on strong "READ MORE ABOUT [PERSON_NAME] STORY" at bounding box center [724, 395] width 170 height 10
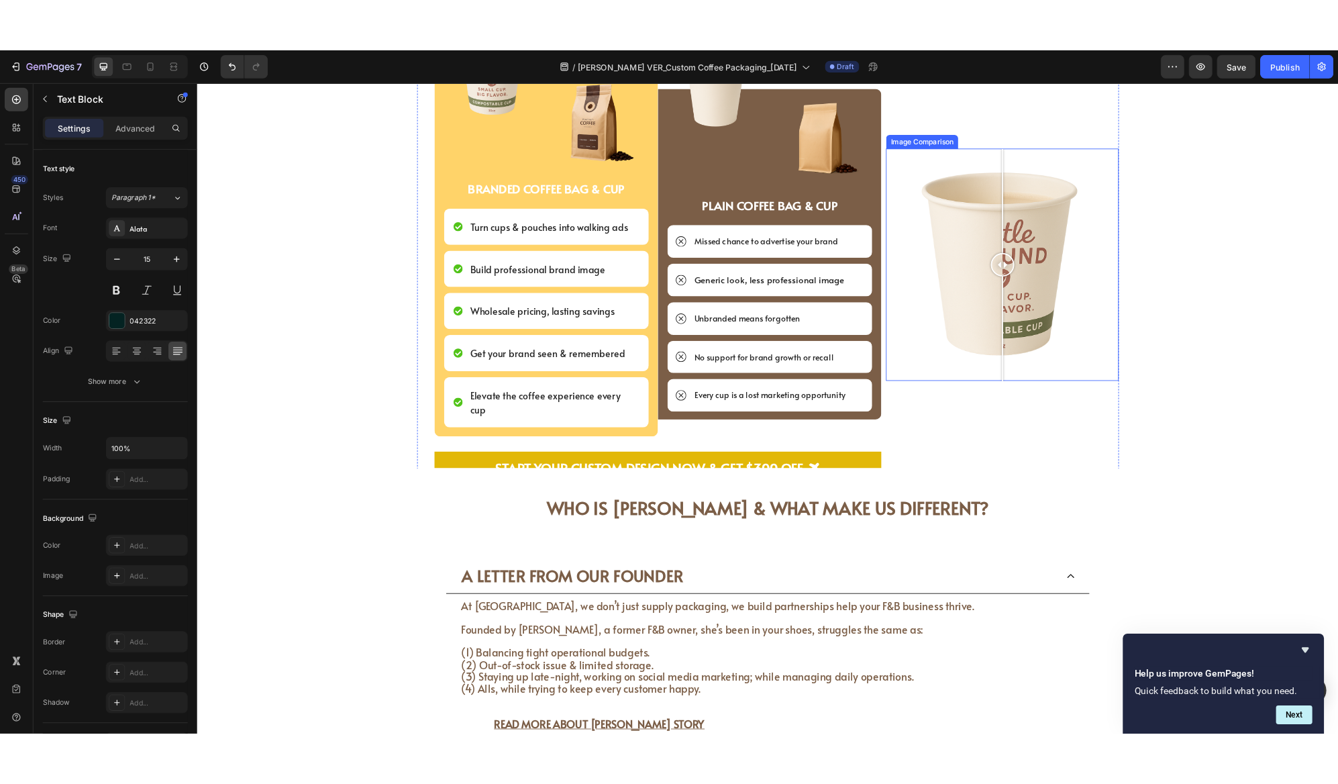
scroll to position [3287, 0]
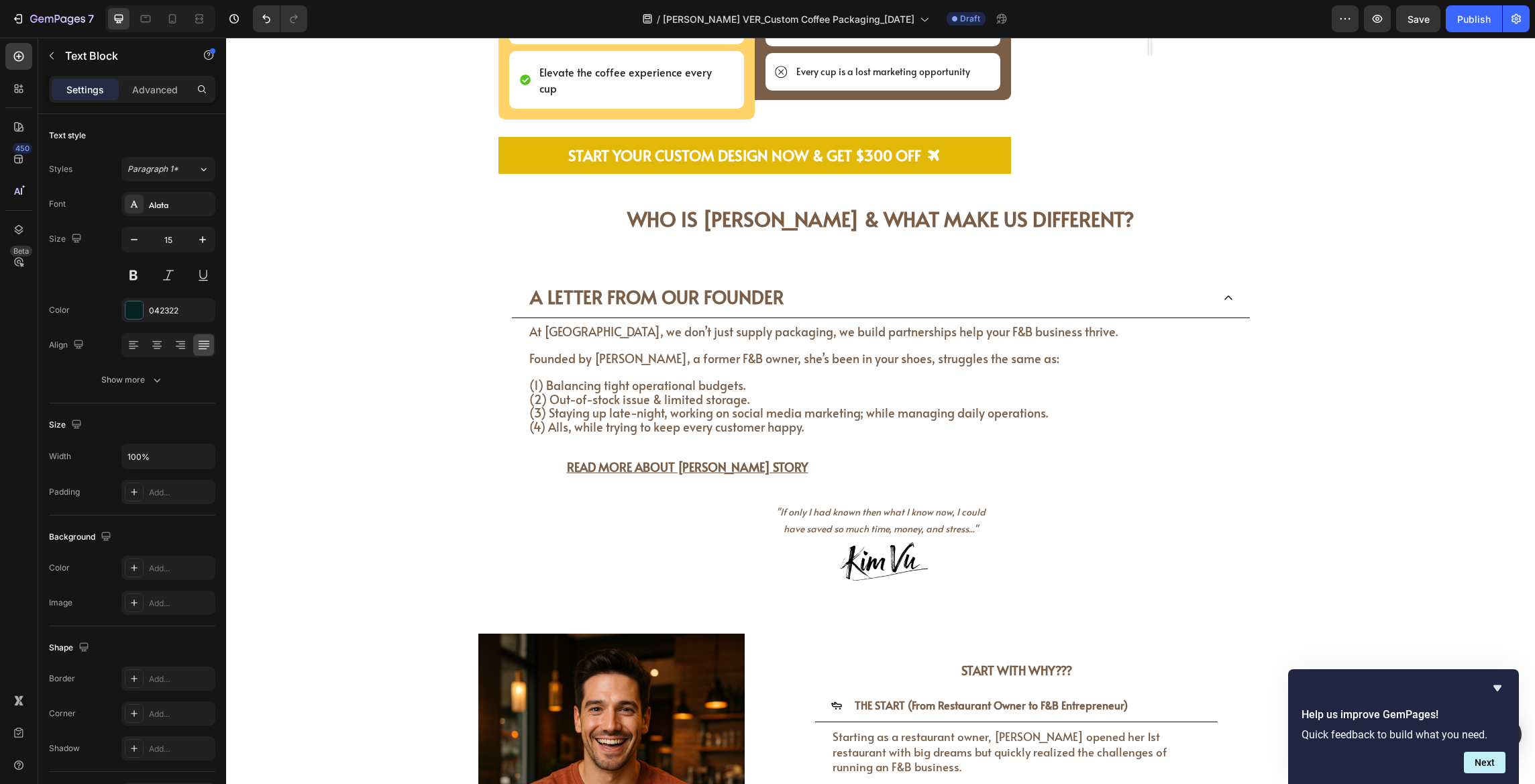
click at [765, 404] on span "(3) Staying up late-night, working on social media marketing; while managing da…" at bounding box center [788, 412] width 519 height 17
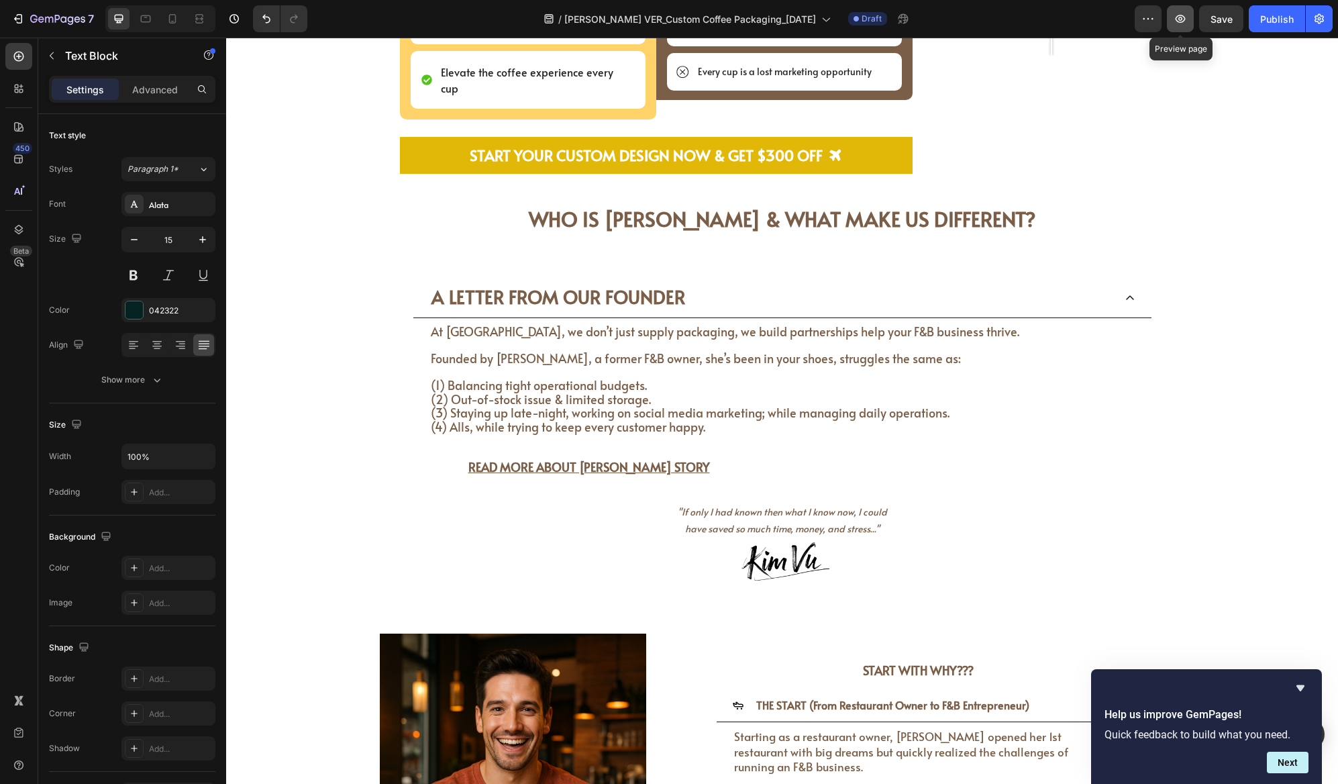
click at [953, 14] on icon "button" at bounding box center [1179, 18] width 13 height 13
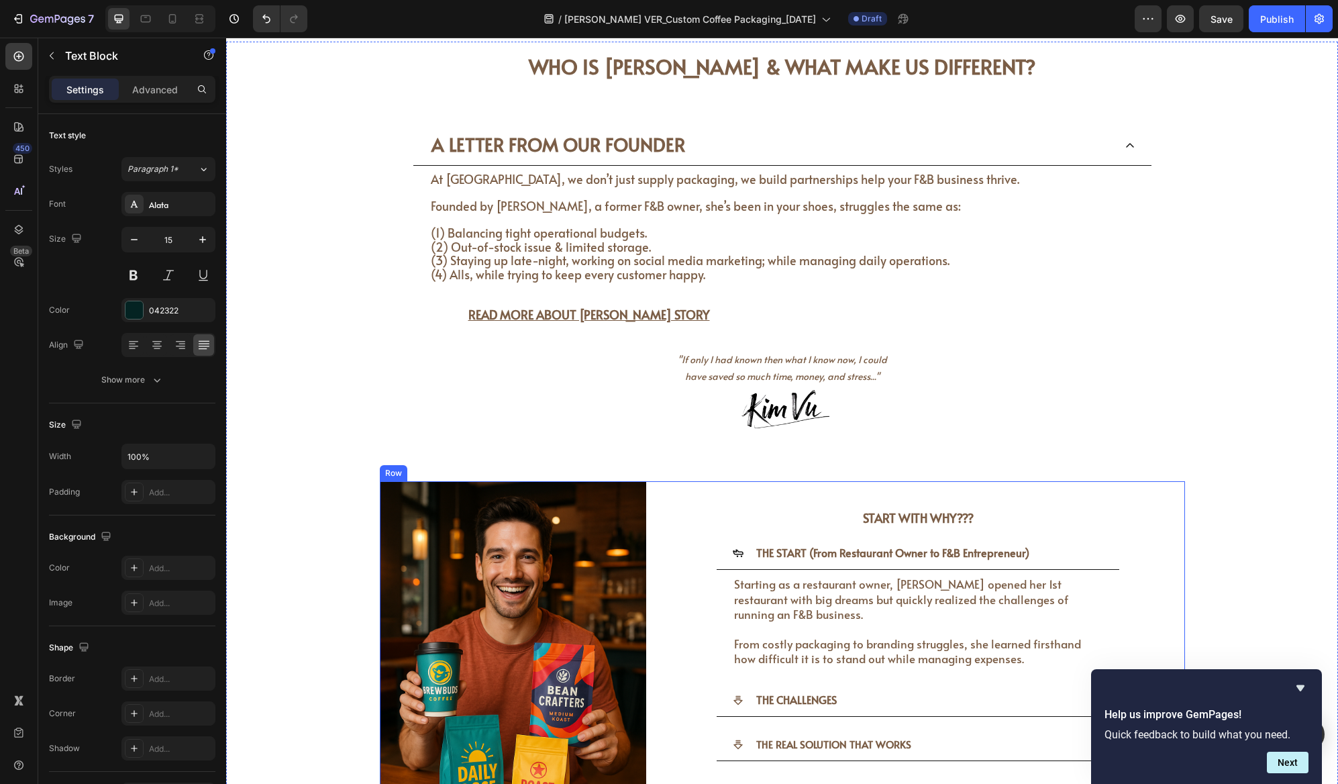
scroll to position [3690, 0]
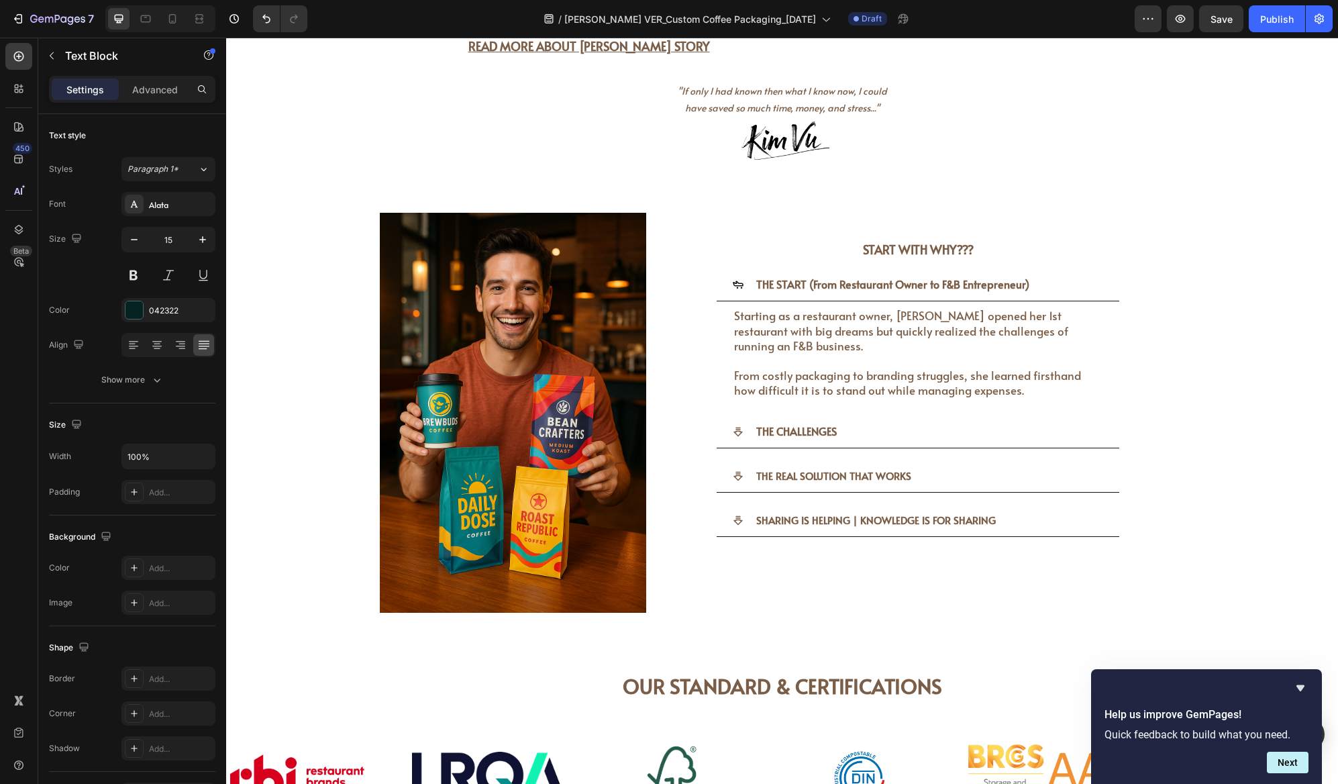
click at [845, 435] on div "START WITH WHY??? Heading THE START (From Restaurant Owner to F&B Entrepreneur)…" at bounding box center [917, 413] width 533 height 400
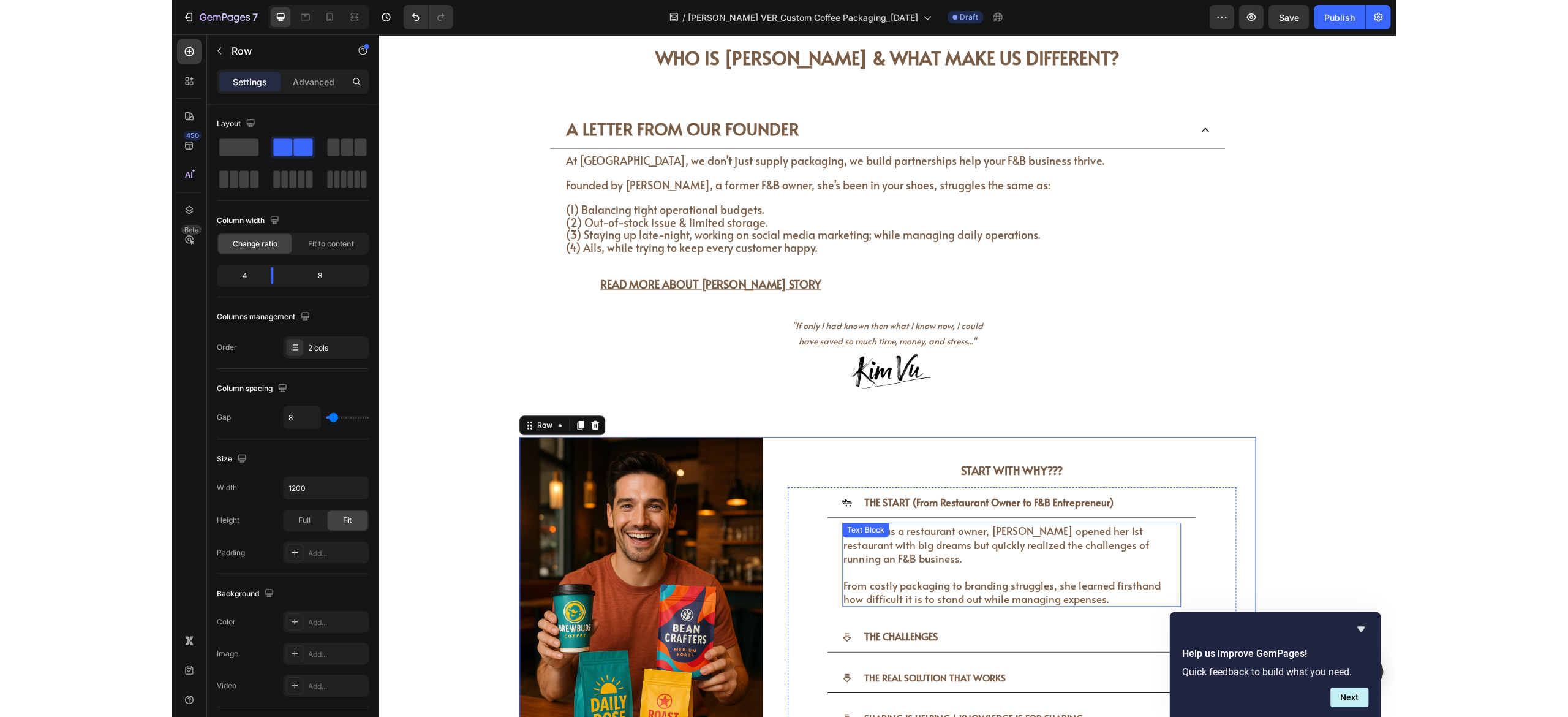
scroll to position [3125, 0]
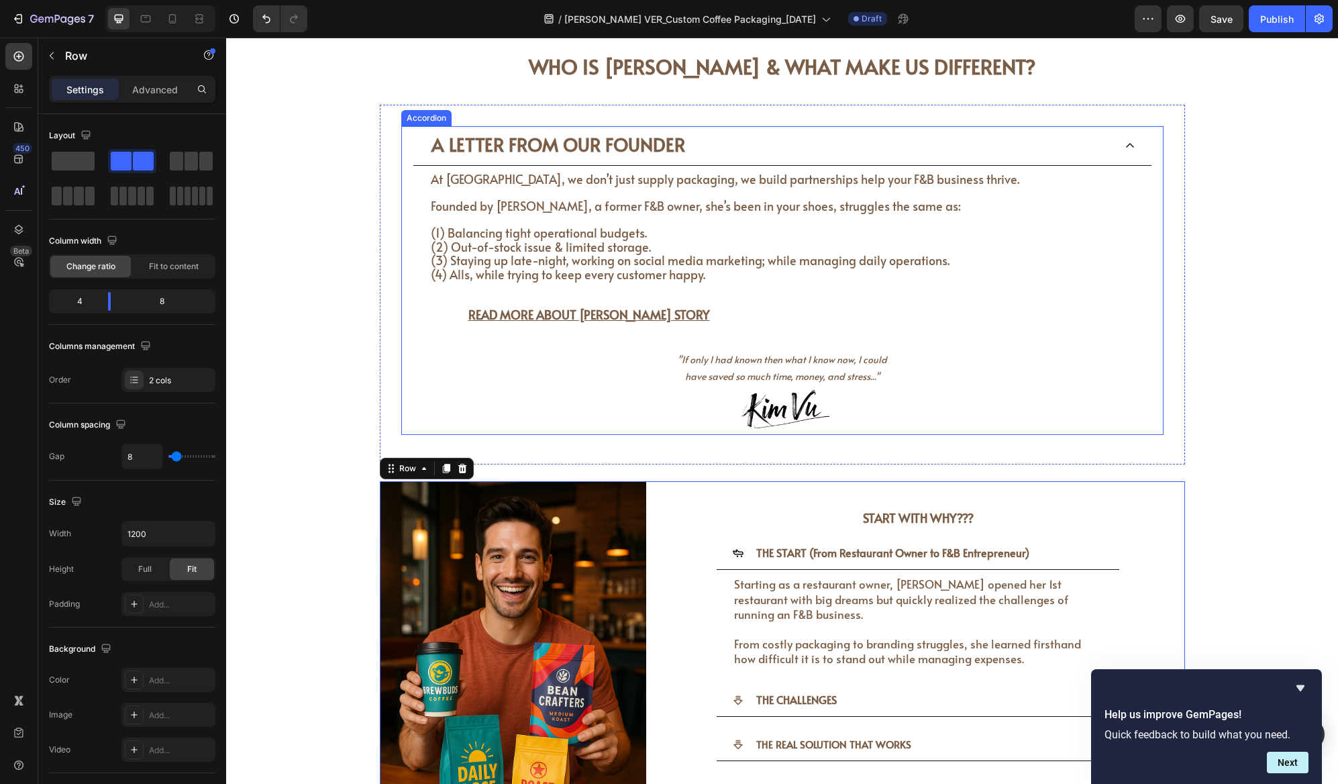
click at [413, 147] on div "A LETTER FROM OUR FOUNDER" at bounding box center [782, 146] width 738 height 40
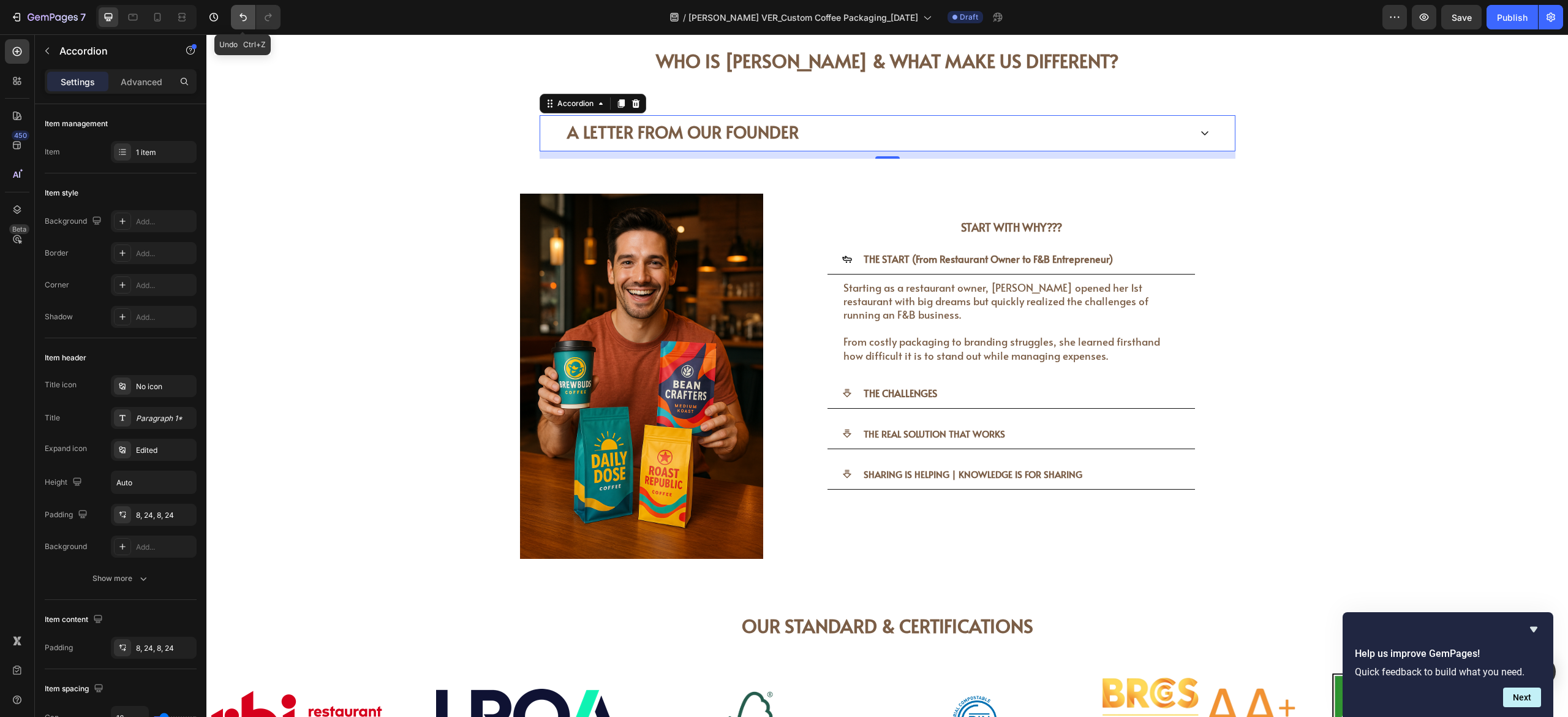
click at [240, 17] on icon "Undo/Redo" at bounding box center [243, 16] width 12 height 12
click at [242, 17] on icon "Undo/Redo" at bounding box center [243, 16] width 12 height 12
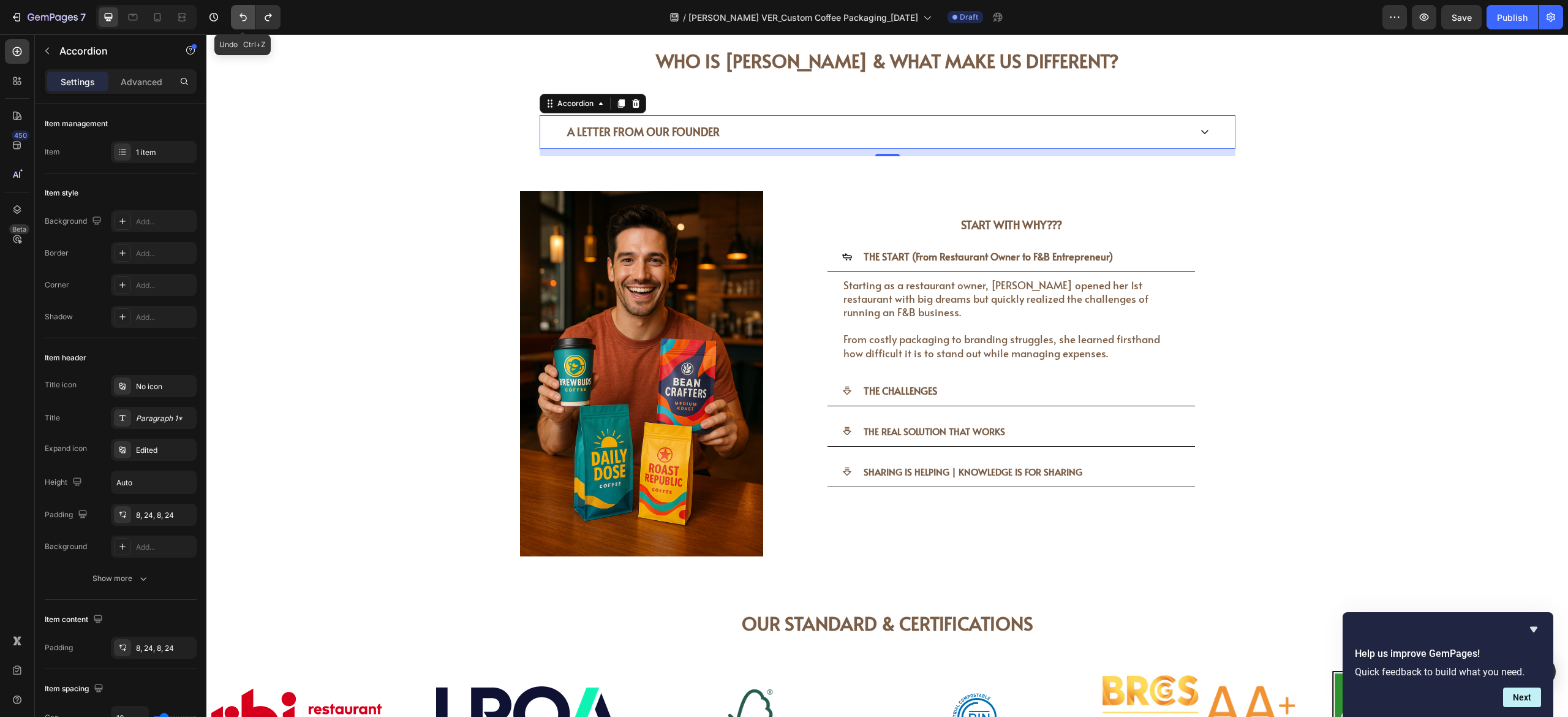
click at [242, 17] on icon "Undo/Redo" at bounding box center [243, 16] width 12 height 12
type input "600"
click at [242, 17] on icon "Undo/Redo" at bounding box center [243, 16] width 12 height 12
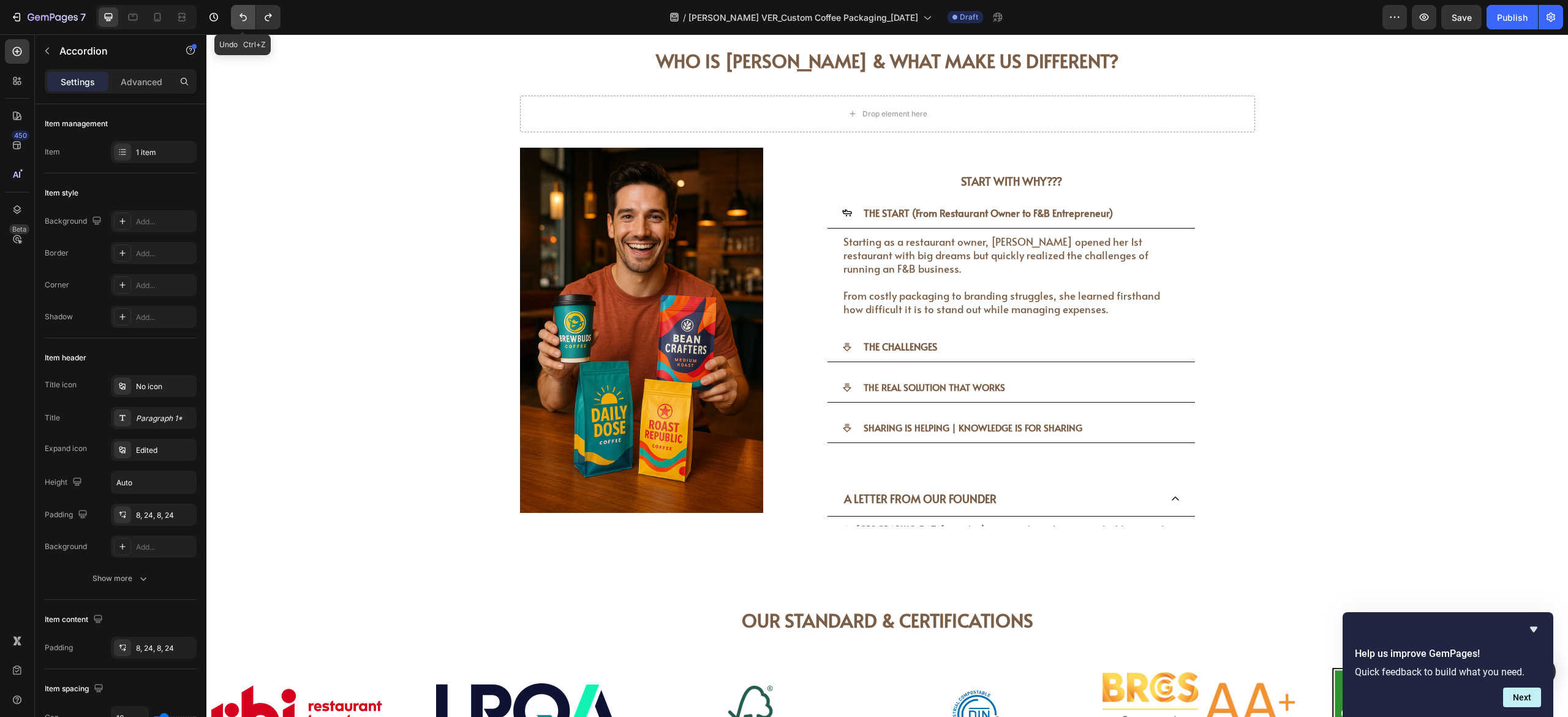
click at [242, 17] on icon "Undo/Redo" at bounding box center [243, 16] width 12 height 12
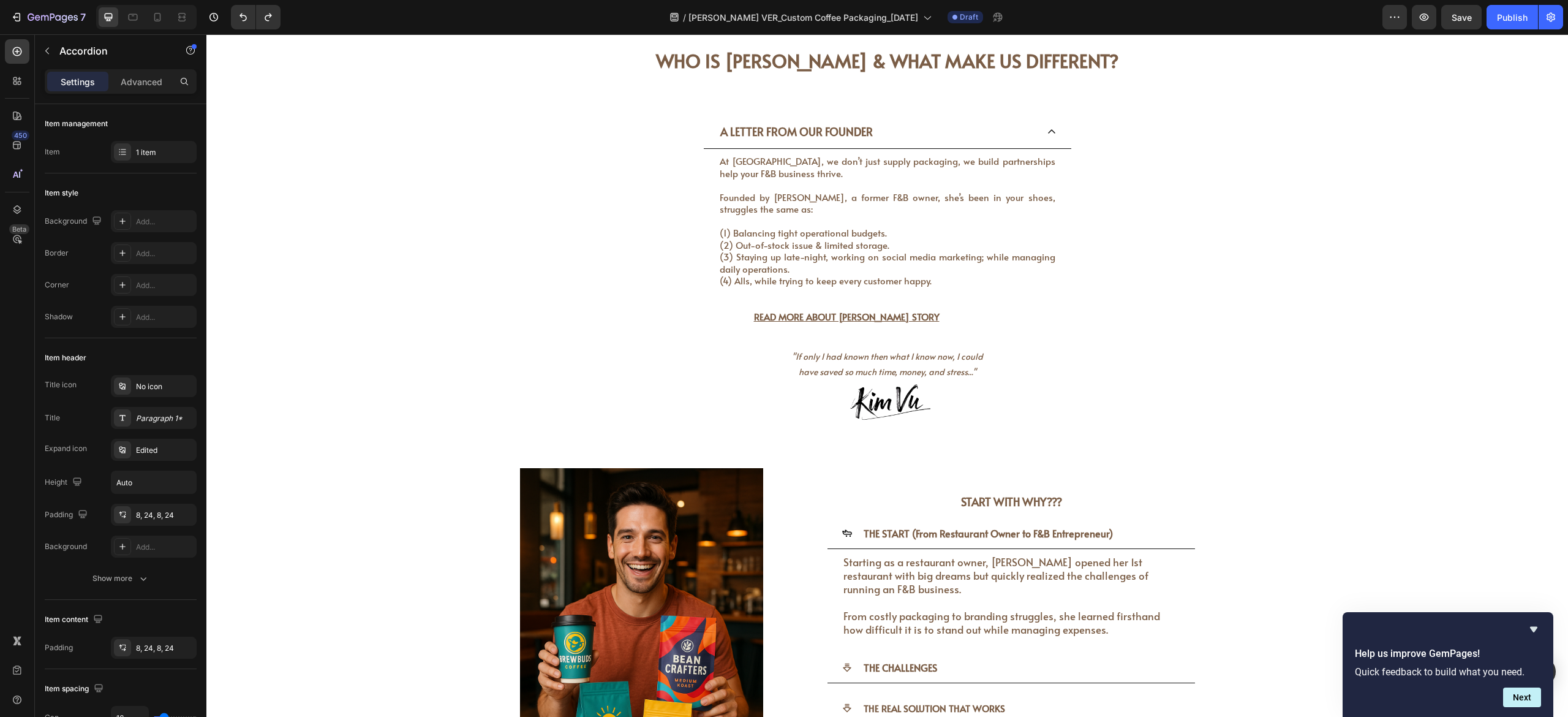
click at [691, 204] on div "A LETTER FROM OUR FOUNDER At [GEOGRAPHIC_DATA], we don’t just supply packaging,…" at bounding box center [888, 270] width 695 height 311
click at [870, 195] on div "A LETTER FROM OUR FOUNDER At [GEOGRAPHIC_DATA], we don’t just supply packaging,…" at bounding box center [888, 270] width 695 height 311
click at [870, 311] on p "READ MORE ABOUT [PERSON_NAME] STORY" at bounding box center [888, 316] width 336 height 12
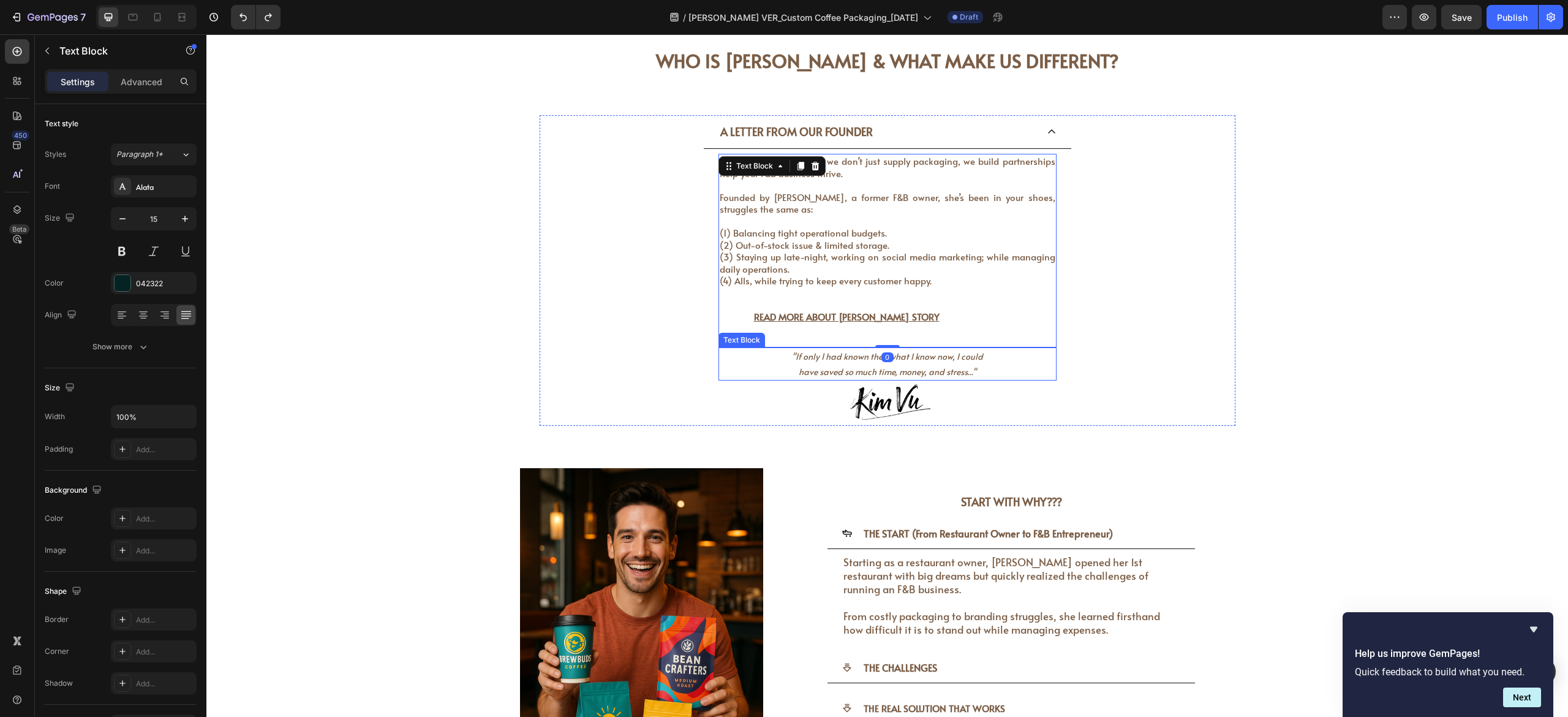
click at [870, 387] on div at bounding box center [888, 401] width 338 height 40
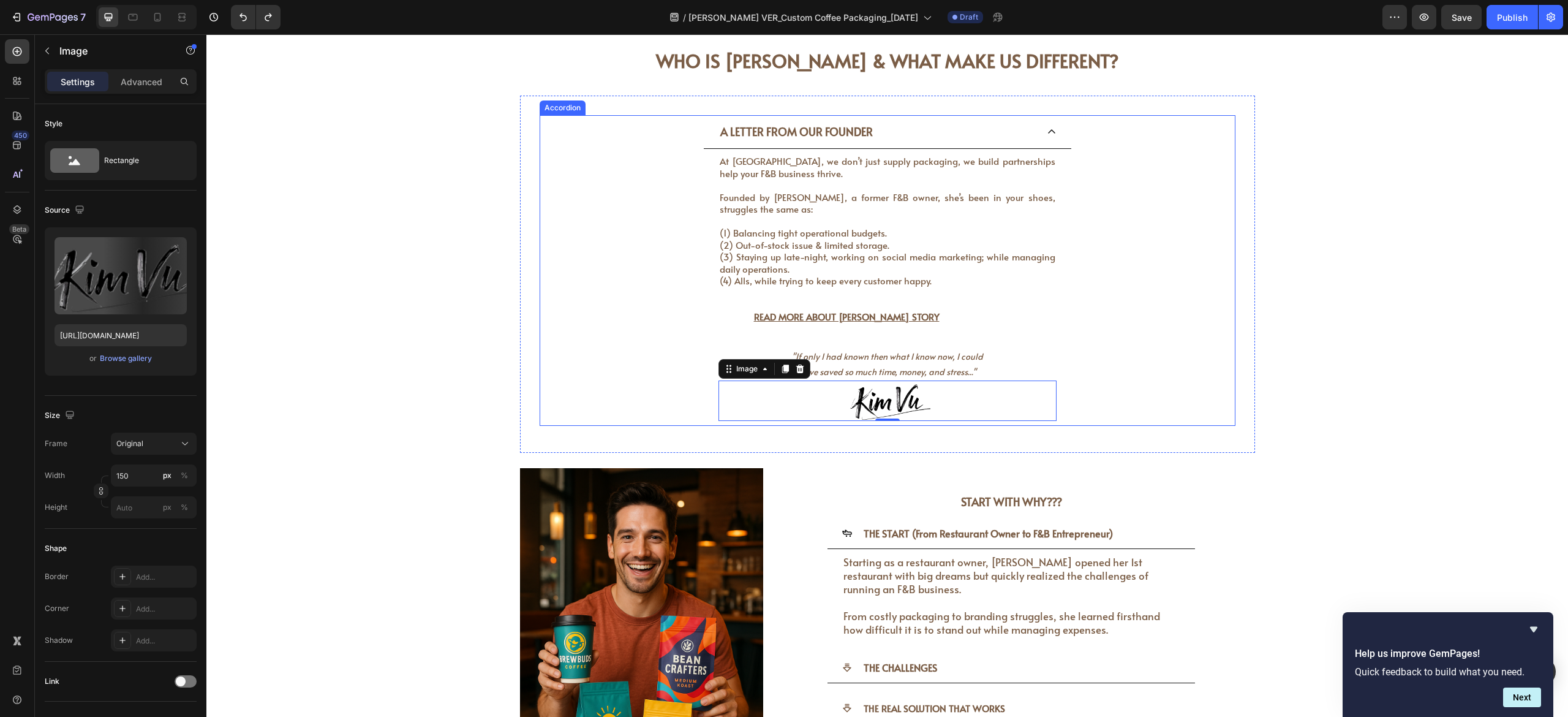
drag, startPoint x: 1127, startPoint y: 364, endPoint x: 1125, endPoint y: 374, distance: 10.2
click at [870, 364] on div "A LETTER FROM OUR FOUNDER At [GEOGRAPHIC_DATA], we don’t just supply packaging,…" at bounding box center [888, 270] width 695 height 311
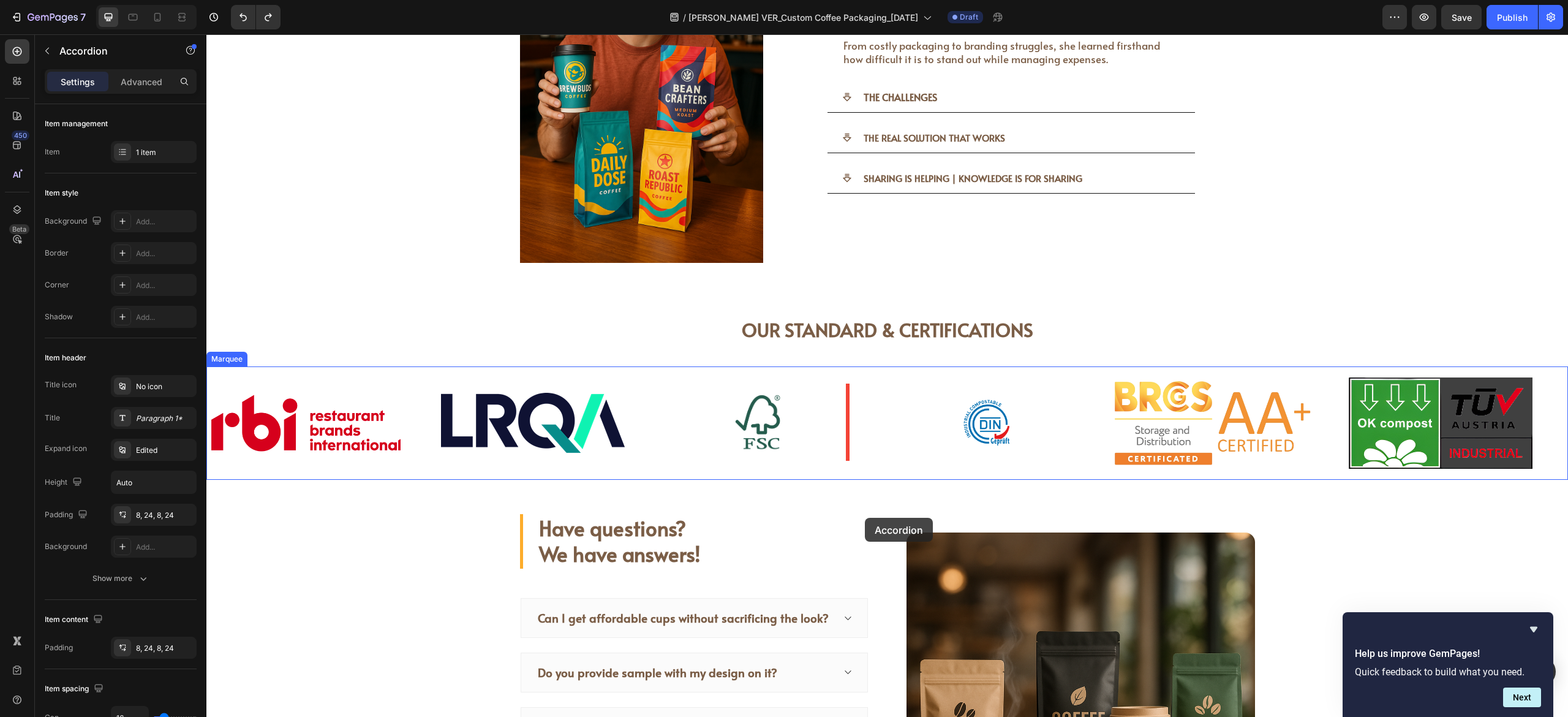
scroll to position [3750, 0]
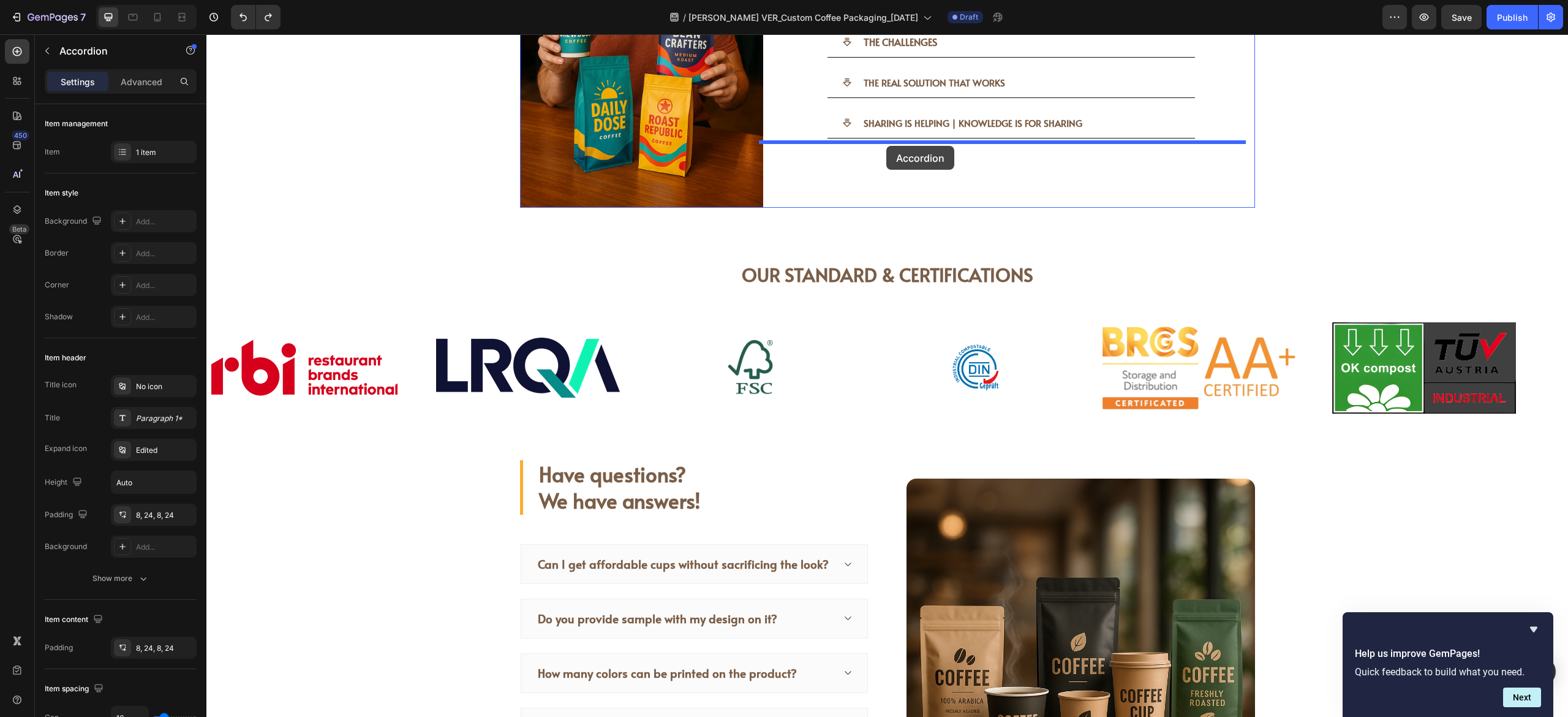
drag, startPoint x: 539, startPoint y: 100, endPoint x: 887, endPoint y: 146, distance: 351.0
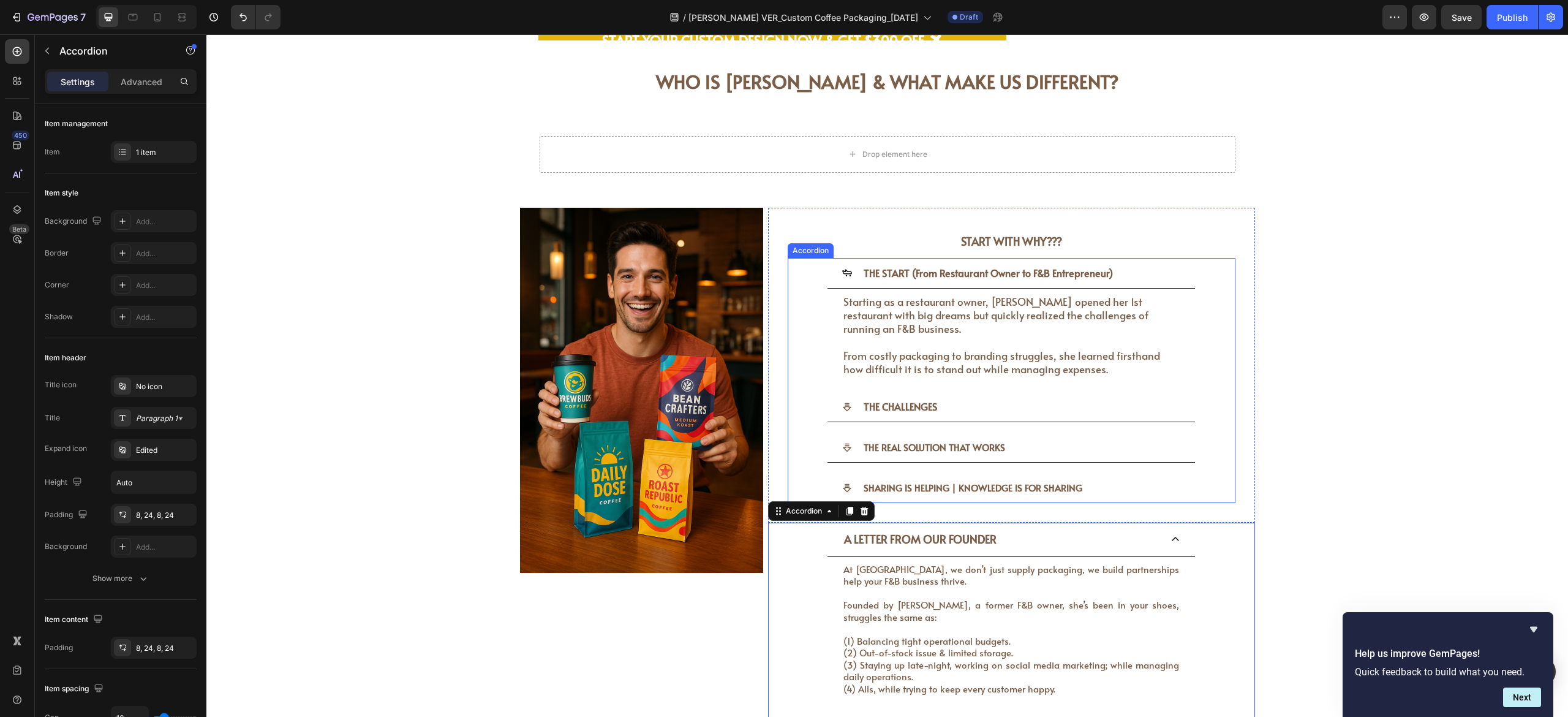
scroll to position [3101, 0]
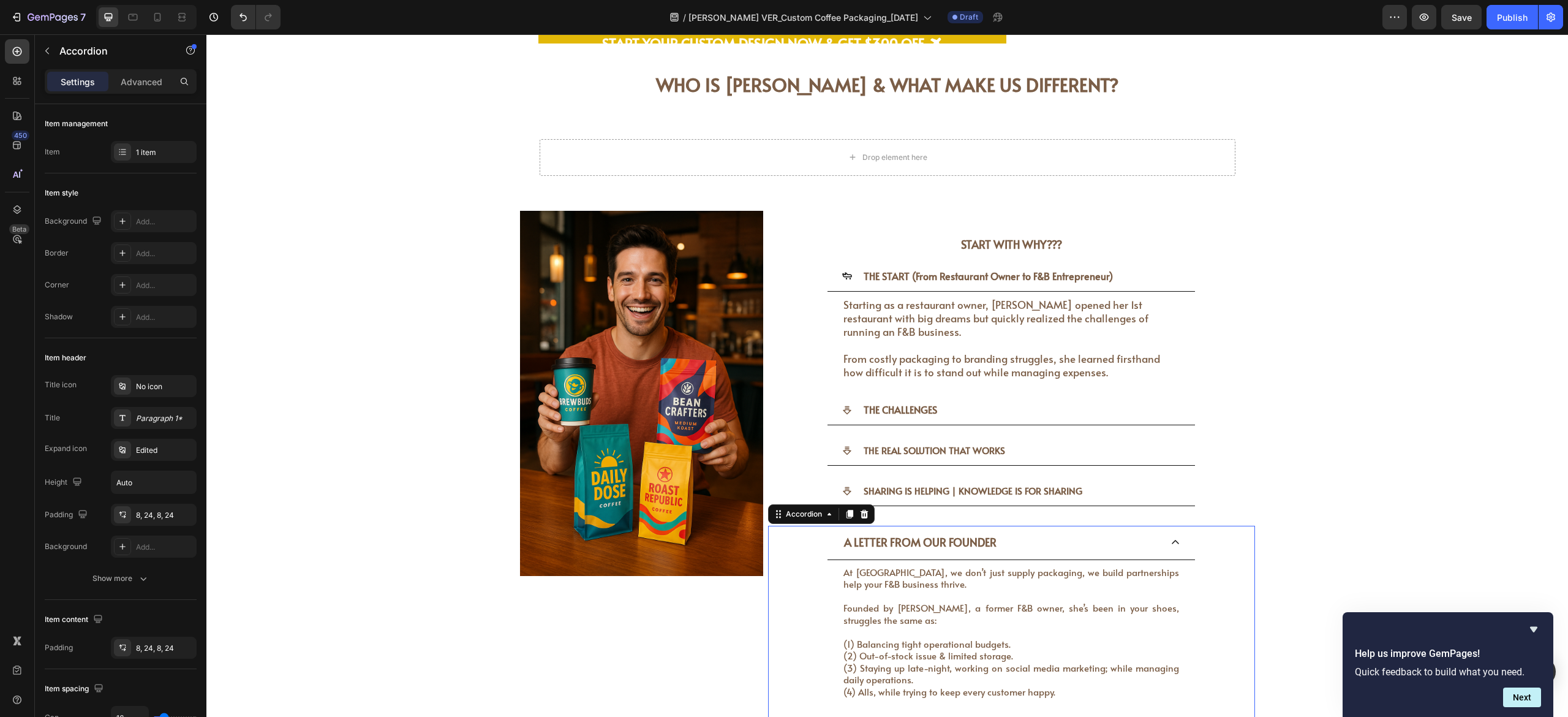
click at [870, 397] on icon at bounding box center [1175, 542] width 10 height 10
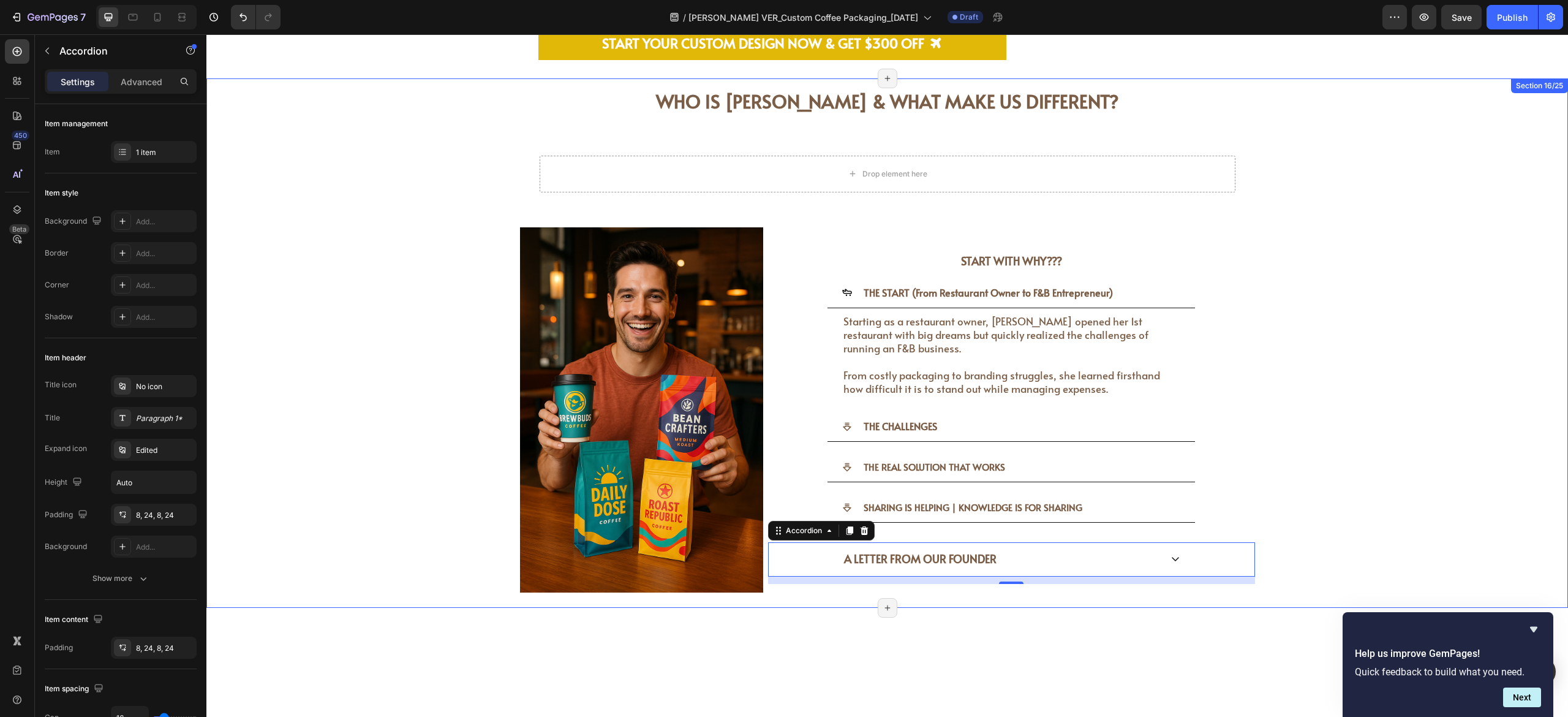
click at [870, 342] on div "WHO IS [PERSON_NAME] & WHAT MAKE US DIFFERENT? Heading WHO IS [PERSON_NAME] & W…" at bounding box center [887, 343] width 1343 height 529
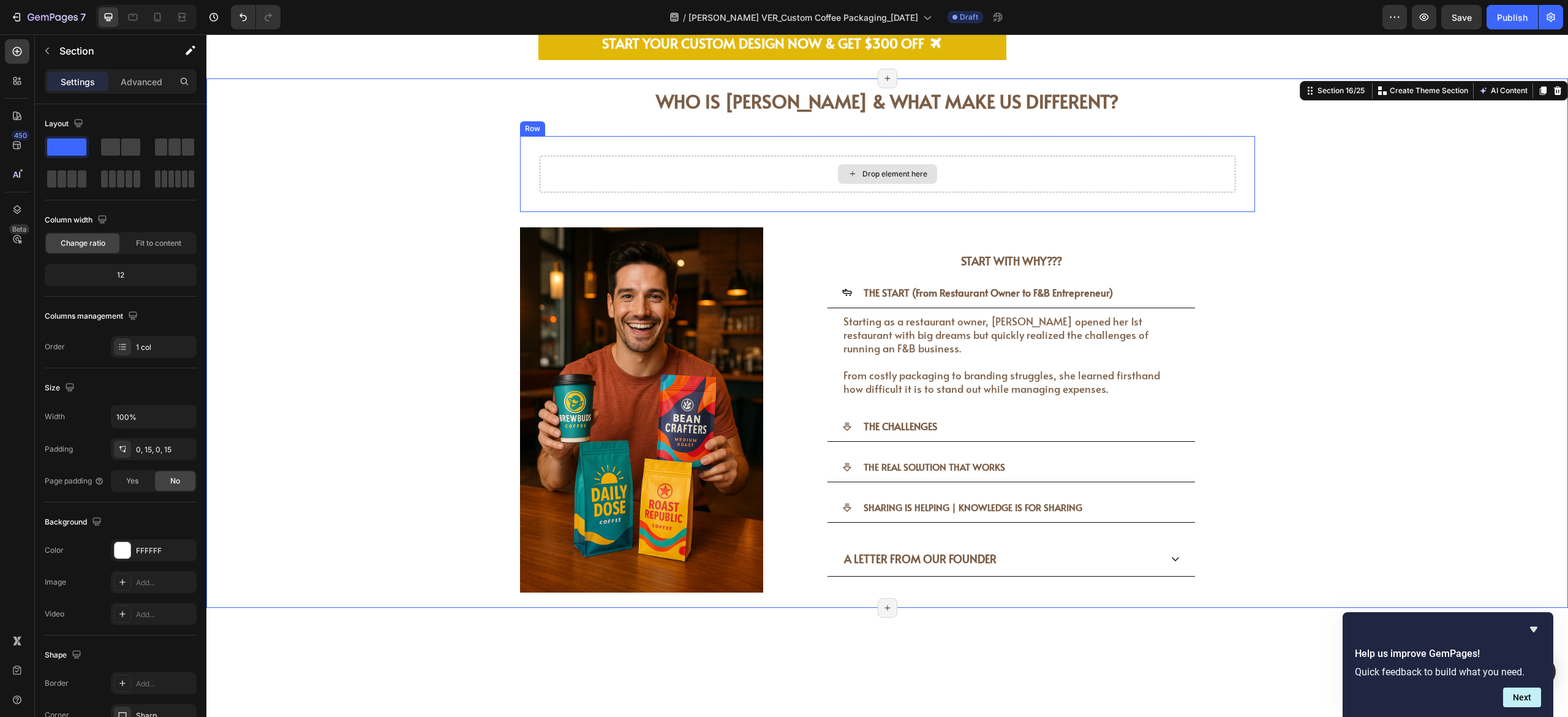
click at [559, 155] on div "Drop element here" at bounding box center [888, 174] width 696 height 37
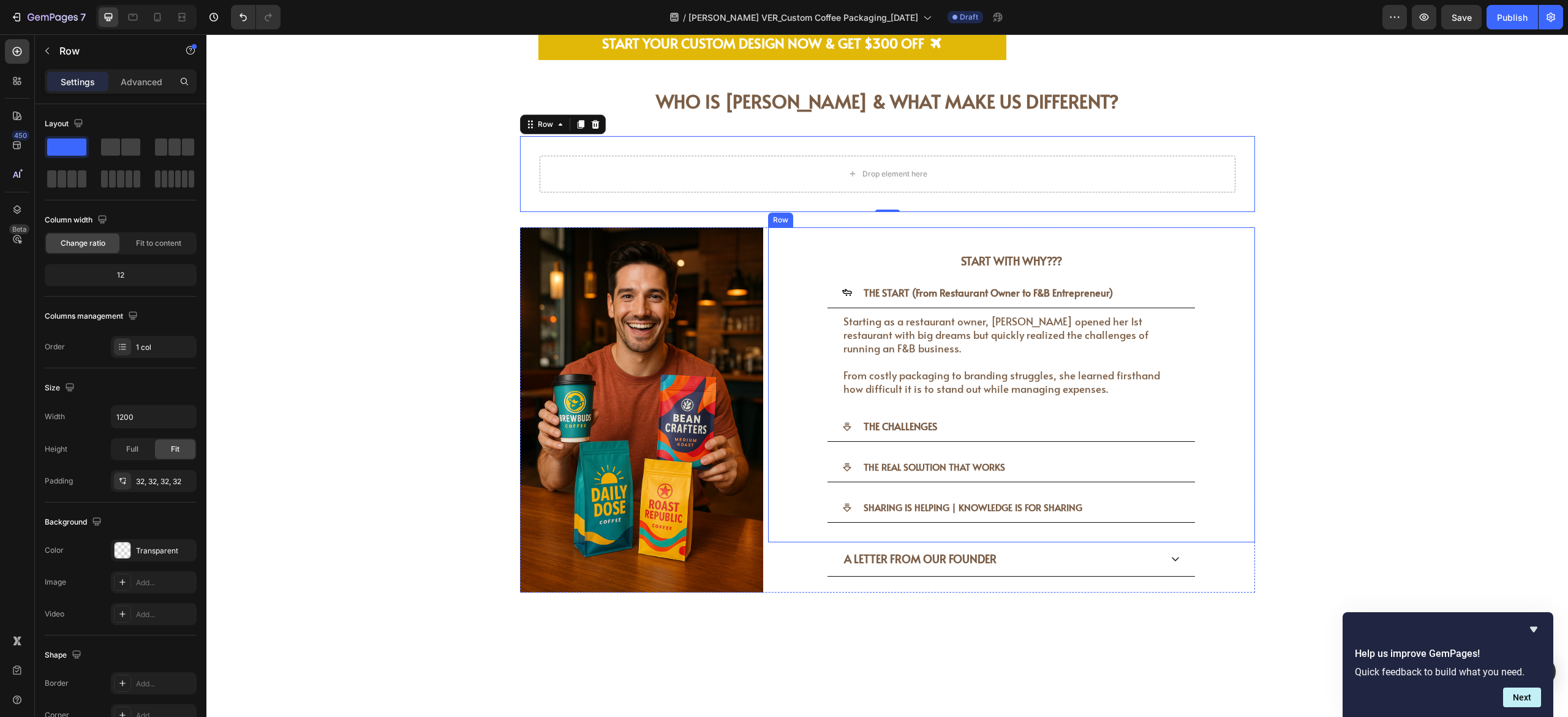
click at [870, 397] on div "START WITH WHY??? Heading THE START (From Restaurant Owner to F&B Entrepreneur)…" at bounding box center [1011, 385] width 487 height 315
click at [870, 397] on div "WHO IS [PERSON_NAME] & WHAT MAKE US DIFFERENT? Heading WHO IS [PERSON_NAME] & W…" at bounding box center [887, 343] width 1343 height 529
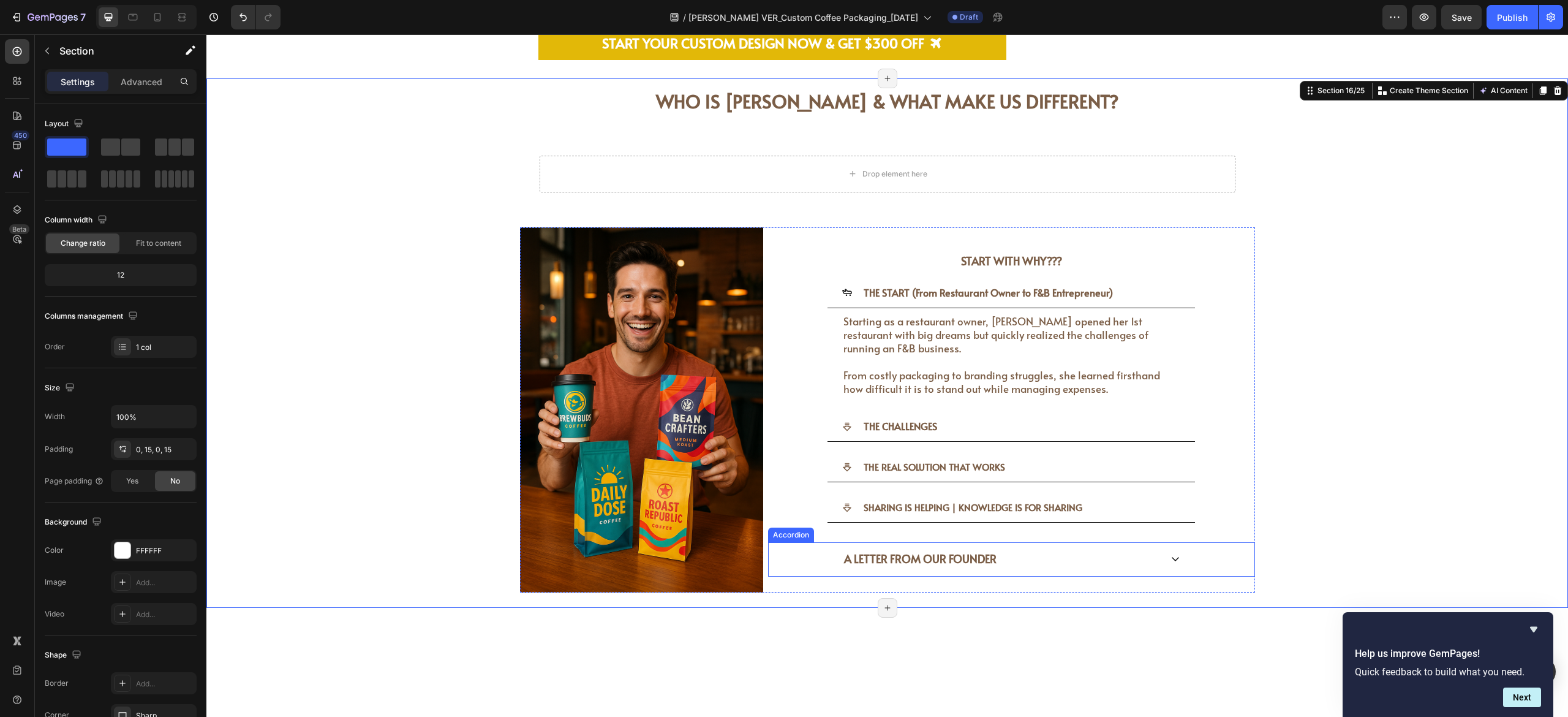
click at [870, 397] on div "A LETTER FROM OUR FOUNDER" at bounding box center [1012, 559] width 486 height 34
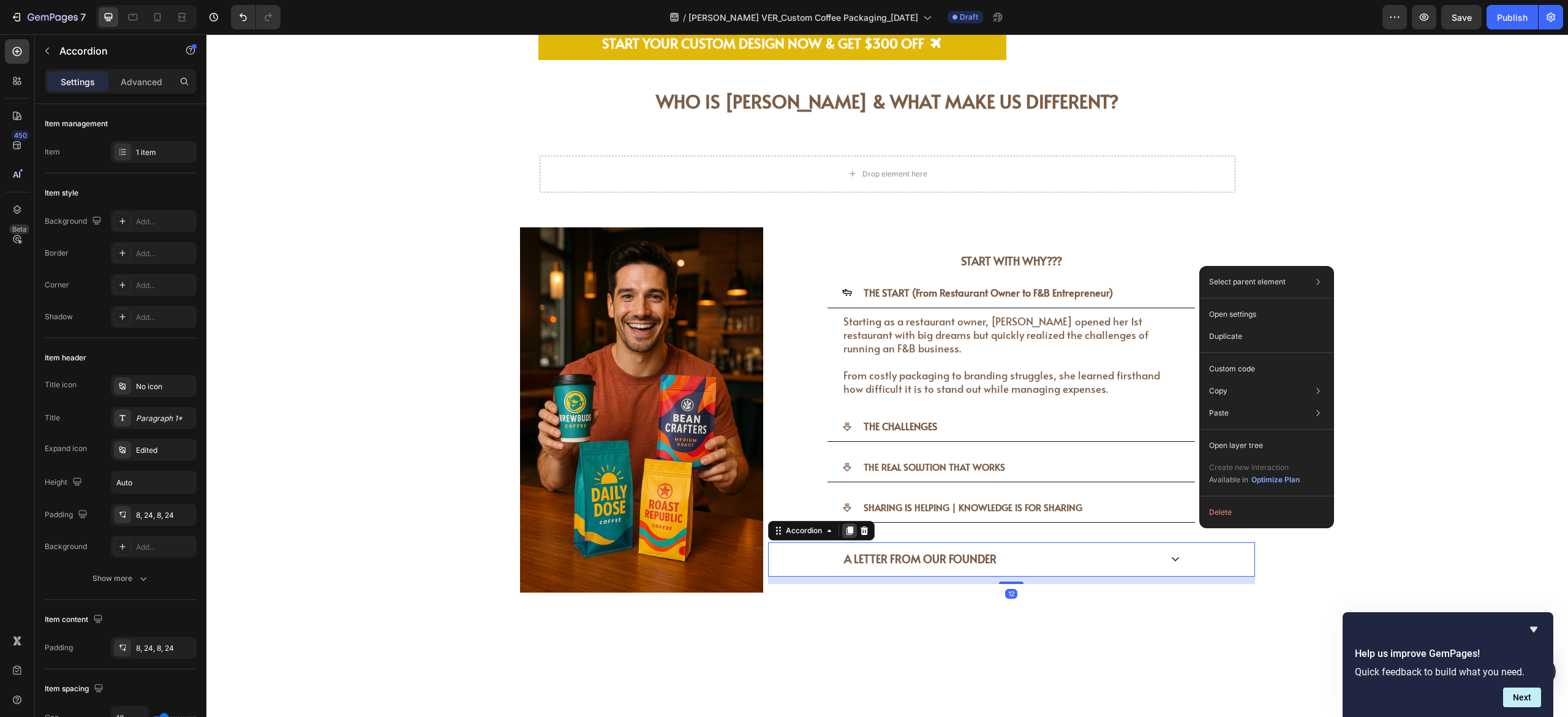
click at [847, 397] on icon at bounding box center [849, 530] width 6 height 8
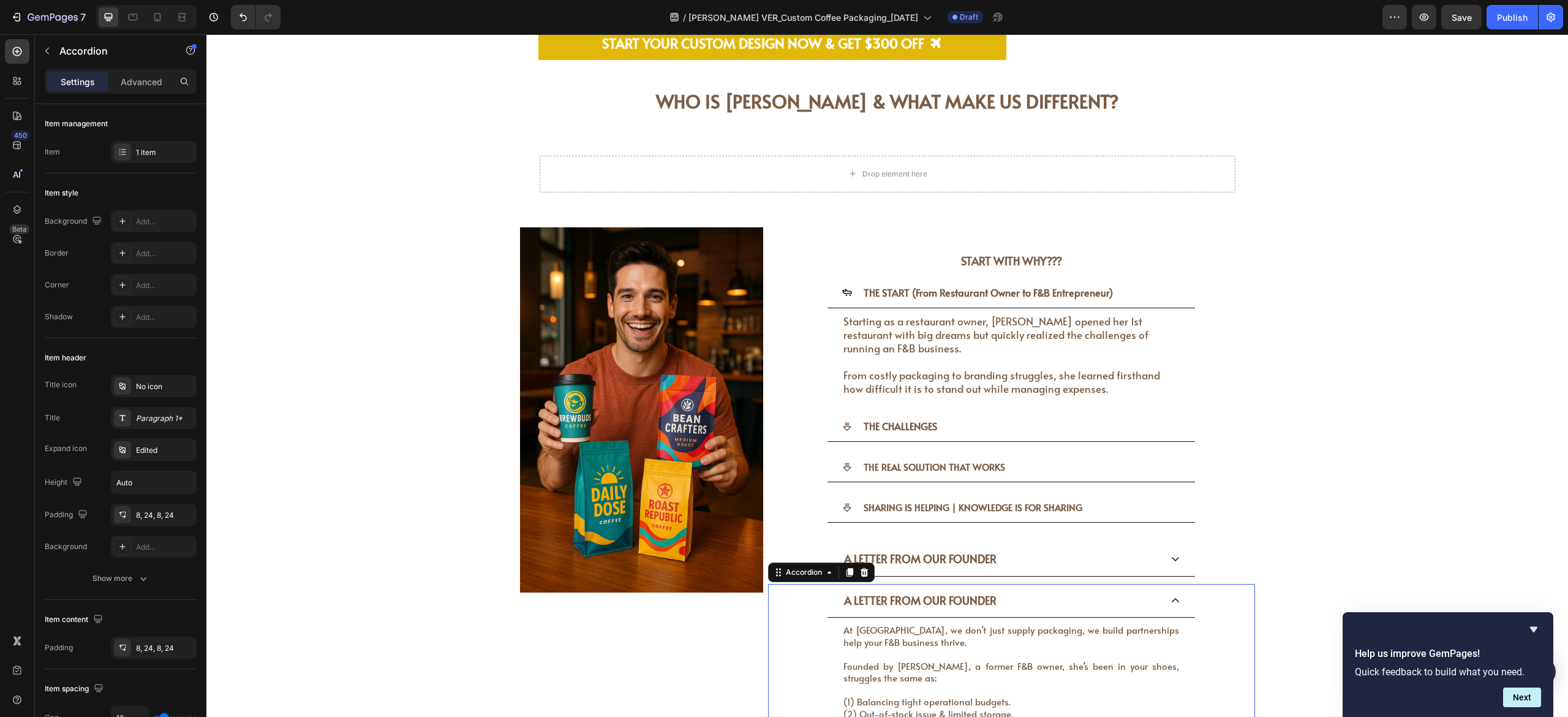
drag, startPoint x: 1105, startPoint y: 641, endPoint x: 1034, endPoint y: 563, distance: 105.5
click at [870, 397] on p "At [GEOGRAPHIC_DATA], we don’t just supply packaging, we build partnerships hel…" at bounding box center [1012, 690] width 336 height 132
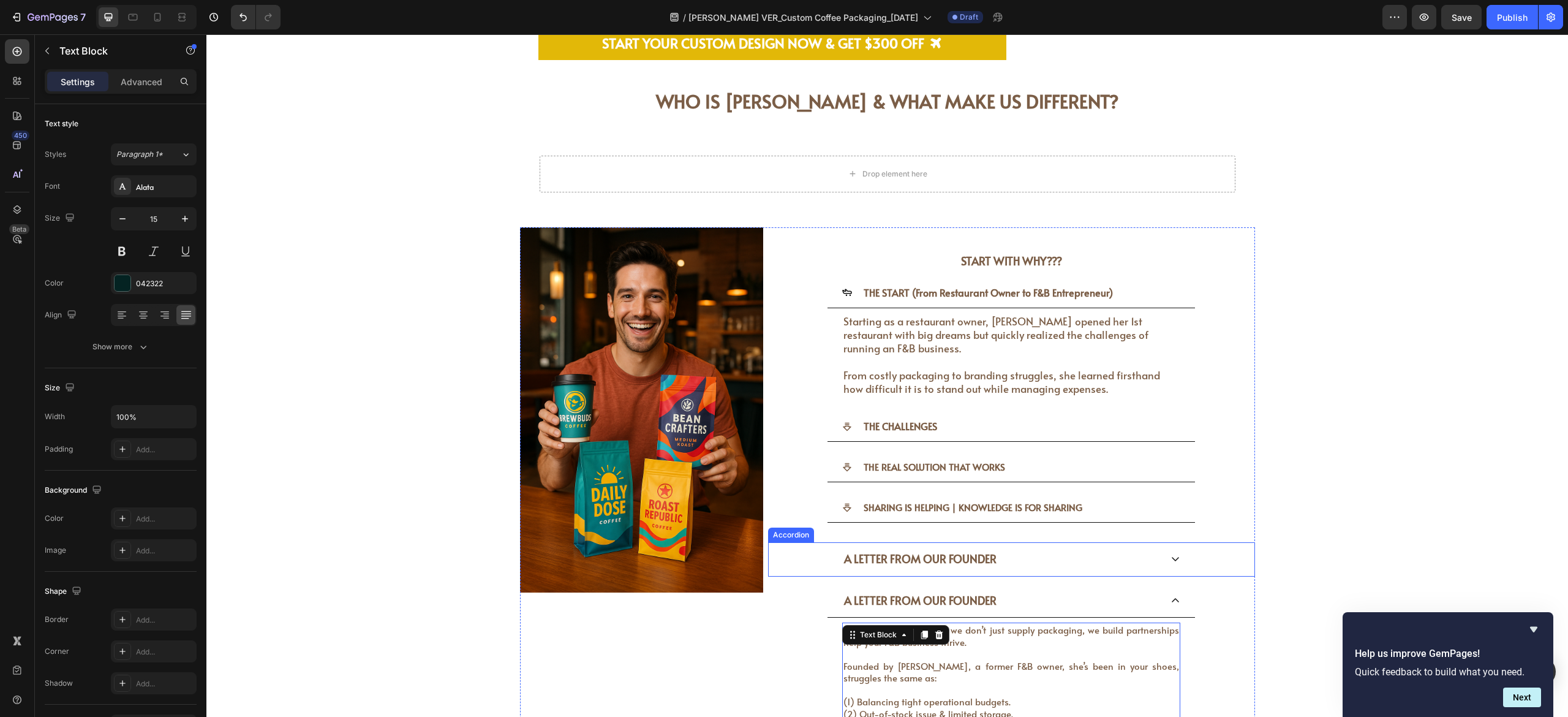
click at [870, 397] on div "A LETTER FROM OUR FOUNDER" at bounding box center [1001, 558] width 319 height 23
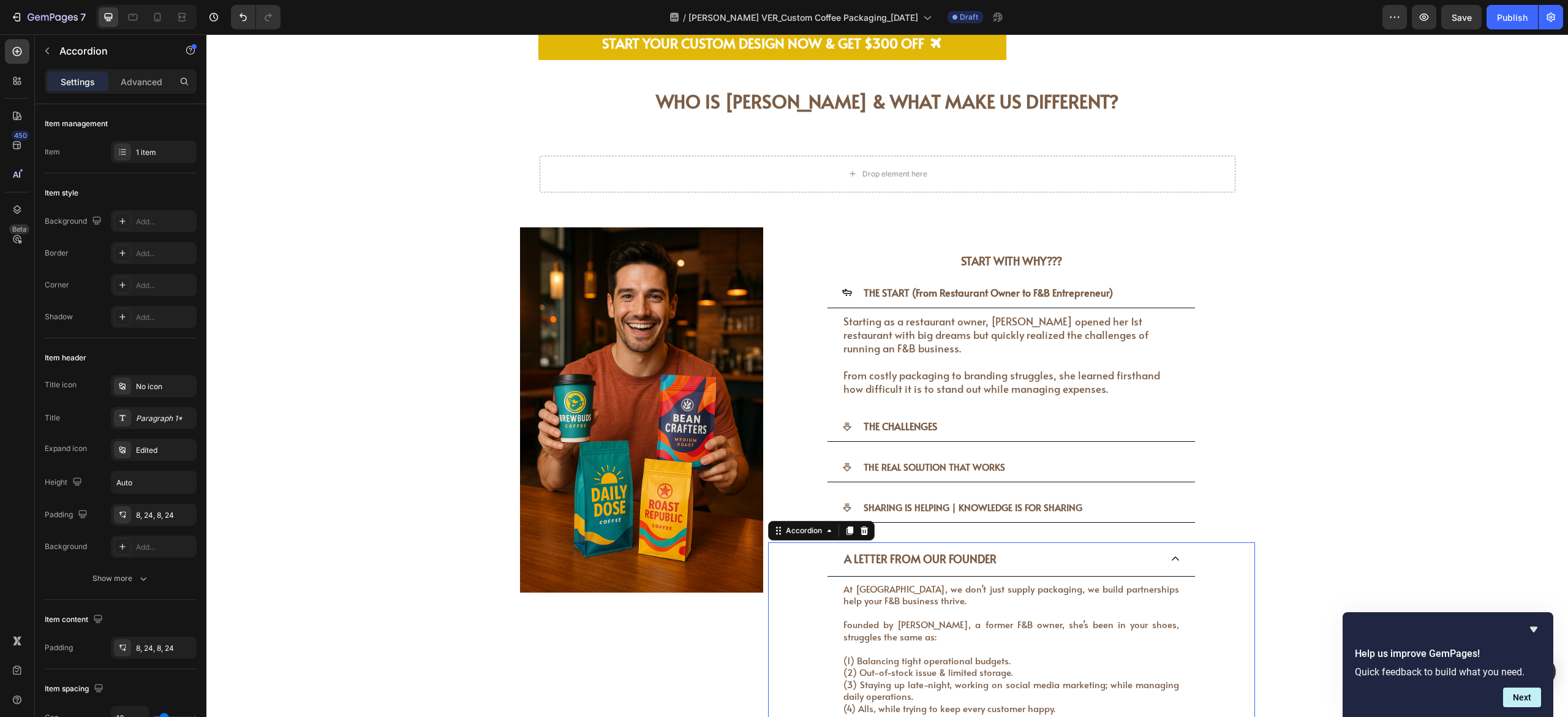
click at [870, 397] on span "A LETTER FROM OUR FOUNDER" at bounding box center [920, 558] width 153 height 16
click at [870, 397] on span "Founded by [PERSON_NAME], a former F&B owner, she’s been in your shoes, struggl…" at bounding box center [1012, 630] width 336 height 26
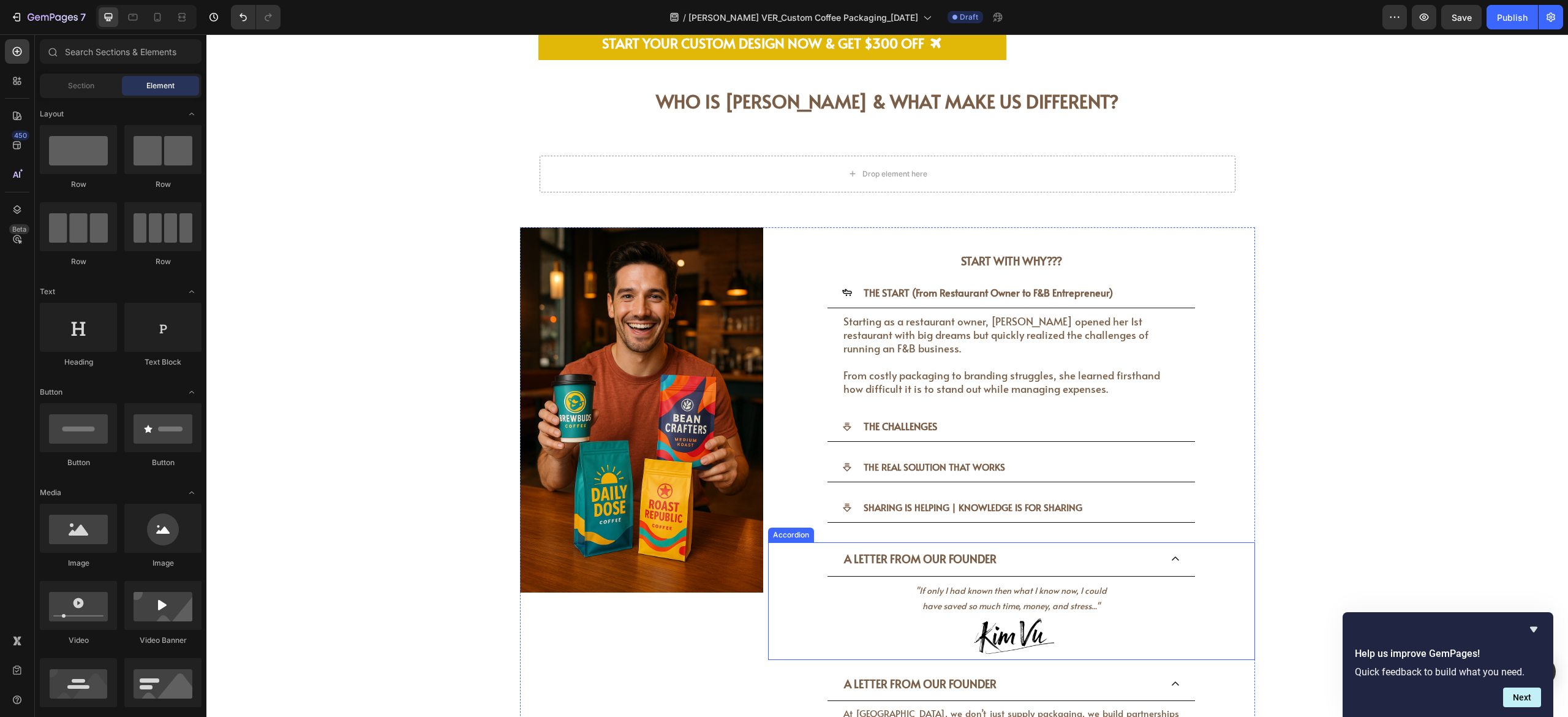
click at [870, 397] on span "A LETTER FROM OUR FOUNDER" at bounding box center [920, 558] width 153 height 16
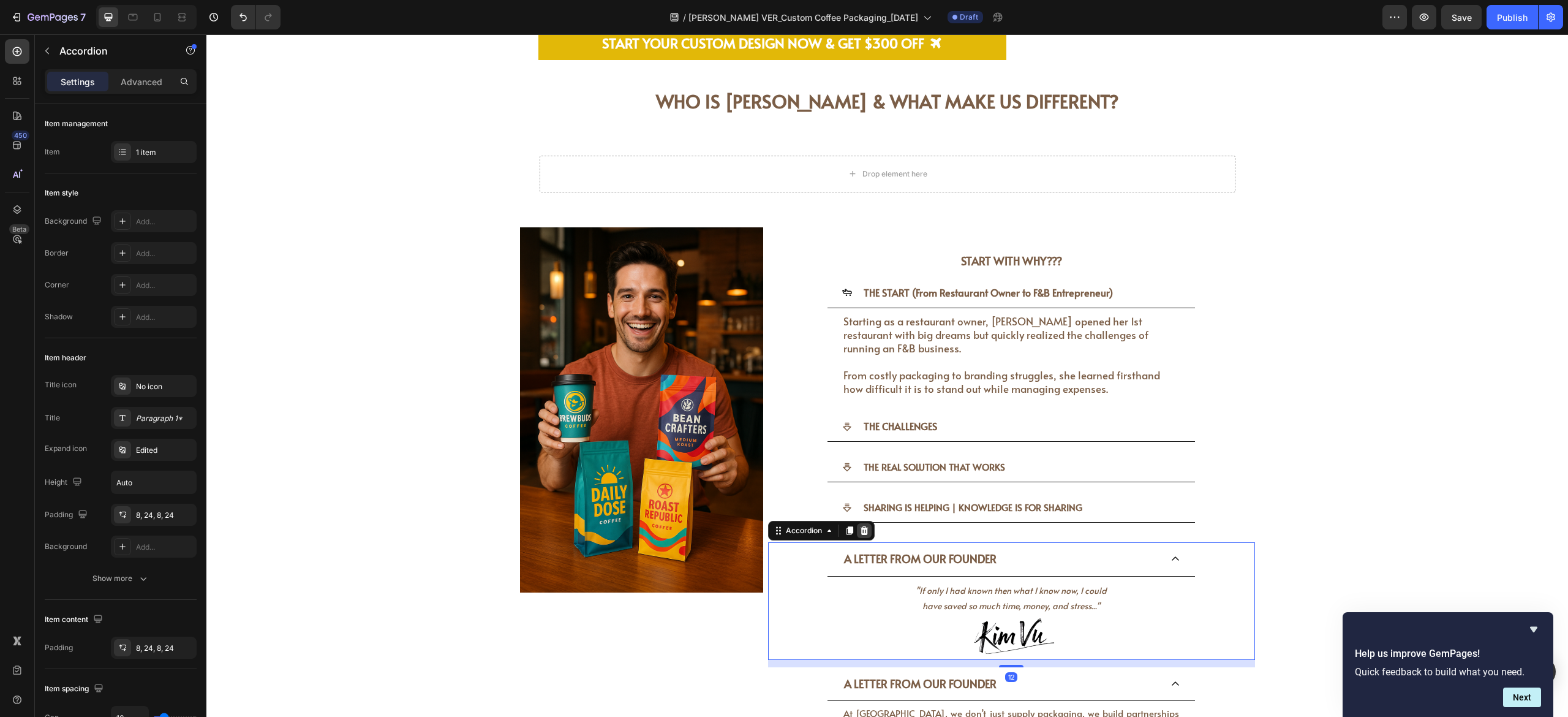
click at [860, 397] on div at bounding box center [864, 531] width 15 height 15
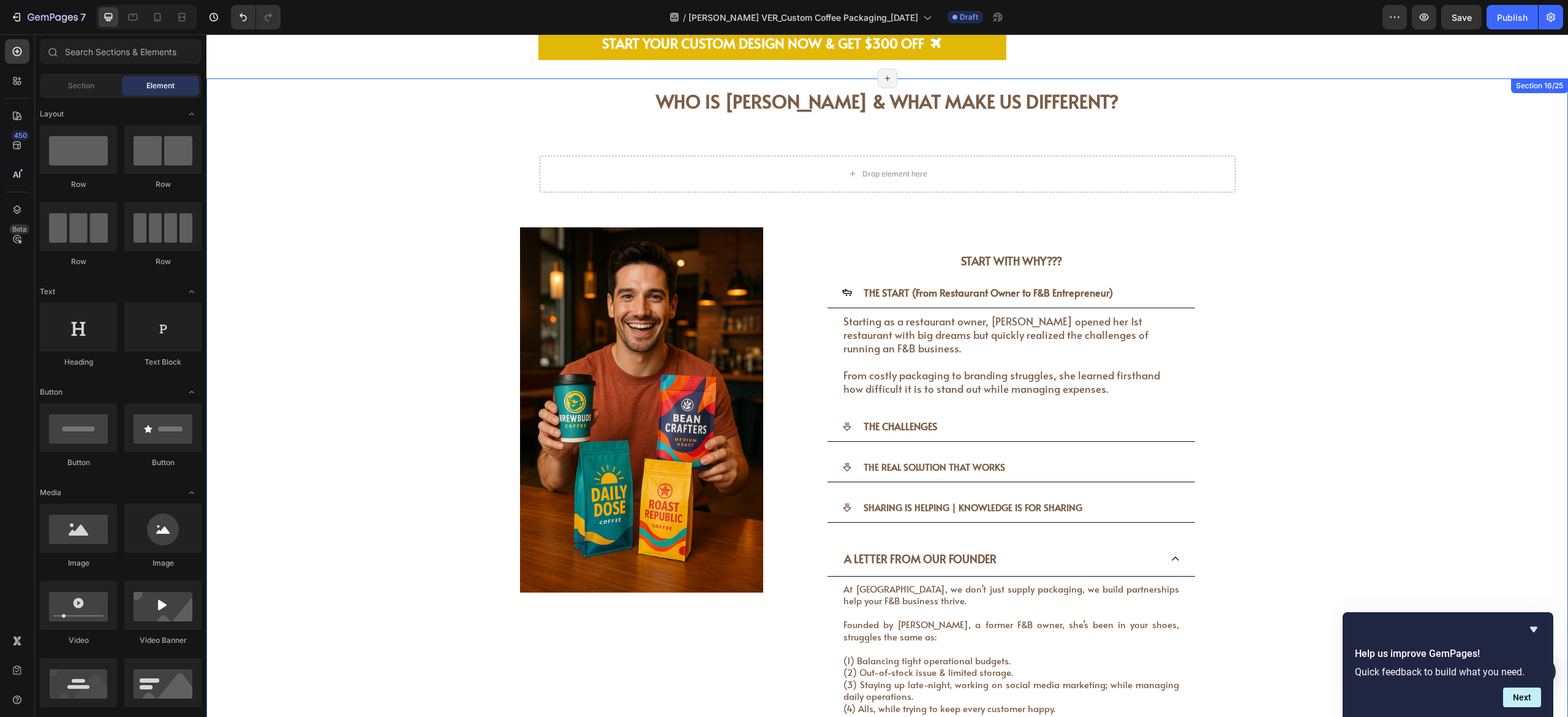
click at [870, 397] on div "WHO IS [PERSON_NAME] & WHAT MAKE US DIFFERENT? Heading WHO IS [PERSON_NAME] & W…" at bounding box center [887, 477] width 1343 height 797
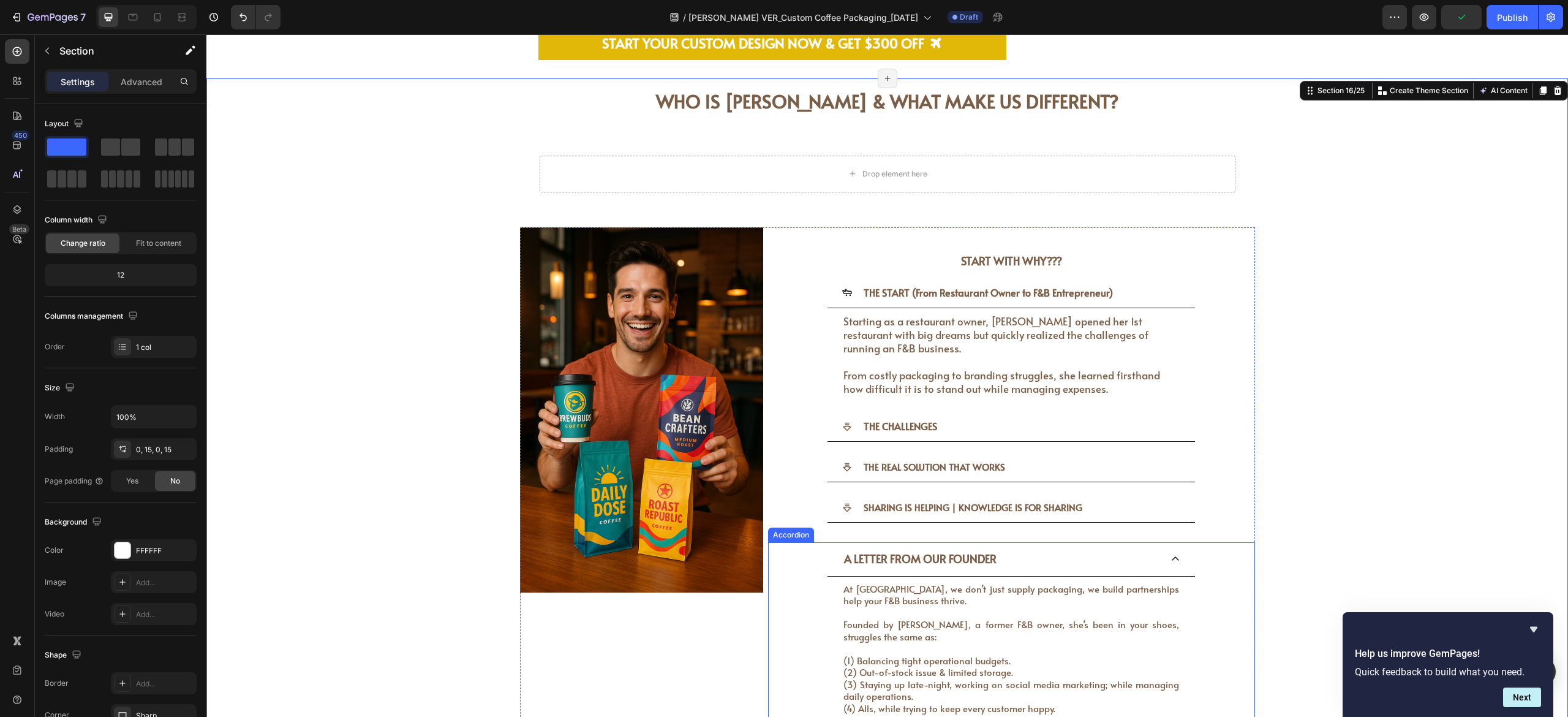
click at [870, 397] on icon at bounding box center [1175, 558] width 10 height 10
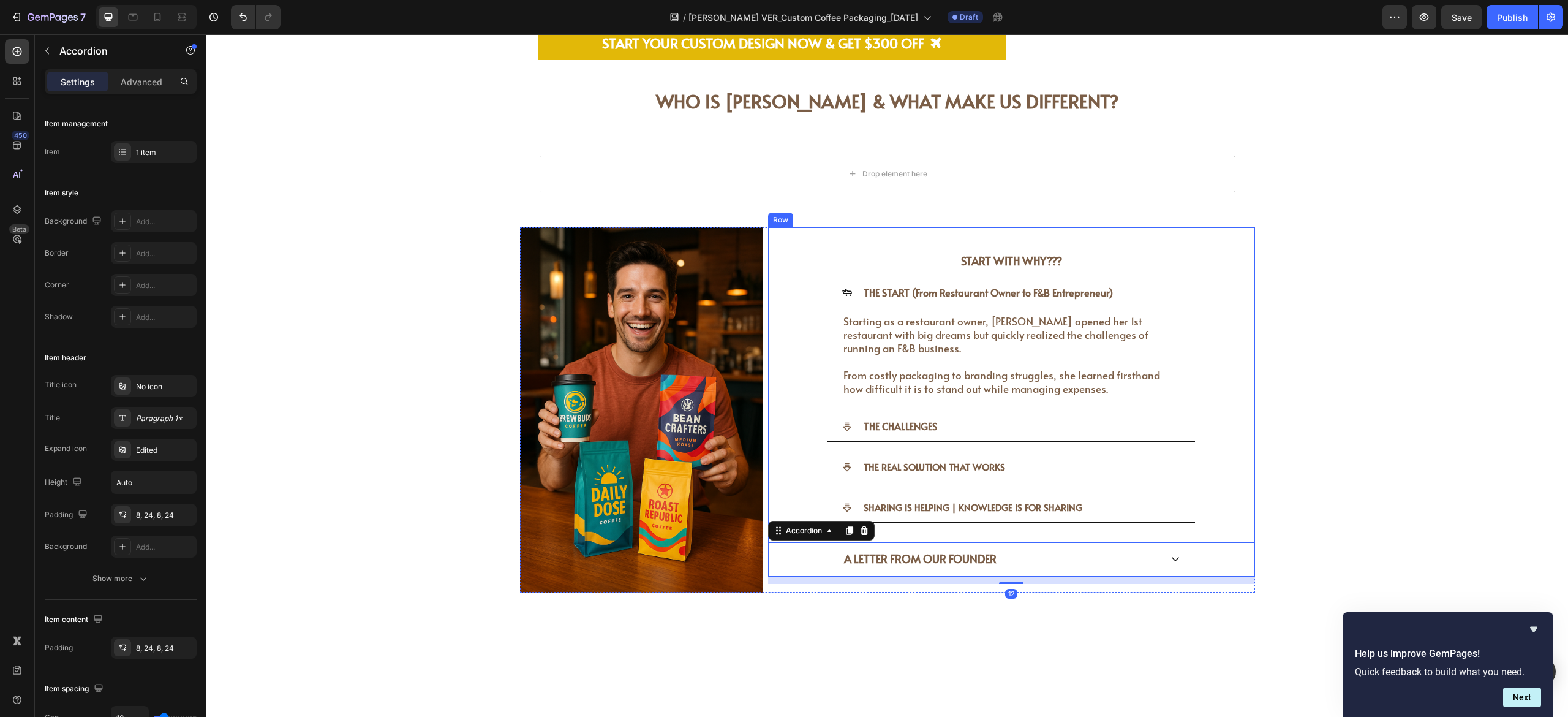
click at [870, 397] on div "START WITH WHY??? Heading THE START (From Restaurant Owner to F&B Entrepreneur)…" at bounding box center [1011, 385] width 487 height 315
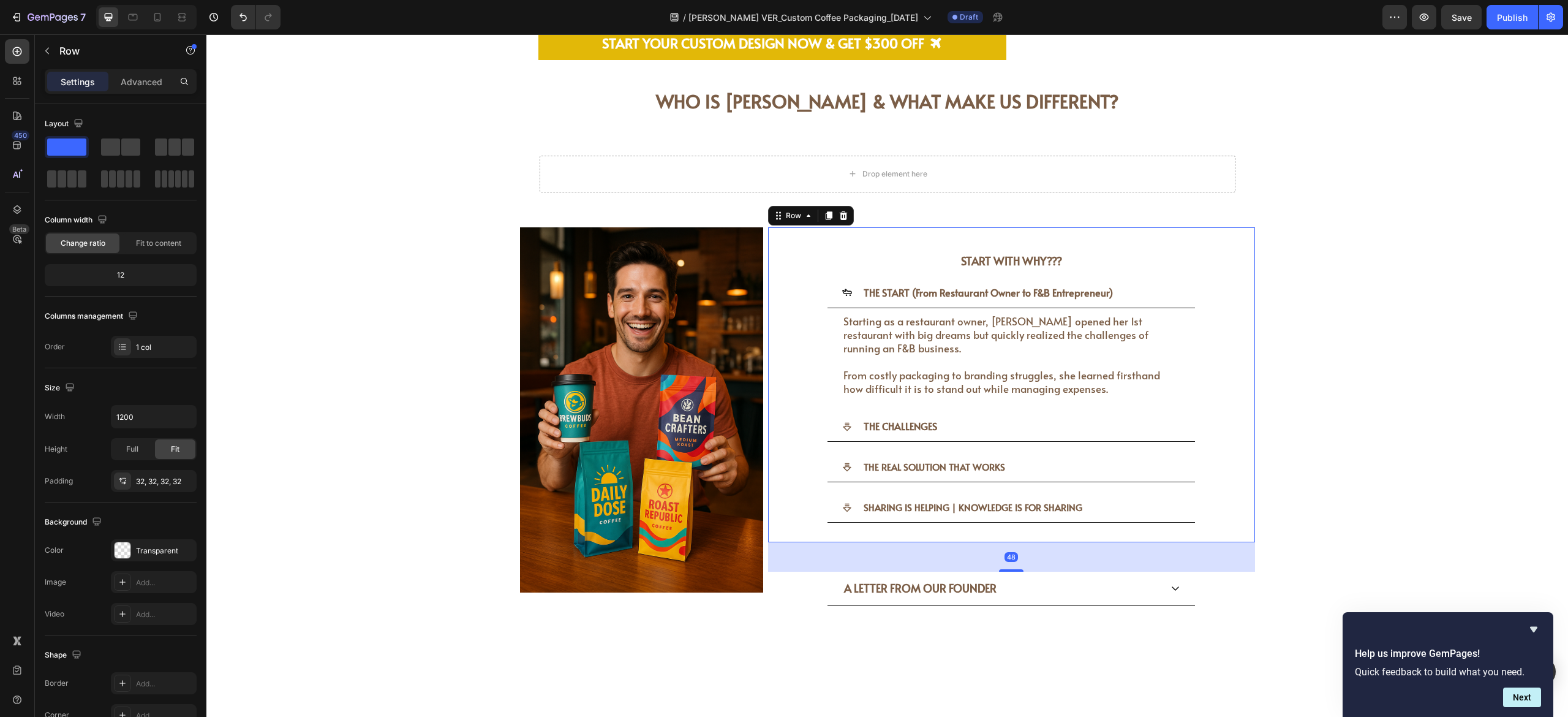
drag, startPoint x: 1005, startPoint y: 509, endPoint x: 1012, endPoint y: 539, distance: 30.8
click at [870, 397] on div at bounding box center [1011, 570] width 25 height 3
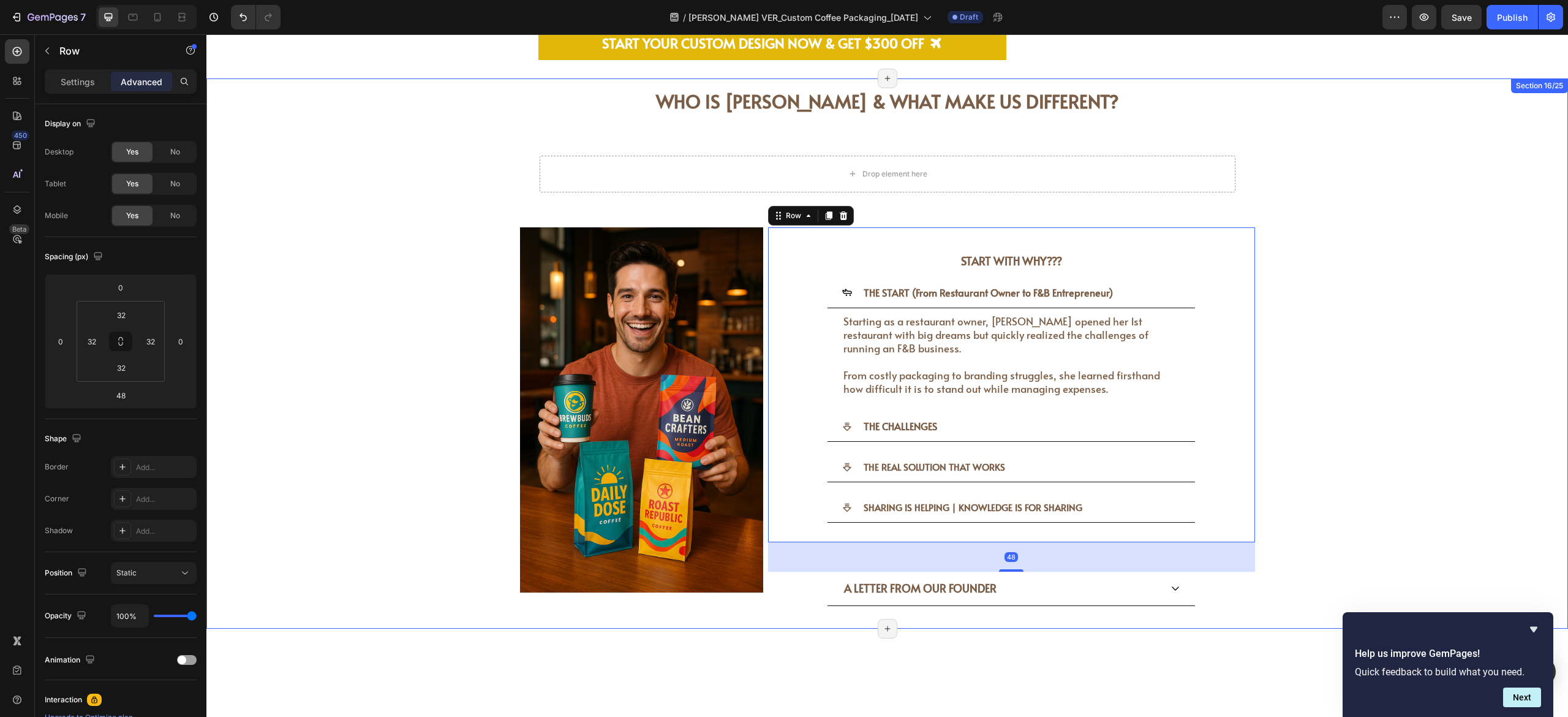
click at [870, 397] on div "WHO IS [PERSON_NAME] & WHAT MAKE US DIFFERENT? Heading WHO IS [PERSON_NAME] & W…" at bounding box center [887, 353] width 1343 height 550
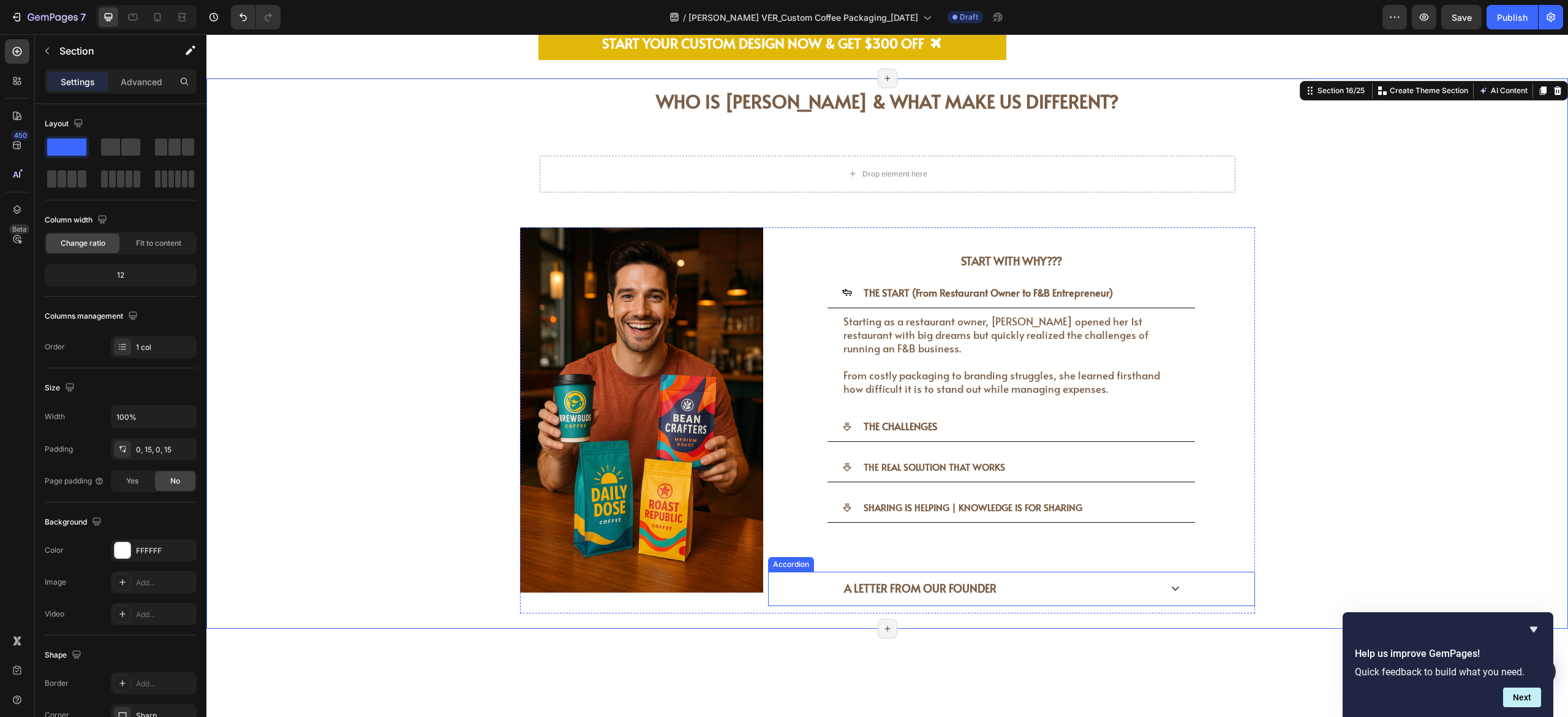
click at [870, 397] on icon at bounding box center [1175, 588] width 10 height 10
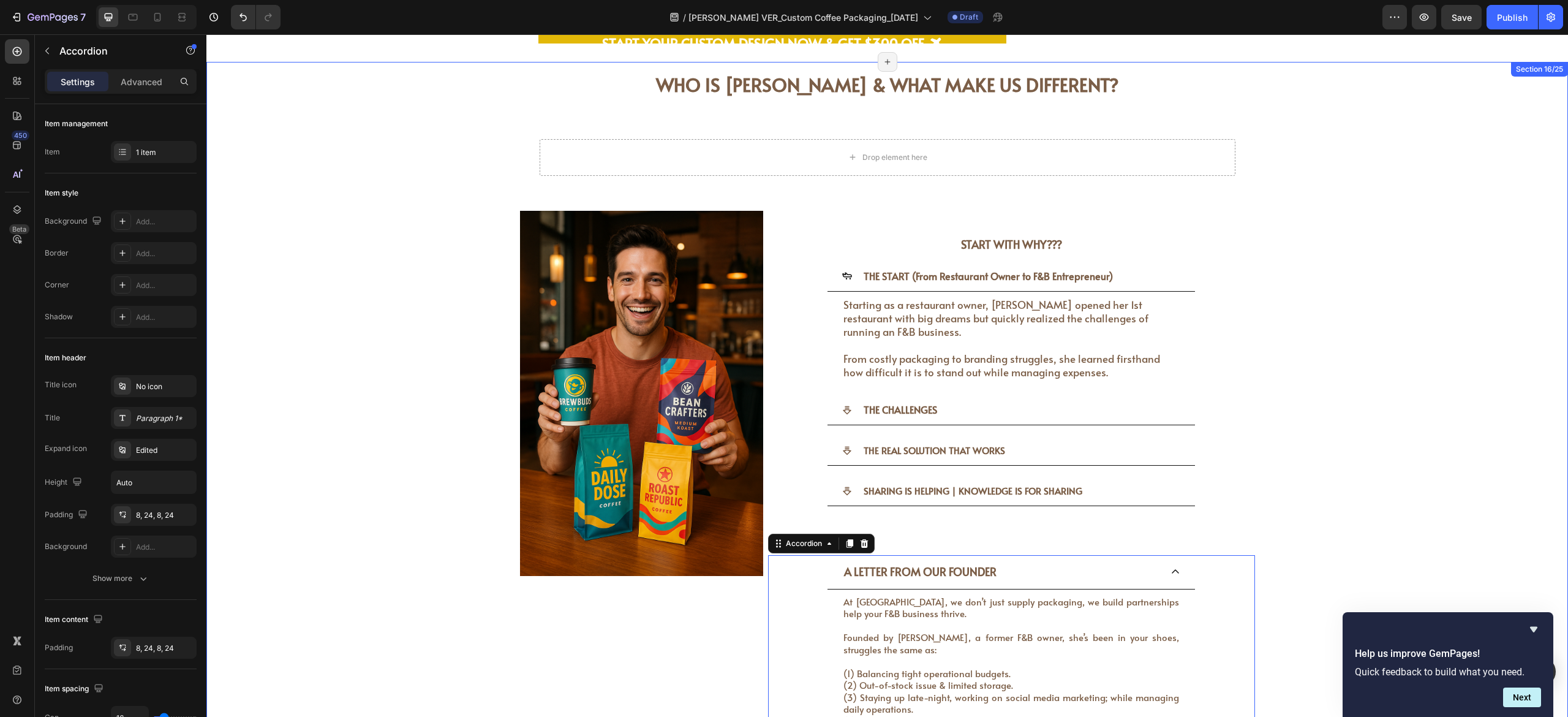
scroll to position [3223, 0]
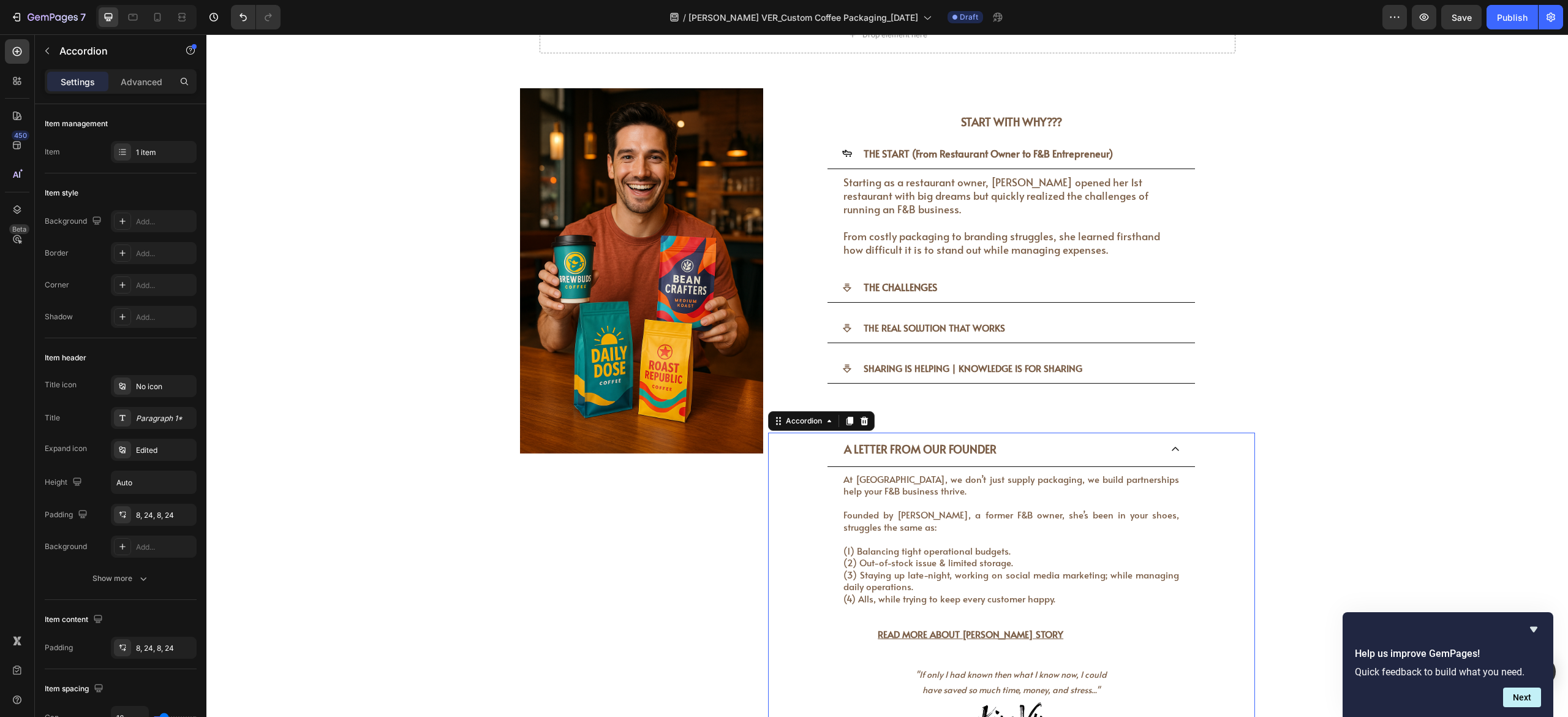
click at [870, 397] on div "A LETTER FROM OUR FOUNDER" at bounding box center [1011, 449] width 367 height 34
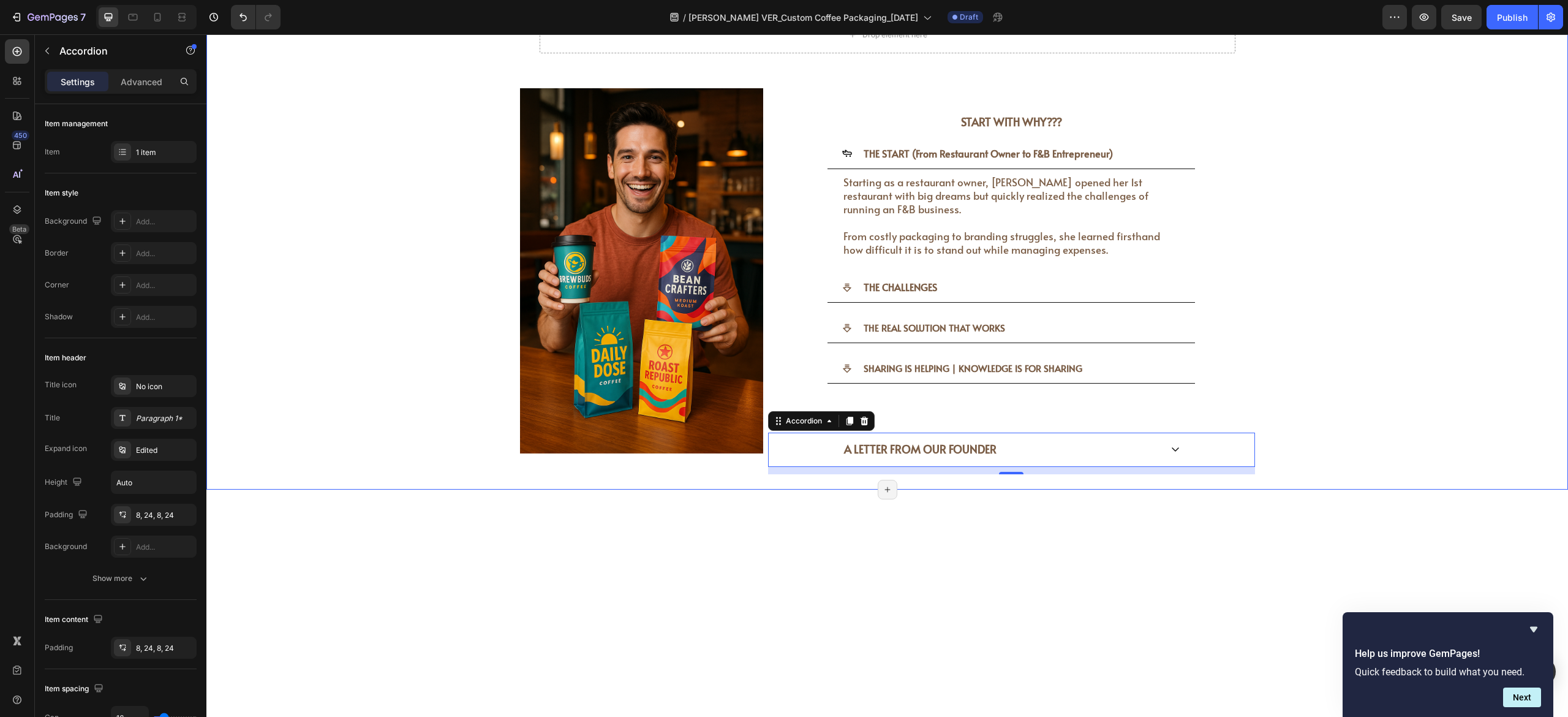
click at [870, 337] on div "WHO IS [PERSON_NAME] & WHAT MAKE US DIFFERENT? Heading WHO IS [PERSON_NAME] & W…" at bounding box center [887, 215] width 1343 height 550
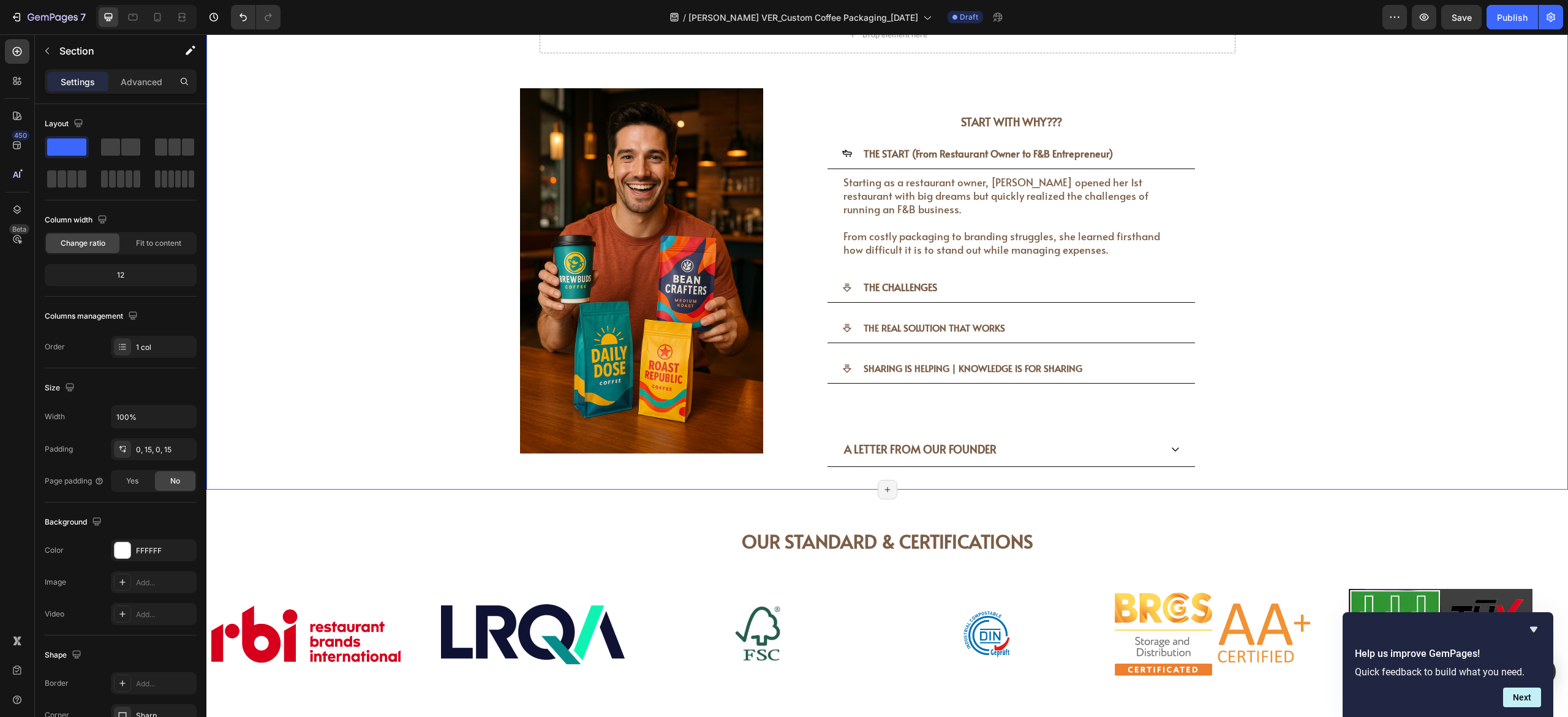
scroll to position [3101, 0]
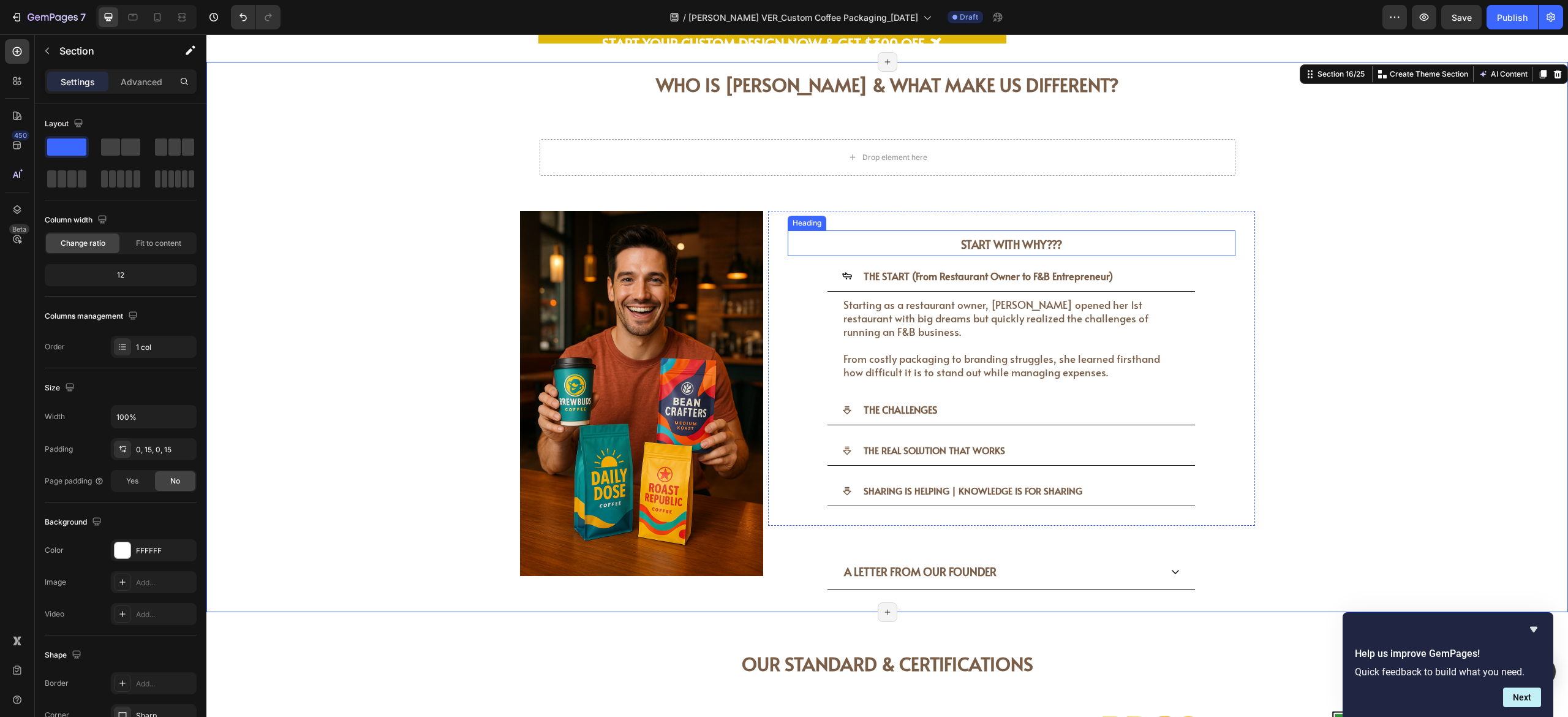
click at [870, 216] on div "START WITH WHY??? Heading THE START (From Restaurant Owner to F&B Entrepreneur)…" at bounding box center [1011, 368] width 487 height 315
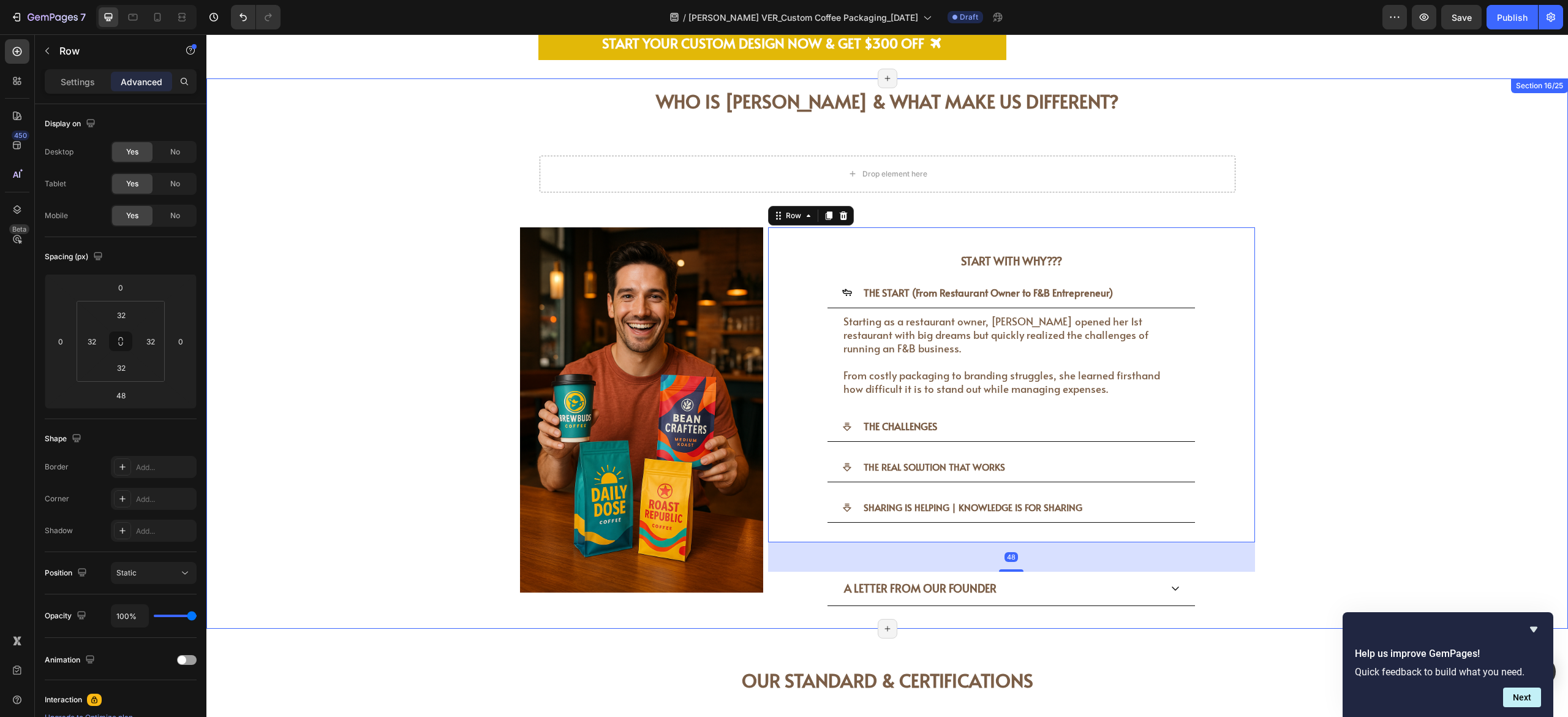
click at [870, 379] on div "WHO IS [PERSON_NAME] & WHAT MAKE US DIFFERENT? Heading WHO IS [PERSON_NAME] & W…" at bounding box center [887, 353] width 1343 height 550
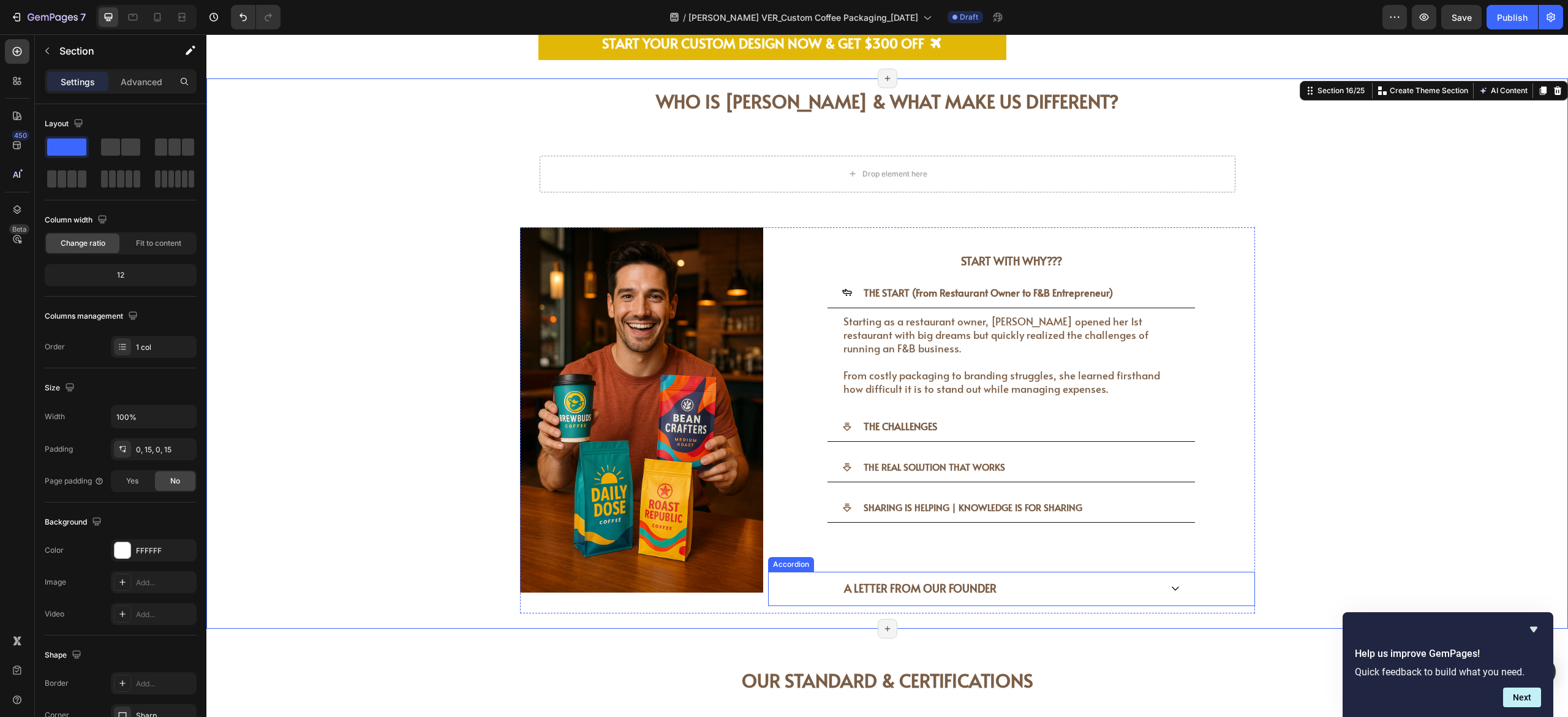
click at [870, 397] on div "A LETTER FROM OUR FOUNDER" at bounding box center [1011, 588] width 367 height 34
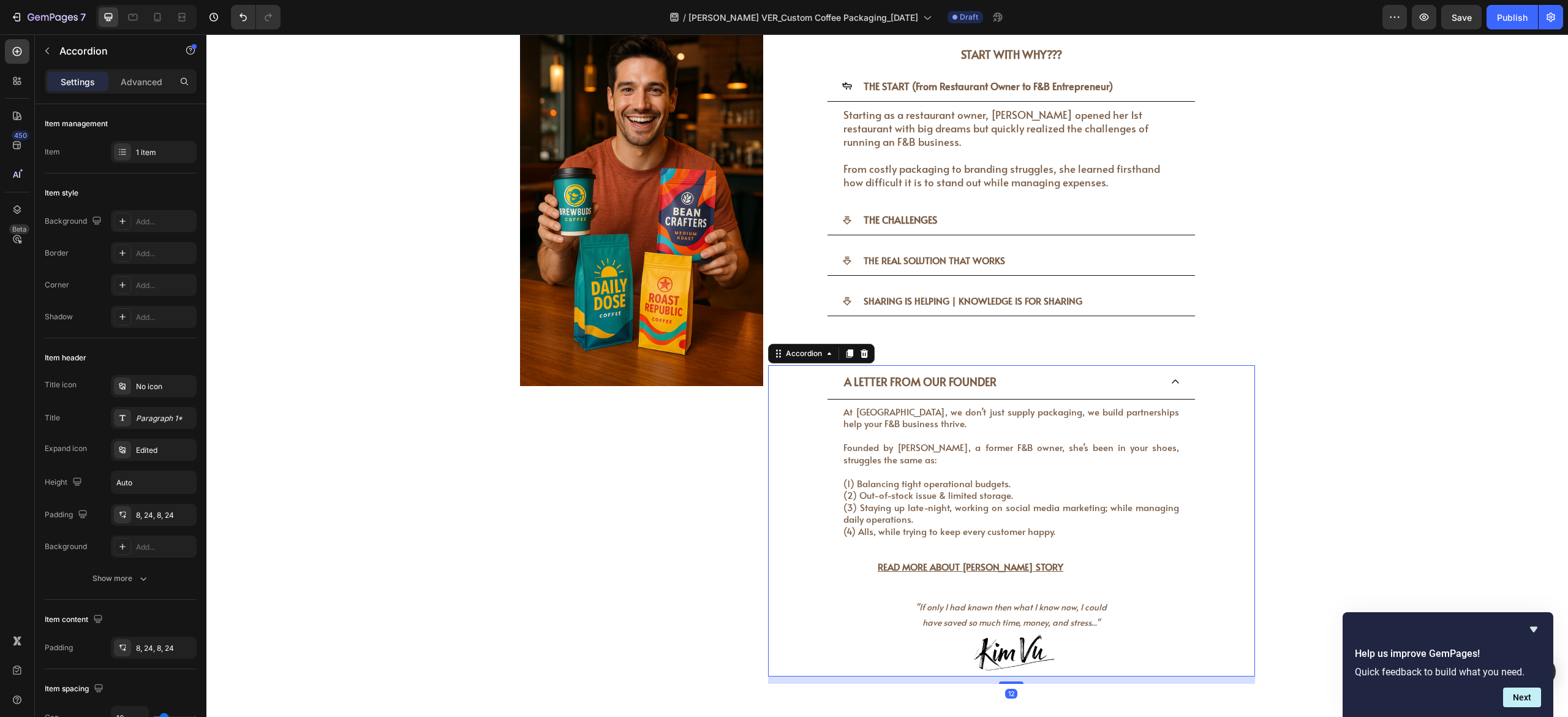
scroll to position [3346, 0]
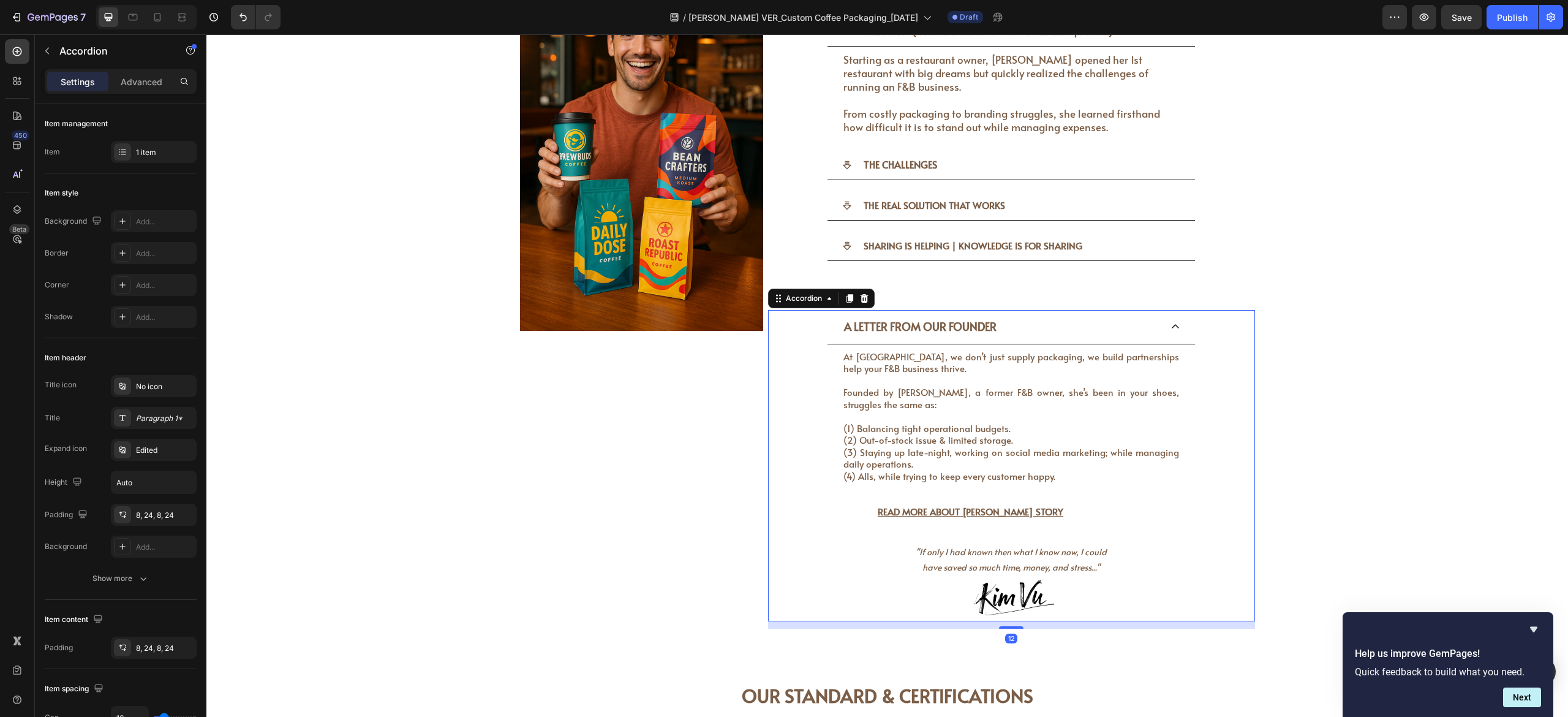
click at [870, 322] on icon at bounding box center [1175, 326] width 10 height 10
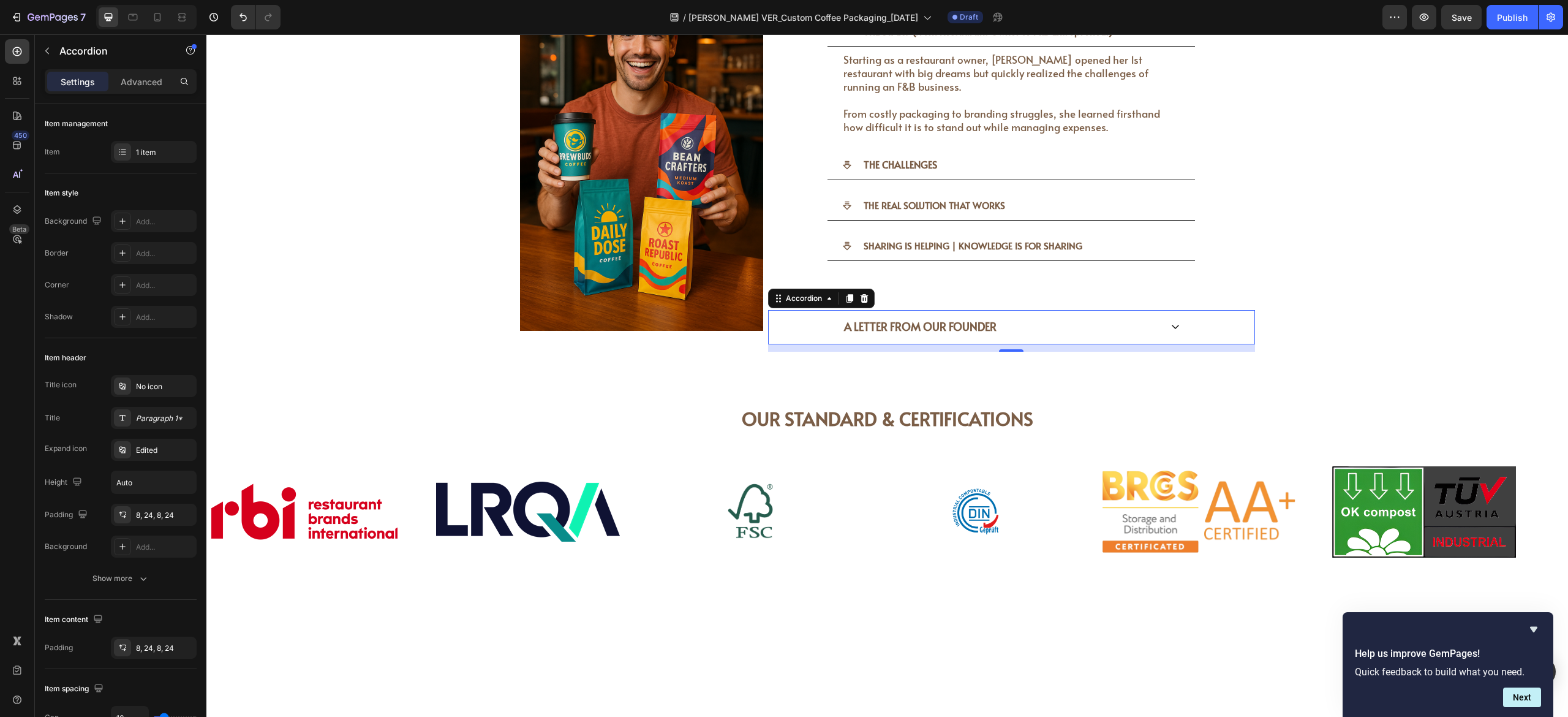
click at [870, 315] on div "A LETTER FROM OUR FOUNDER" at bounding box center [1001, 326] width 319 height 23
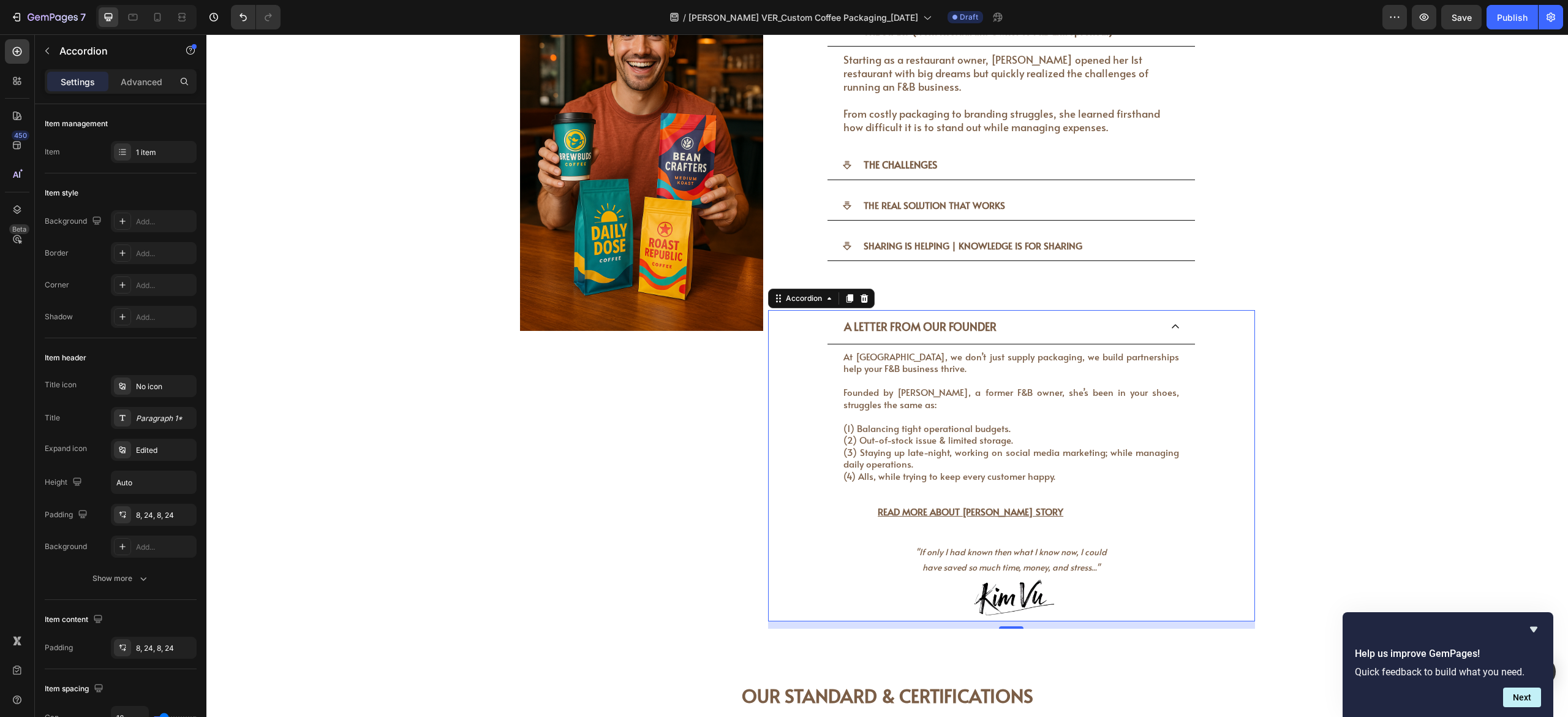
click at [870, 316] on div "A LETTER FROM OUR FOUNDER" at bounding box center [1011, 326] width 367 height 34
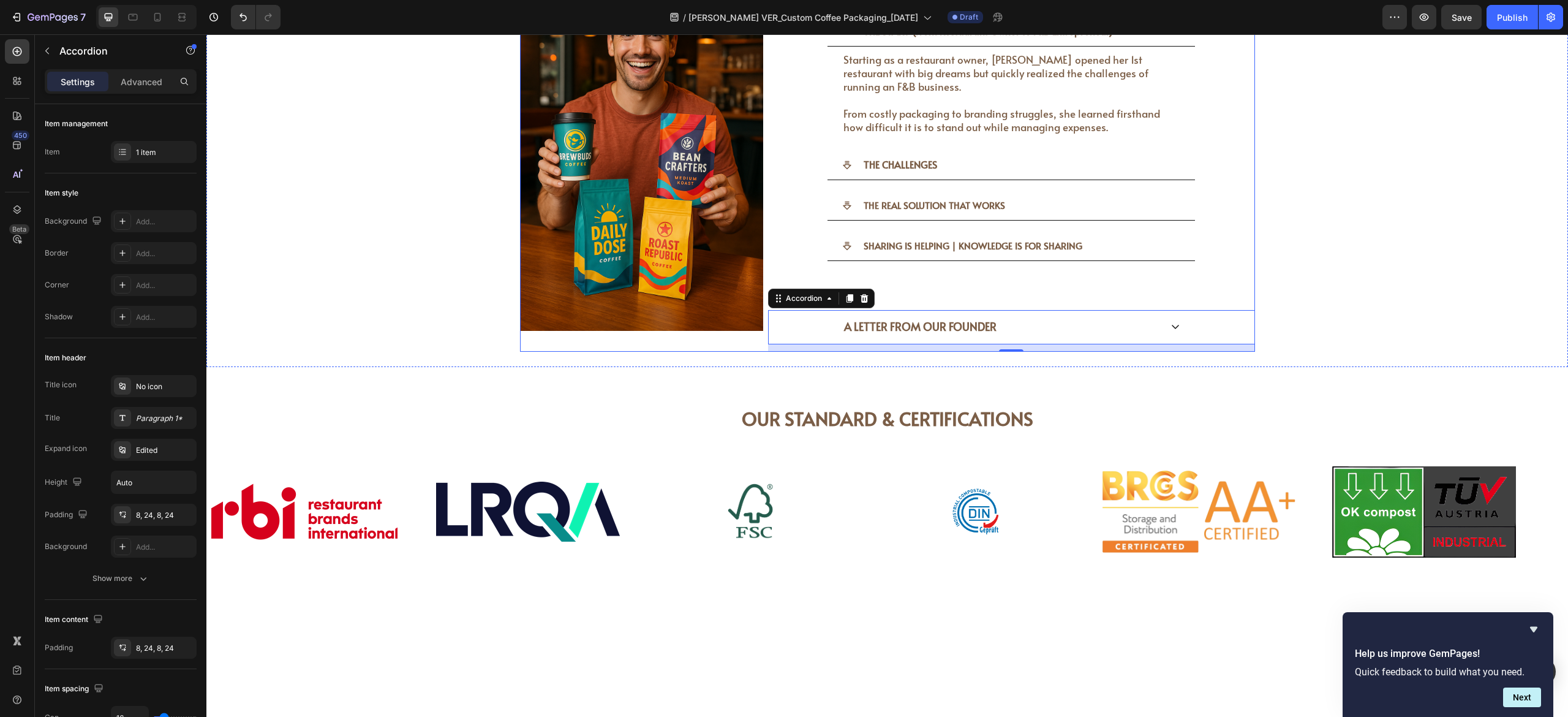
click at [755, 327] on div "Image START WITH WHY??? Heading THE START (From Restaurant Owner to F&B Entrepr…" at bounding box center [888, 158] width 735 height 386
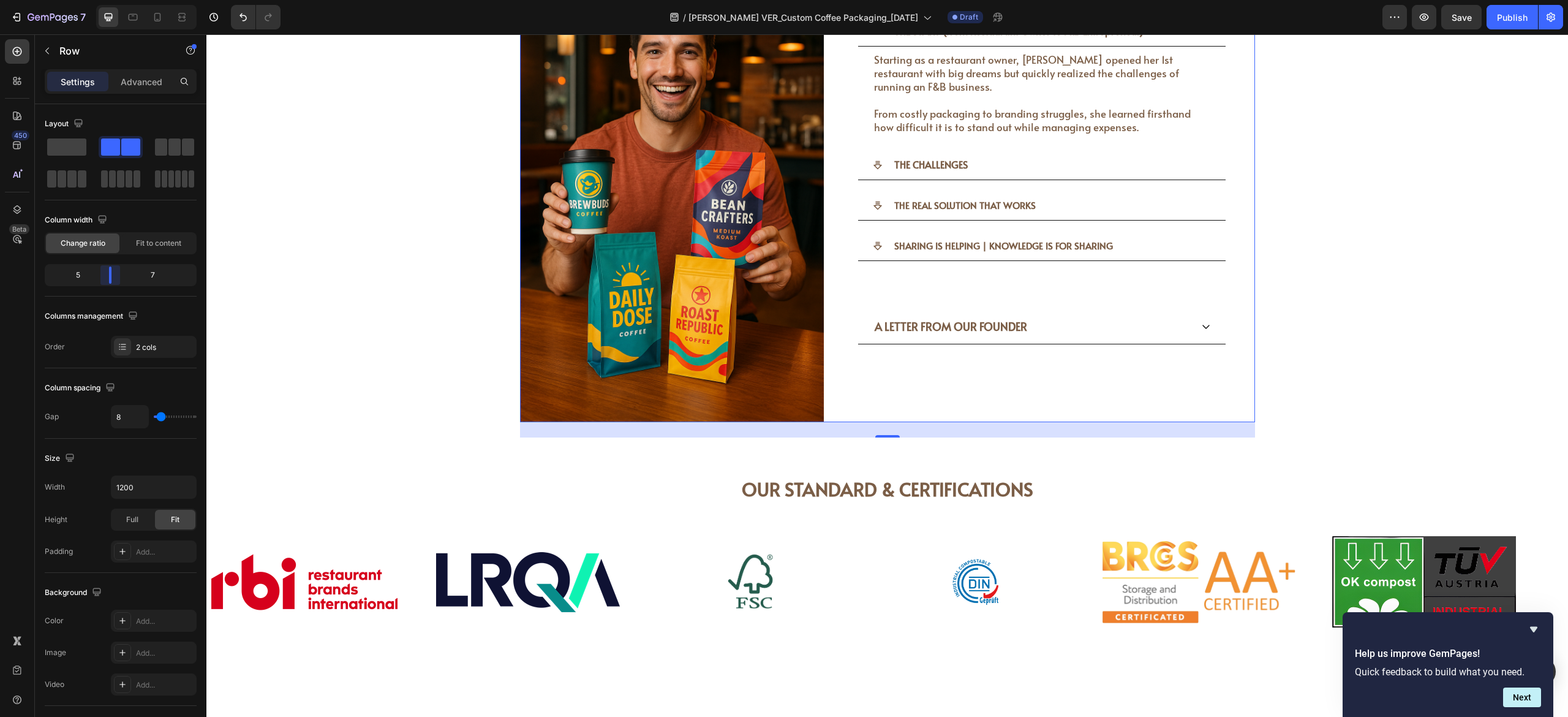
drag, startPoint x: 100, startPoint y: 276, endPoint x: 931, endPoint y: 271, distance: 831.0
click at [112, 0] on body "7 Version history / [PERSON_NAME] VER_Custom Coffee Packaging_[DATE] Draft Prev…" at bounding box center [784, 0] width 1568 height 0
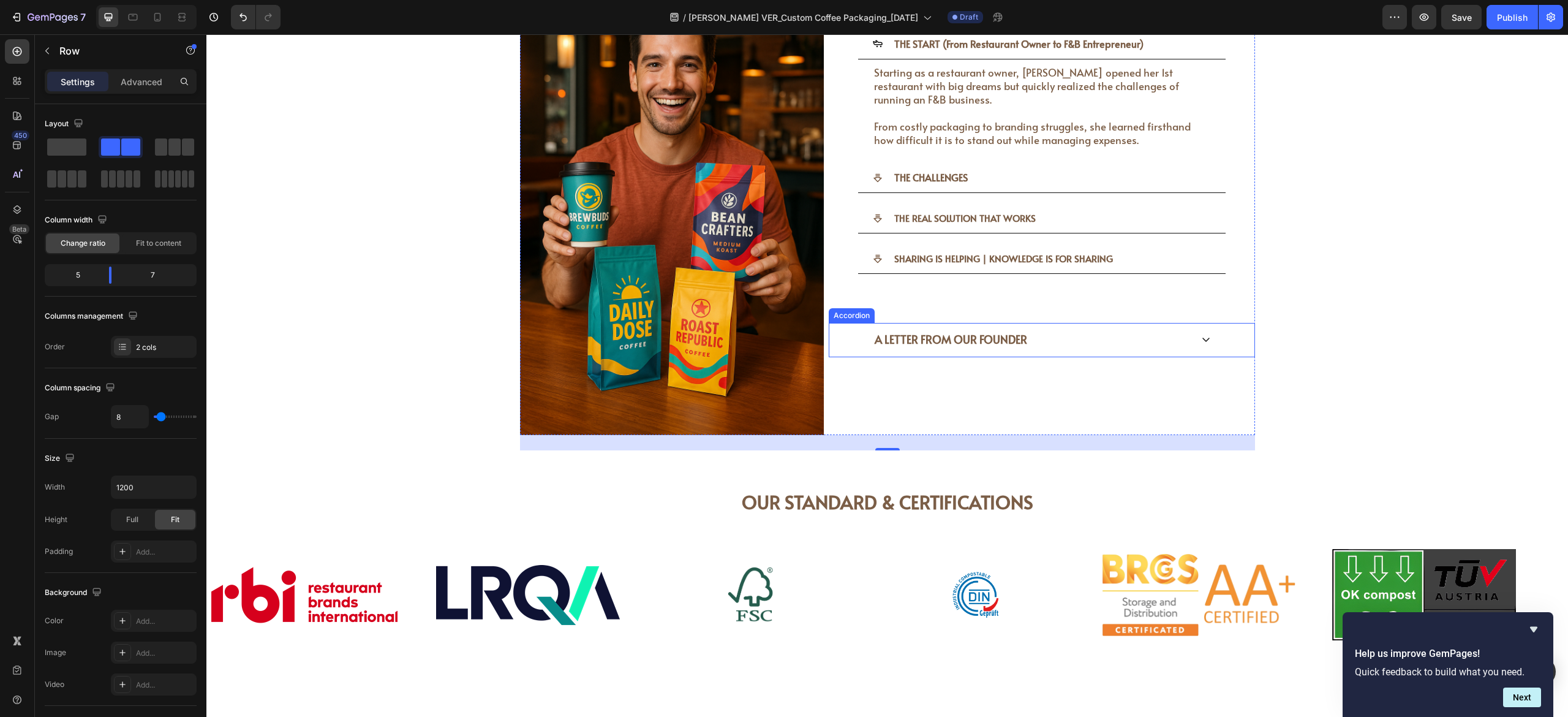
scroll to position [3223, 0]
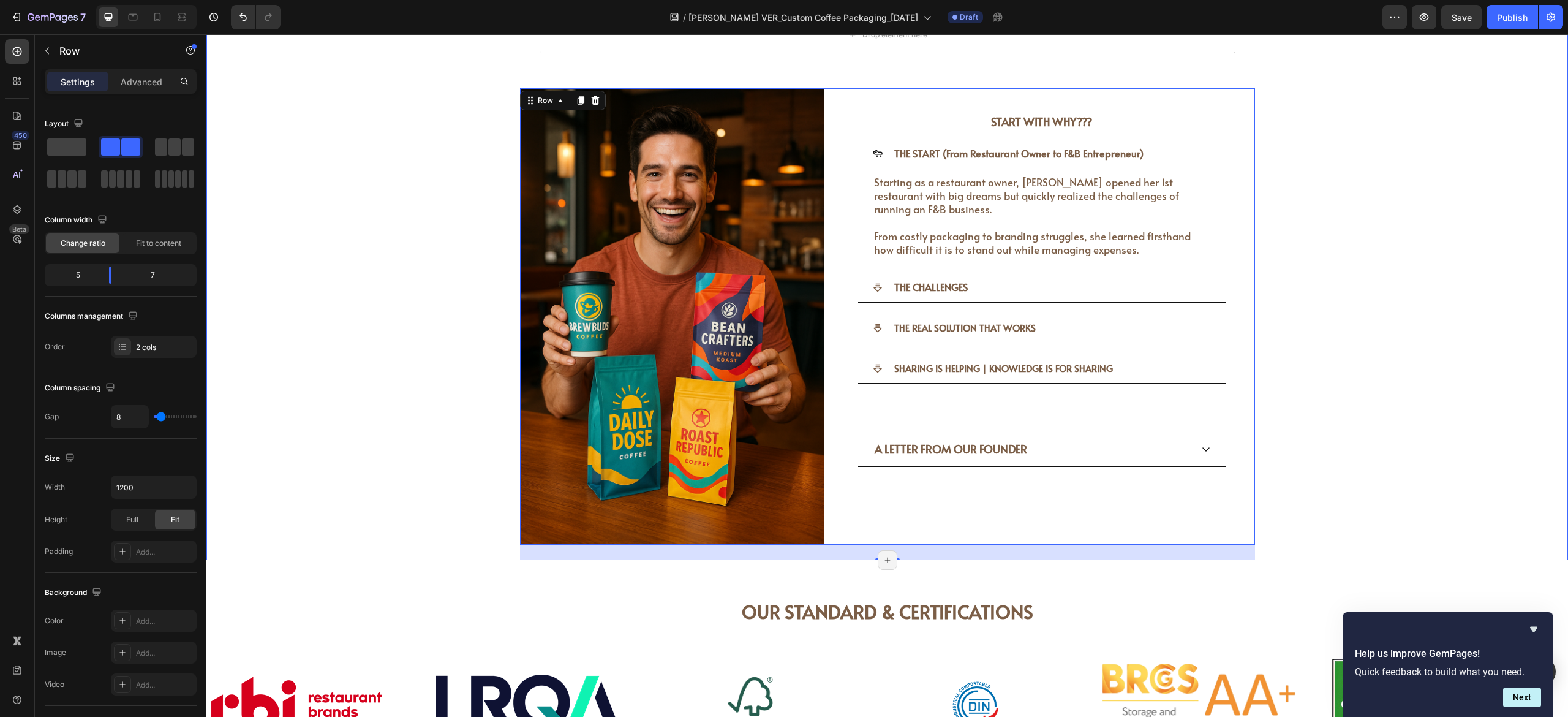
click at [870, 343] on div "WHO IS [PERSON_NAME] & WHAT MAKE US DIFFERENT? Heading WHO IS [PERSON_NAME] & W…" at bounding box center [887, 249] width 1343 height 620
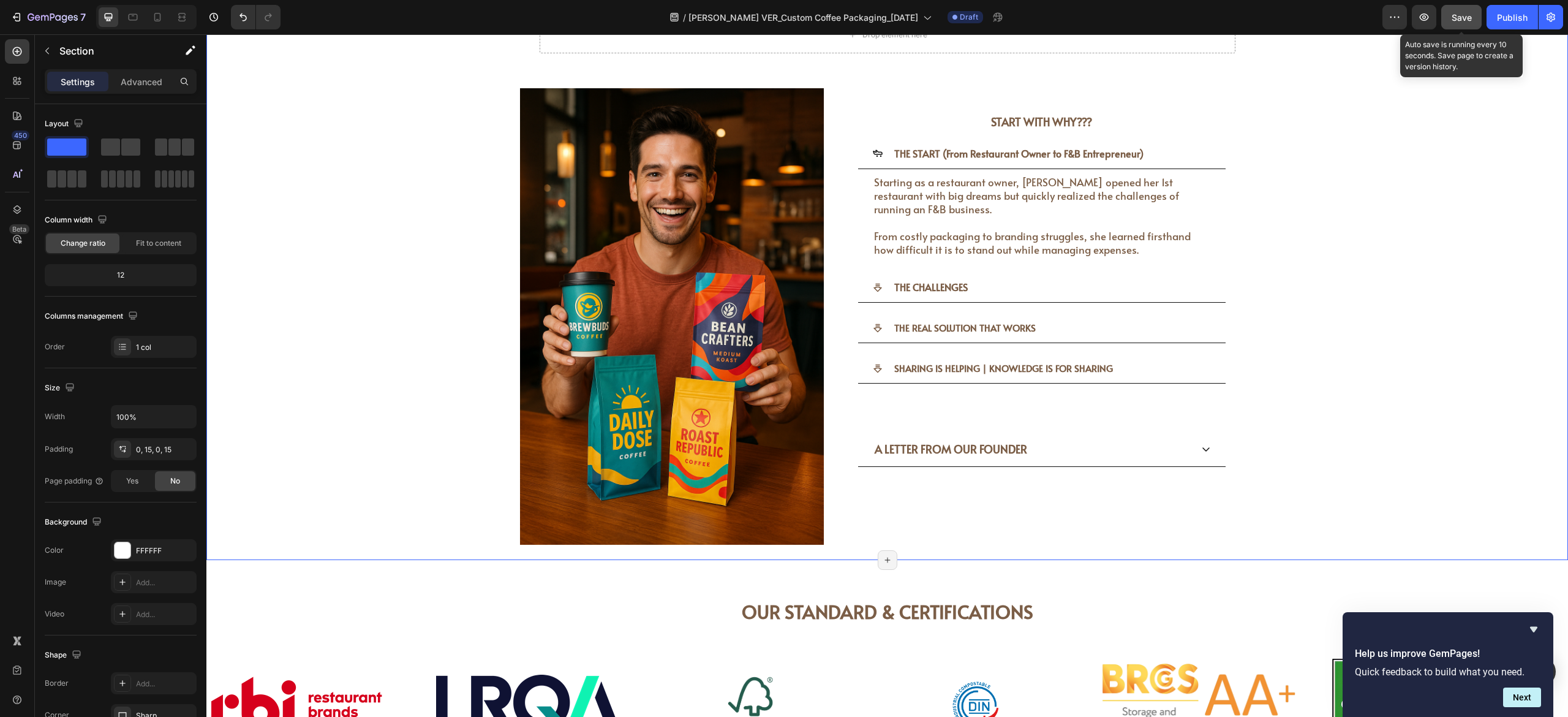
click at [870, 16] on button "Save" at bounding box center [1461, 16] width 40 height 25
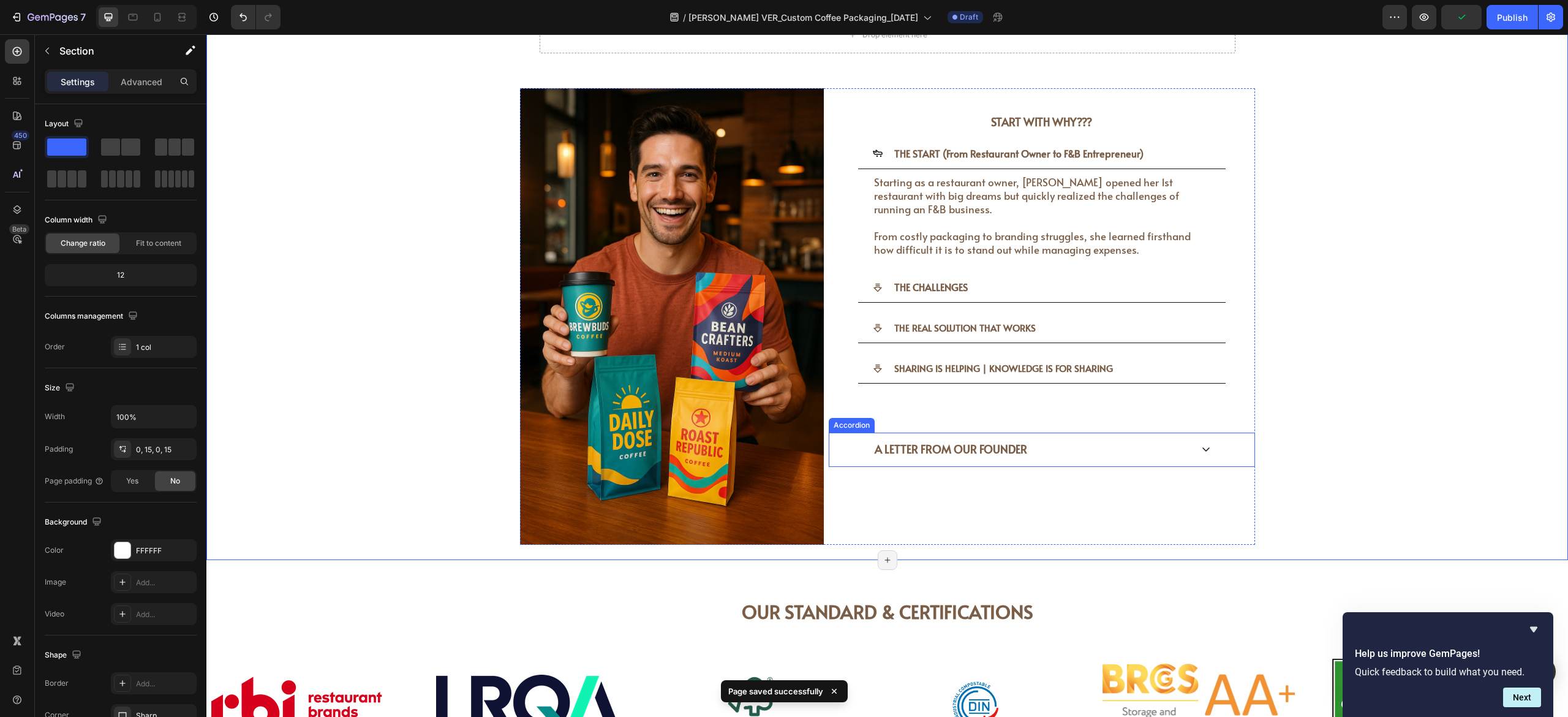
click at [870, 397] on div "A LETTER FROM OUR FOUNDER" at bounding box center [1042, 449] width 367 height 34
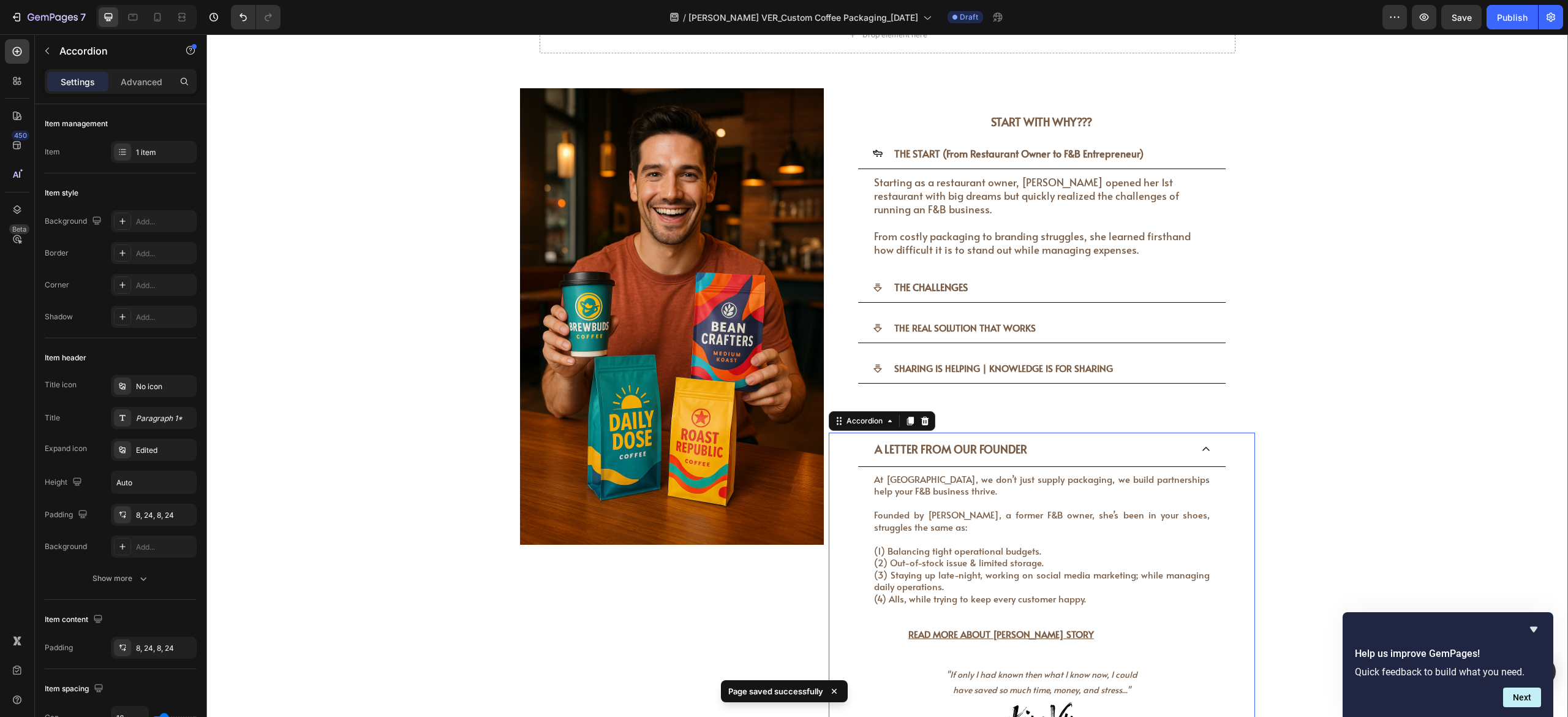
scroll to position [3469, 0]
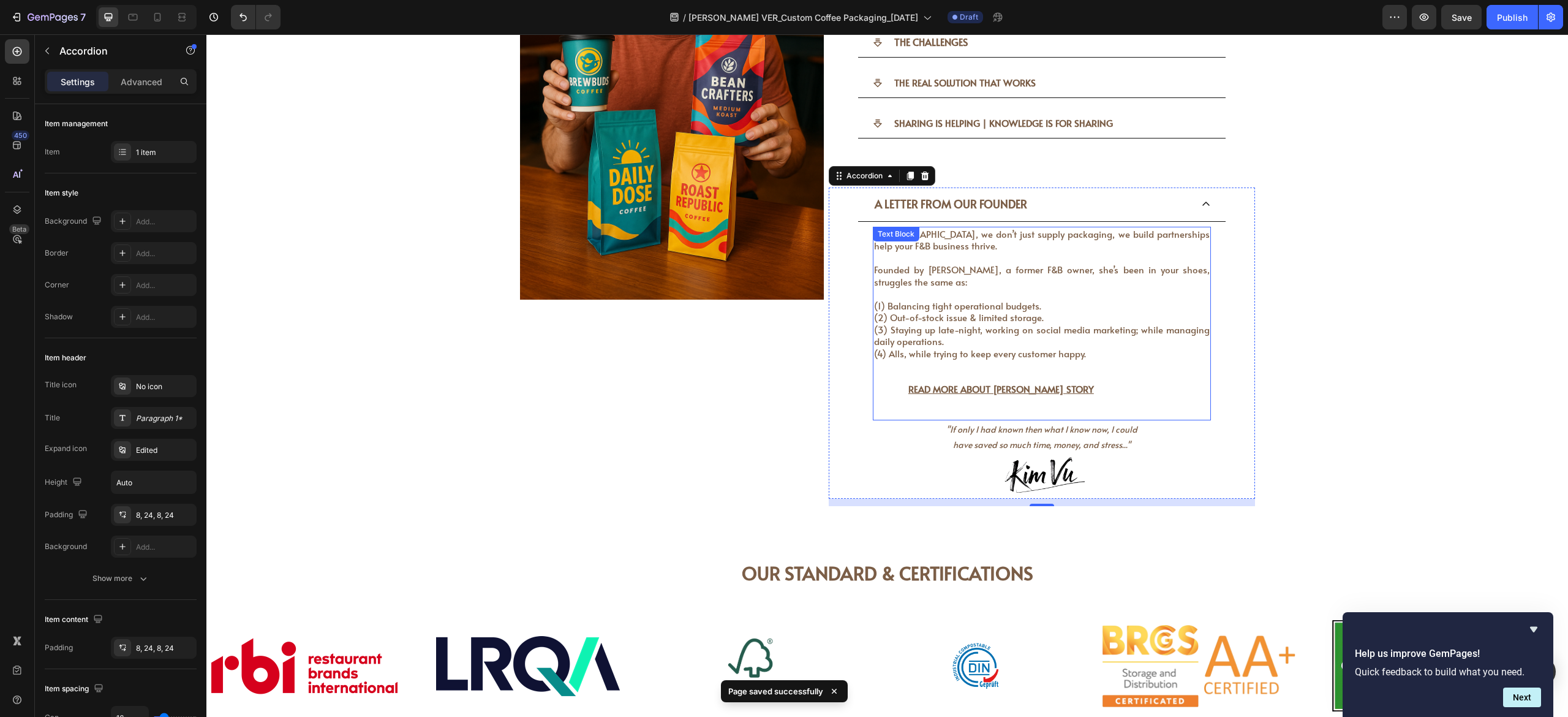
click at [870, 230] on span "At [GEOGRAPHIC_DATA], we don’t just supply packaging, we build partnerships hel…" at bounding box center [1042, 240] width 336 height 26
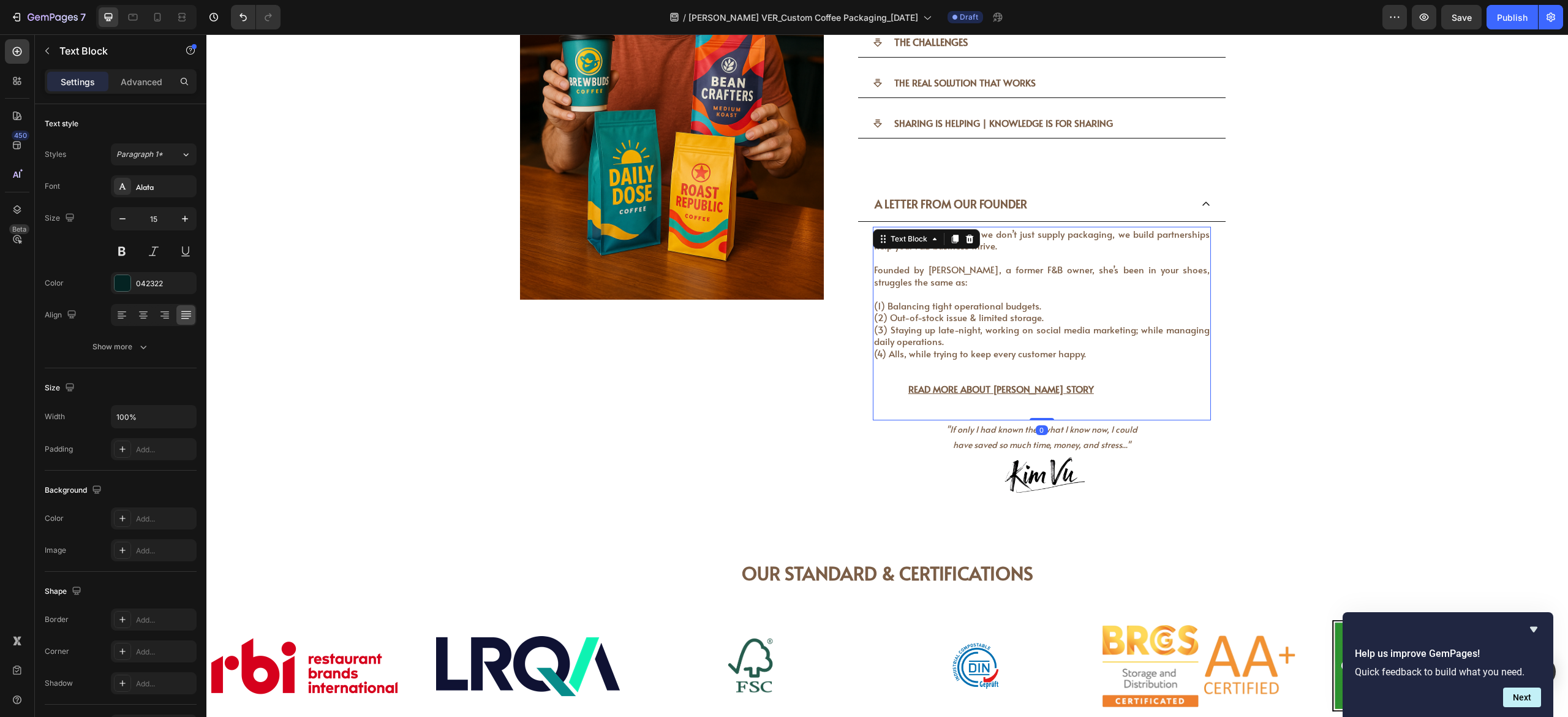
click at [870, 280] on p "At [GEOGRAPHIC_DATA], we don’t just supply packaging, we build partnerships hel…" at bounding box center [1042, 294] width 336 height 132
click at [870, 364] on div "WHO IS [PERSON_NAME] & WHAT MAKE US DIFFERENT? Heading WHO IS [PERSON_NAME] & W…" at bounding box center [887, 107] width 1343 height 827
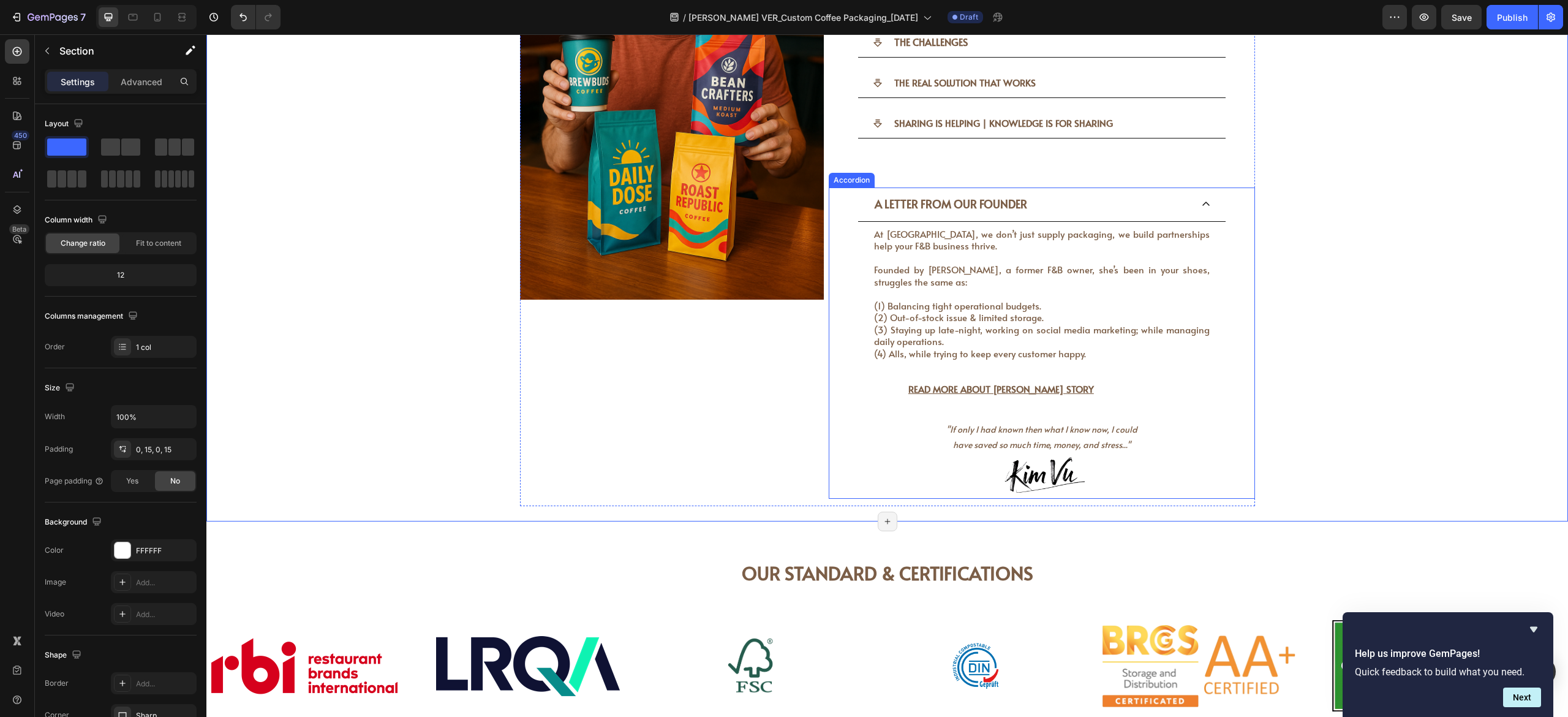
click at [870, 199] on icon at bounding box center [1206, 204] width 10 height 10
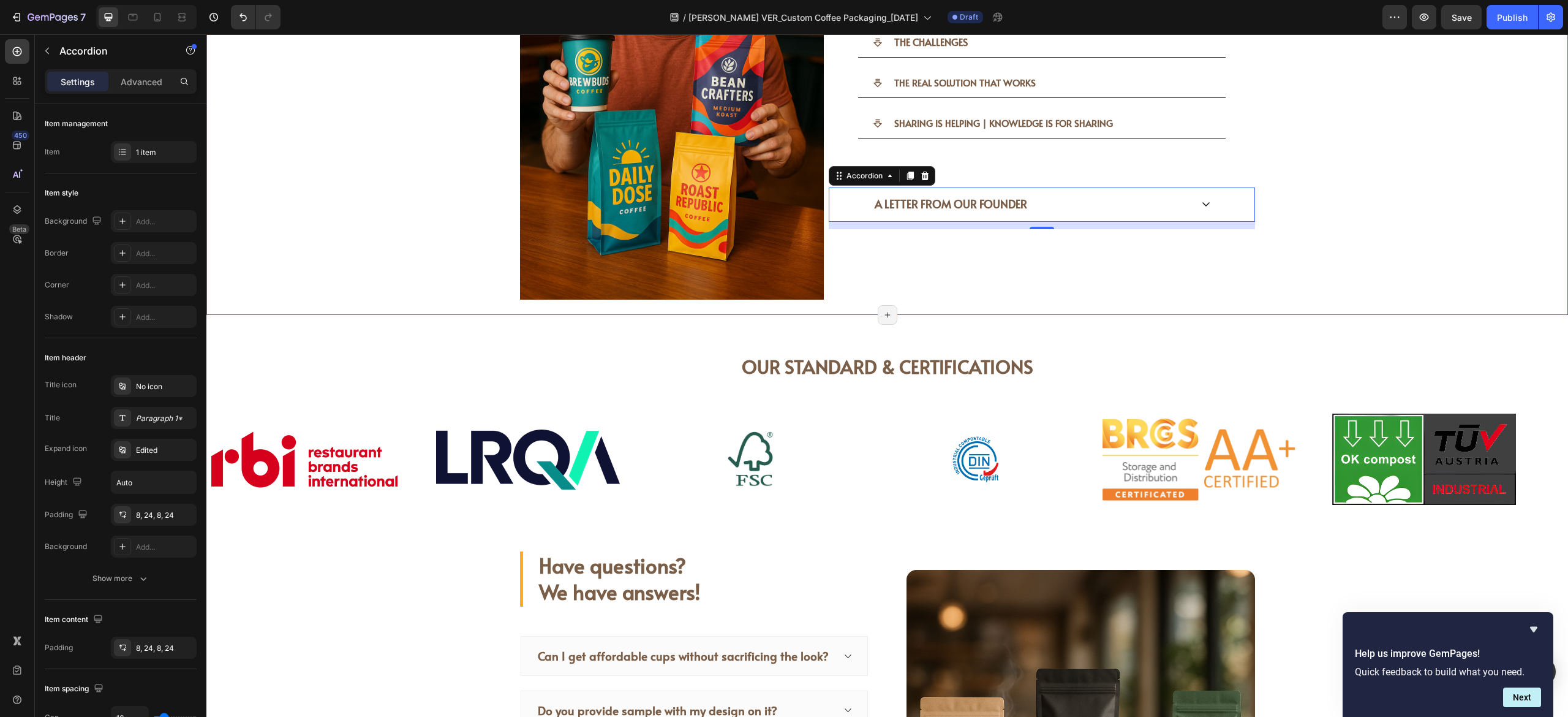
click at [870, 182] on div "WHO IS [PERSON_NAME] & WHAT MAKE US DIFFERENT? Heading WHO IS [PERSON_NAME] & W…" at bounding box center [887, 4] width 1343 height 620
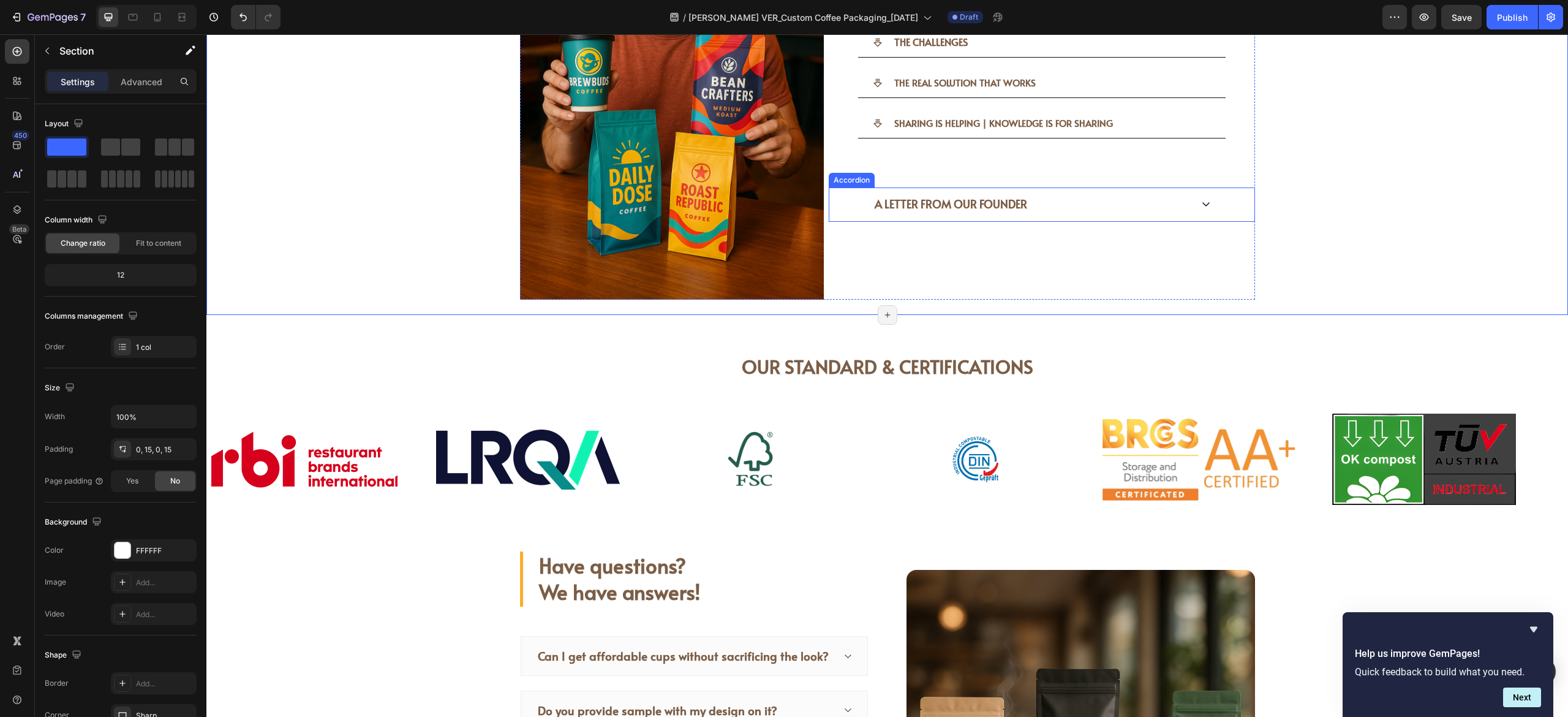
click at [870, 187] on div "A LETTER FROM OUR FOUNDER" at bounding box center [1042, 204] width 367 height 34
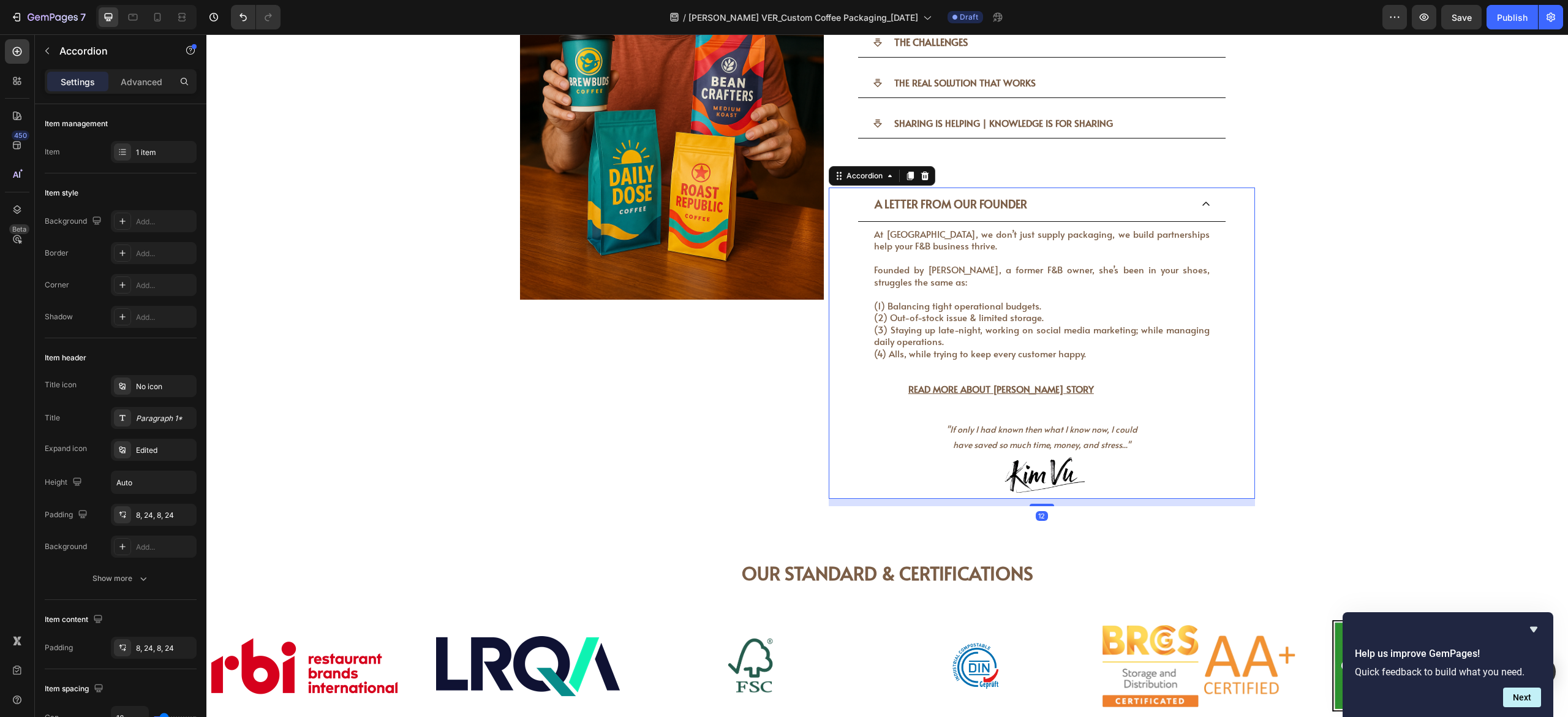
click at [870, 195] on div "A LETTER FROM OUR FOUNDER" at bounding box center [1042, 204] width 367 height 34
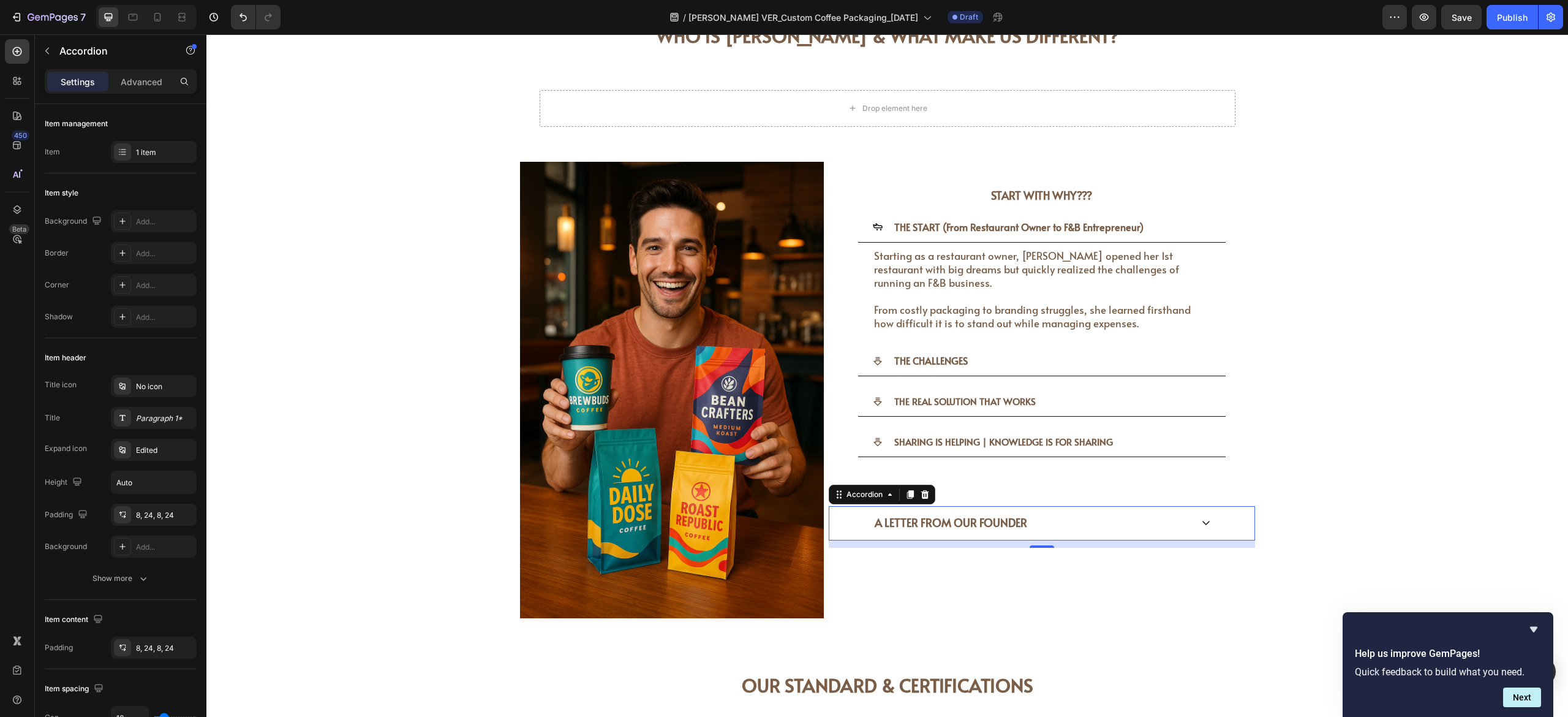
scroll to position [3101, 0]
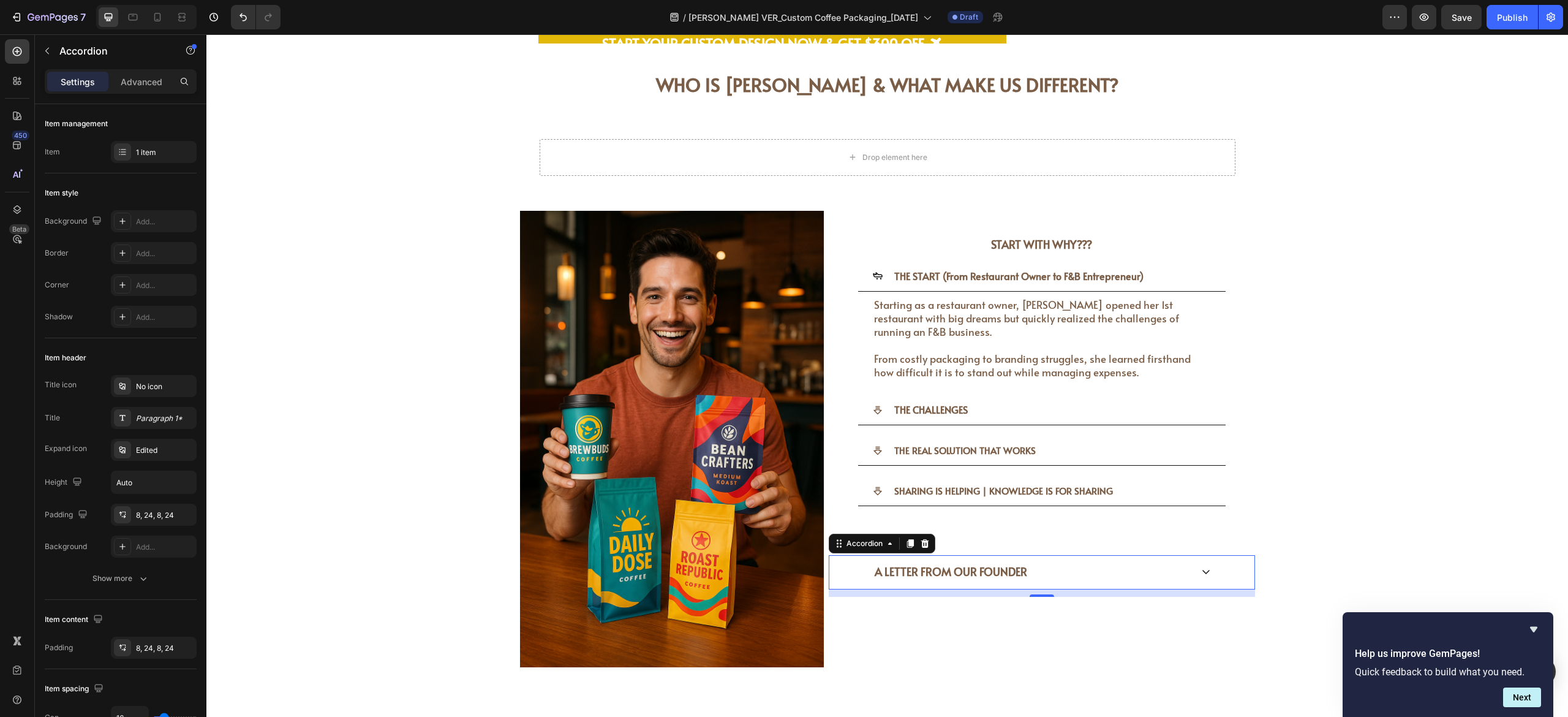
click at [870, 397] on div "A LETTER FROM OUR FOUNDER" at bounding box center [1042, 572] width 367 height 34
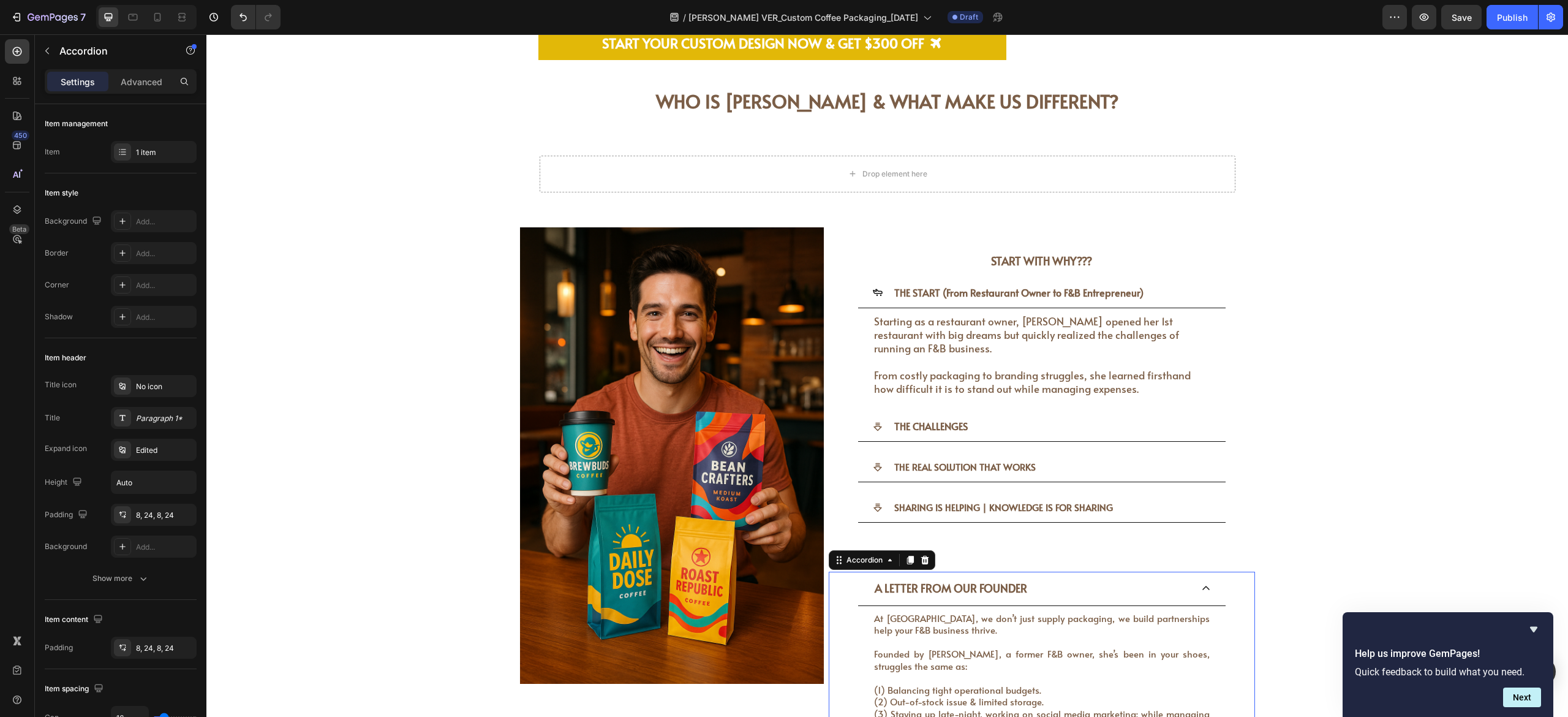
click at [870, 397] on div "A LETTER FROM OUR FOUNDER" at bounding box center [1042, 588] width 367 height 34
